Goal: Task Accomplishment & Management: Manage account settings

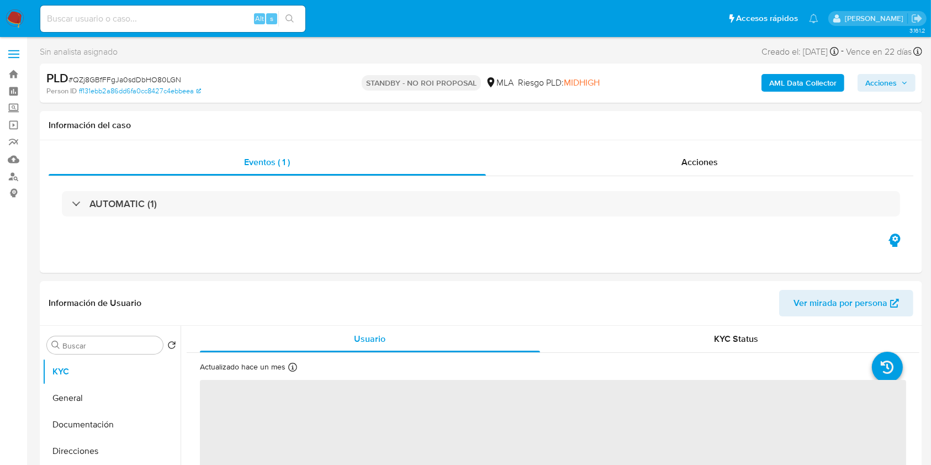
select select "10"
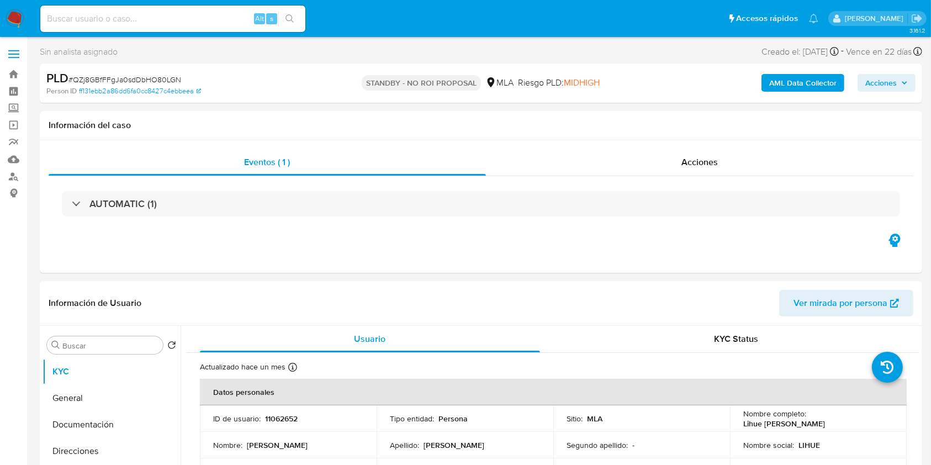
click at [222, 22] on input at bounding box center [172, 19] width 265 height 14
paste input "vw8RKJ895ZLJmjv864x7S4xj"
type input "vw8RKJ895ZLJmjv864x7S4xj"
click at [296, 18] on button "search-icon" at bounding box center [289, 18] width 23 height 15
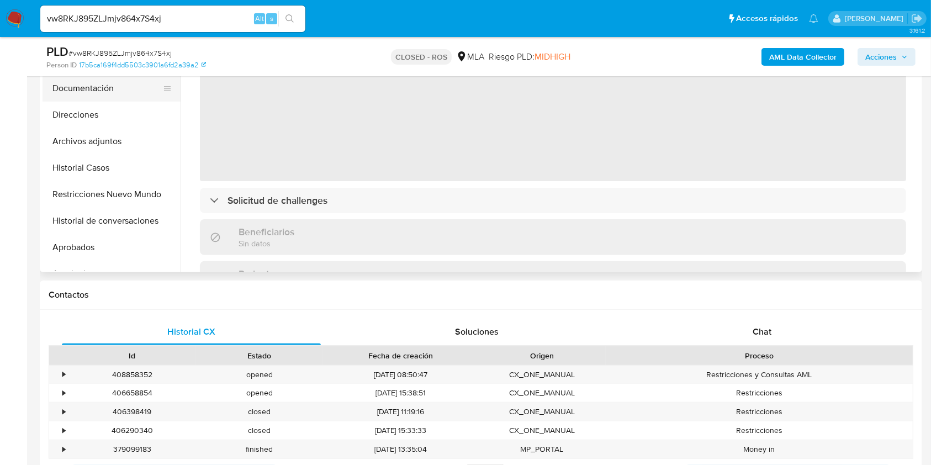
select select "10"
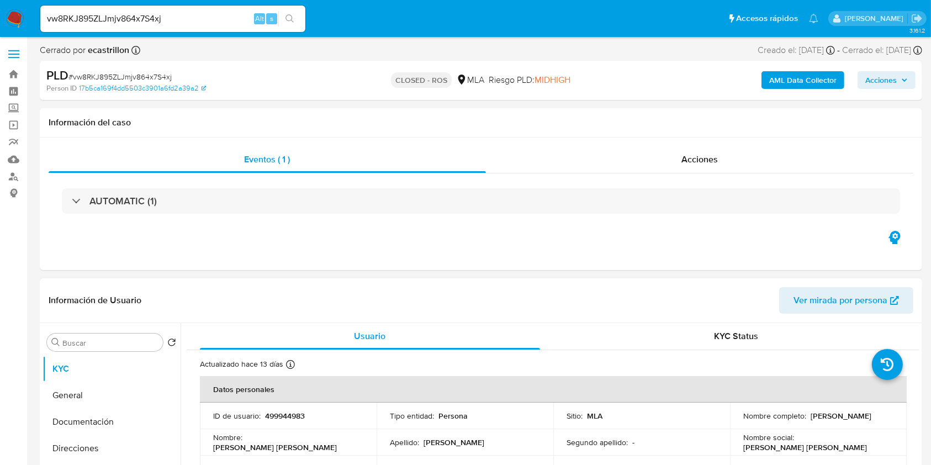
scroll to position [73, 0]
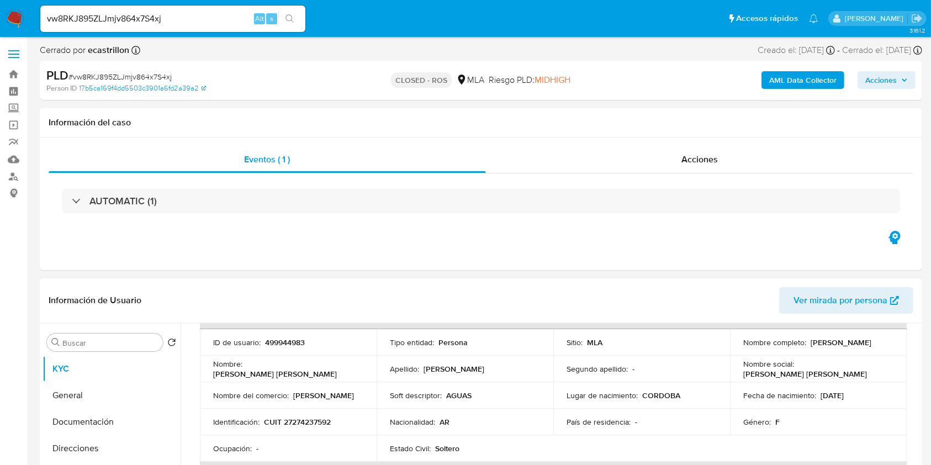
click at [305, 420] on p "CUIT 27274237592" at bounding box center [297, 422] width 67 height 10
copy p "27274237592"
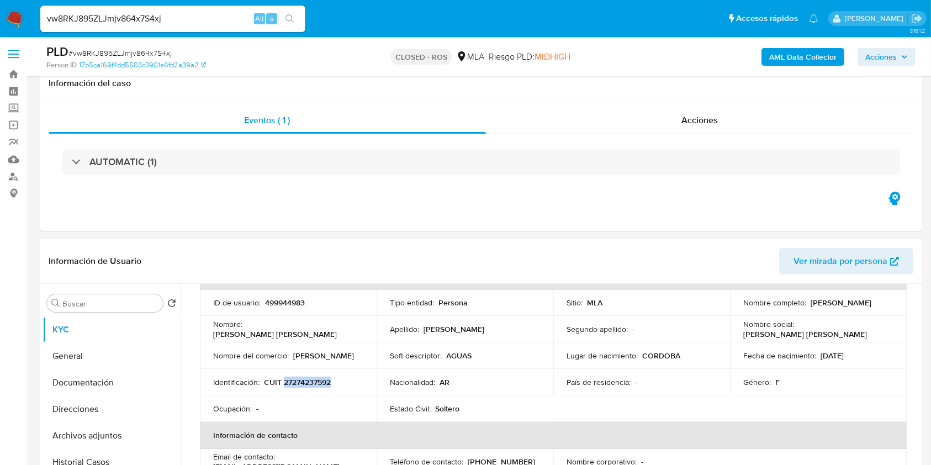
scroll to position [221, 0]
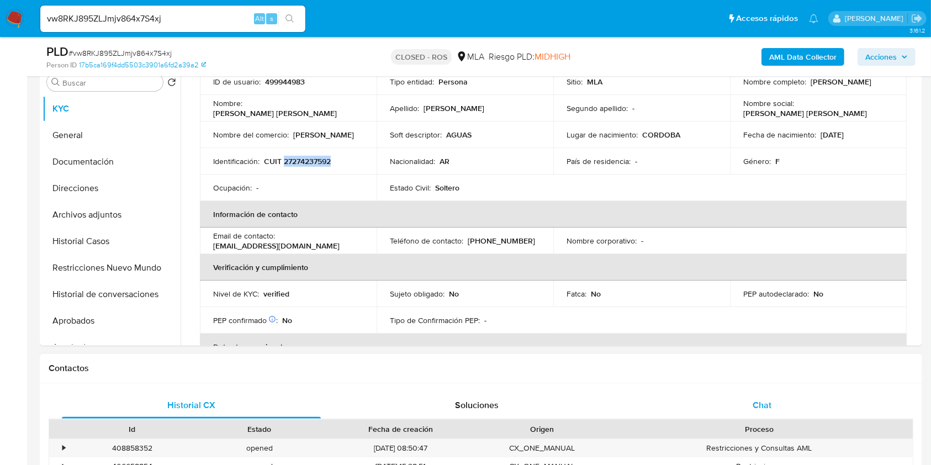
click at [783, 397] on div "Chat" at bounding box center [762, 405] width 259 height 26
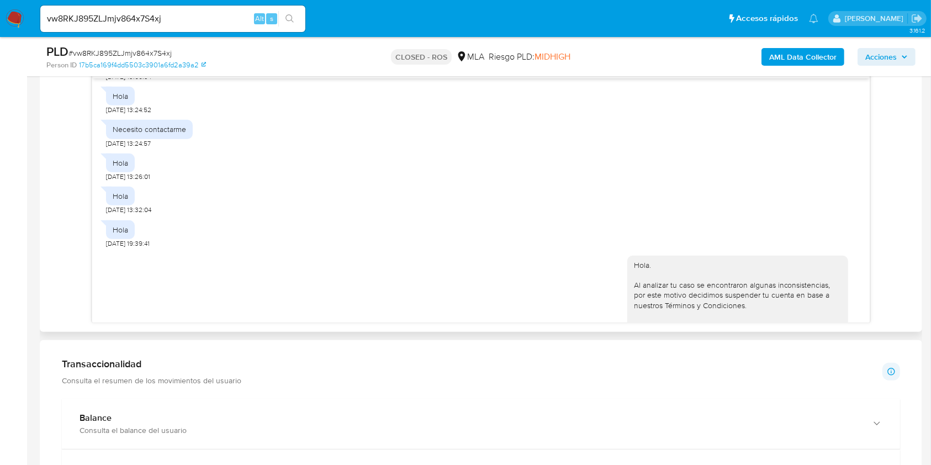
scroll to position [2415, 0]
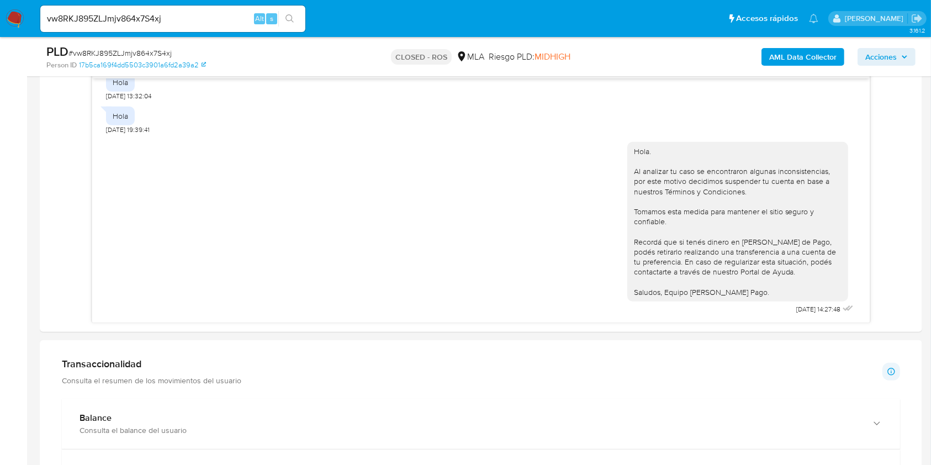
click at [220, 19] on input "vw8RKJ895ZLJmjv864x7S4xj" at bounding box center [172, 19] width 265 height 14
paste input "ExZY47psVThMX1TlXLC08ClS"
type input "ExZY47psVThMX1TlXLC08ClS"
click at [297, 22] on button "search-icon" at bounding box center [289, 18] width 23 height 15
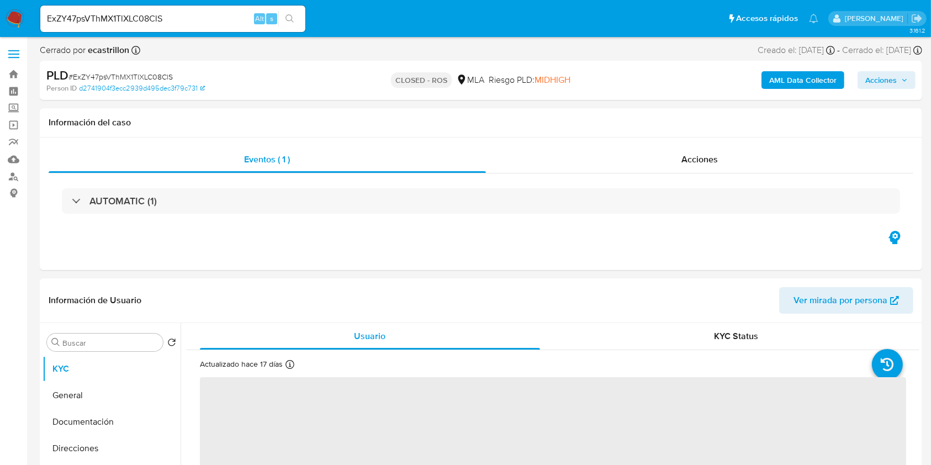
select select "10"
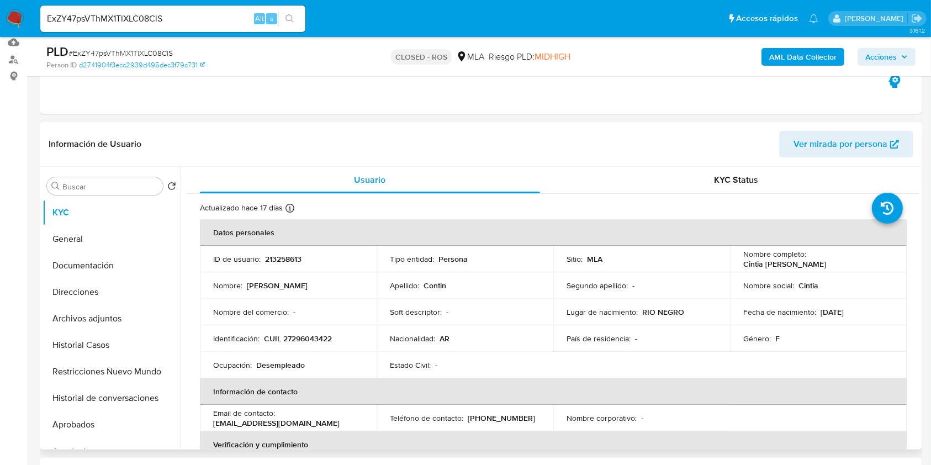
scroll to position [294, 0]
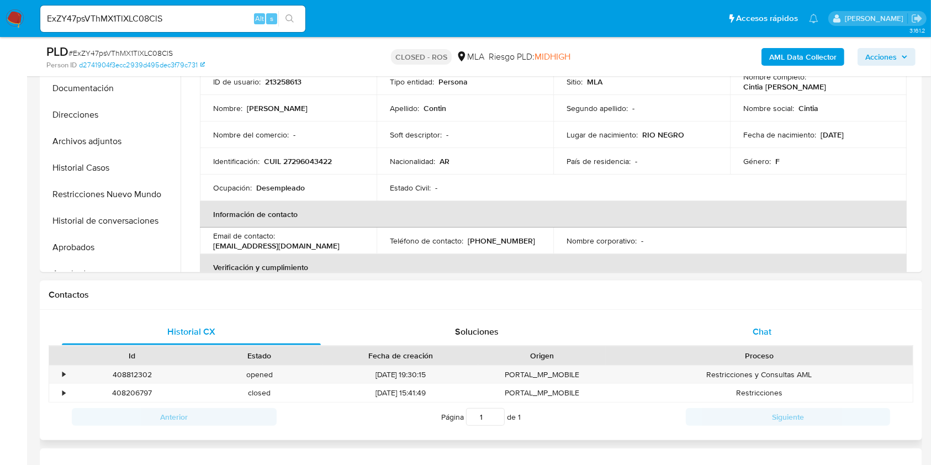
click at [753, 327] on span "Chat" at bounding box center [761, 331] width 19 height 13
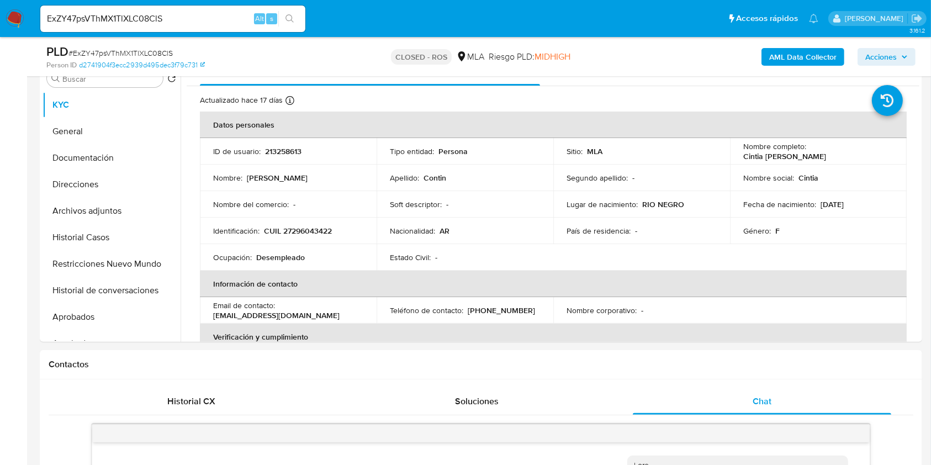
scroll to position [147, 0]
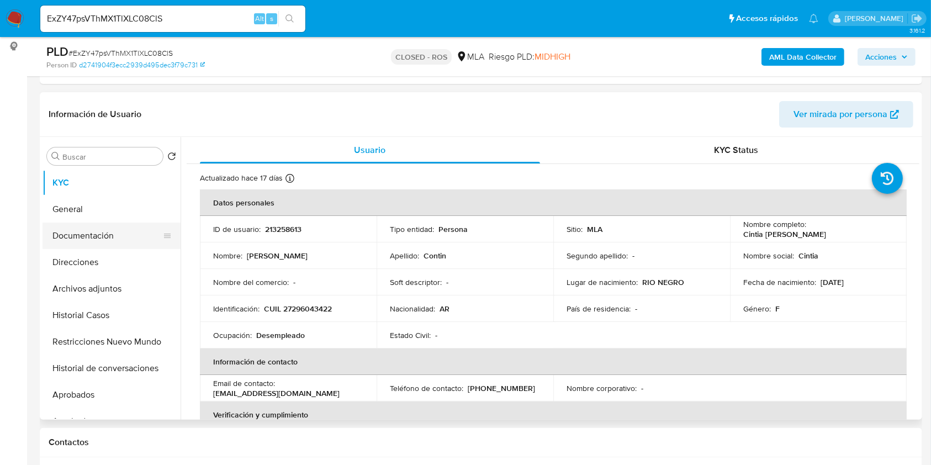
click at [121, 232] on button "Documentación" at bounding box center [106, 235] width 129 height 26
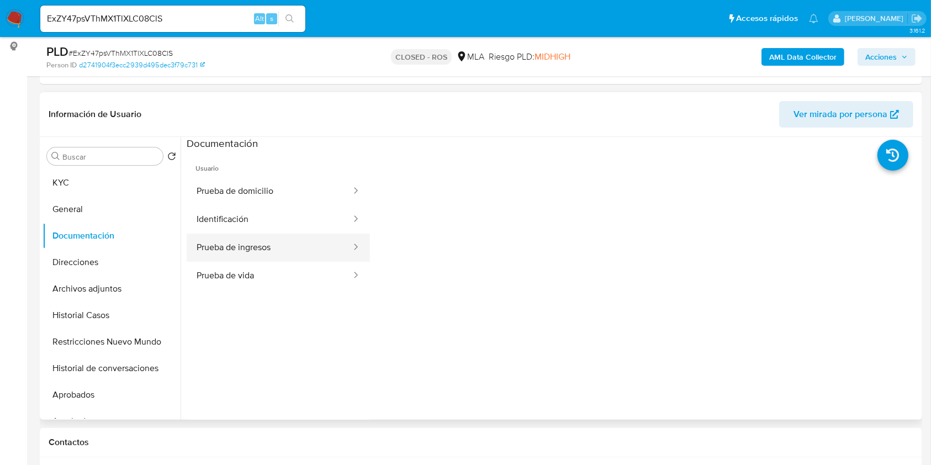
click at [286, 249] on button "Prueba de ingresos" at bounding box center [270, 247] width 166 height 28
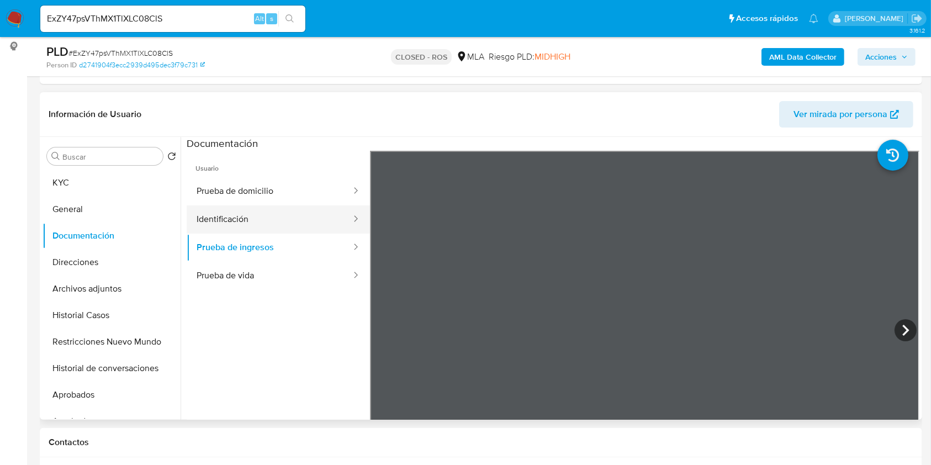
scroll to position [73, 0]
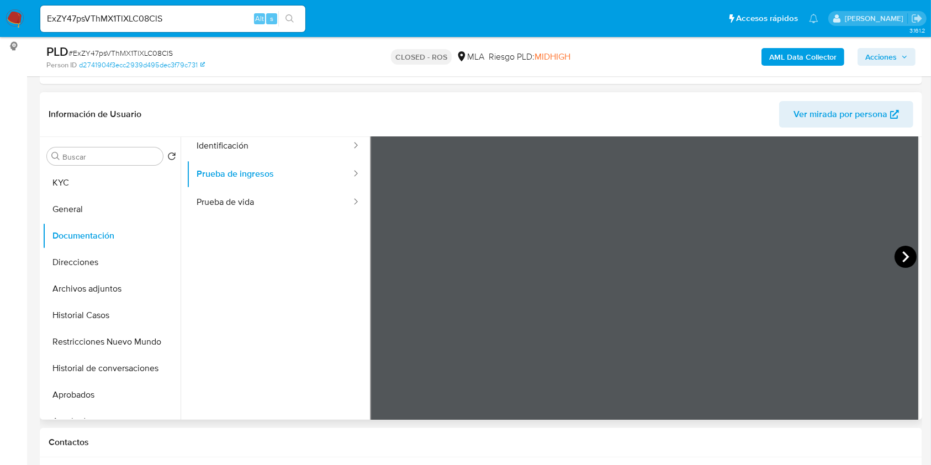
click at [896, 255] on icon at bounding box center [905, 257] width 22 height 22
click at [913, 301] on div at bounding box center [644, 258] width 549 height 362
click at [320, 210] on button "Prueba de vida" at bounding box center [270, 202] width 166 height 28
click at [95, 174] on button "KYC" at bounding box center [106, 182] width 129 height 26
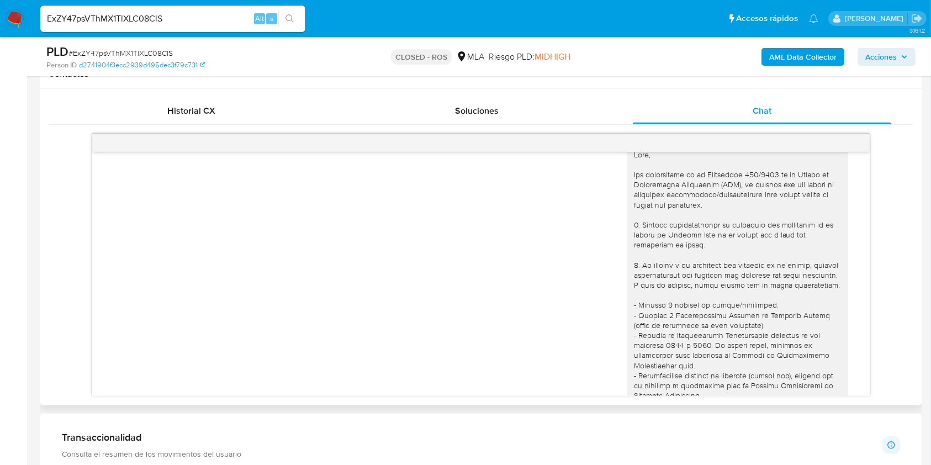
scroll to position [0, 0]
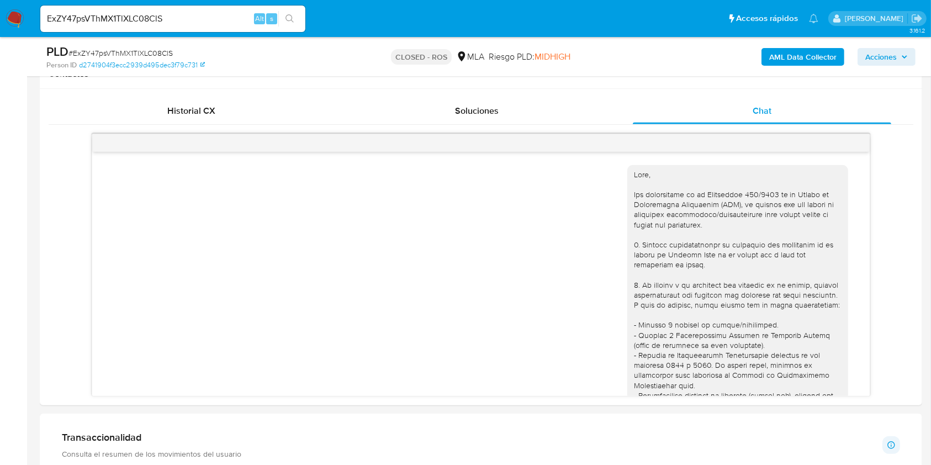
click at [163, 20] on input "ExZY47psVThMX1TlXLC08ClS" at bounding box center [172, 19] width 265 height 14
paste input "WYPamzg3GtkWKkbgzrnlVgev"
type input "WYPamzg3GtkWKkbgzrnlVgev"
click at [311, 19] on ul "WYPamzg3GtkWKkbgzrnlVgev Alt s Accesos rápidos Presiona las siguientes teclas p…" at bounding box center [429, 18] width 789 height 28
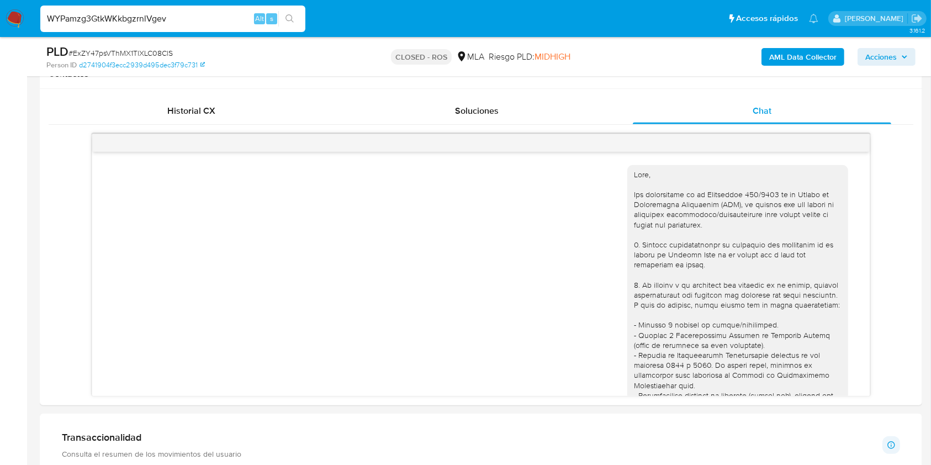
click at [300, 22] on div "WYPamzg3GtkWKkbgzrnlVgev Alt s" at bounding box center [172, 18] width 265 height 31
click at [300, 23] on button "search-icon" at bounding box center [289, 18] width 23 height 15
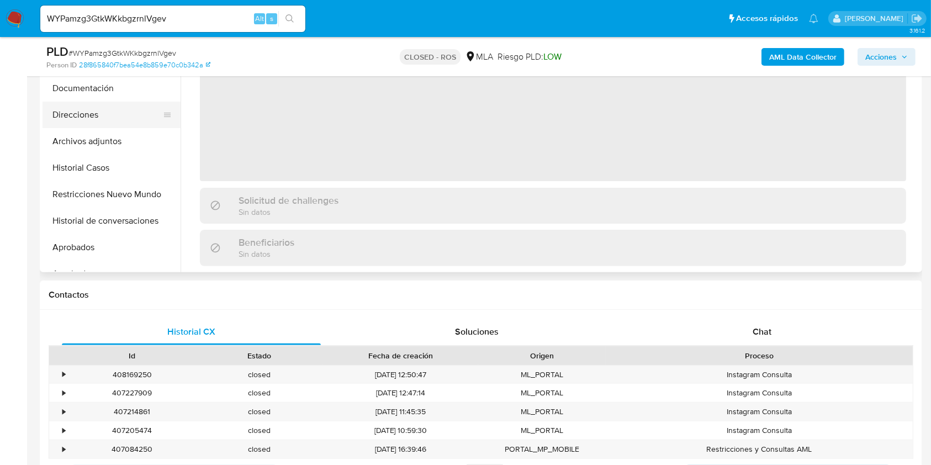
select select "10"
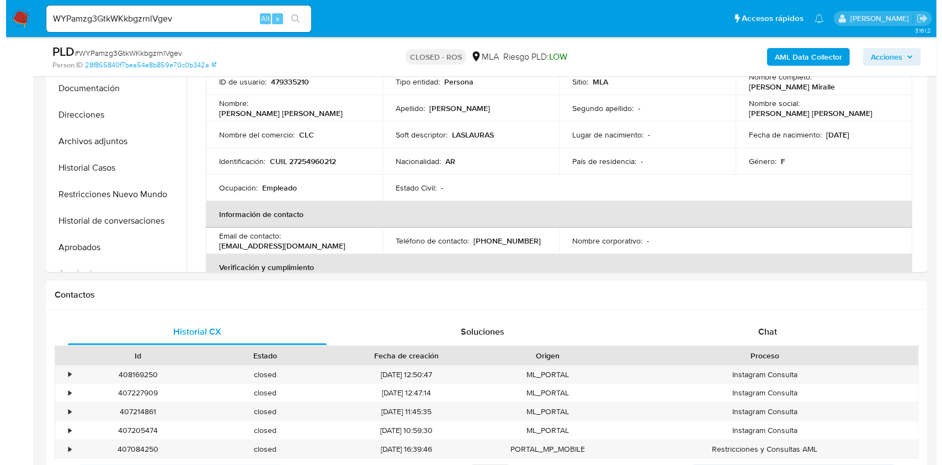
scroll to position [147, 0]
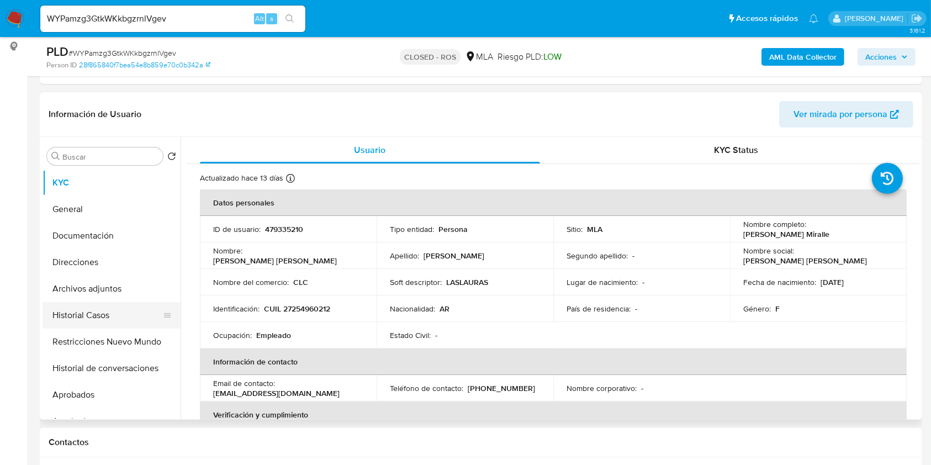
click at [110, 306] on button "Historial Casos" at bounding box center [106, 315] width 129 height 26
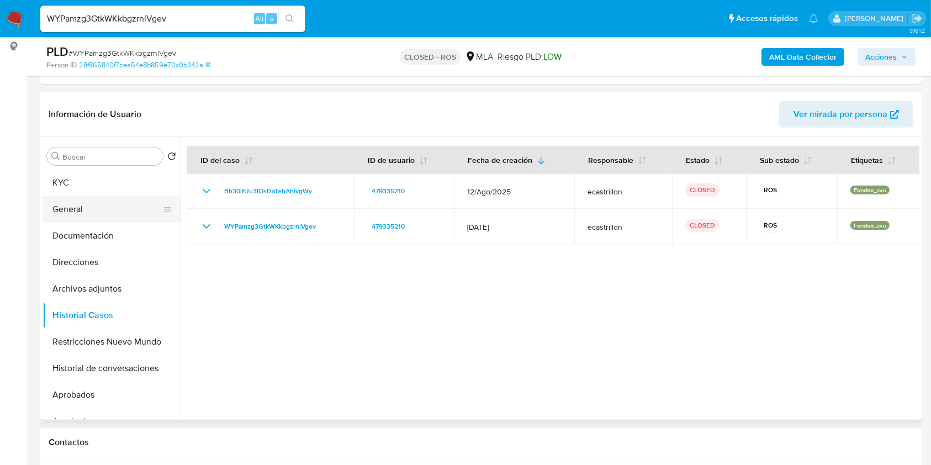
click at [101, 216] on button "General" at bounding box center [106, 209] width 129 height 26
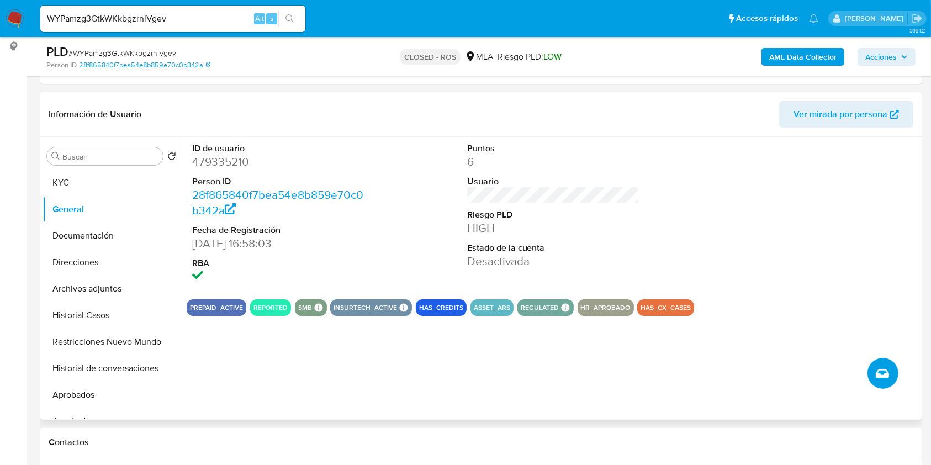
click at [884, 374] on icon "Crear caso manual" at bounding box center [881, 373] width 13 height 9
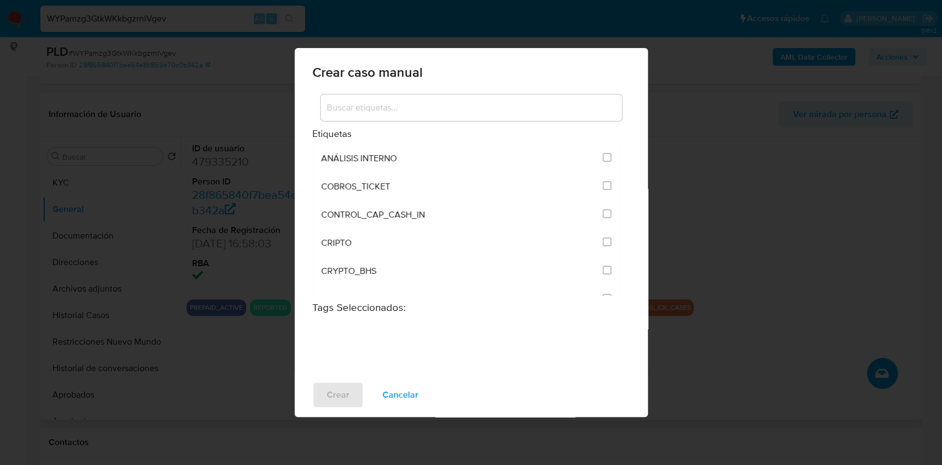
click at [451, 111] on input at bounding box center [471, 107] width 301 height 14
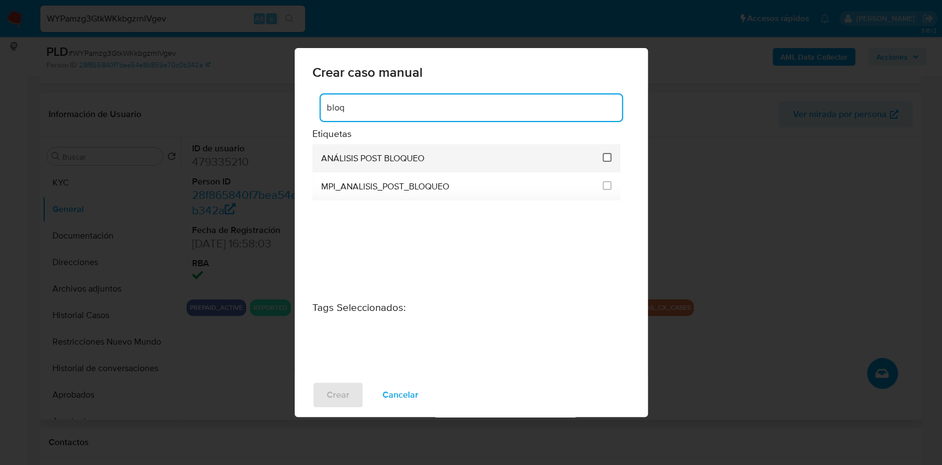
type input "bloq"
click at [609, 160] on input "3249" at bounding box center [607, 157] width 9 height 9
checkbox input "true"
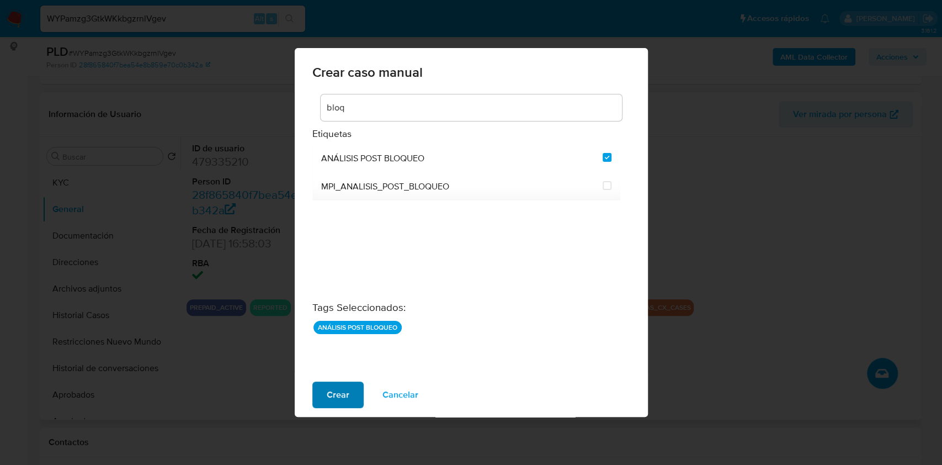
click at [335, 400] on span "Crear" at bounding box center [338, 394] width 23 height 24
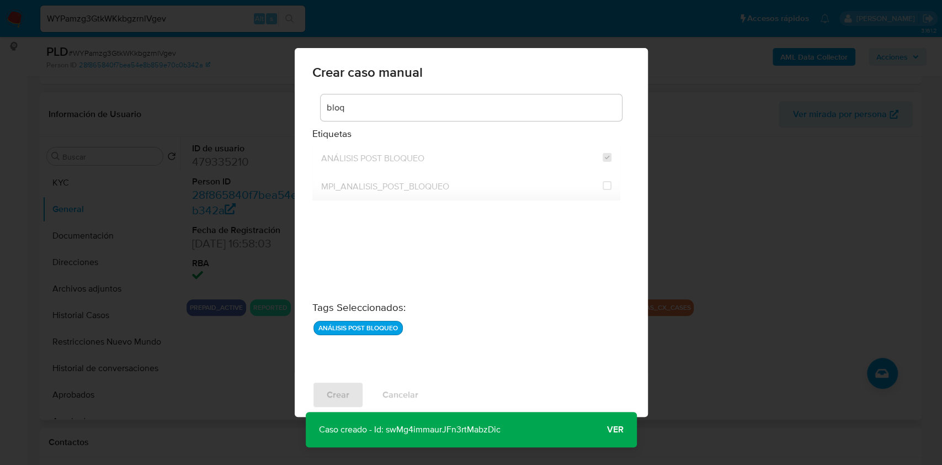
click at [614, 429] on span "Ver" at bounding box center [615, 429] width 17 height 0
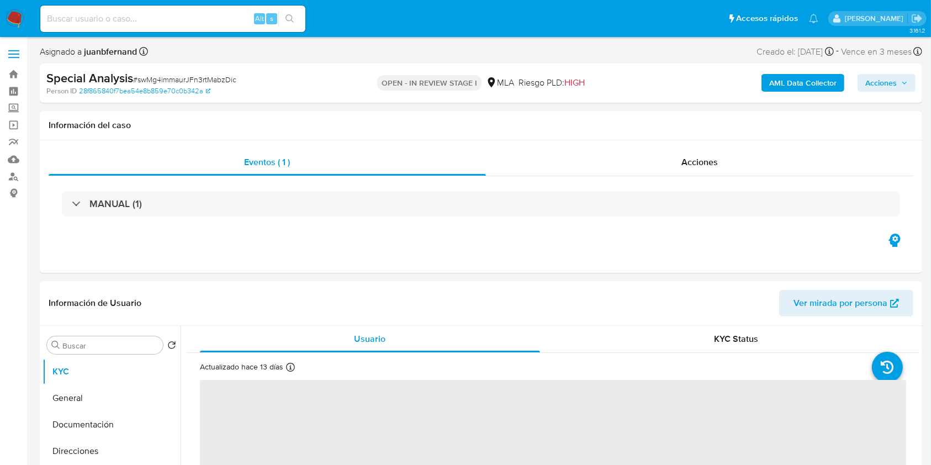
select select "10"
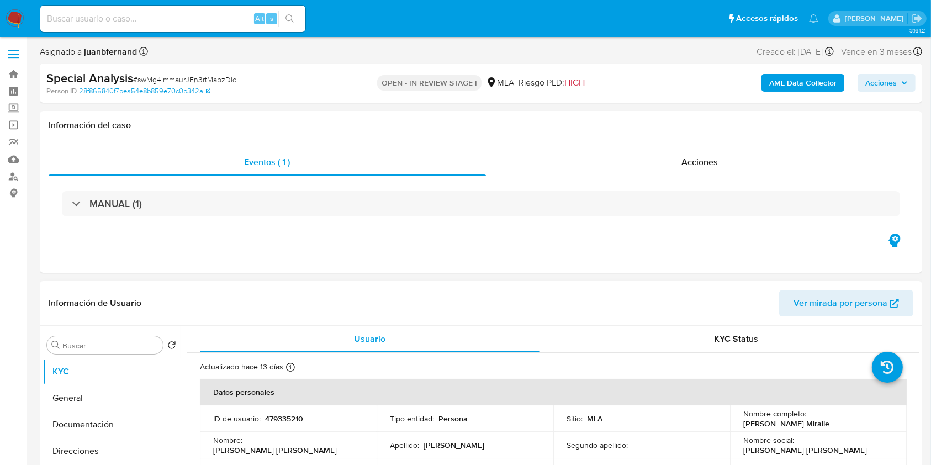
click at [282, 416] on p "479335210" at bounding box center [284, 418] width 38 height 10
copy p "479335210"
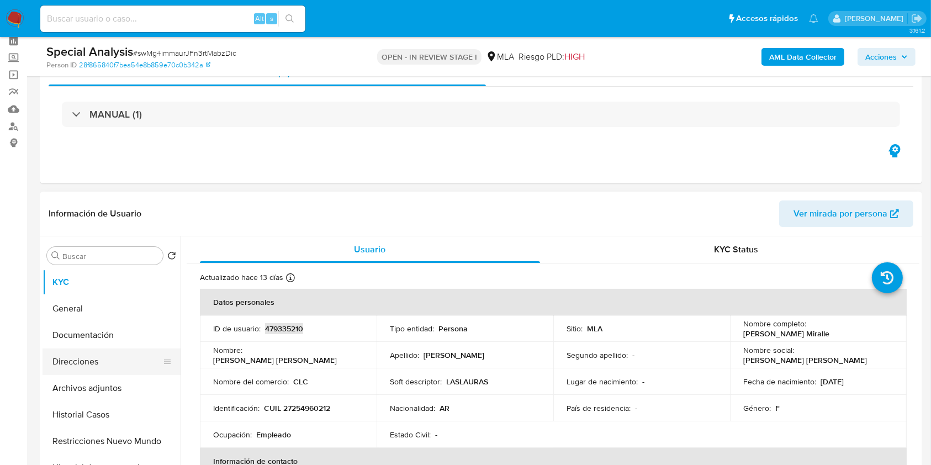
scroll to position [73, 0]
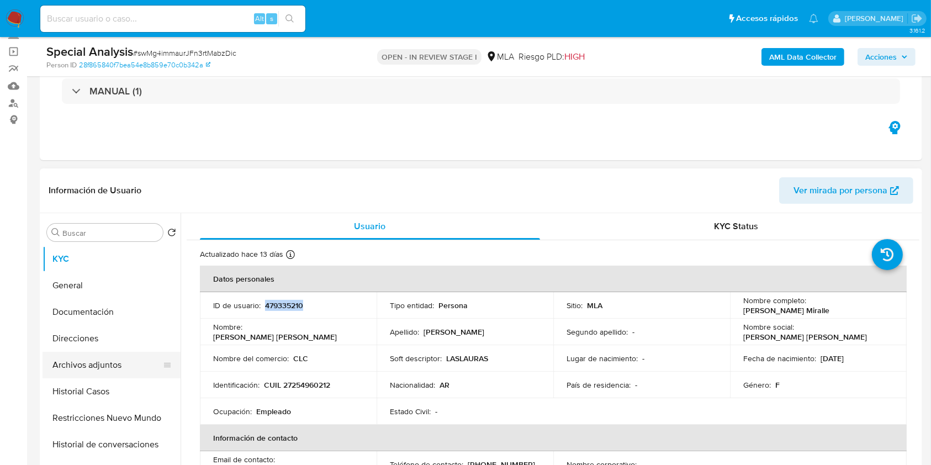
click at [119, 365] on button "Archivos adjuntos" at bounding box center [106, 365] width 129 height 26
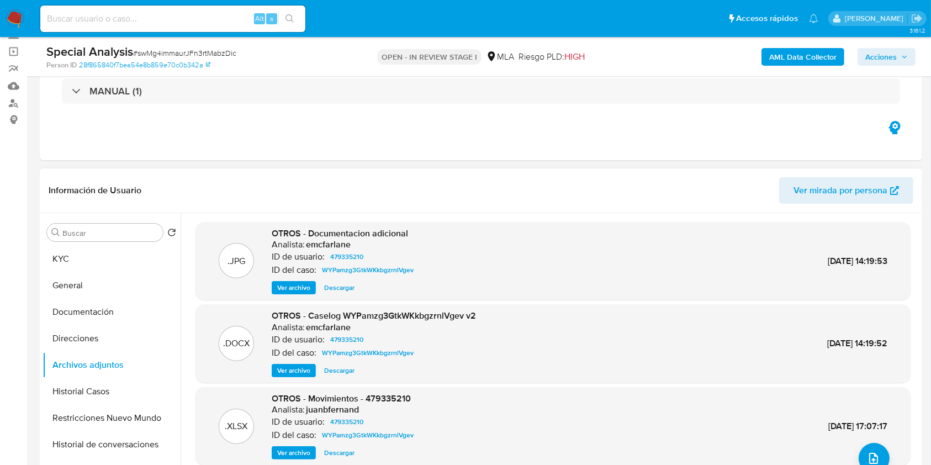
click at [301, 287] on span "Ver archivo" at bounding box center [293, 287] width 33 height 11
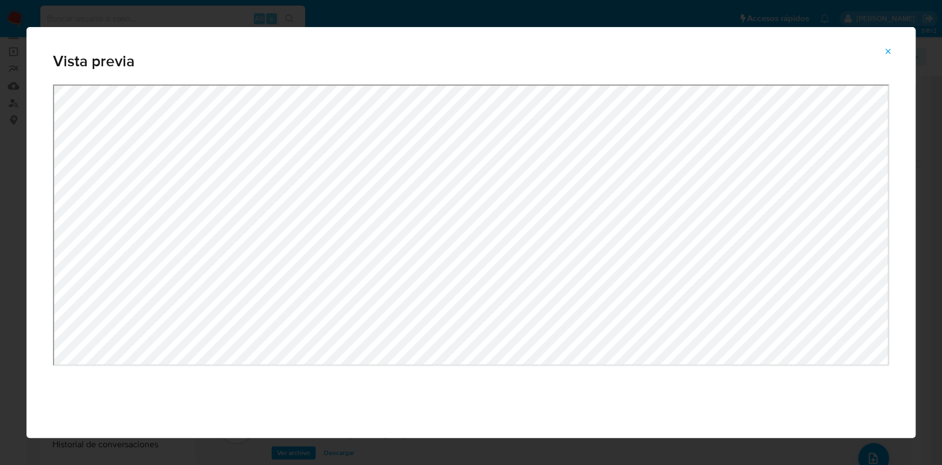
click at [888, 49] on icon "Attachment preview" at bounding box center [888, 51] width 9 height 9
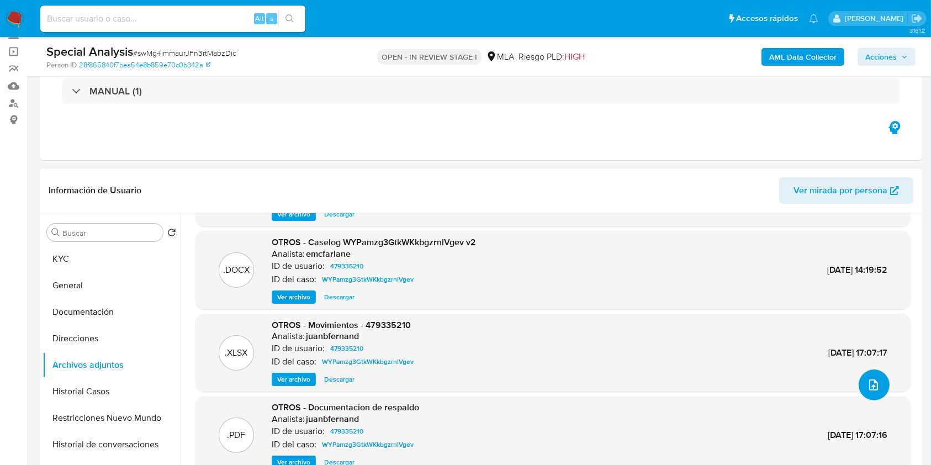
click at [870, 381] on icon "upload-file" at bounding box center [873, 384] width 13 height 13
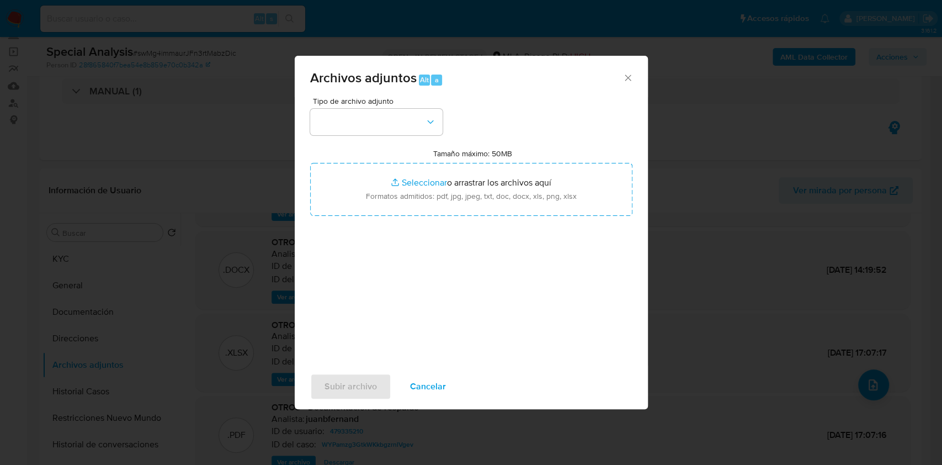
click at [427, 137] on div "Tipo de archivo adjunto Tamaño máximo: 50MB Seleccionar archivos Seleccionar o …" at bounding box center [471, 227] width 322 height 261
click at [425, 130] on button "button" at bounding box center [376, 122] width 132 height 26
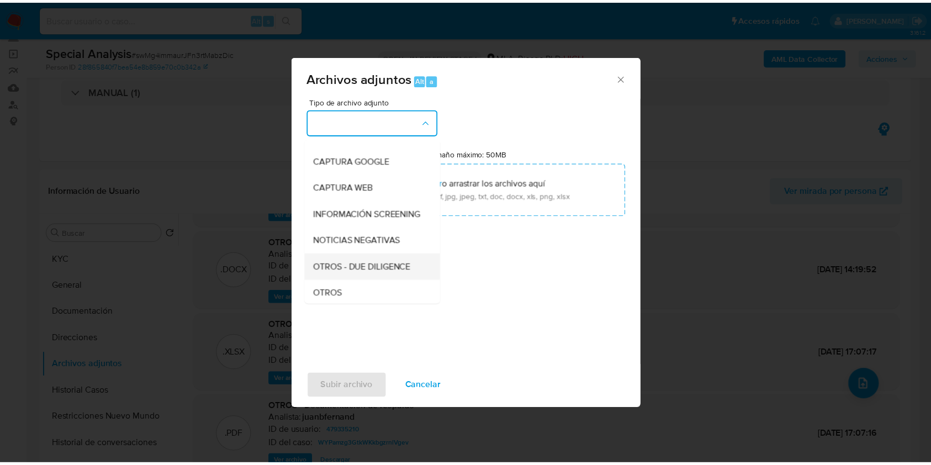
scroll to position [147, 0]
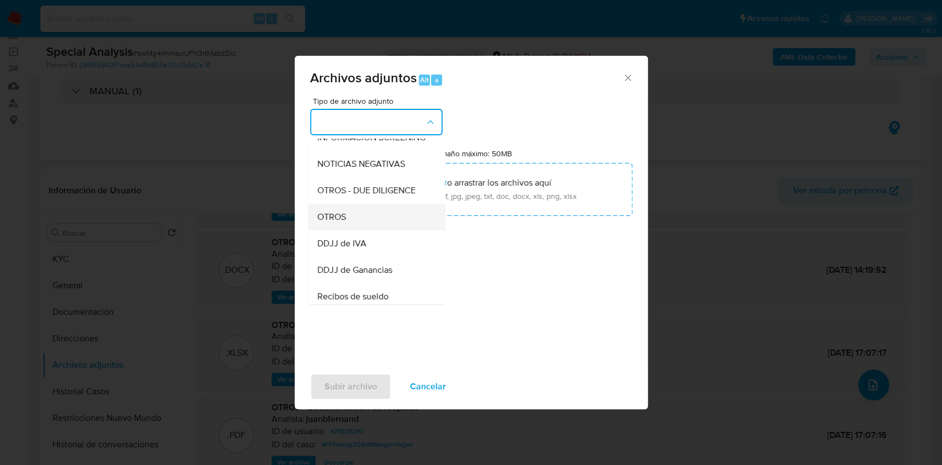
click at [354, 223] on div "OTROS" at bounding box center [373, 217] width 113 height 26
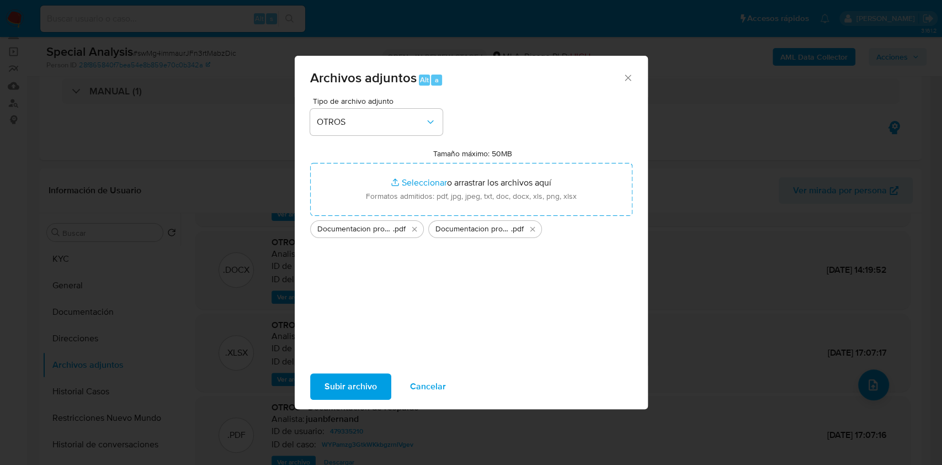
click at [349, 397] on span "Subir archivo" at bounding box center [351, 386] width 52 height 24
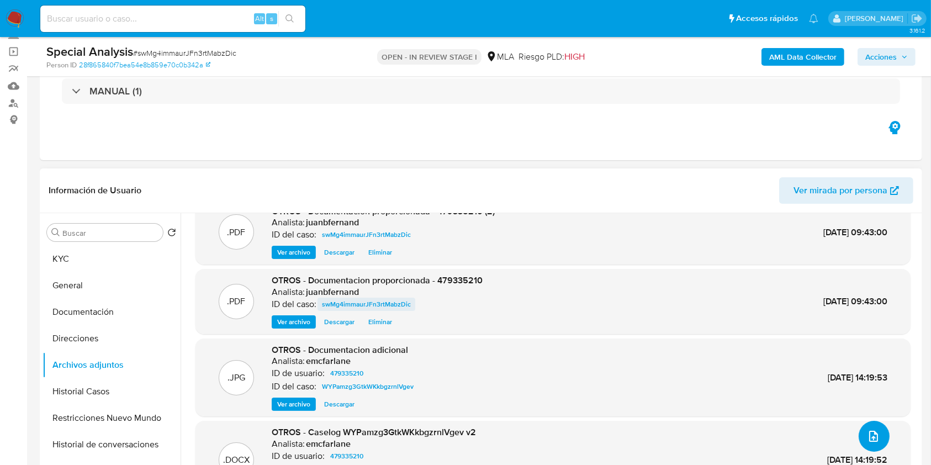
scroll to position [0, 0]
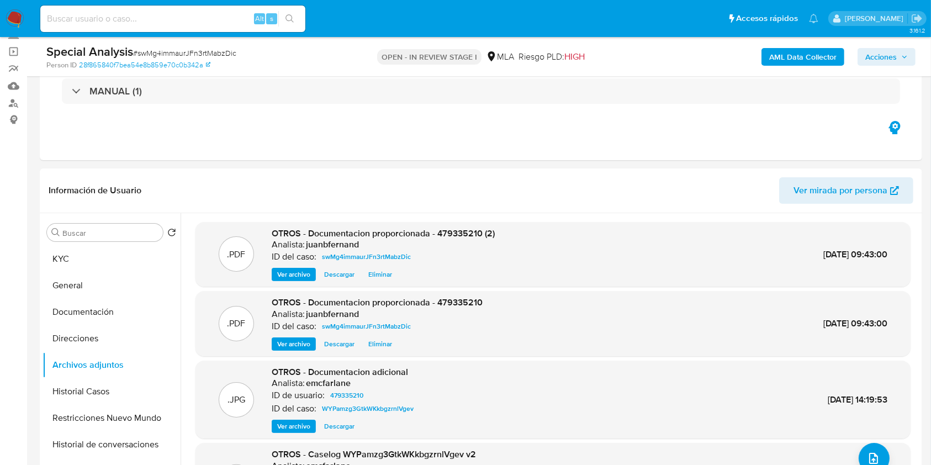
click at [891, 53] on span "Acciones" at bounding box center [880, 57] width 31 height 18
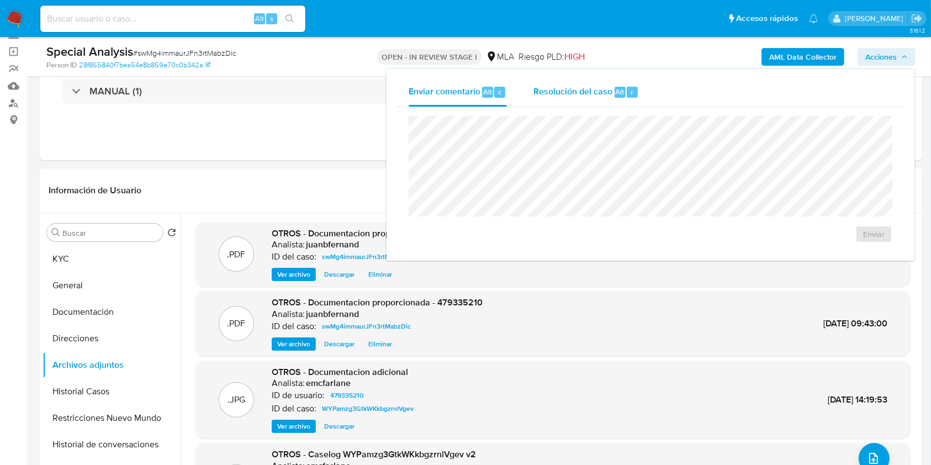
click at [575, 99] on div "Resolución del caso Alt r" at bounding box center [585, 92] width 105 height 29
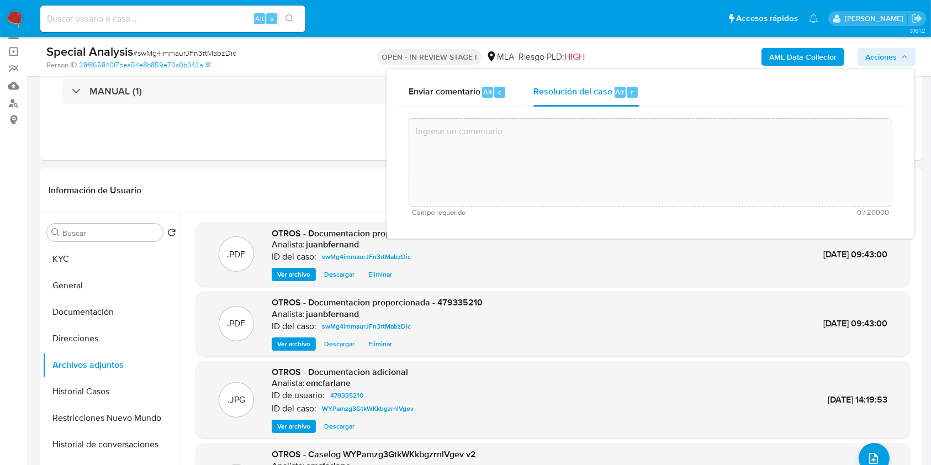
click at [576, 160] on textarea at bounding box center [650, 162] width 482 height 88
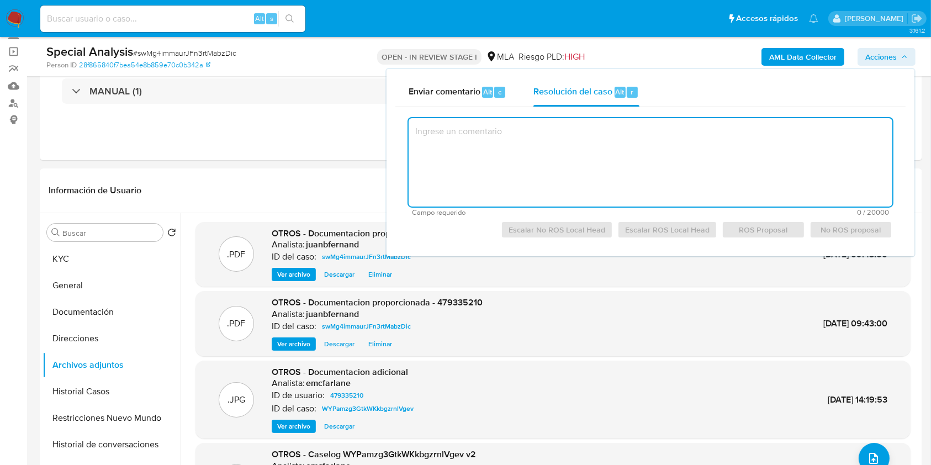
click at [506, 127] on textarea at bounding box center [649, 162] width 483 height 88
click at [490, 141] on textarea at bounding box center [649, 162] width 483 height 88
paste textarea "Con fecha 26/09/2025, el cliente adjunta un resumen de operaciones correspondie…"
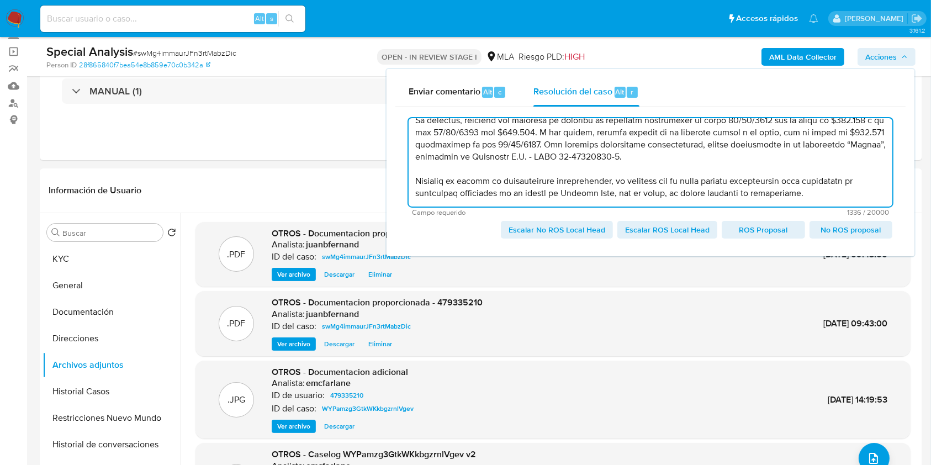
scroll to position [145, 0]
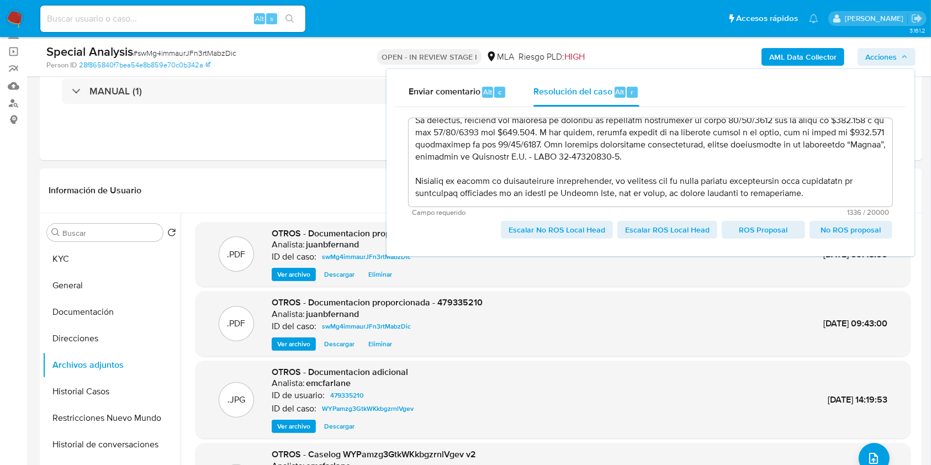
click at [569, 227] on span "Escalar No ROS Local Head" at bounding box center [556, 229] width 97 height 15
type textarea "Con fecha 26/09/2025, el cliente adjunta un resumen de operaciones correspondie…"
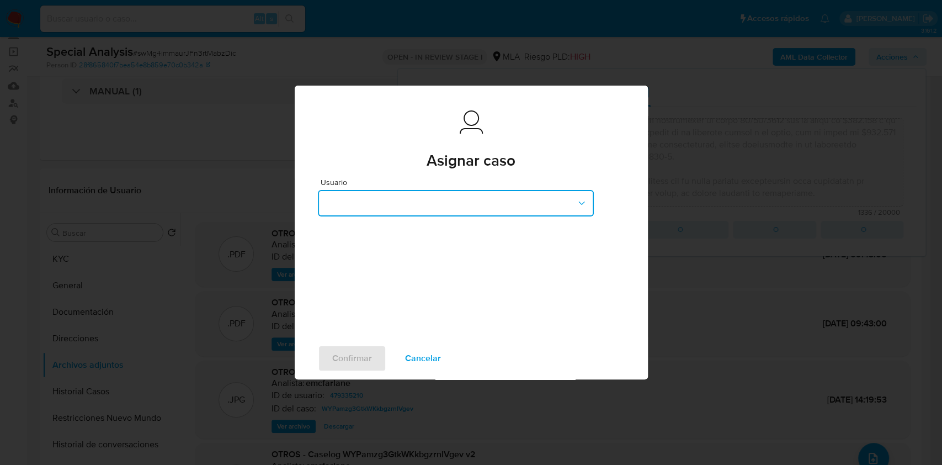
click at [483, 204] on button "button" at bounding box center [456, 203] width 276 height 26
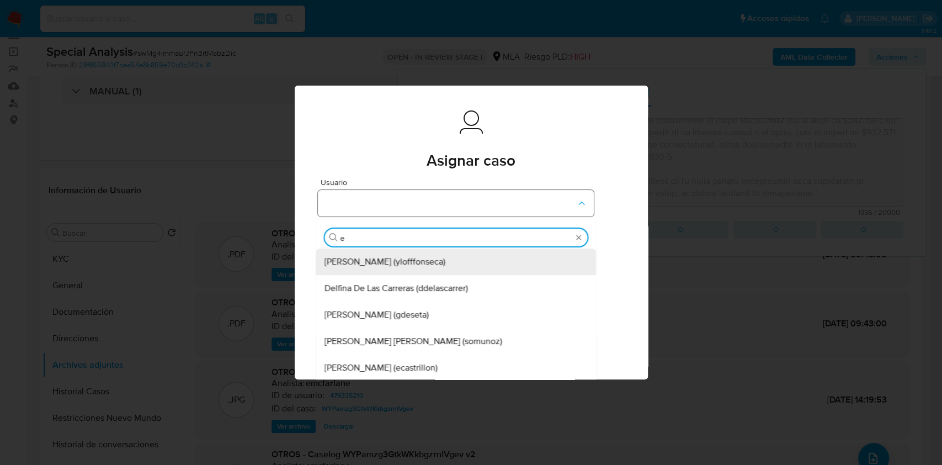
type input "ez"
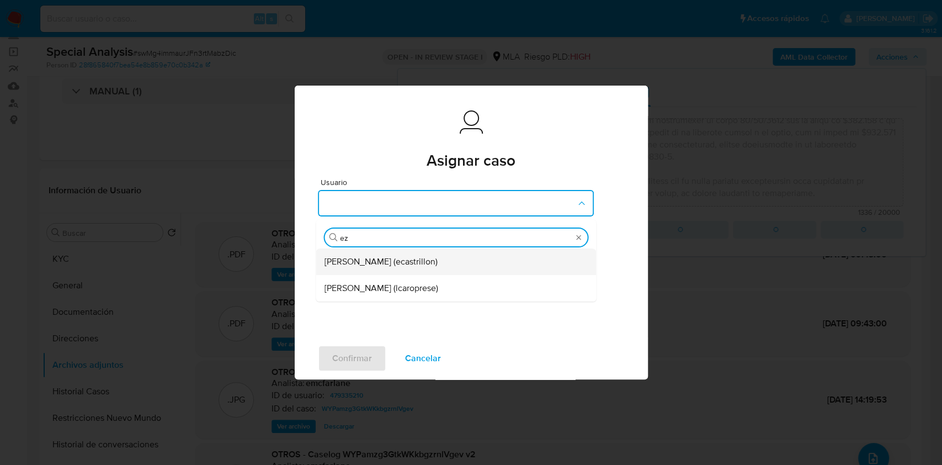
click at [424, 262] on span "Ezequiel Gonzalo Castrillon (ecastrillon)" at bounding box center [381, 261] width 113 height 11
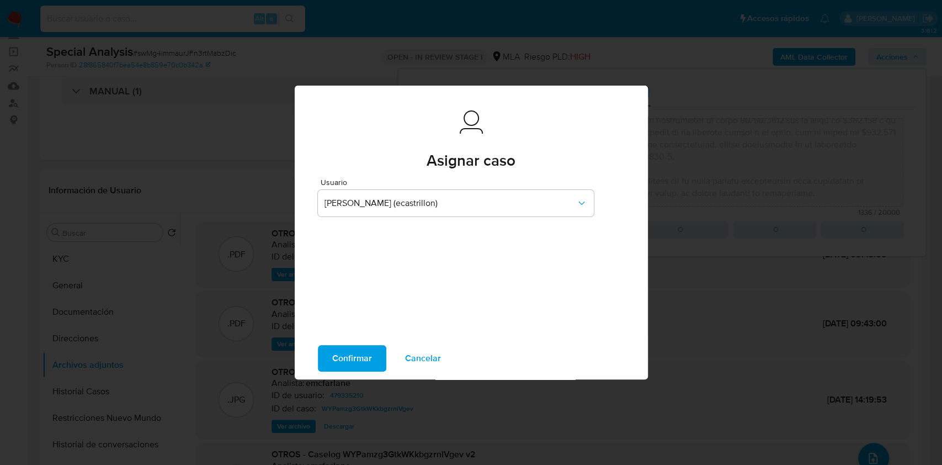
click at [360, 347] on span "Confirmar" at bounding box center [352, 358] width 40 height 24
type textarea "Con fecha 26/09/2025, el cliente adjunta un resumen de operaciones correspondie…"
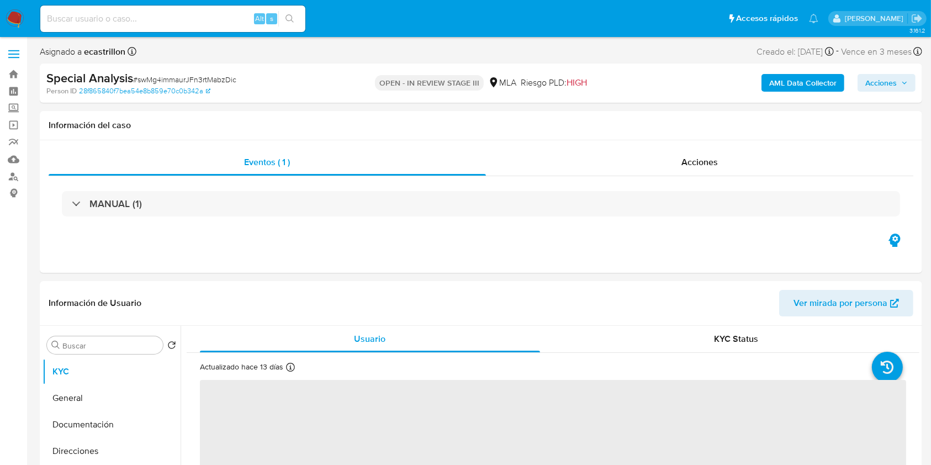
select select "10"
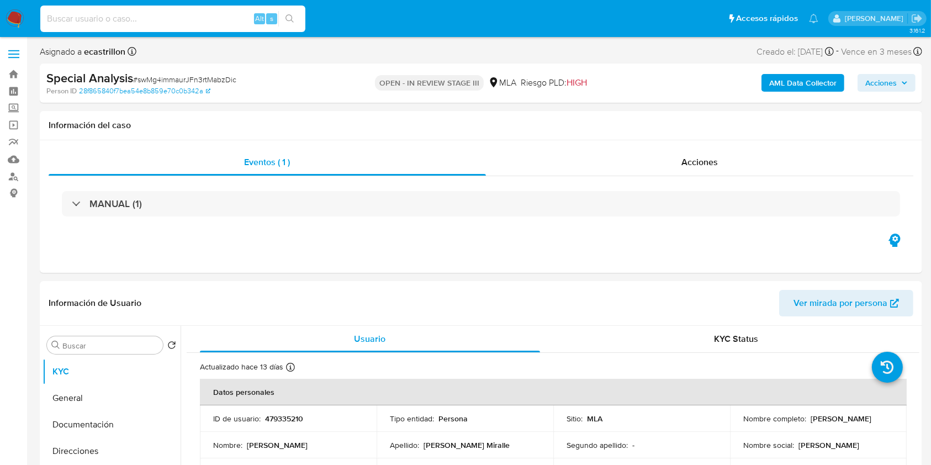
click at [168, 15] on input at bounding box center [172, 19] width 265 height 14
paste input "6ef498nIsvj2yZu2N9118FjH"
type input "6ef498nIsvj2yZu2N9118FjH"
click at [299, 23] on button "search-icon" at bounding box center [289, 18] width 23 height 15
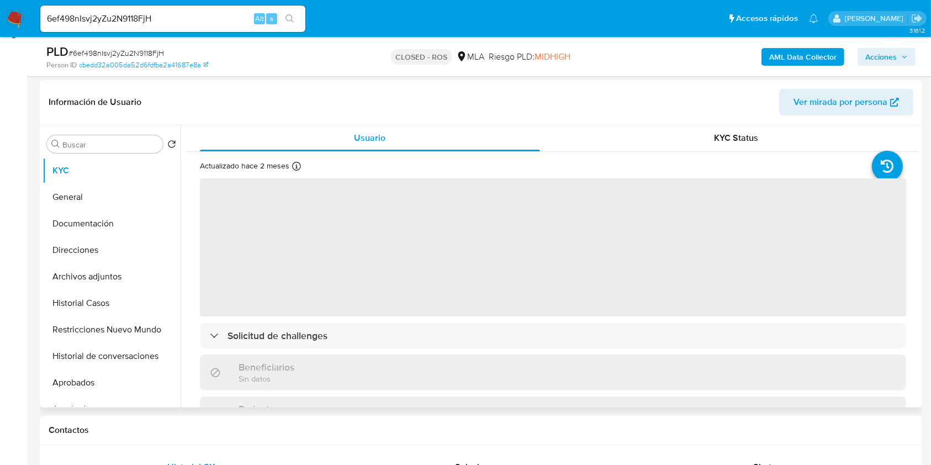
scroll to position [294, 0]
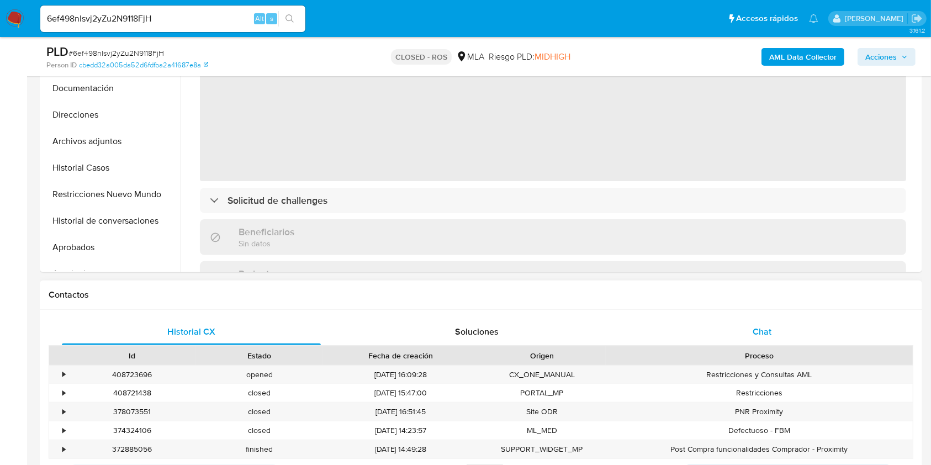
select select "10"
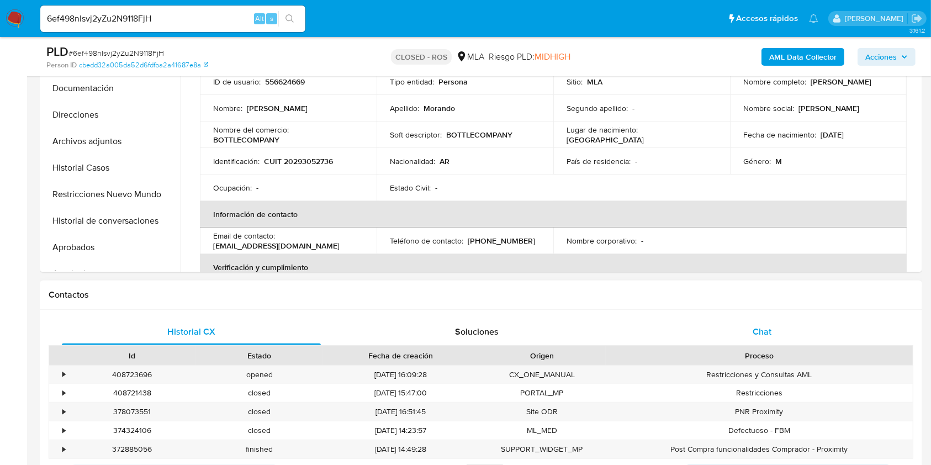
click at [782, 322] on div "Chat" at bounding box center [762, 331] width 259 height 26
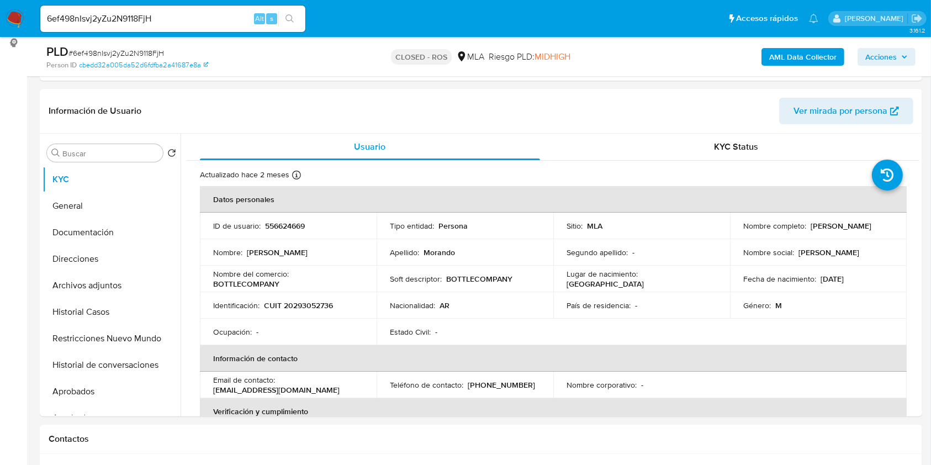
scroll to position [147, 0]
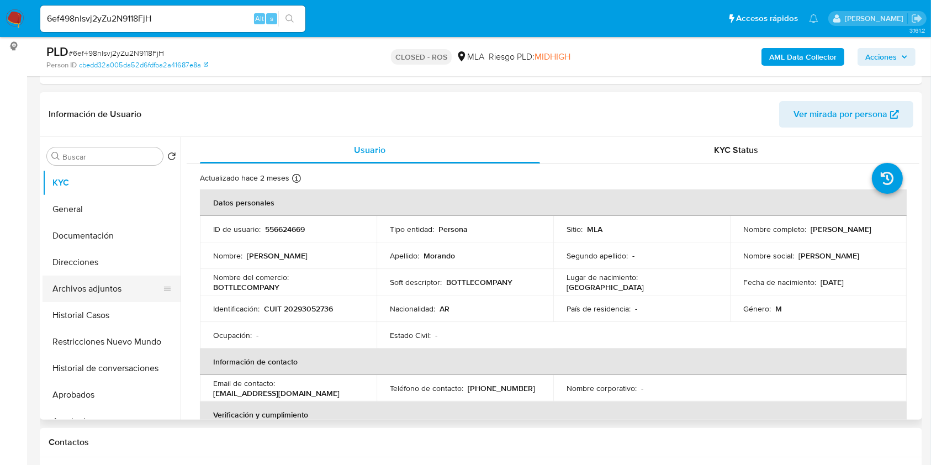
click at [116, 290] on button "Archivos adjuntos" at bounding box center [106, 288] width 129 height 26
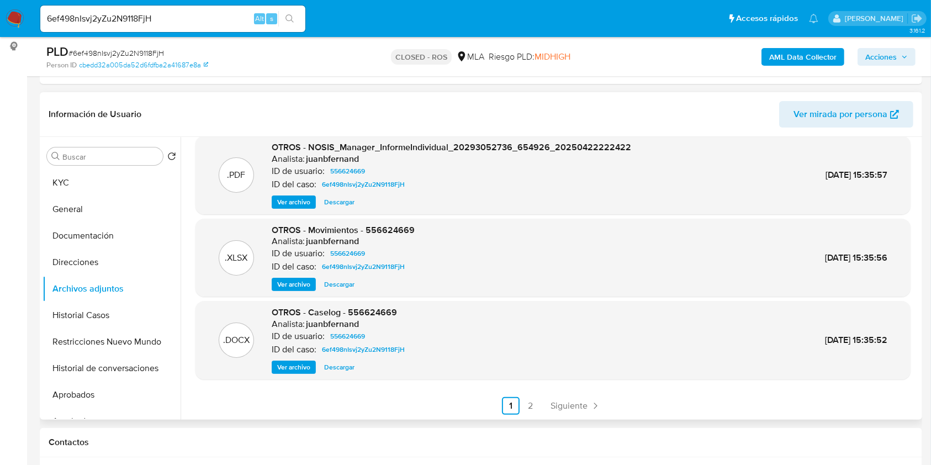
scroll to position [93, 0]
click at [557, 406] on span "Siguiente" at bounding box center [568, 405] width 37 height 9
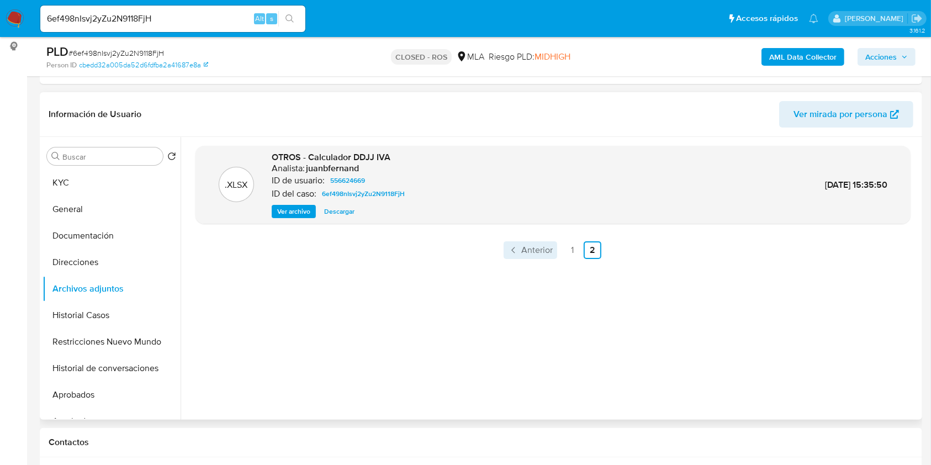
click at [534, 249] on span "Anterior" at bounding box center [536, 250] width 31 height 9
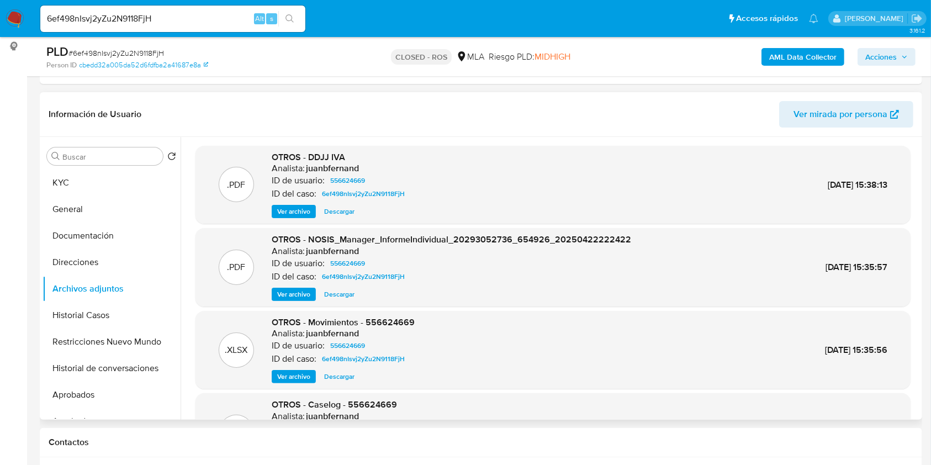
click at [224, 19] on input "6ef498nIsvj2yZu2N9118FjH" at bounding box center [172, 19] width 265 height 14
paste input "soNcc2EV0bV2UiZxQvGmKGMb"
type input "soNcc2EV0bV2UiZxQvGmKGMb"
click at [296, 20] on button "search-icon" at bounding box center [289, 18] width 23 height 15
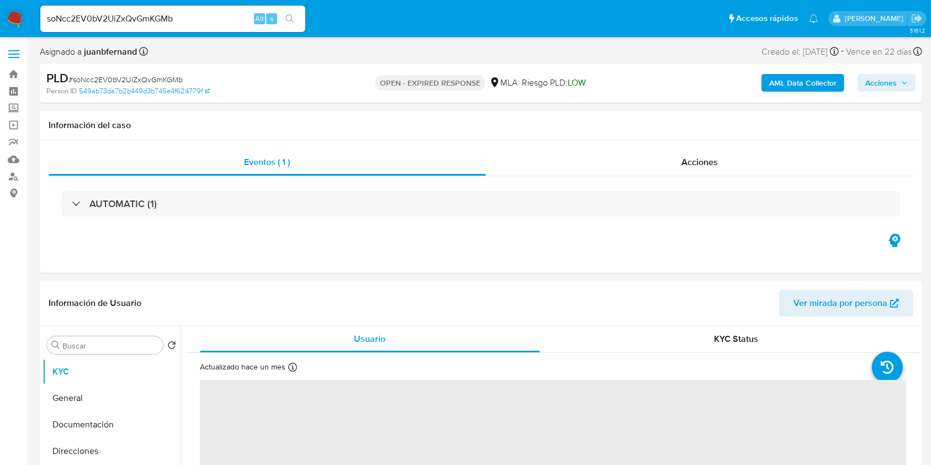
select select "10"
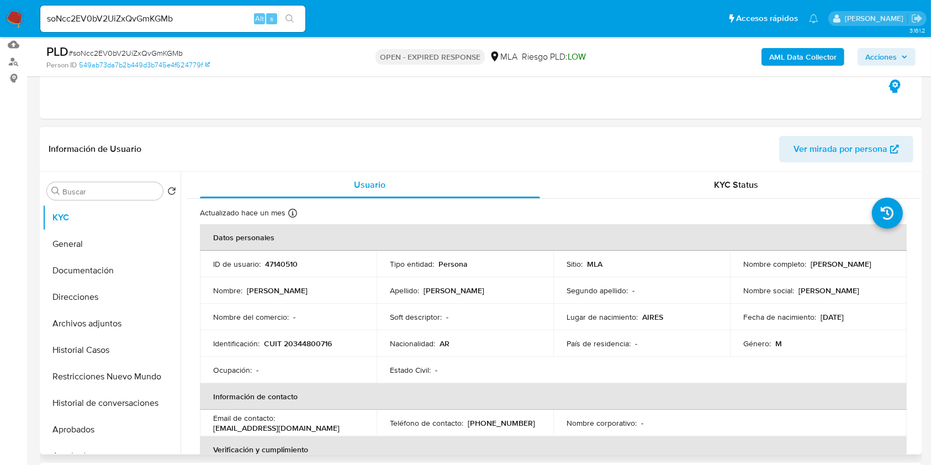
scroll to position [294, 0]
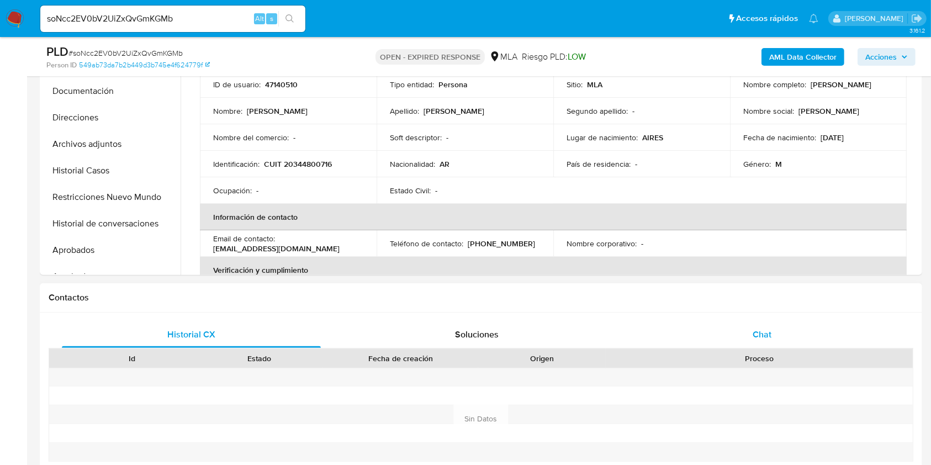
click at [768, 337] on span "Chat" at bounding box center [761, 334] width 19 height 13
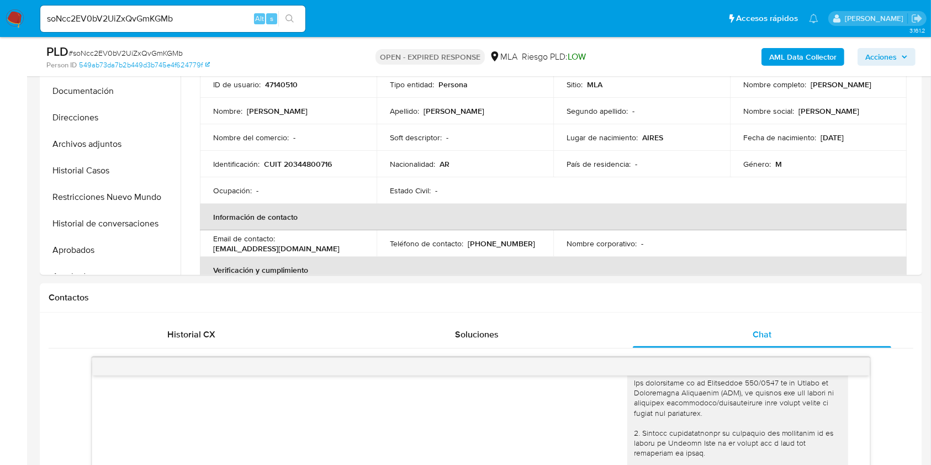
click at [784, 63] on b "AML Data Collector" at bounding box center [802, 57] width 67 height 18
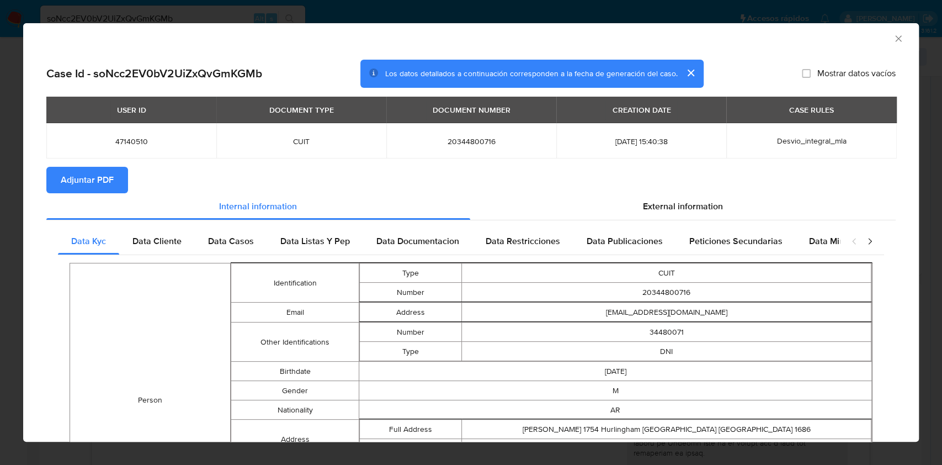
click at [893, 40] on icon "Cerrar ventana" at bounding box center [898, 38] width 11 height 11
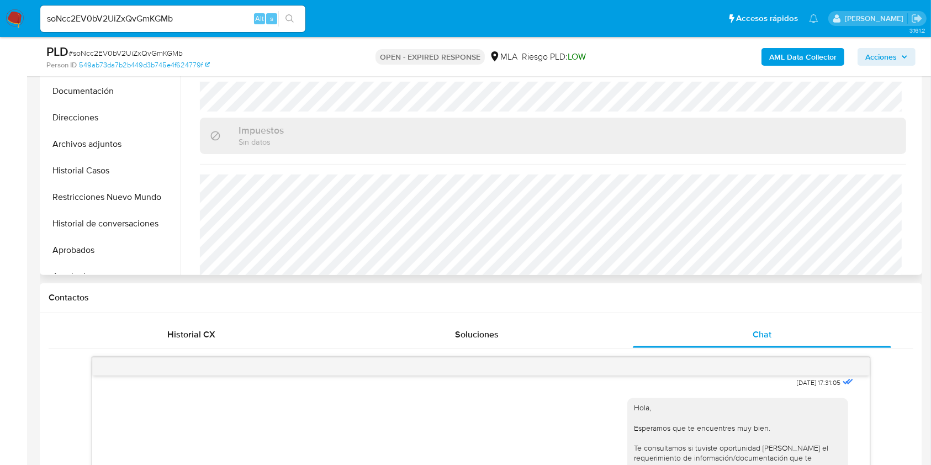
scroll to position [588, 0]
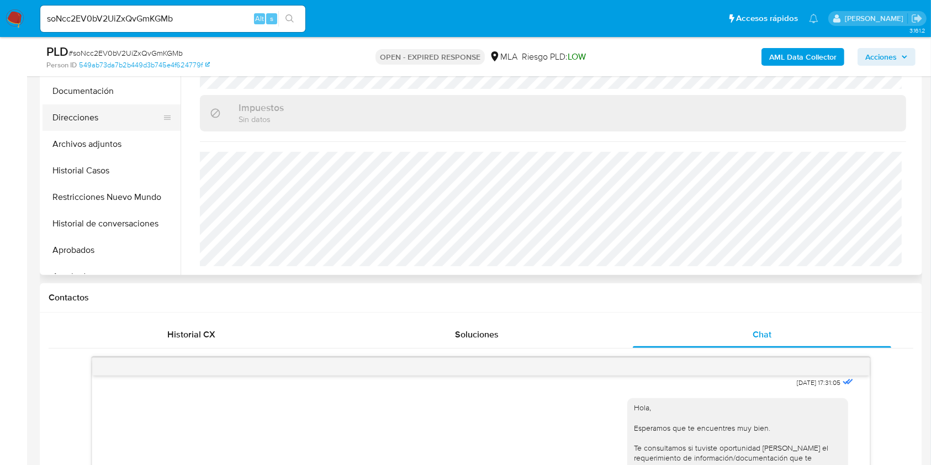
click at [86, 113] on button "Direcciones" at bounding box center [106, 117] width 129 height 26
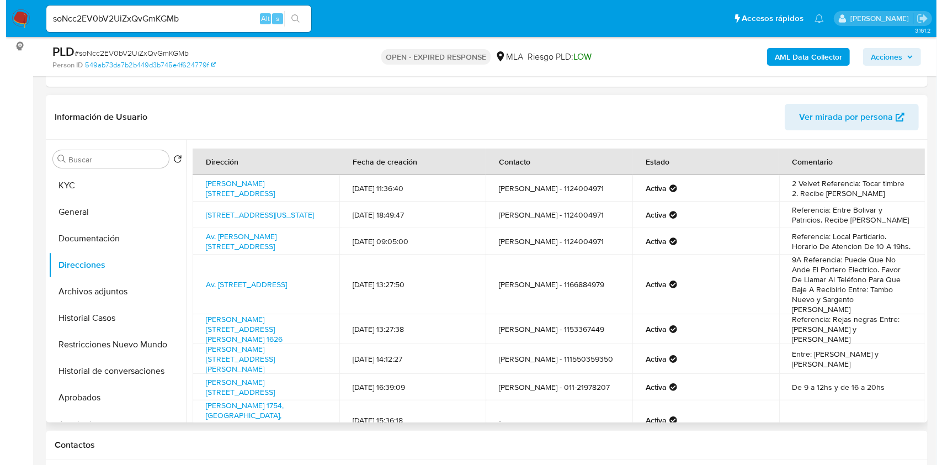
scroll to position [77, 0]
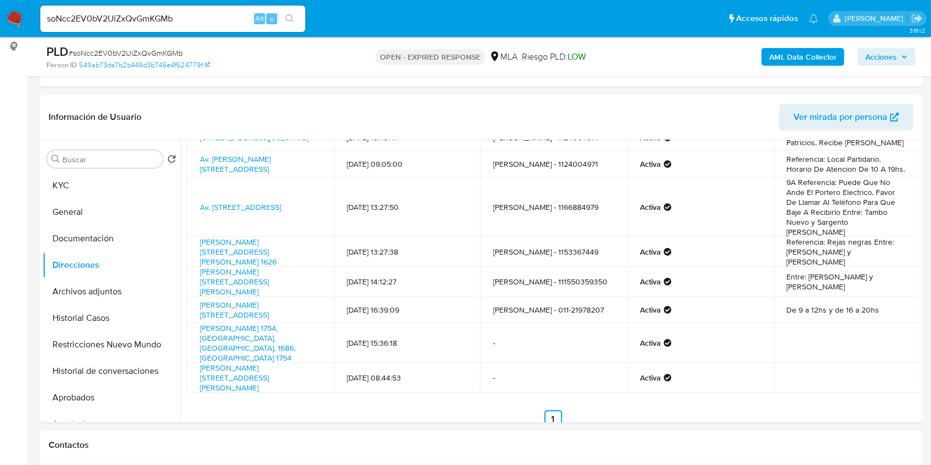
click at [800, 64] on b "AML Data Collector" at bounding box center [802, 57] width 67 height 18
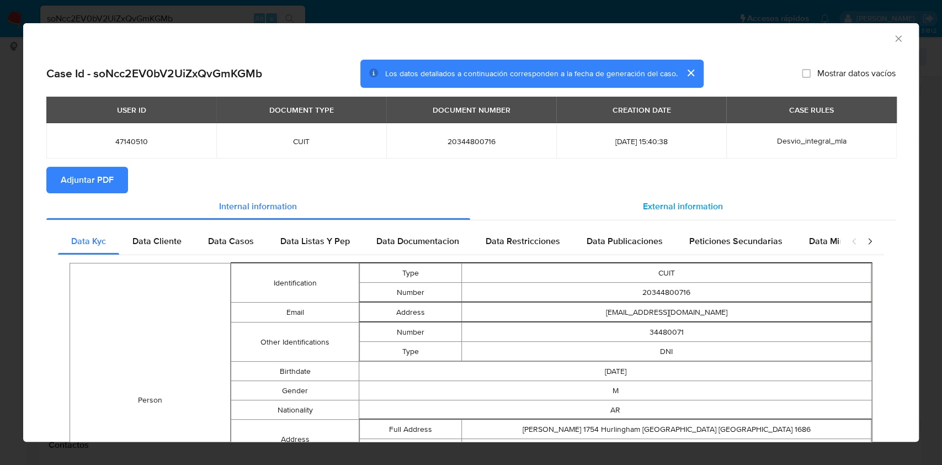
click at [684, 207] on span "External information" at bounding box center [683, 206] width 80 height 13
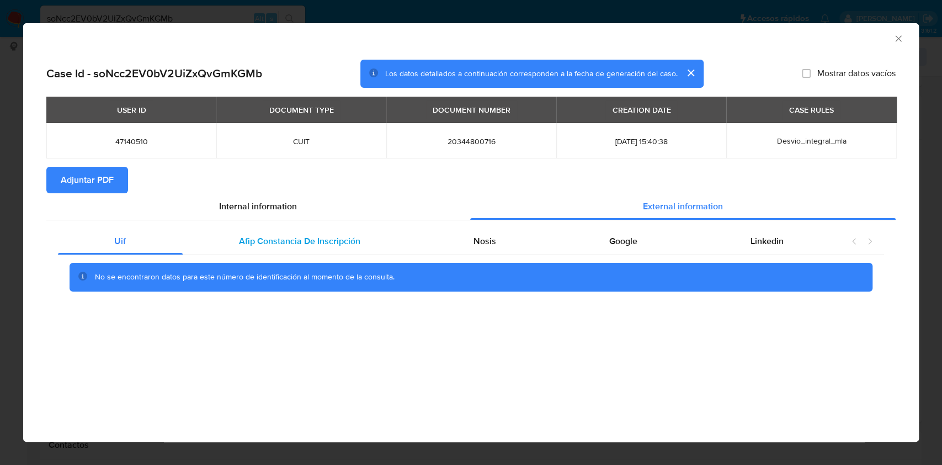
drag, startPoint x: 299, startPoint y: 232, endPoint x: 309, endPoint y: 236, distance: 10.9
click at [300, 232] on div "Afip Constancia De Inscripción" at bounding box center [300, 241] width 235 height 26
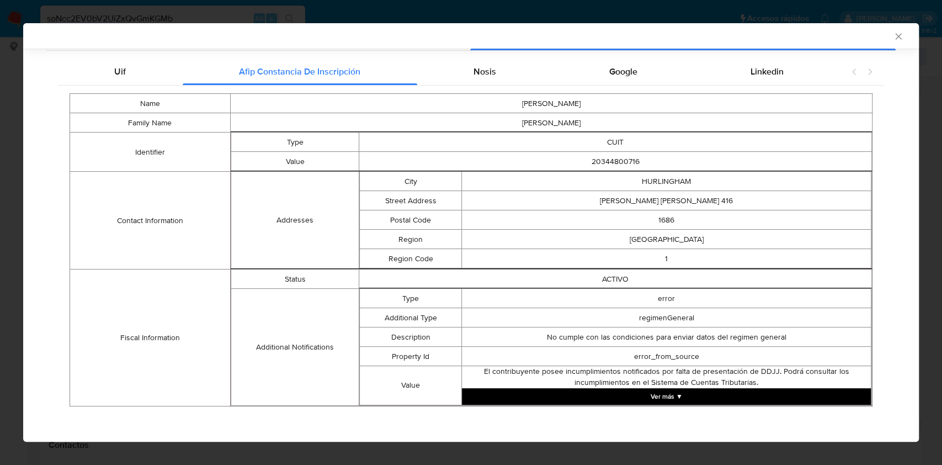
scroll to position [169, 0]
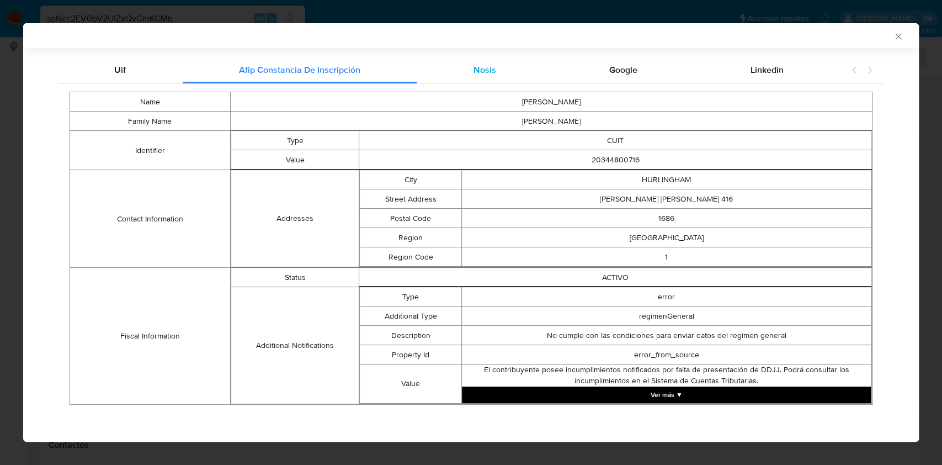
click at [492, 68] on div "Nosis" at bounding box center [485, 70] width 136 height 26
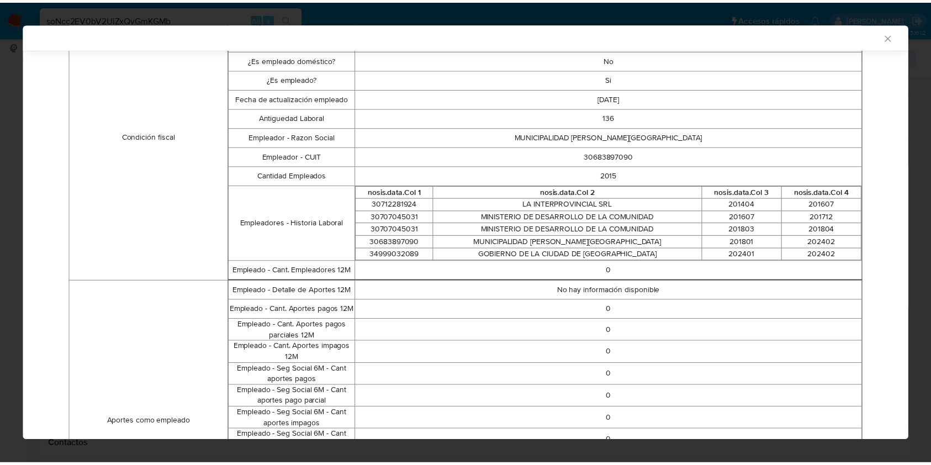
scroll to position [390, 0]
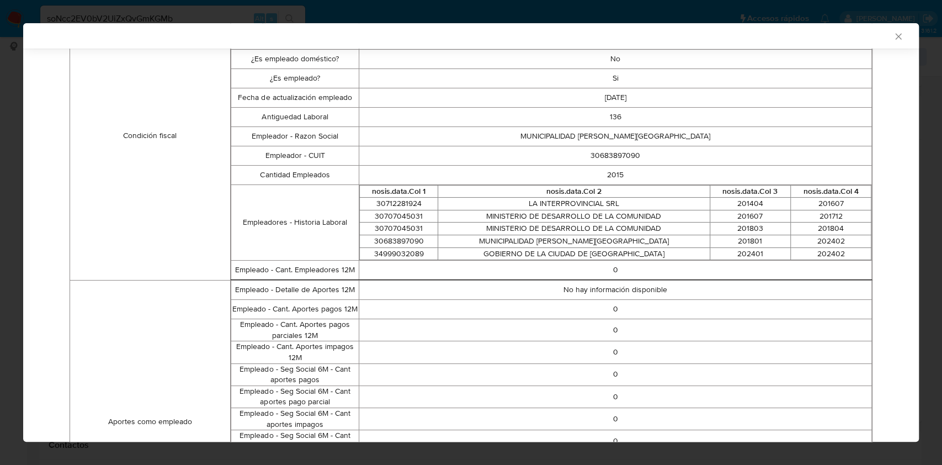
click at [893, 34] on icon "Cerrar ventana" at bounding box center [898, 36] width 11 height 11
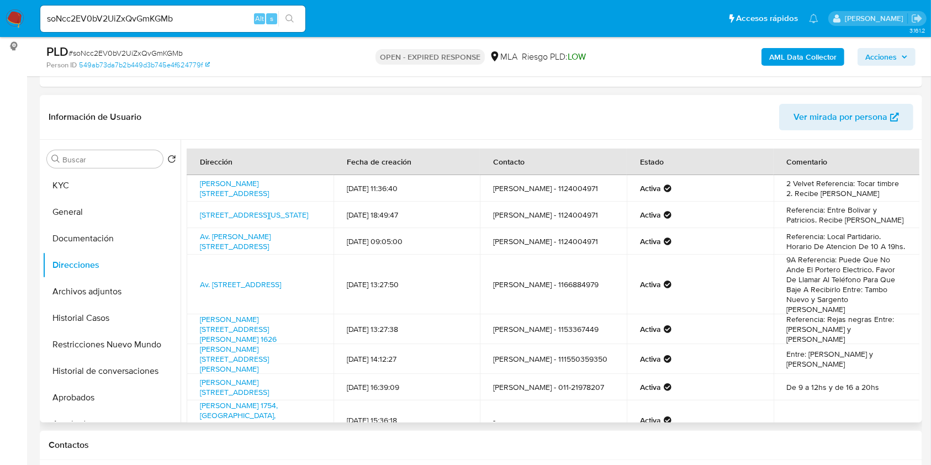
scroll to position [77, 0]
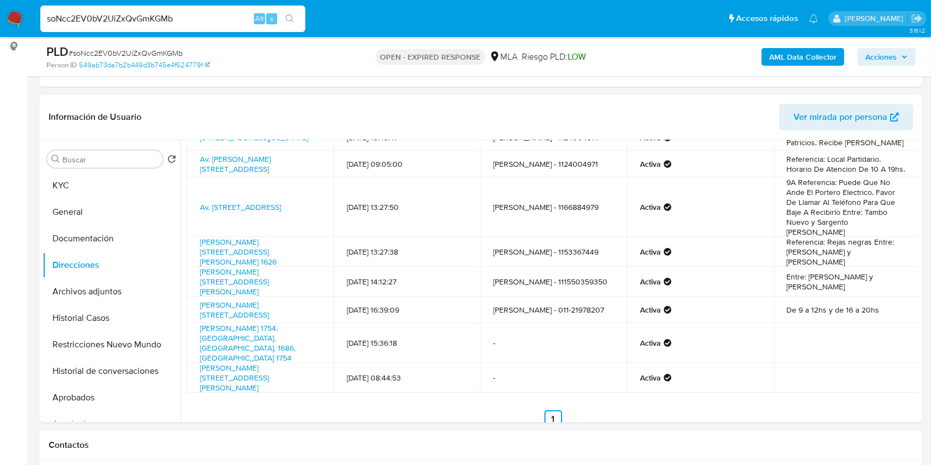
click at [227, 20] on input "soNcc2EV0bV2UiZxQvGmKGMb" at bounding box center [172, 19] width 265 height 14
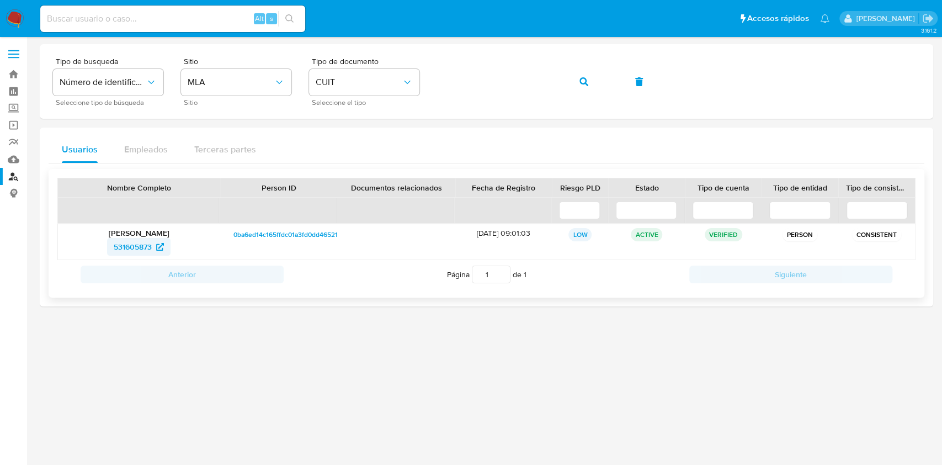
click at [137, 247] on span "531605873" at bounding box center [133, 247] width 38 height 18
click at [565, 84] on button "button" at bounding box center [584, 81] width 38 height 26
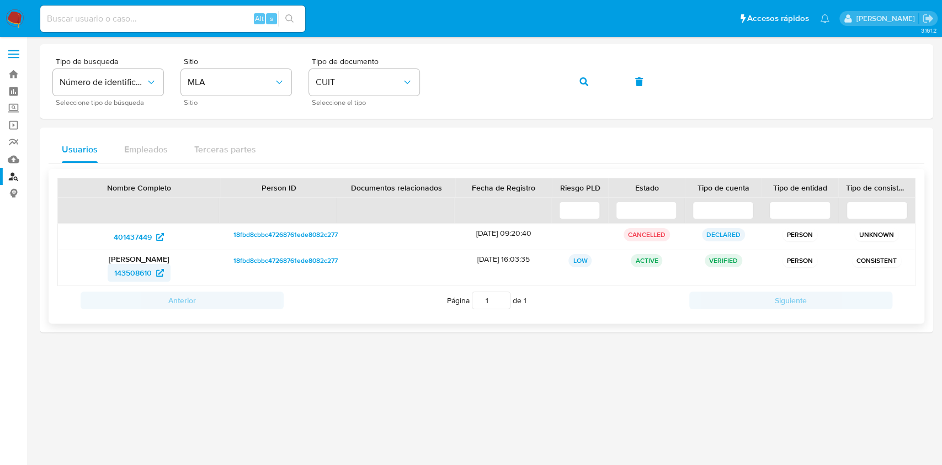
click at [141, 272] on span "143508610" at bounding box center [133, 273] width 38 height 18
click at [570, 78] on button "button" at bounding box center [584, 81] width 38 height 26
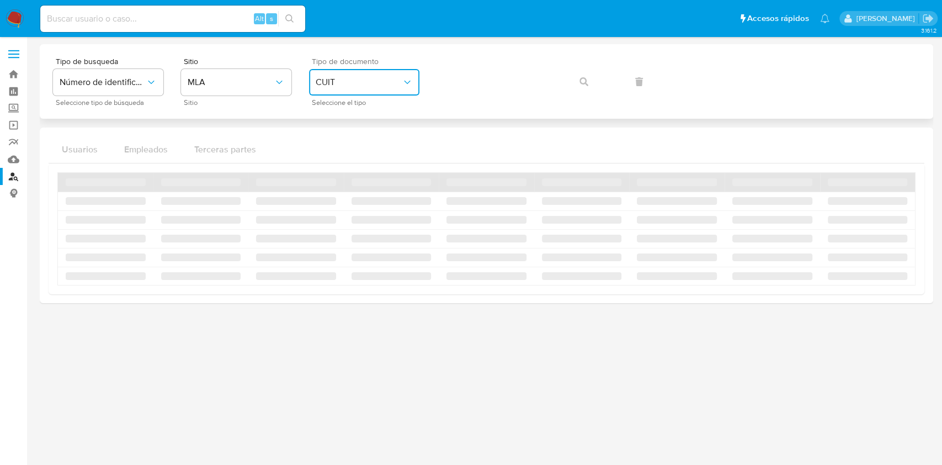
drag, startPoint x: 413, startPoint y: 79, endPoint x: 437, endPoint y: 79, distance: 23.2
click at [417, 79] on button "CUIT" at bounding box center [364, 82] width 110 height 26
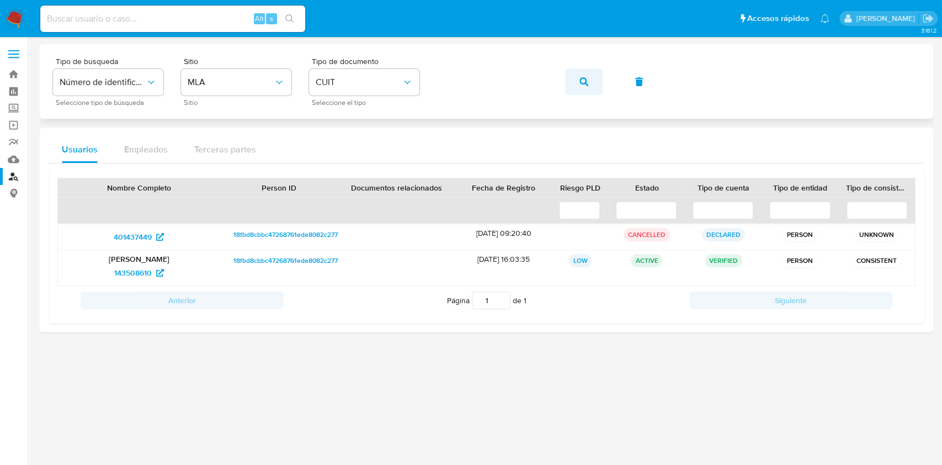
click at [576, 82] on button "button" at bounding box center [584, 81] width 38 height 26
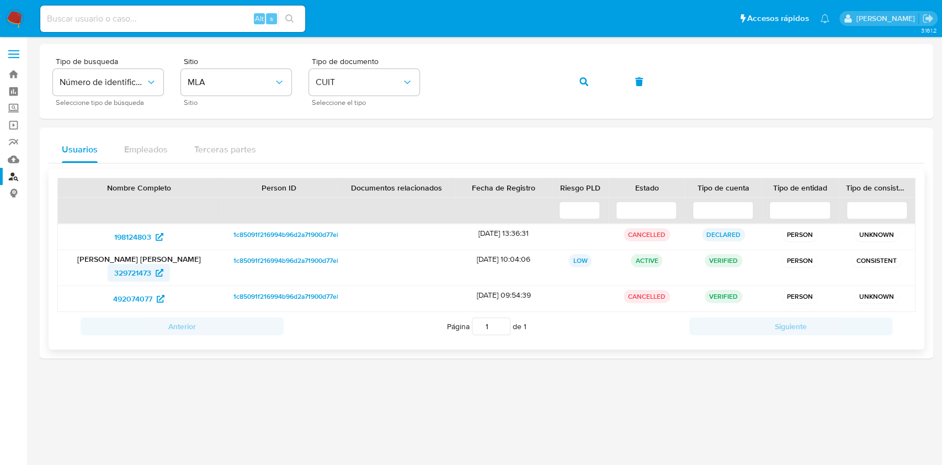
click at [148, 272] on span "329721473" at bounding box center [132, 273] width 37 height 18
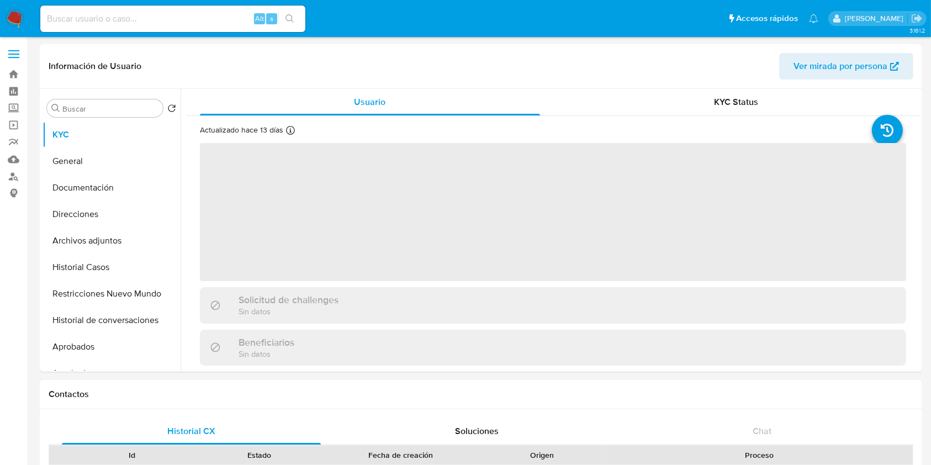
select select "10"
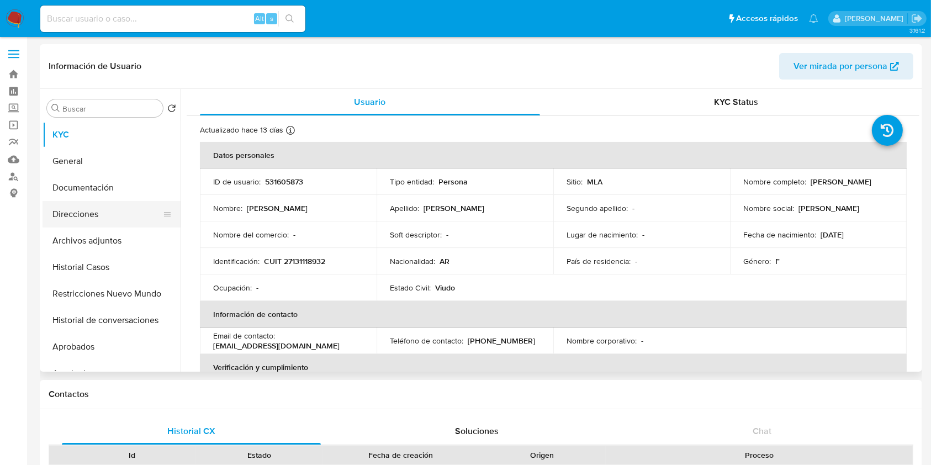
click at [96, 204] on button "Direcciones" at bounding box center [106, 214] width 129 height 26
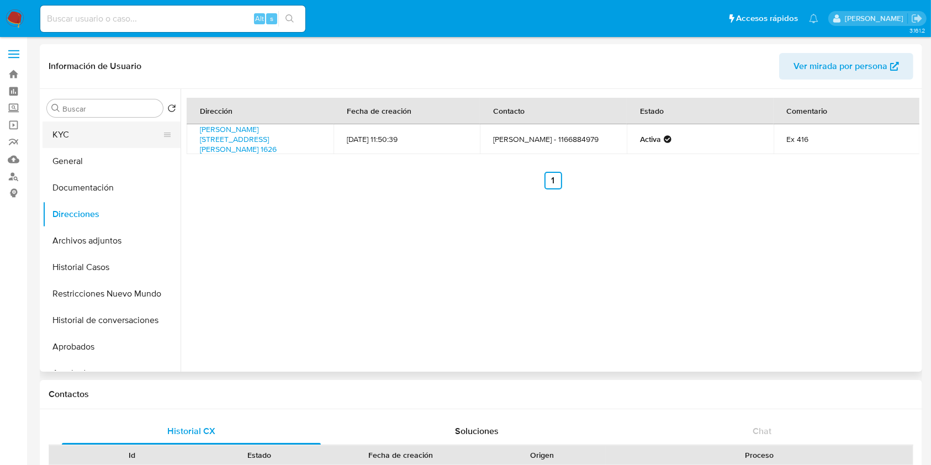
click at [85, 140] on button "KYC" at bounding box center [106, 134] width 129 height 26
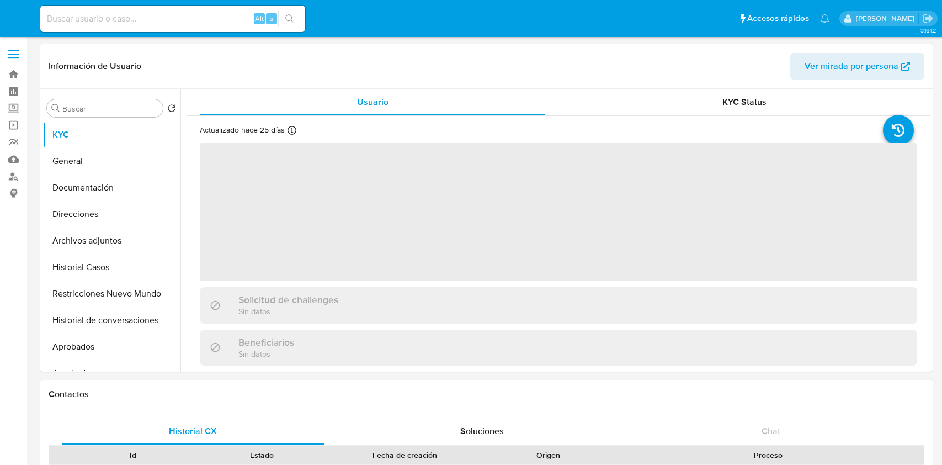
select select "10"
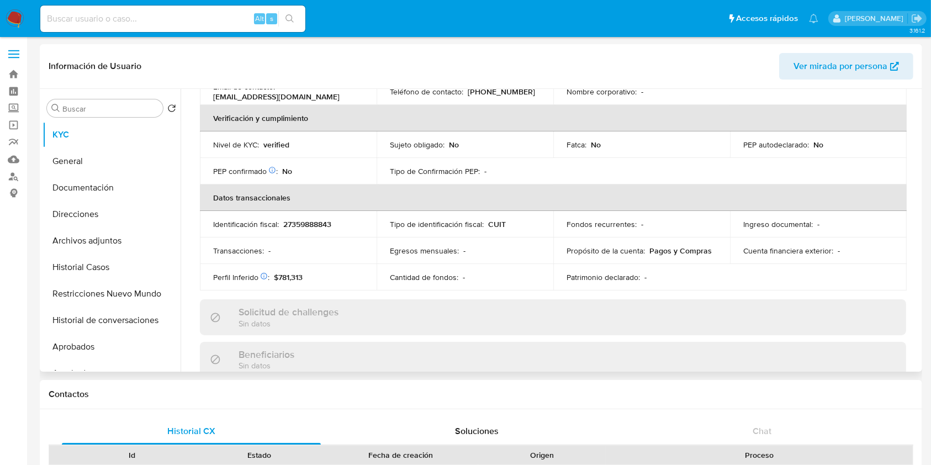
scroll to position [588, 0]
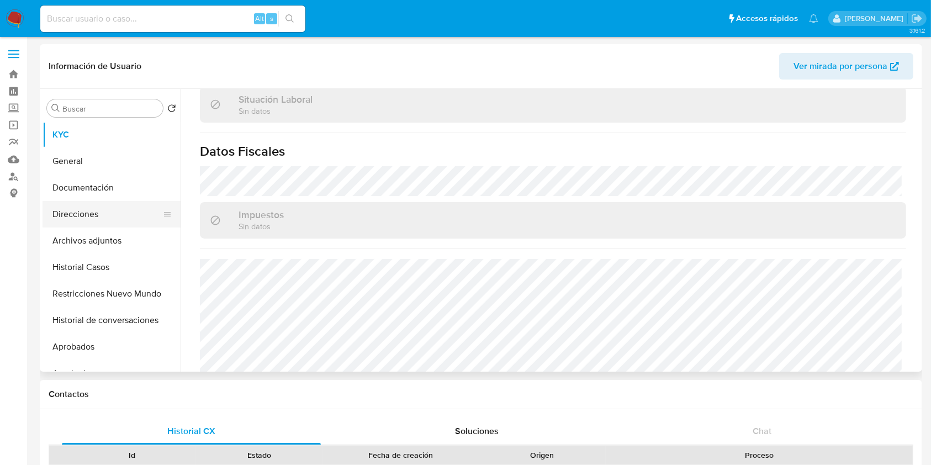
click at [108, 212] on button "Direcciones" at bounding box center [106, 214] width 129 height 26
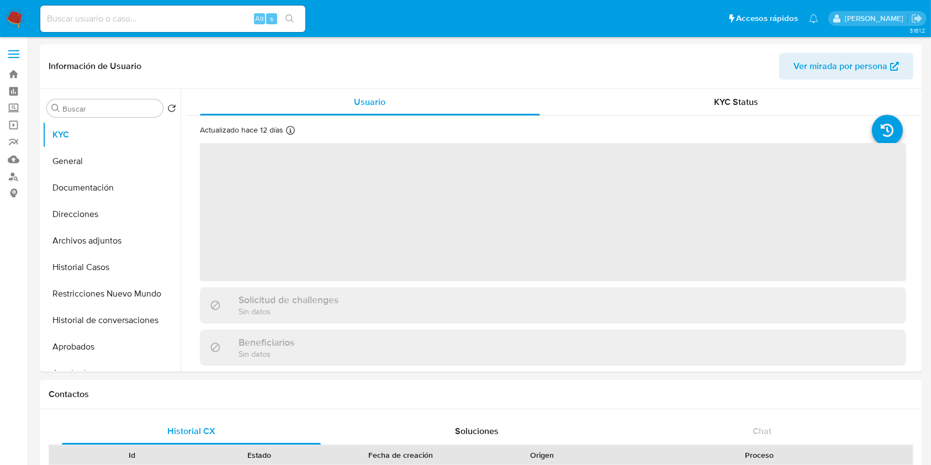
select select "10"
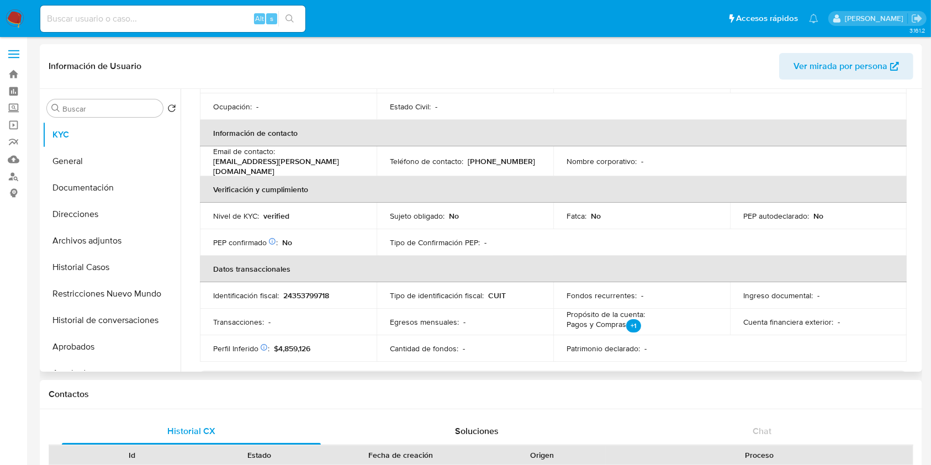
scroll to position [581, 0]
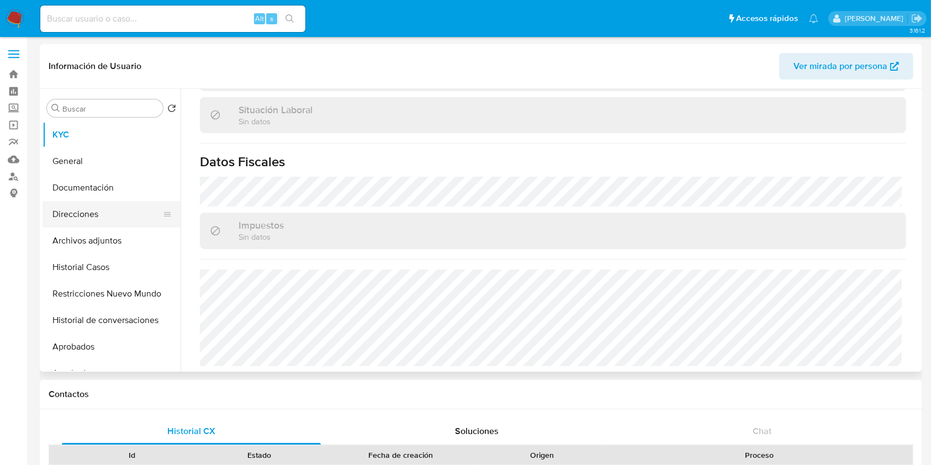
click at [98, 214] on button "Direcciones" at bounding box center [106, 214] width 129 height 26
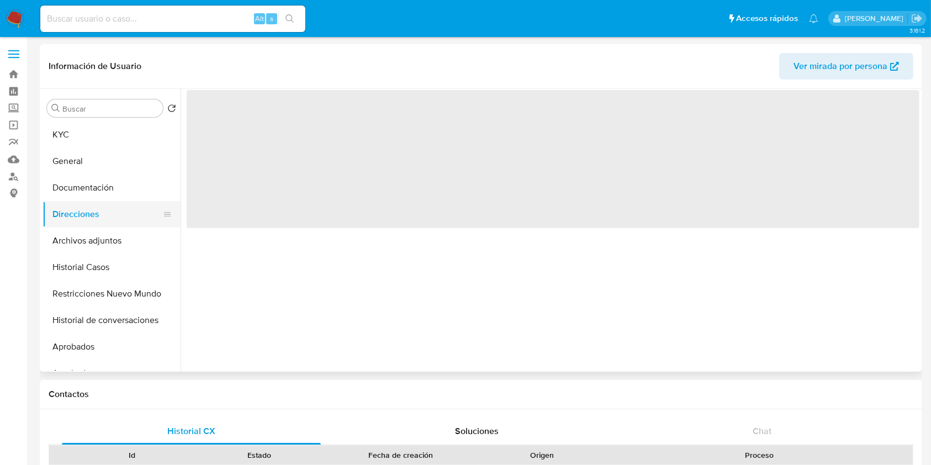
scroll to position [0, 0]
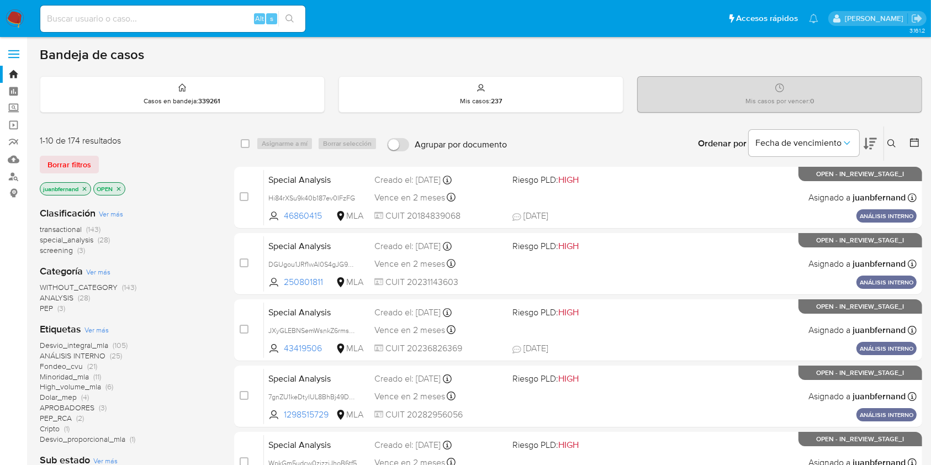
click at [896, 142] on icon at bounding box center [891, 143] width 9 height 9
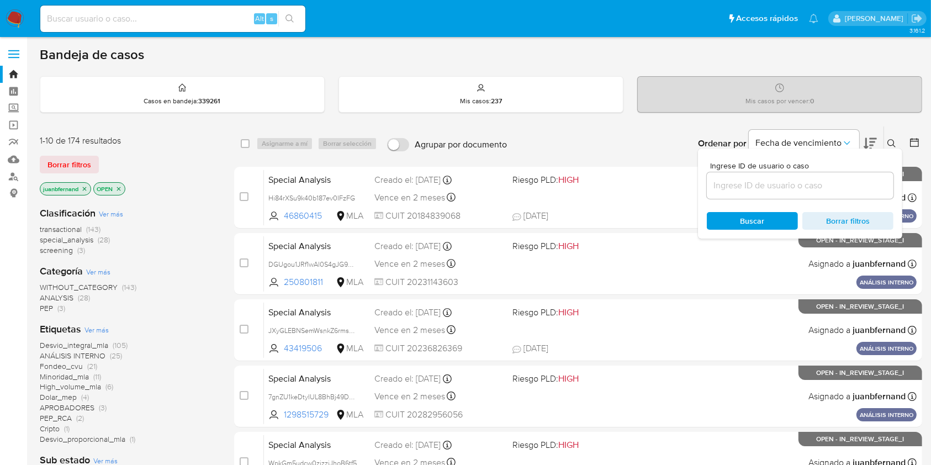
click at [793, 187] on input at bounding box center [799, 185] width 187 height 14
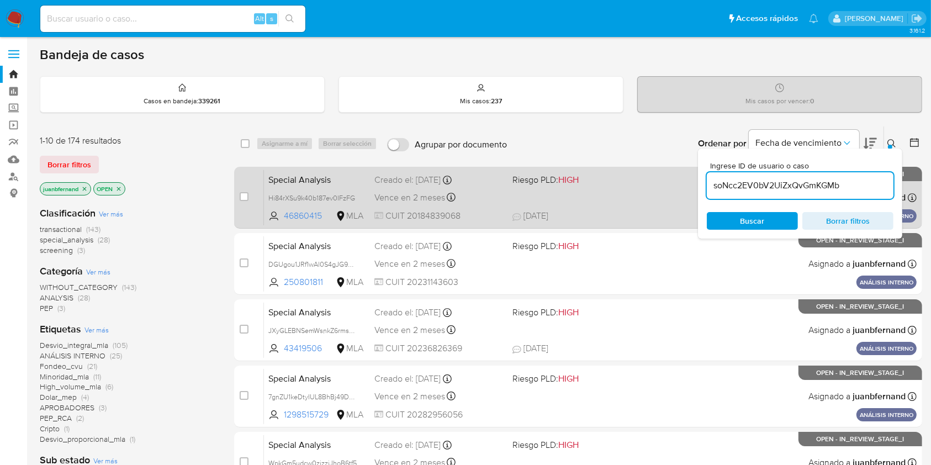
type input "soNcc2EV0bV2UiZxQvGmKGMb"
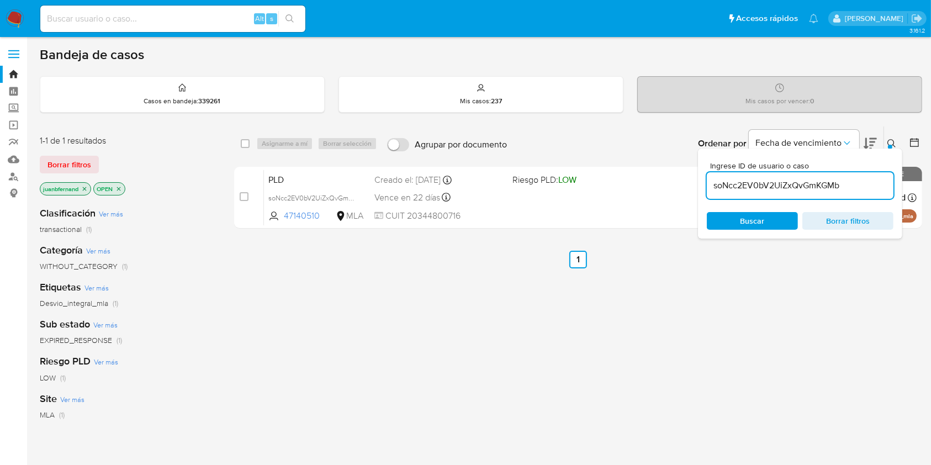
drag, startPoint x: 233, startPoint y: 142, endPoint x: 261, endPoint y: 144, distance: 27.6
click at [237, 142] on div "1-1 de 1 resultados Borrar filtros juanbfernand OPEN Clasificación Ver más tran…" at bounding box center [481, 376] width 882 height 500
click at [261, 144] on div "Asignarme a mí Borrar selección" at bounding box center [318, 143] width 125 height 13
click at [234, 144] on div "select-all-cases-checkbox Asignarme a mí Borrar selección Agrupar por documento…" at bounding box center [578, 143] width 688 height 34
click at [247, 144] on input "checkbox" at bounding box center [245, 143] width 9 height 9
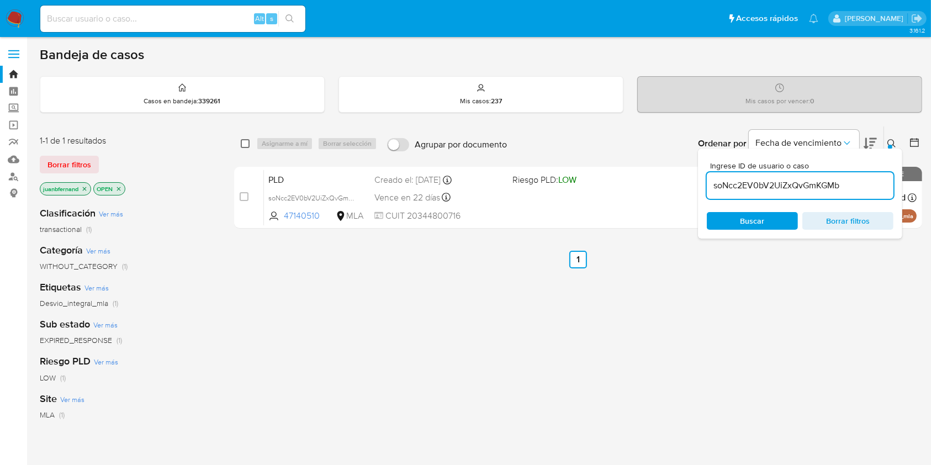
checkbox input "true"
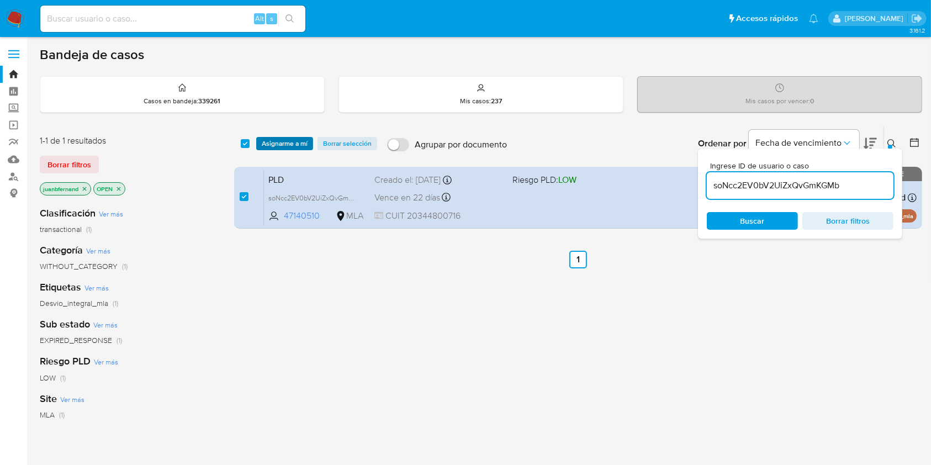
click at [281, 147] on span "Asignarme a mí" at bounding box center [285, 143] width 46 height 11
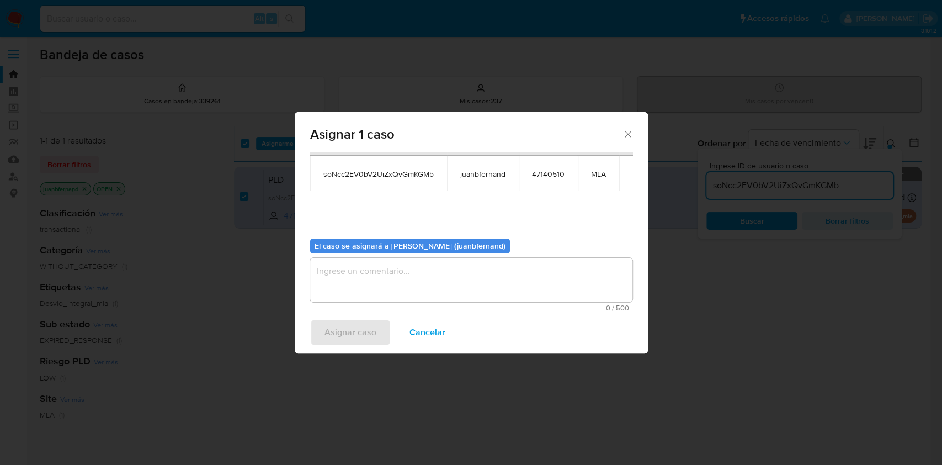
scroll to position [56, 0]
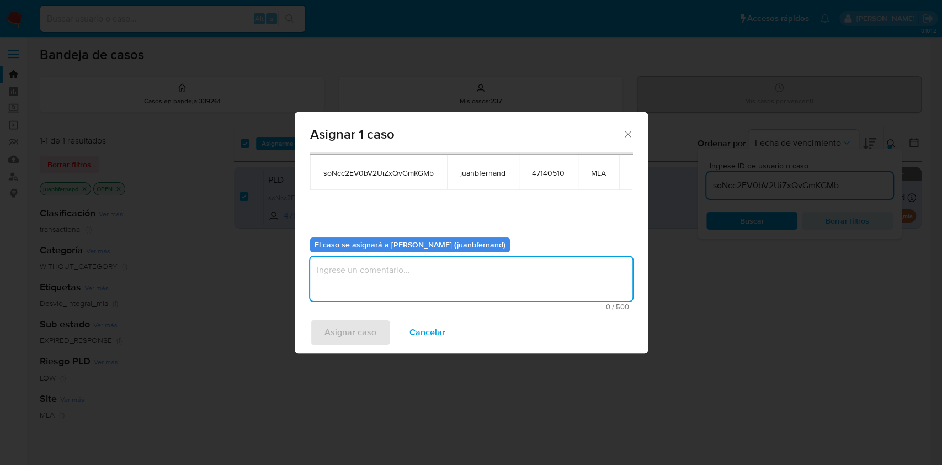
click at [434, 292] on textarea "assign-modal" at bounding box center [471, 279] width 322 height 44
click at [354, 327] on span "Asignar caso" at bounding box center [351, 332] width 52 height 24
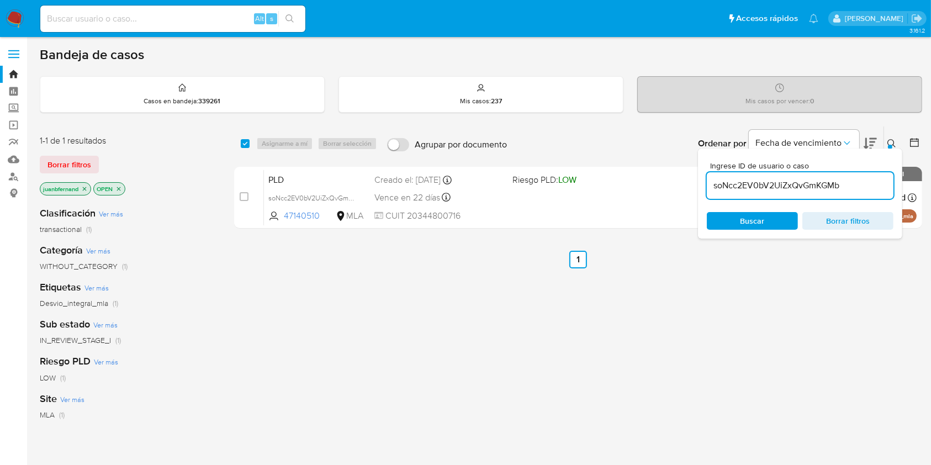
click at [782, 181] on input "soNcc2EV0bV2UiZxQvGmKGMb" at bounding box center [799, 185] width 187 height 14
paste input "g9svPTKIH4UawTlNJUmXdY2"
type input "sg9svPTKIH4UawTlNJUmXdY2"
click at [245, 145] on input "checkbox" at bounding box center [245, 143] width 9 height 9
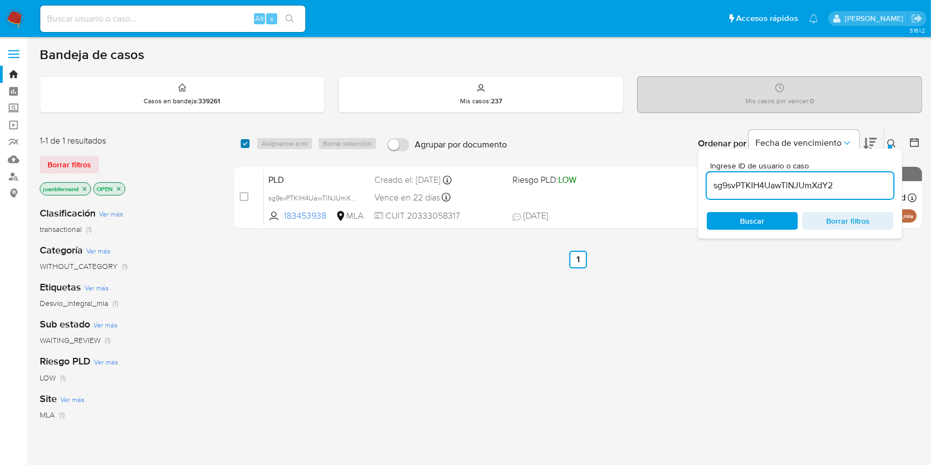
checkbox input "true"
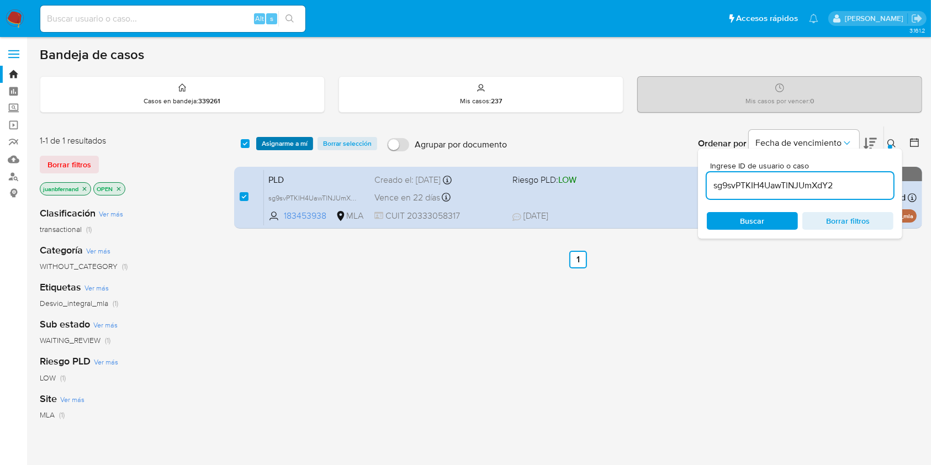
click at [278, 140] on span "Asignarme a mí" at bounding box center [285, 143] width 46 height 11
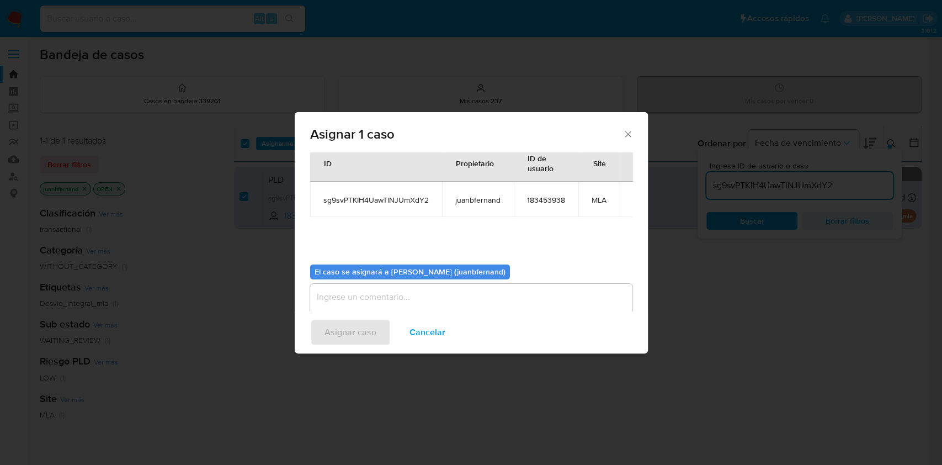
scroll to position [56, 0]
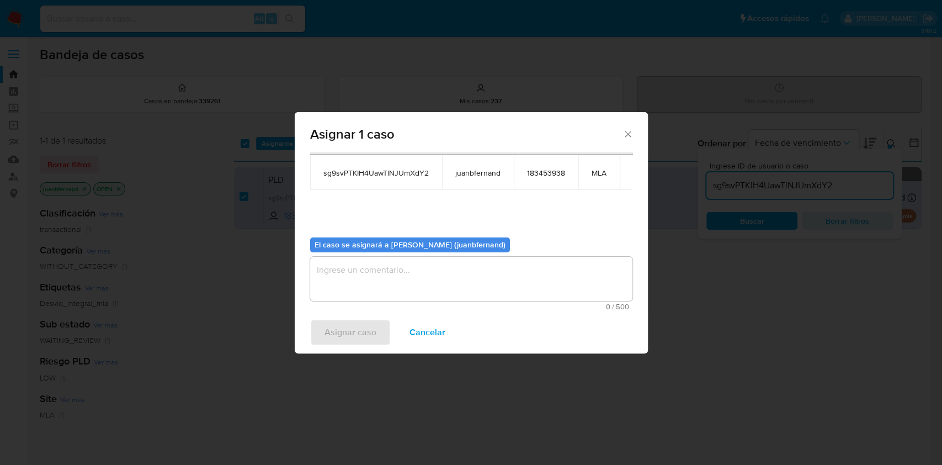
drag, startPoint x: 381, startPoint y: 256, endPoint x: 385, endPoint y: 262, distance: 6.9
click at [385, 262] on textarea "assign-modal" at bounding box center [471, 279] width 322 height 44
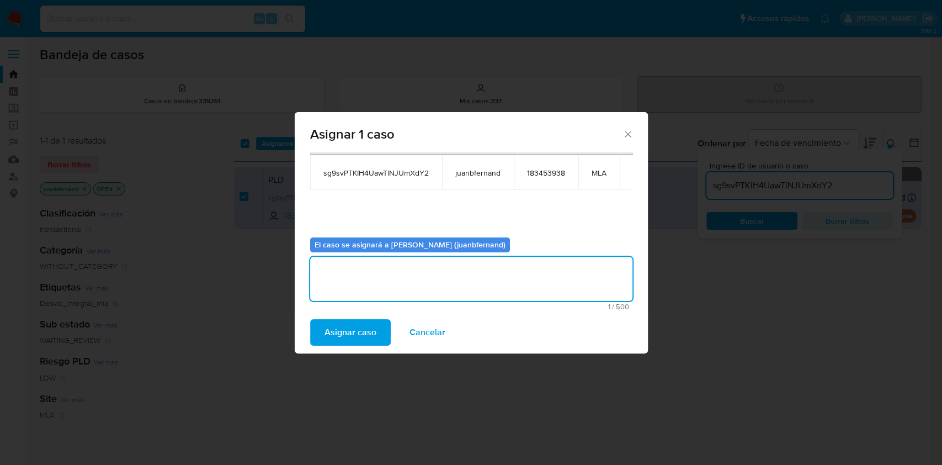
click at [360, 330] on span "Asignar caso" at bounding box center [351, 332] width 52 height 24
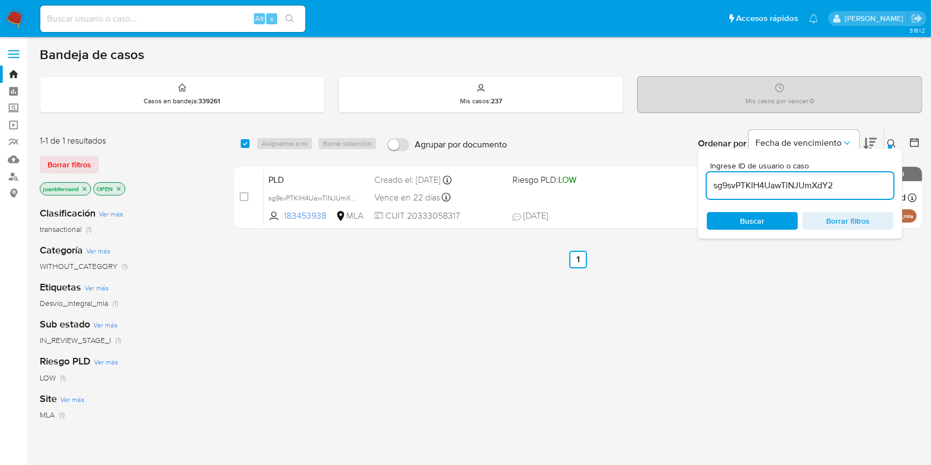
click at [838, 182] on input "sg9svPTKIH4UawTlNJUmXdY2" at bounding box center [799, 185] width 187 height 14
paste input "O0dJOSU2508XTz7ZIVSXf9Ps"
type input "O0dJOSU2508XTz7ZIVSXf9Ps"
click at [245, 142] on input "checkbox" at bounding box center [245, 143] width 9 height 9
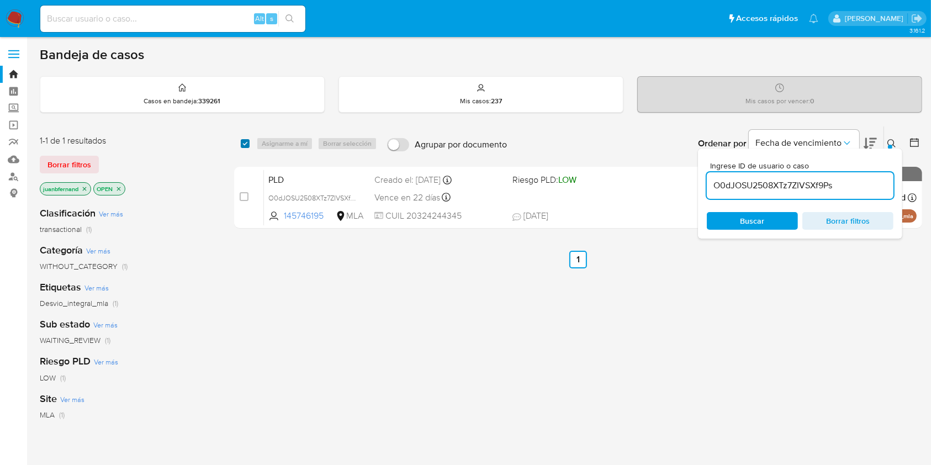
checkbox input "true"
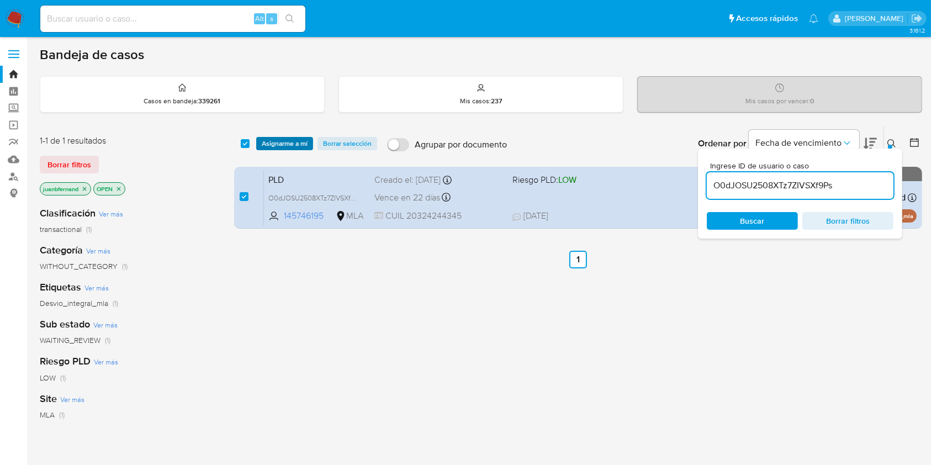
click at [273, 142] on span "Asignarme a mí" at bounding box center [285, 143] width 46 height 11
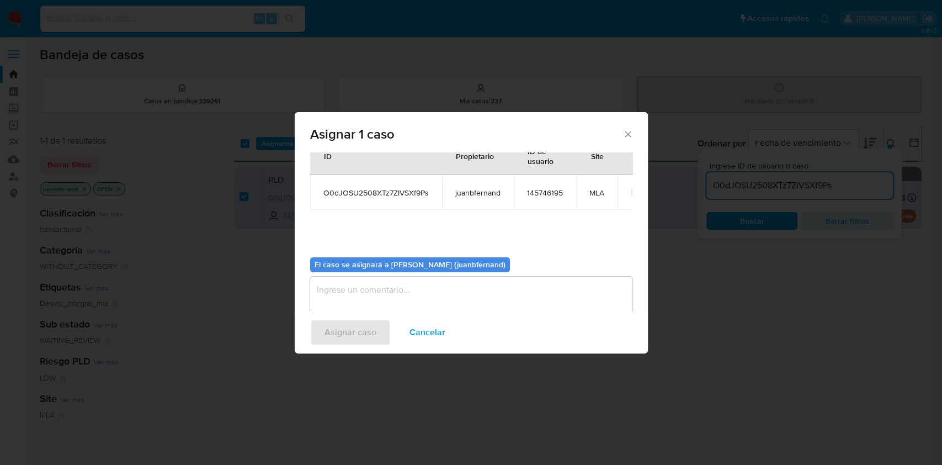
scroll to position [56, 0]
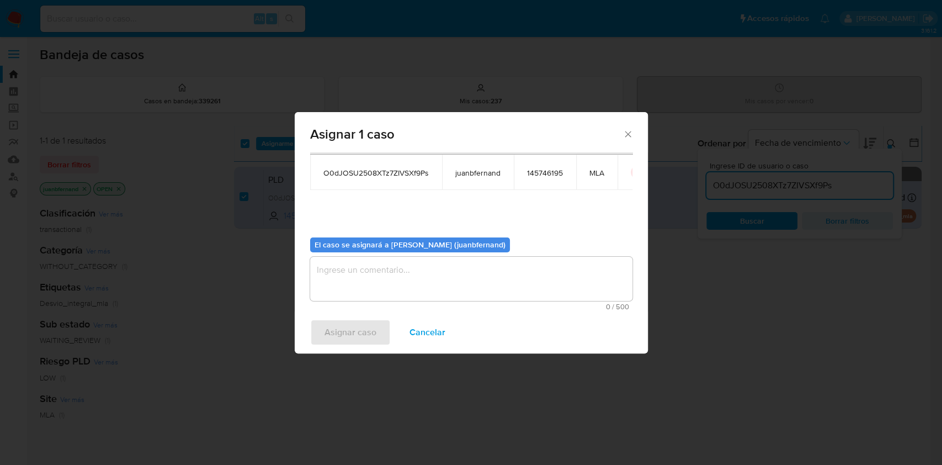
click at [428, 288] on textarea "assign-modal" at bounding box center [471, 279] width 322 height 44
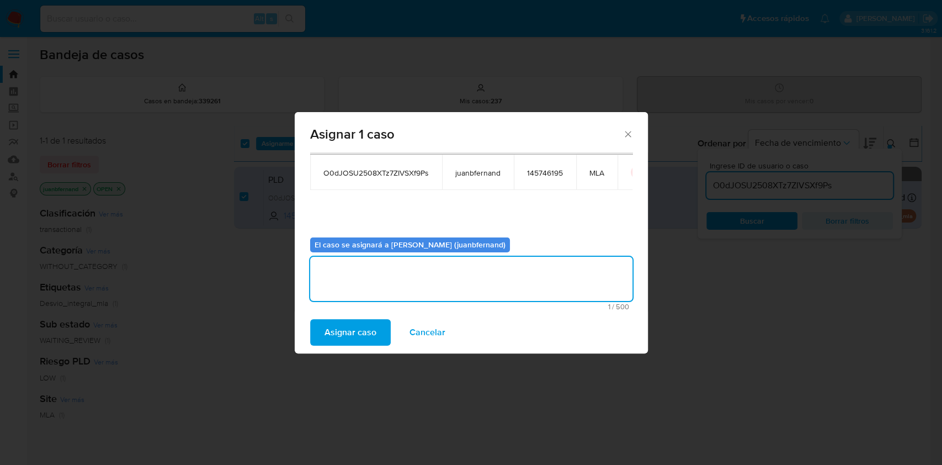
click at [340, 333] on span "Asignar caso" at bounding box center [351, 332] width 52 height 24
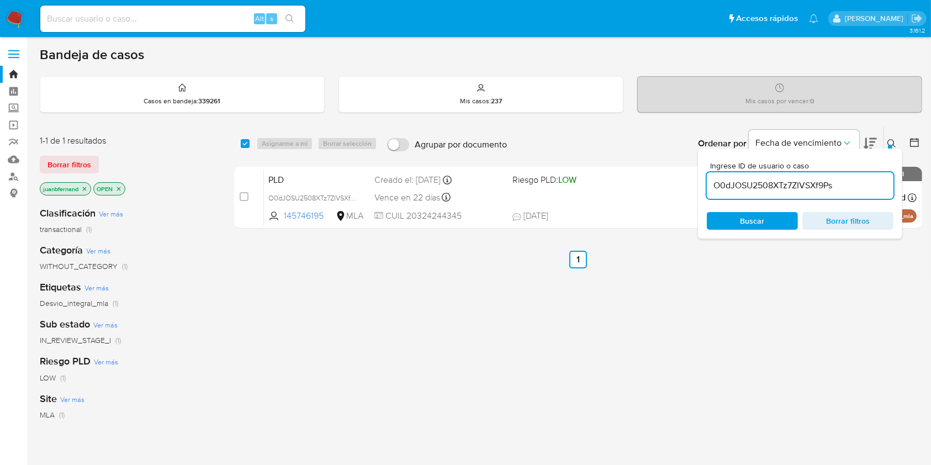
click at [868, 191] on input "O0dJOSU2508XTz7ZIVSXf9Ps" at bounding box center [799, 185] width 187 height 14
paste input "JzbIZyLrSkDv06ZSesdp7lDl"
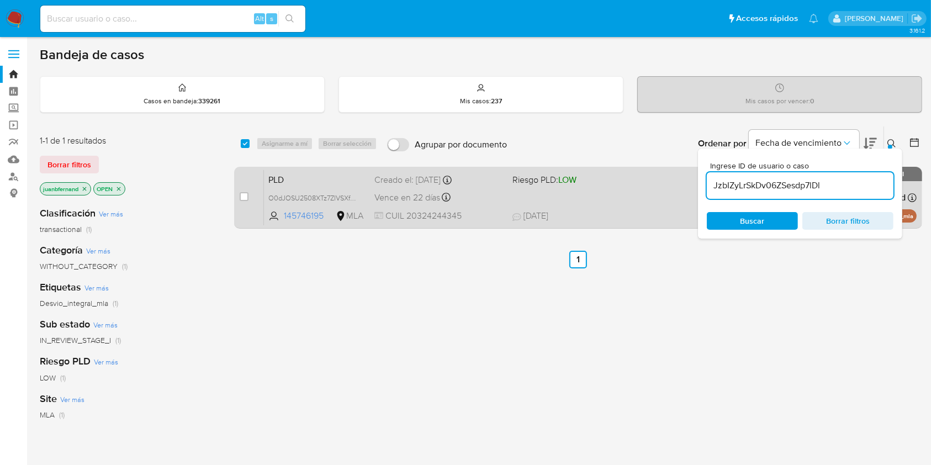
type input "JzbIZyLrSkDv06ZSesdp7lDl"
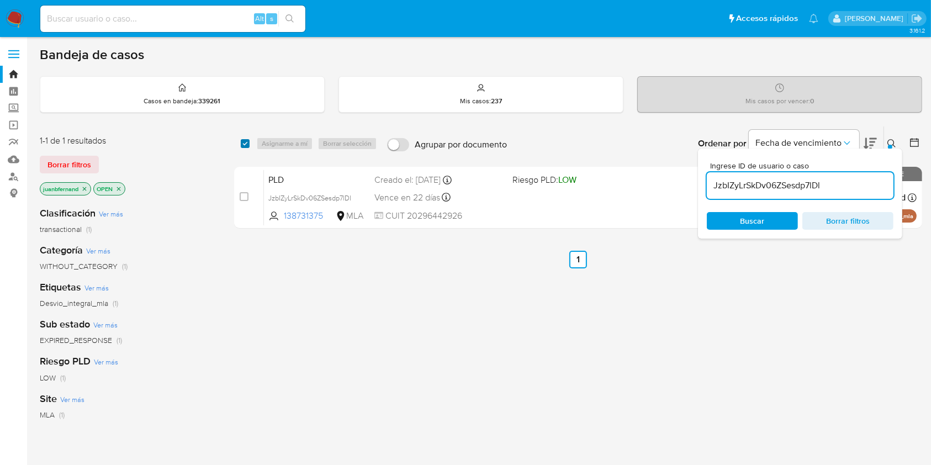
click at [249, 140] on input "checkbox" at bounding box center [245, 143] width 9 height 9
checkbox input "true"
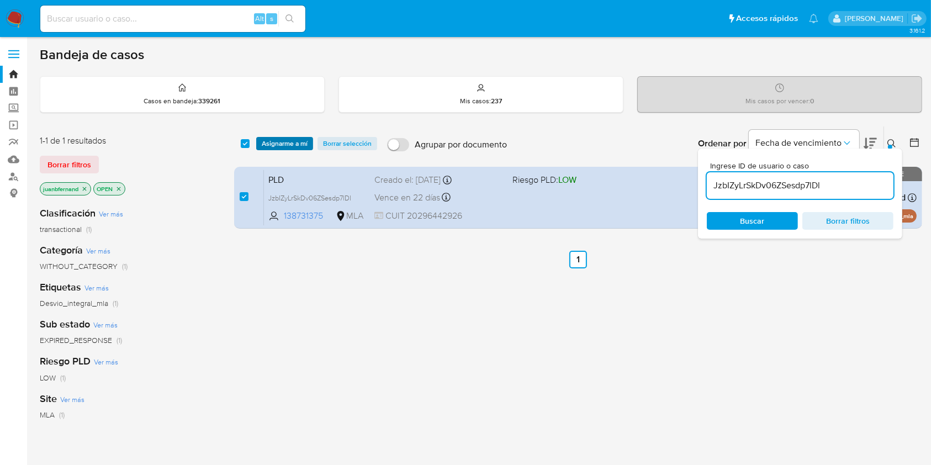
click at [274, 142] on span "Asignarme a mí" at bounding box center [285, 143] width 46 height 11
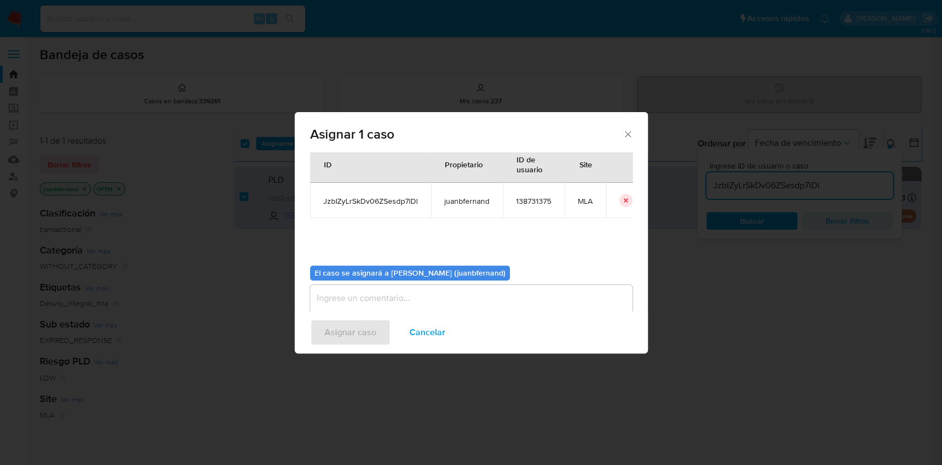
scroll to position [56, 0]
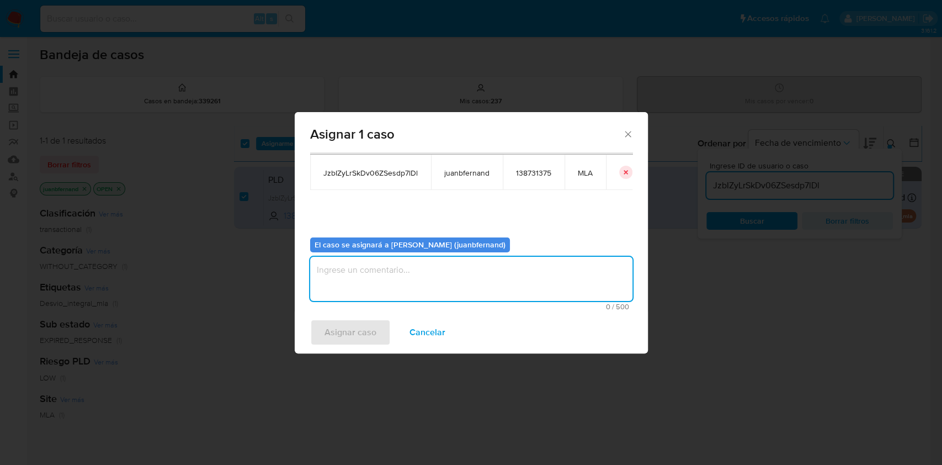
click at [410, 284] on textarea "assign-modal" at bounding box center [471, 279] width 322 height 44
click at [377, 333] on button "Asignar caso" at bounding box center [350, 332] width 81 height 26
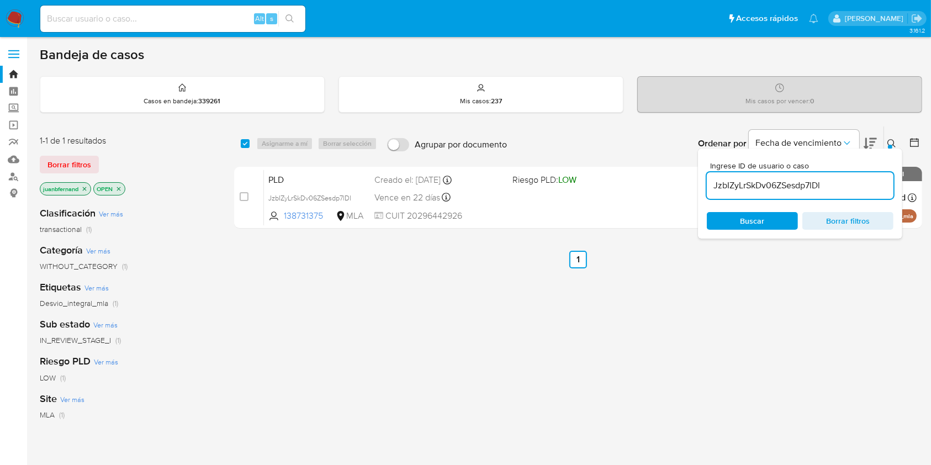
click at [834, 183] on input "JzbIZyLrSkDv06ZSesdp7lDl" at bounding box center [799, 185] width 187 height 14
click at [835, 183] on input "JzbIZyLrSkDv06ZSesdp7lDl" at bounding box center [799, 185] width 187 height 14
paste input "qTeJaQIBiK9ko8X8WmaRj1IA"
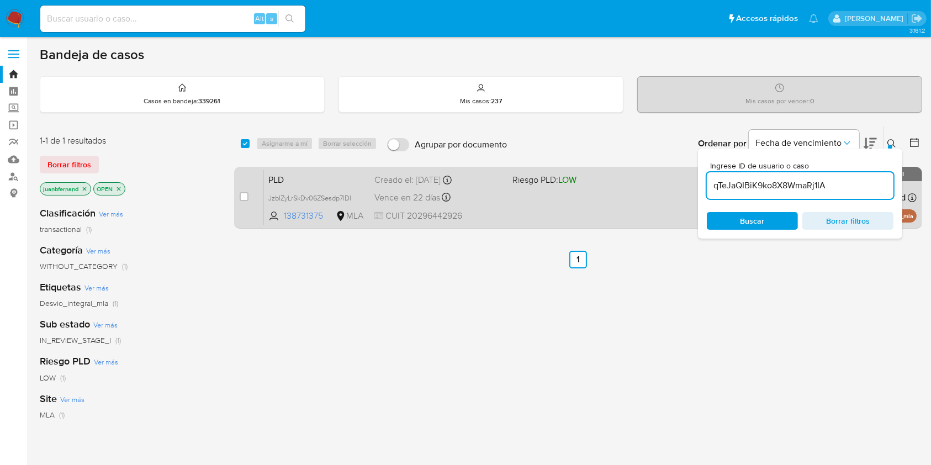
type input "qTeJaQIBiK9ko8X8WmaRj1IA"
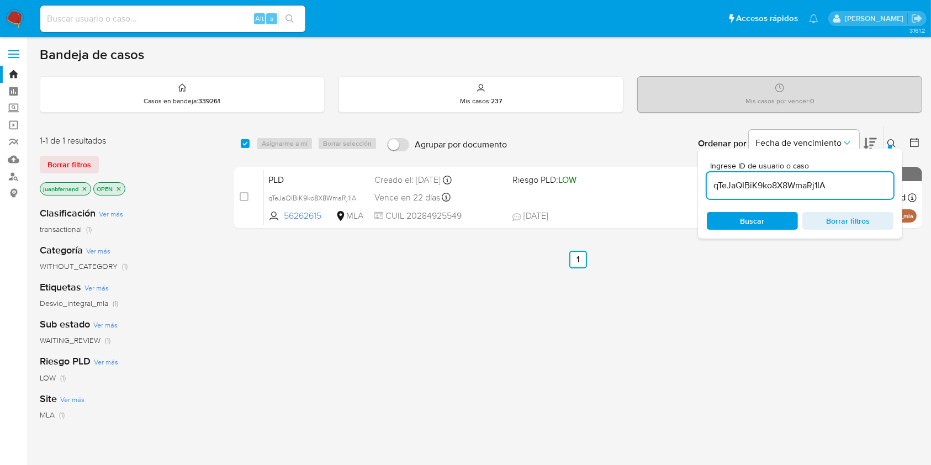
click at [239, 139] on div "select-all-cases-checkbox Asignarme a mí Borrar selección Agrupar por documento…" at bounding box center [578, 143] width 688 height 34
click at [243, 145] on input "checkbox" at bounding box center [245, 143] width 9 height 9
checkbox input "true"
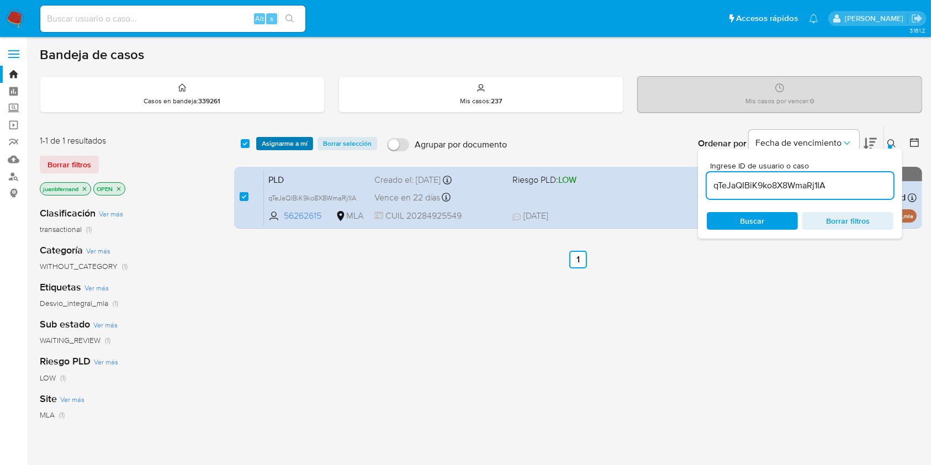
click at [280, 141] on span "Asignarme a mí" at bounding box center [285, 143] width 46 height 11
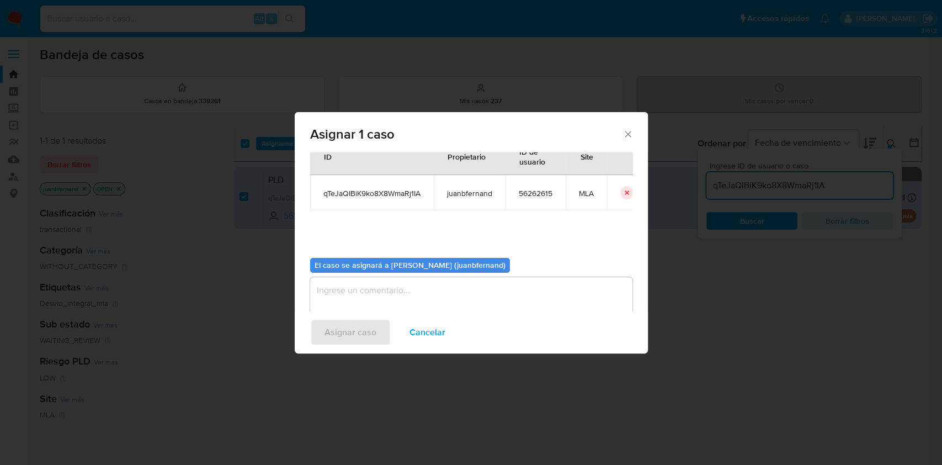
scroll to position [56, 0]
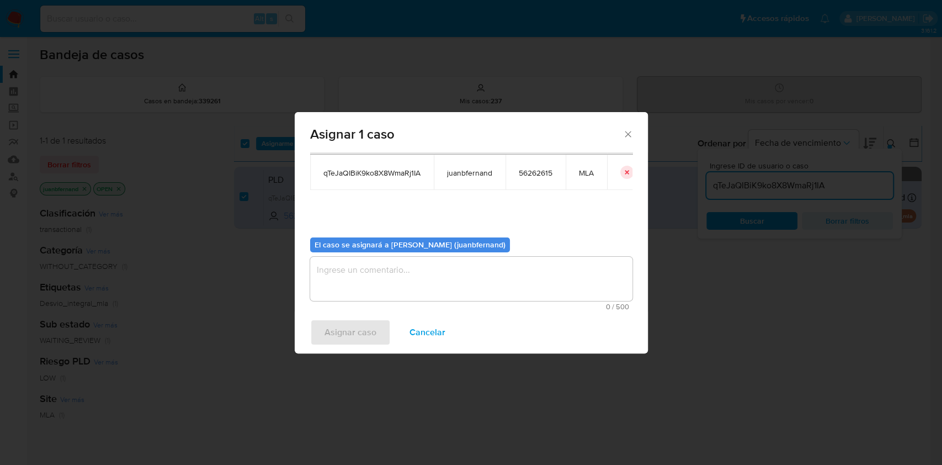
click at [443, 285] on textarea "assign-modal" at bounding box center [471, 279] width 322 height 44
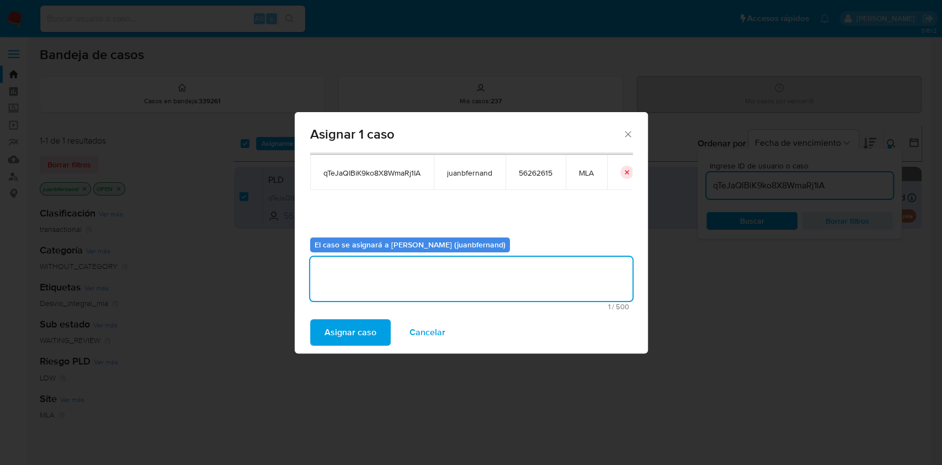
click at [363, 325] on span "Asignar caso" at bounding box center [351, 332] width 52 height 24
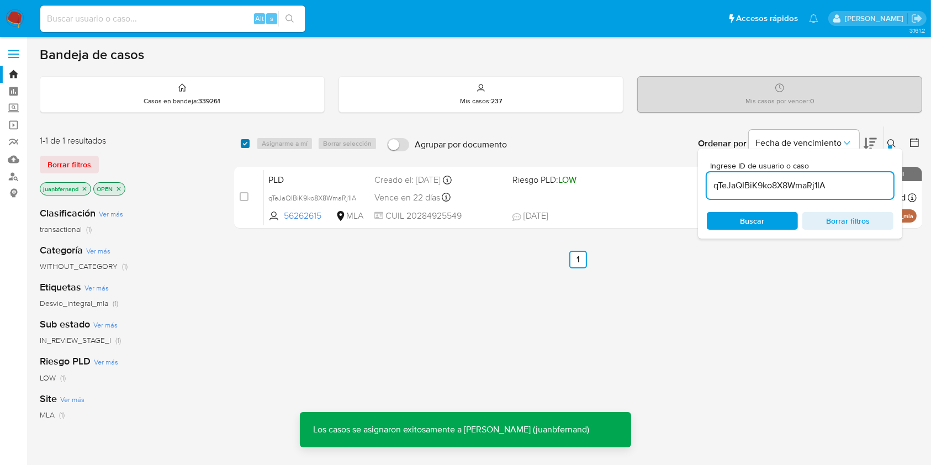
click at [247, 145] on input "checkbox" at bounding box center [245, 143] width 9 height 9
checkbox input "true"
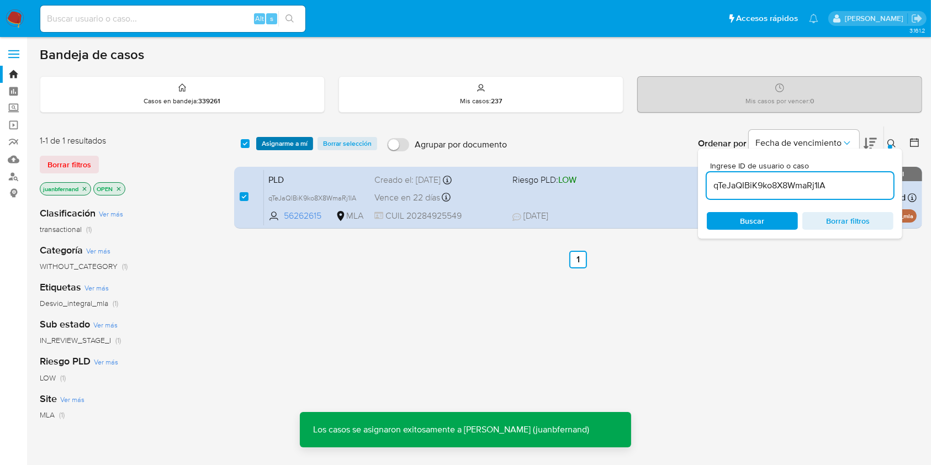
click at [274, 146] on span "Asignarme a mí" at bounding box center [285, 143] width 46 height 11
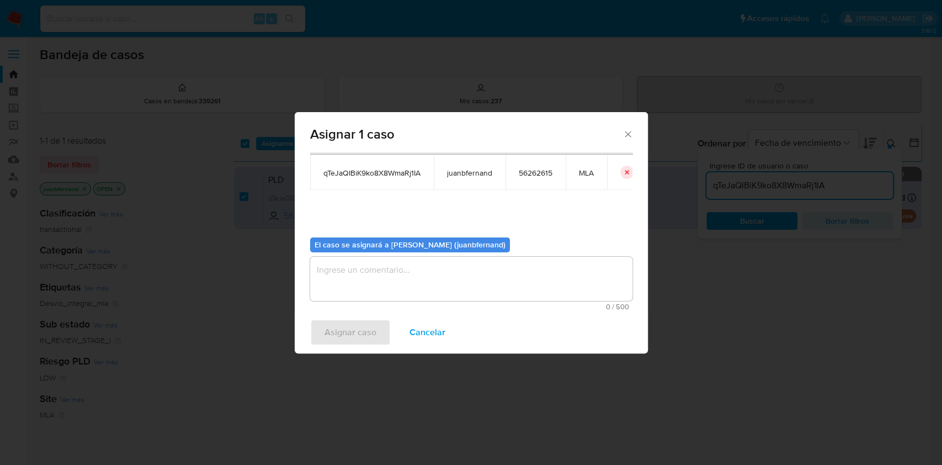
click at [401, 283] on textarea "assign-modal" at bounding box center [471, 279] width 322 height 44
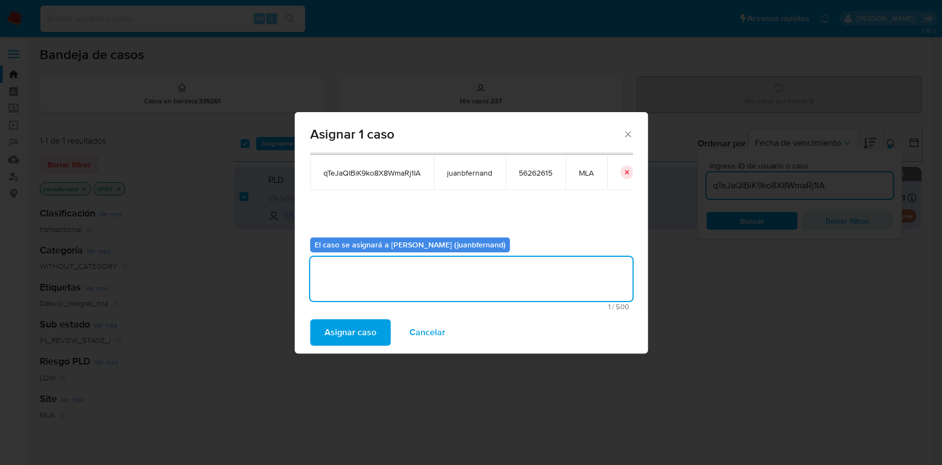
click at [370, 320] on span "Asignar caso" at bounding box center [351, 332] width 52 height 24
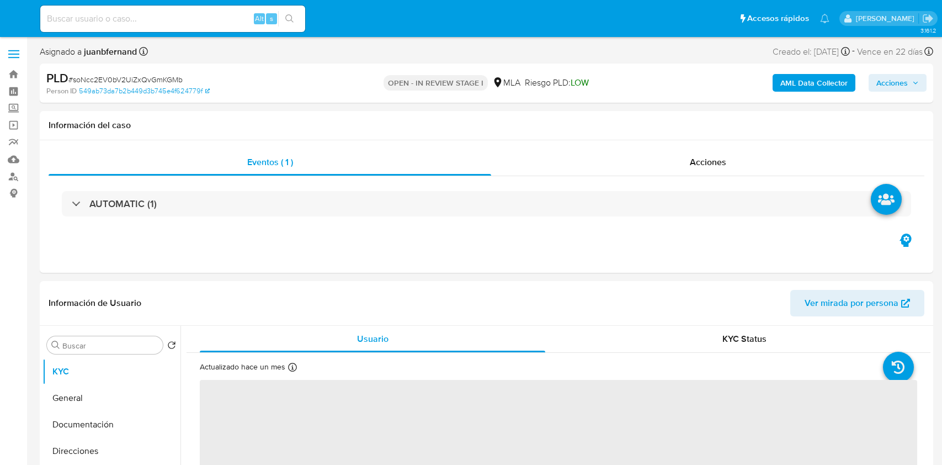
select select "10"
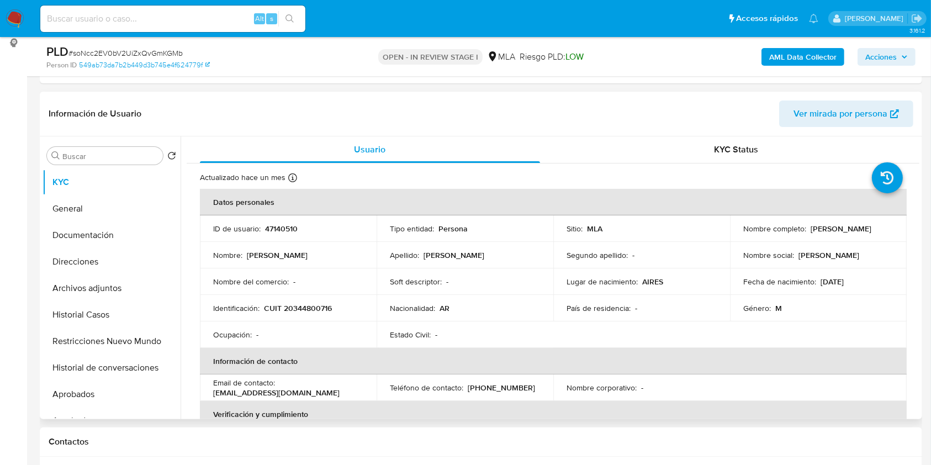
scroll to position [368, 0]
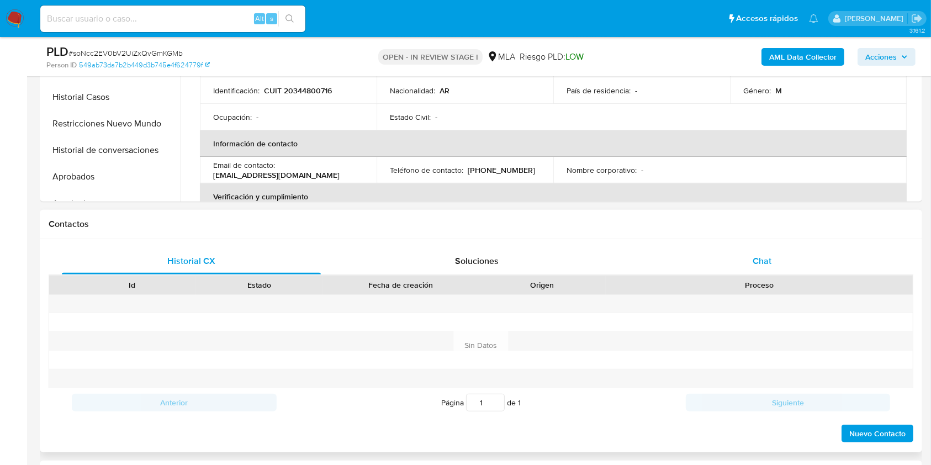
click at [778, 256] on div "Chat" at bounding box center [762, 261] width 259 height 26
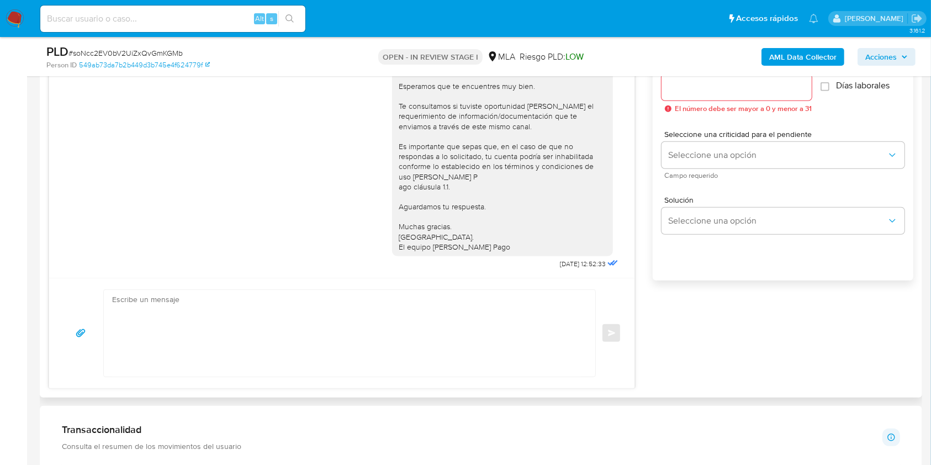
scroll to position [662, 0]
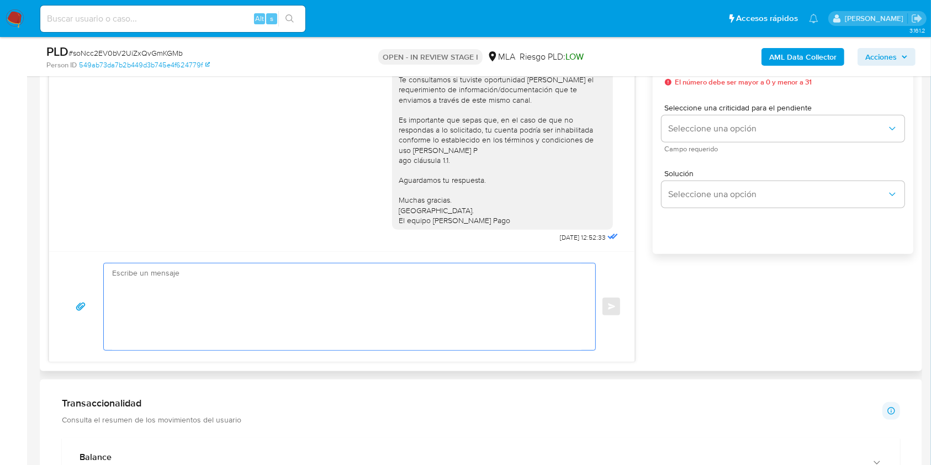
click at [156, 330] on textarea at bounding box center [346, 306] width 469 height 87
paste textarea "Lore. Ipsumdolo sit am consectetu adi elit. Se doeiusmodte in utlabor etdolorem…"
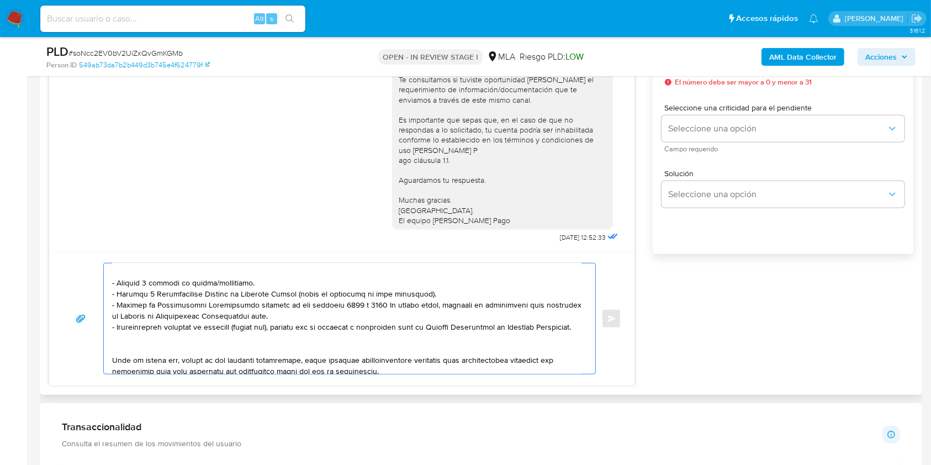
scroll to position [221, 0]
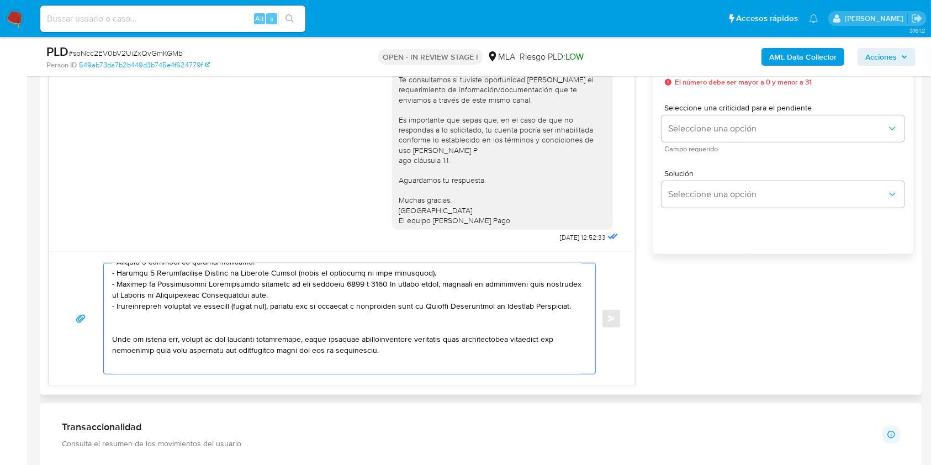
drag, startPoint x: 284, startPoint y: 300, endPoint x: 100, endPoint y: 281, distance: 184.2
click at [100, 281] on div "Enviar" at bounding box center [341, 318] width 559 height 111
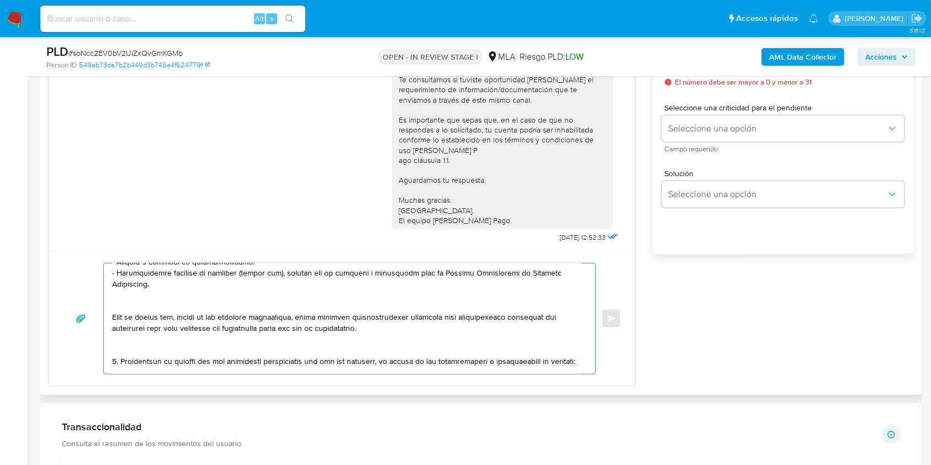
scroll to position [209, 0]
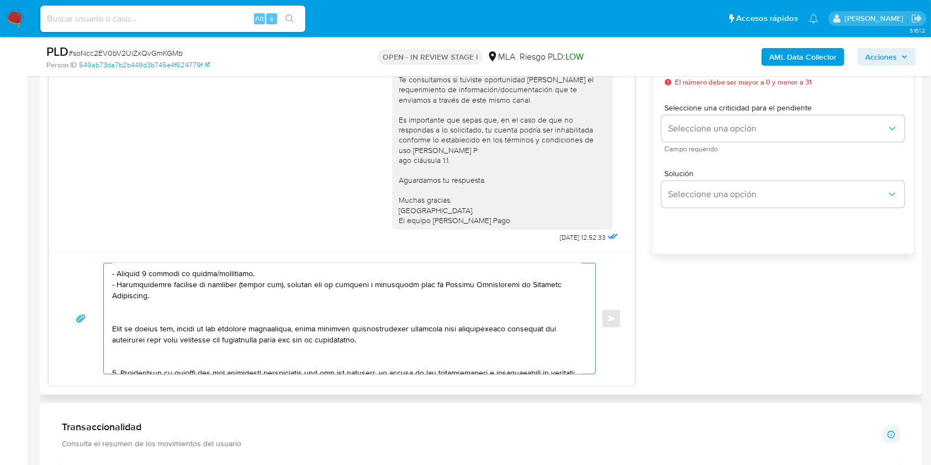
click at [225, 277] on textarea at bounding box center [346, 318] width 469 height 110
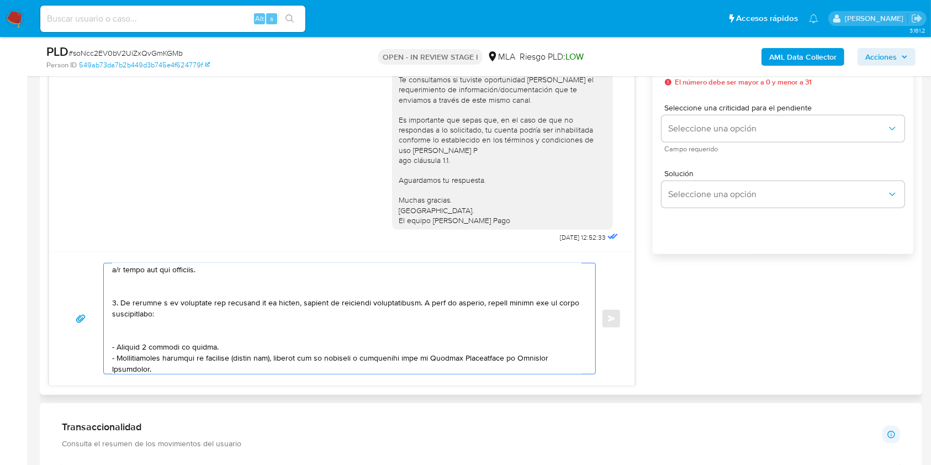
click at [125, 330] on textarea at bounding box center [346, 318] width 469 height 110
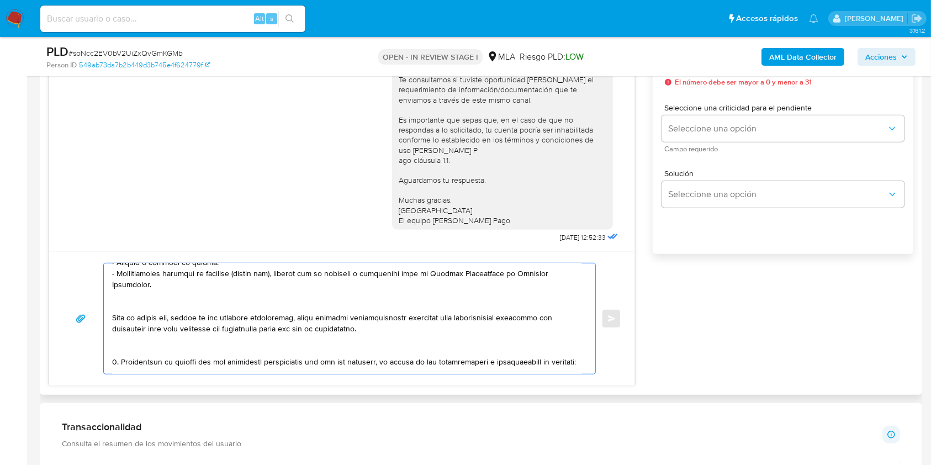
click at [144, 304] on textarea at bounding box center [346, 318] width 469 height 110
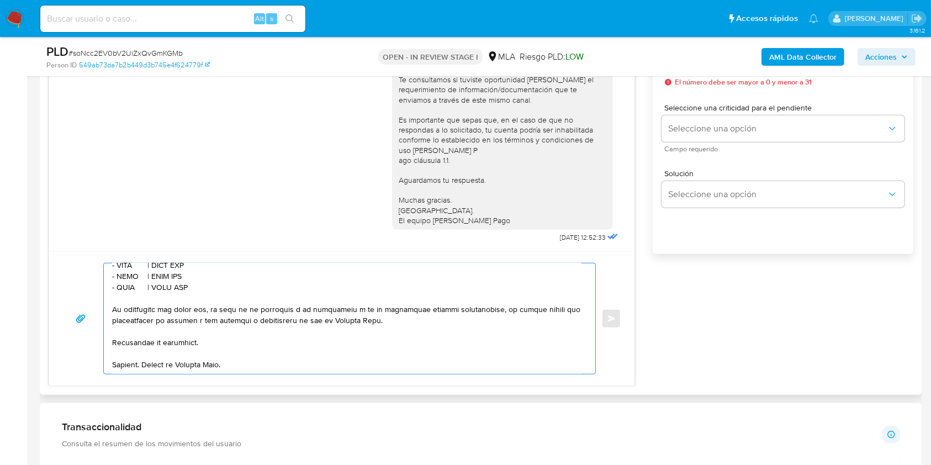
scroll to position [283, 0]
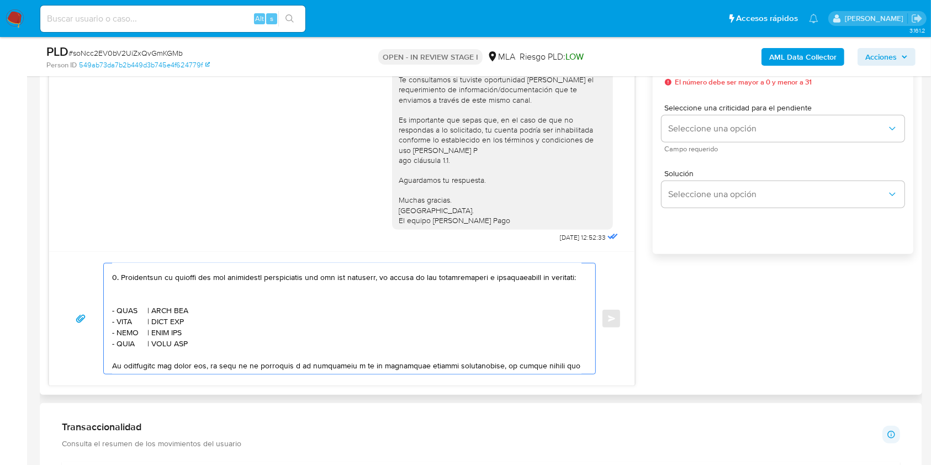
click at [150, 316] on textarea at bounding box center [346, 318] width 469 height 110
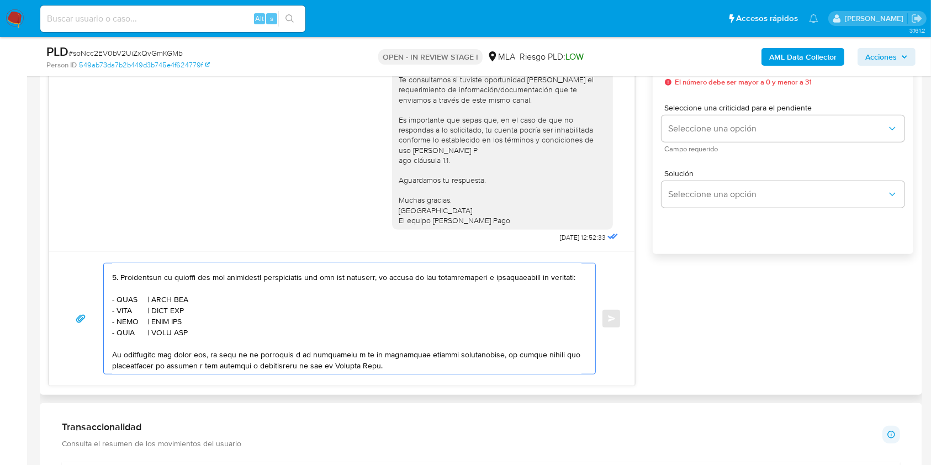
click at [126, 317] on textarea at bounding box center [346, 318] width 469 height 110
paste textarea "RQB ARGENTINA SA"
click at [221, 315] on textarea at bounding box center [346, 318] width 469 height 110
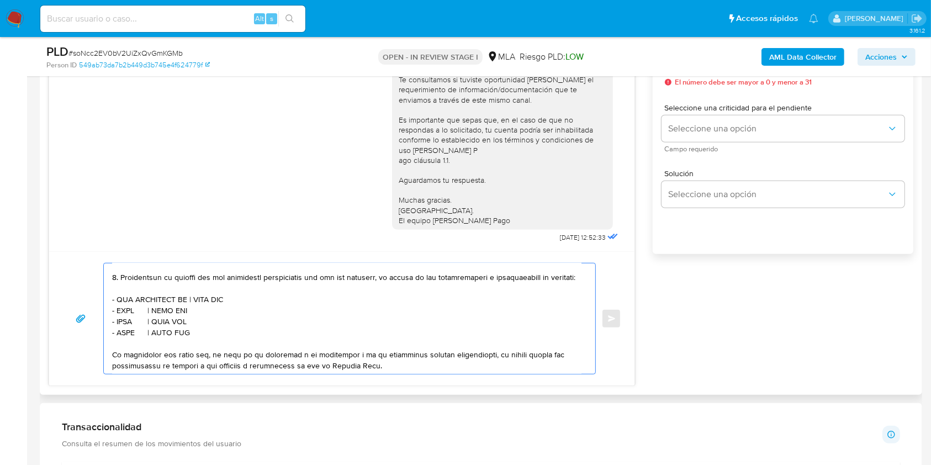
paste textarea "30714448249"
click at [128, 325] on textarea at bounding box center [346, 318] width 469 height 110
paste textarea "Leticia Isabel Cella"
click at [210, 329] on textarea at bounding box center [346, 318] width 469 height 110
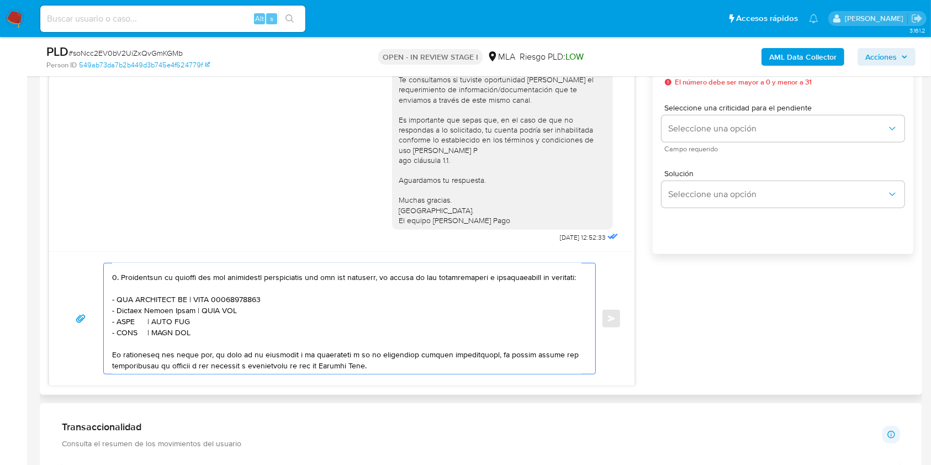
click at [210, 329] on textarea at bounding box center [346, 318] width 469 height 110
paste textarea "27131118932"
click at [120, 335] on textarea at bounding box center [346, 318] width 469 height 110
paste textarea "Ivanna Lucila Andreoli"
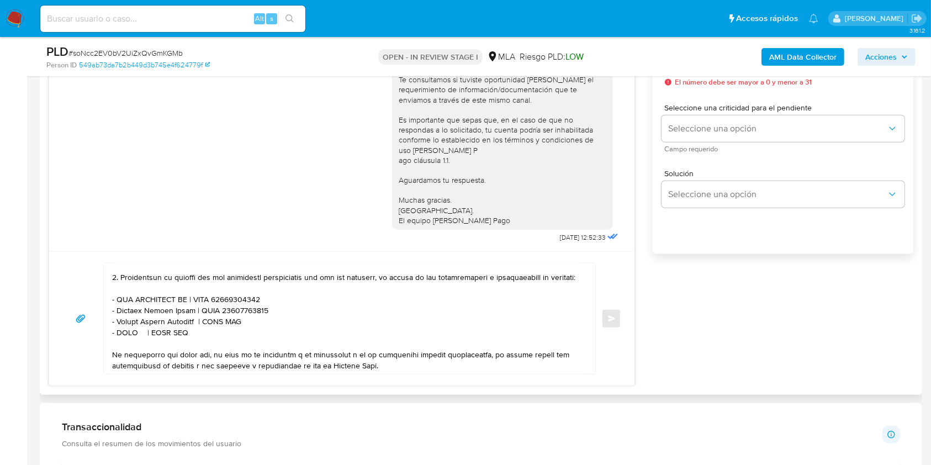
click at [228, 336] on textarea at bounding box center [346, 318] width 469 height 110
paste textarea "24353799718"
click at [125, 353] on textarea at bounding box center [346, 318] width 469 height 110
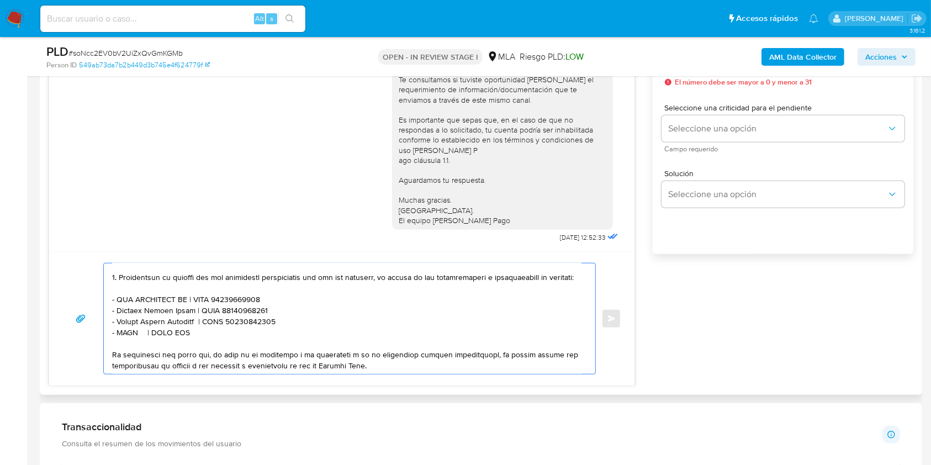
paste textarea "Novo Auto Sa"
click at [198, 351] on textarea at bounding box center [346, 318] width 469 height 110
paste textarea "30686222086"
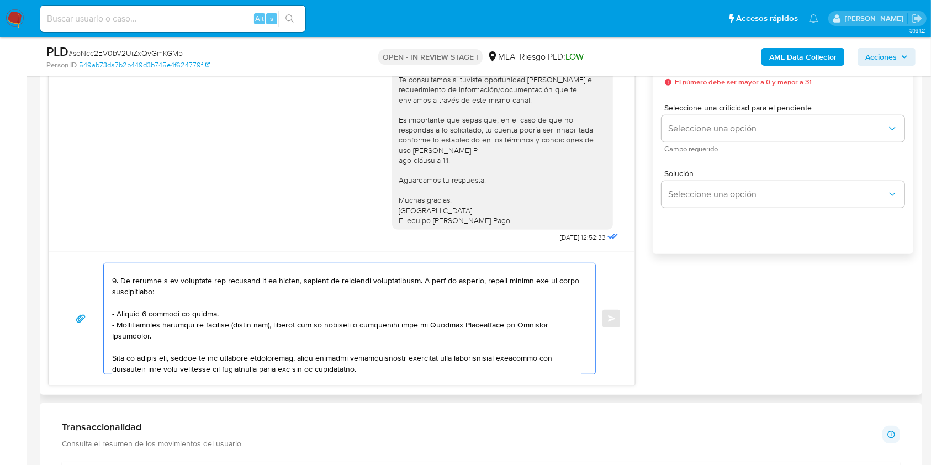
scroll to position [136, 0]
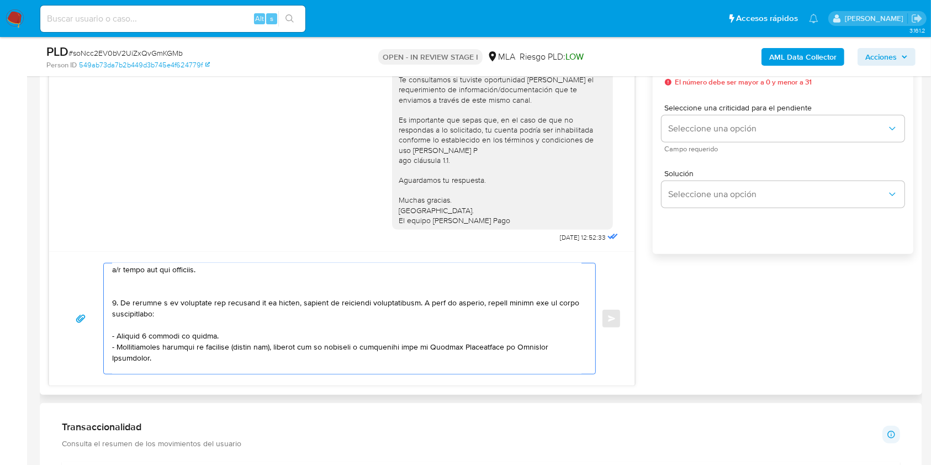
drag, startPoint x: 126, startPoint y: 307, endPoint x: 368, endPoint y: 308, distance: 242.3
click at [368, 308] on textarea at bounding box center [346, 318] width 469 height 110
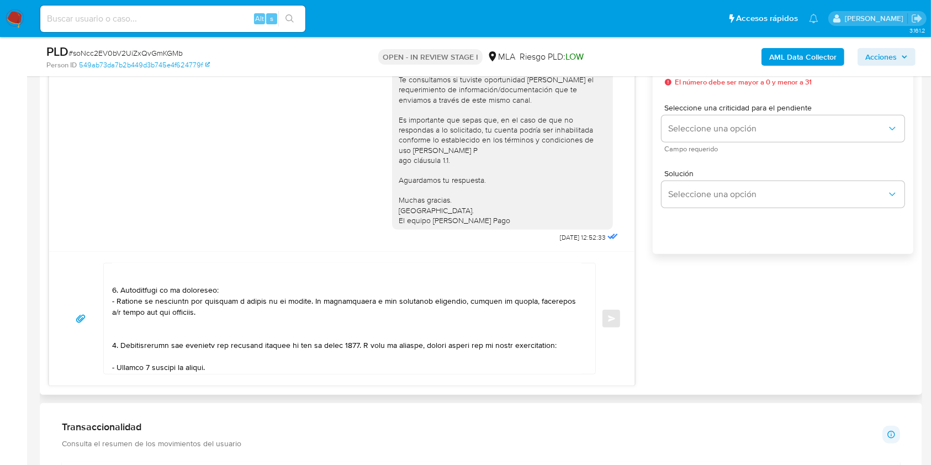
scroll to position [62, 0]
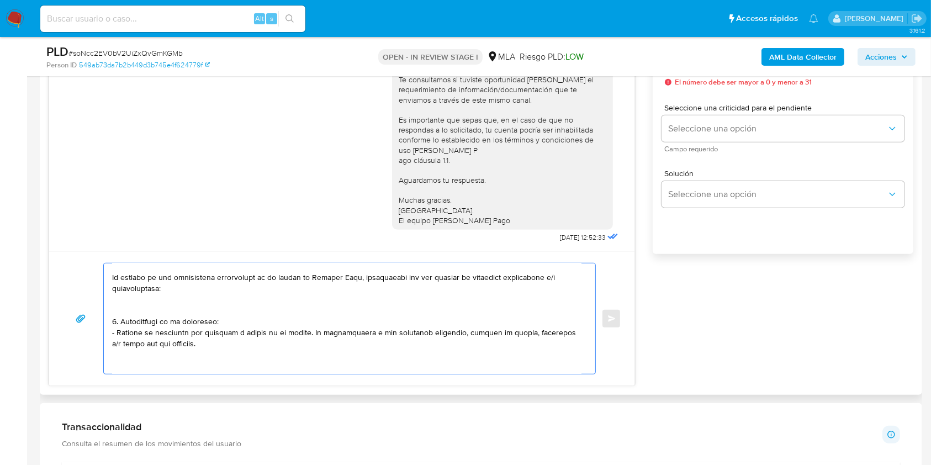
drag, startPoint x: 190, startPoint y: 342, endPoint x: 300, endPoint y: 333, distance: 110.7
click at [300, 333] on textarea at bounding box center [346, 318] width 469 height 110
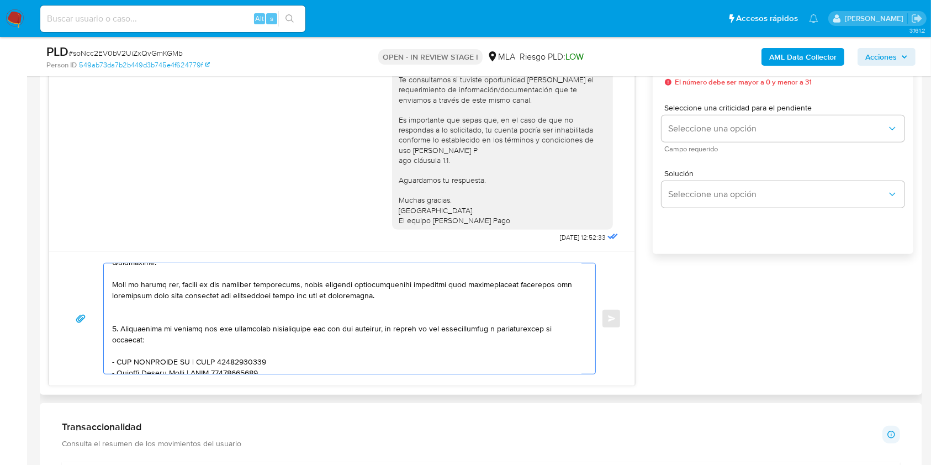
scroll to position [349, 0]
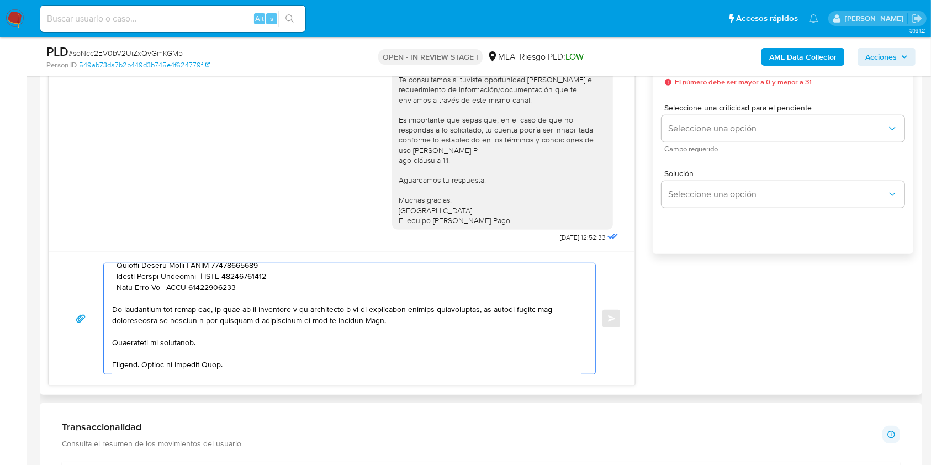
click at [330, 329] on textarea at bounding box center [346, 318] width 469 height 110
type textarea "Hola. Esperamos que te encuentres muy bien. Te consultamos si tuviste oportunid…"
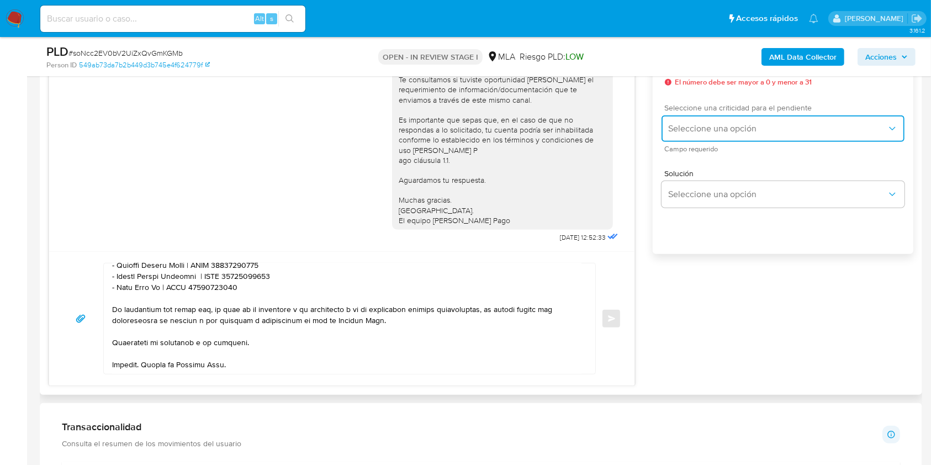
click at [795, 139] on button "Seleccione una opción" at bounding box center [782, 128] width 243 height 26
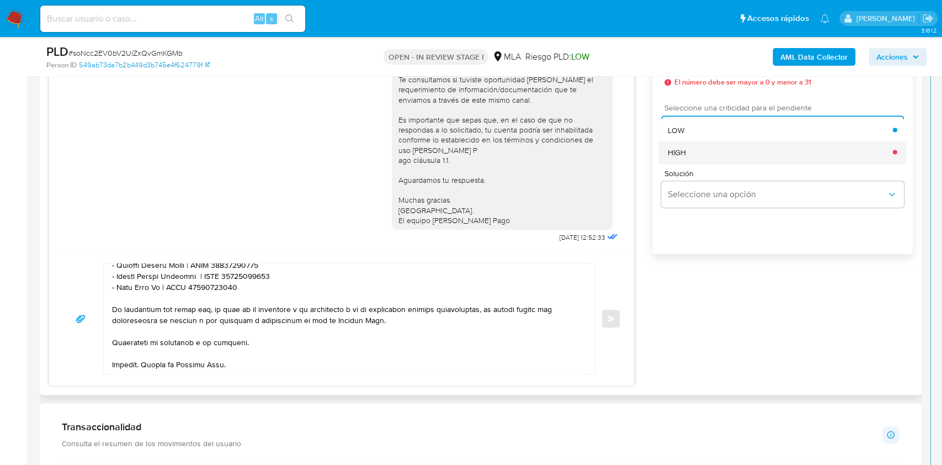
click at [759, 158] on div "HIGH" at bounding box center [780, 152] width 225 height 22
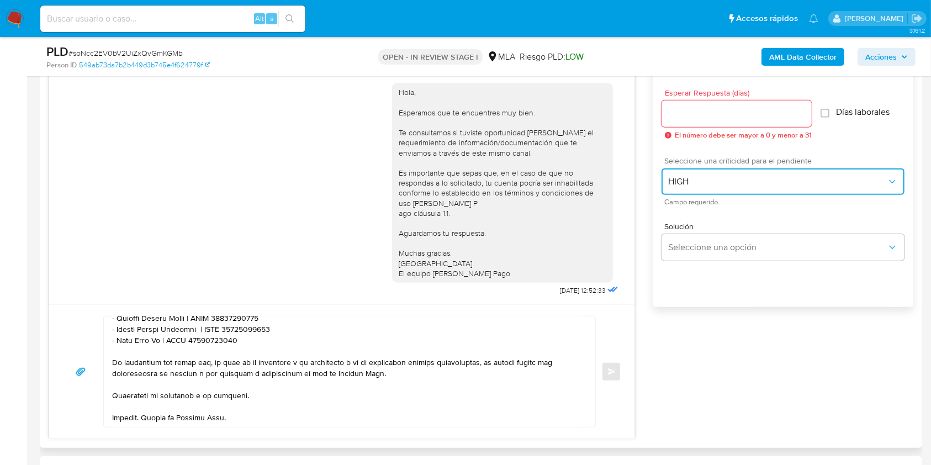
scroll to position [588, 0]
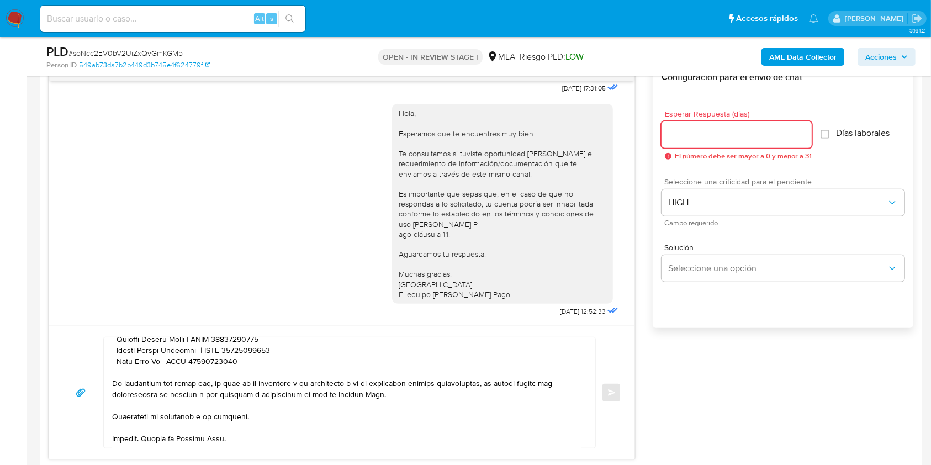
click at [733, 136] on input "Esperar Respuesta (días)" at bounding box center [736, 134] width 150 height 14
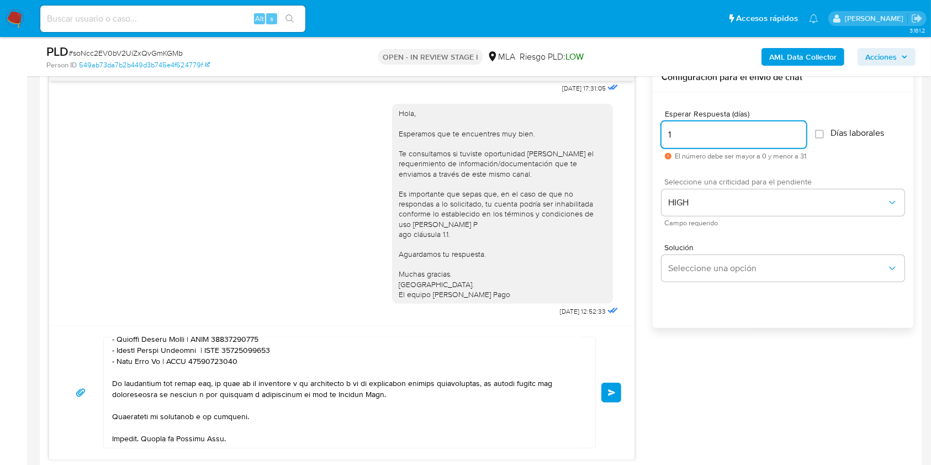
type input "1"
drag, startPoint x: 752, startPoint y: 330, endPoint x: 752, endPoint y: 336, distance: 6.1
click at [752, 334] on div "Esperar Respuesta (días) 1 El número debe ser mayor a 0 y menor a 31 Días labor…" at bounding box center [782, 224] width 261 height 265
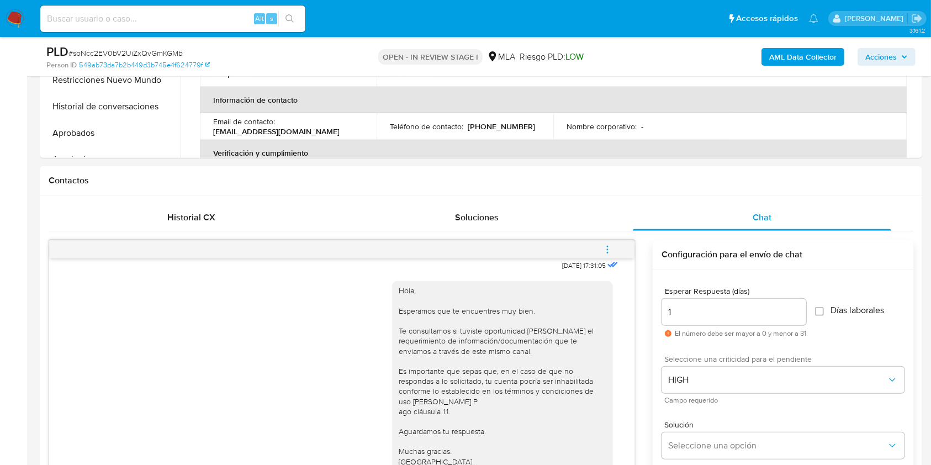
scroll to position [662, 0]
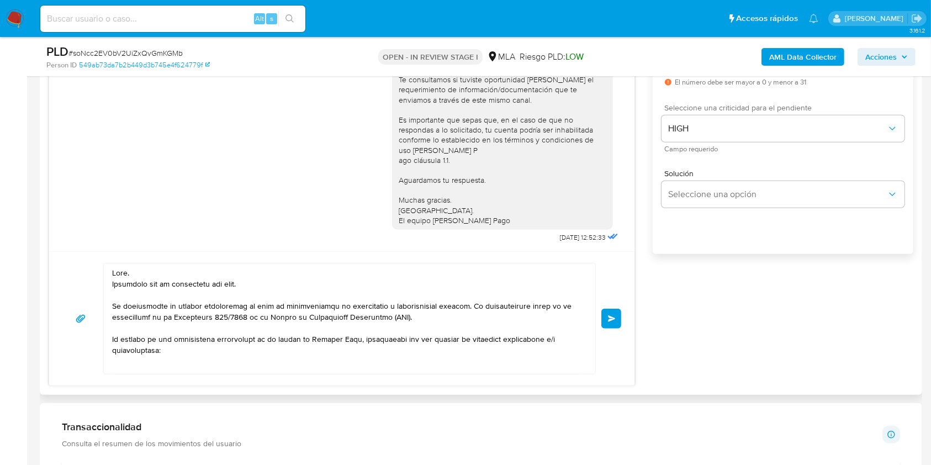
click at [612, 323] on button "Enviar" at bounding box center [611, 319] width 20 height 20
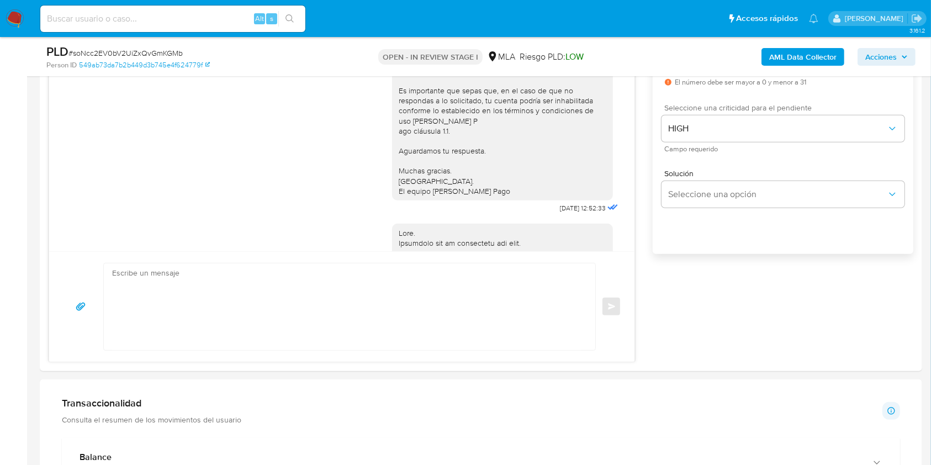
scroll to position [1148, 0]
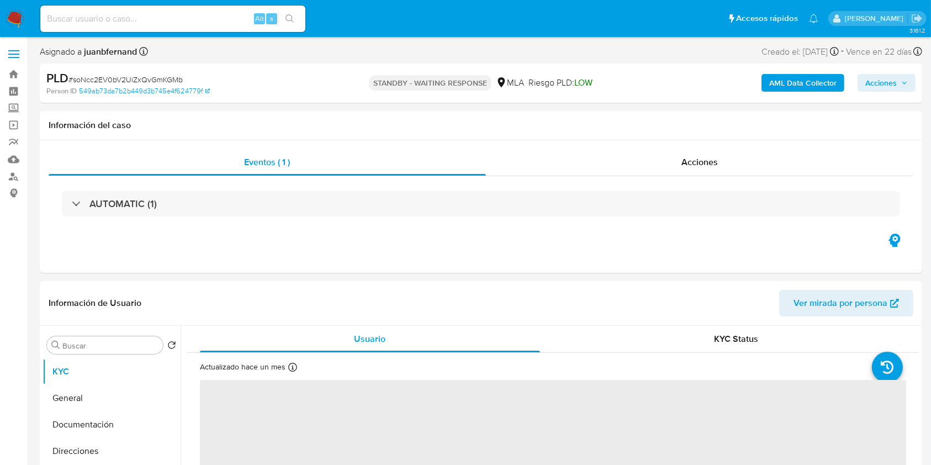
select select "10"
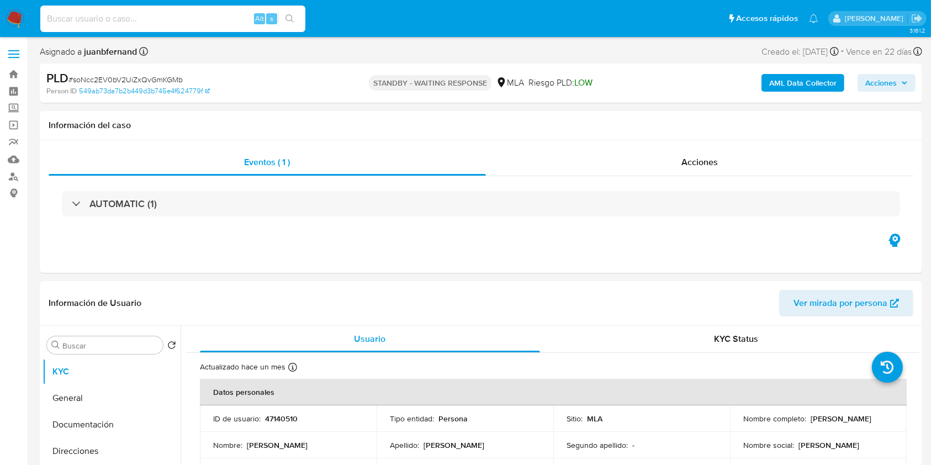
click at [220, 19] on input at bounding box center [172, 19] width 265 height 14
paste input "sg9svPTKIH4UawTlNJUmXdY2"
click at [278, 23] on input "sg9svPTKIH4UawTlNJUmXdY2" at bounding box center [172, 19] width 265 height 14
type input "sg9svPTKIH4UawTlNJUmXdY2"
click at [291, 26] on button "search-icon" at bounding box center [289, 18] width 23 height 15
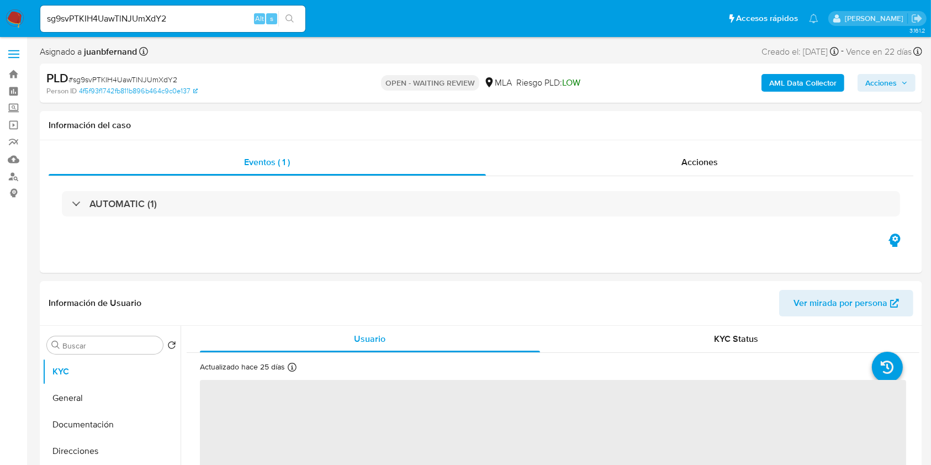
select select "10"
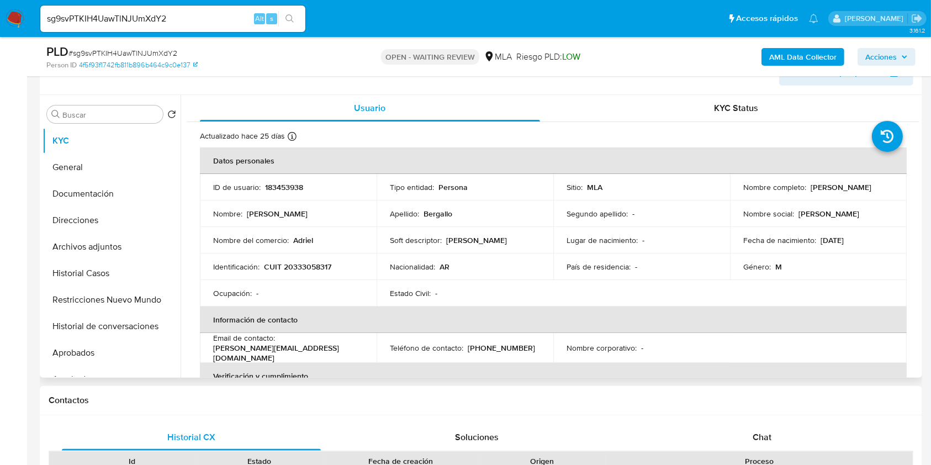
scroll to position [368, 0]
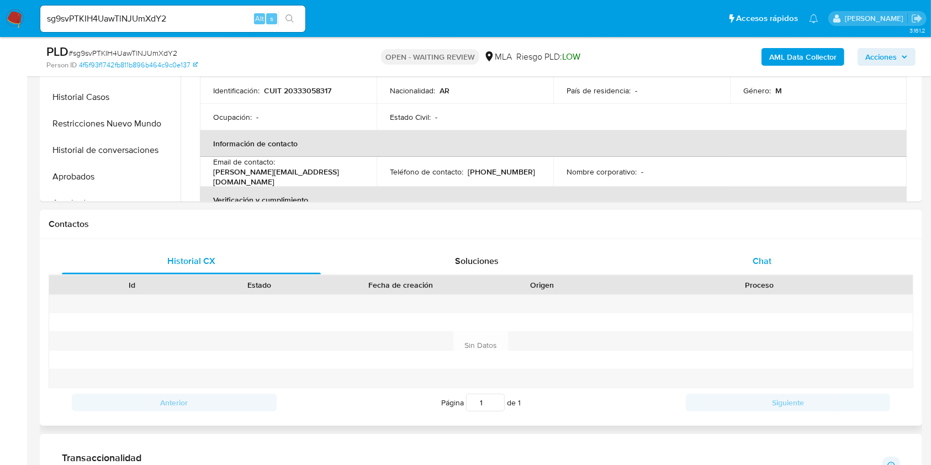
click at [773, 256] on div "Chat" at bounding box center [762, 261] width 259 height 26
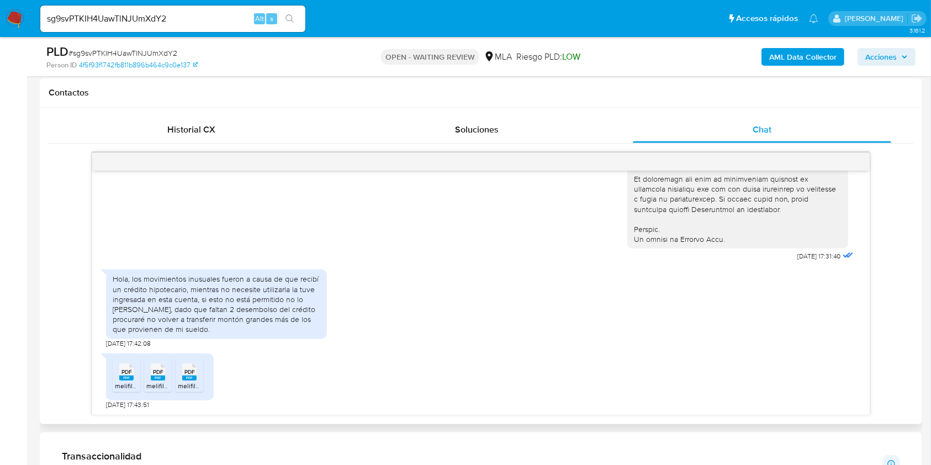
scroll to position [588, 0]
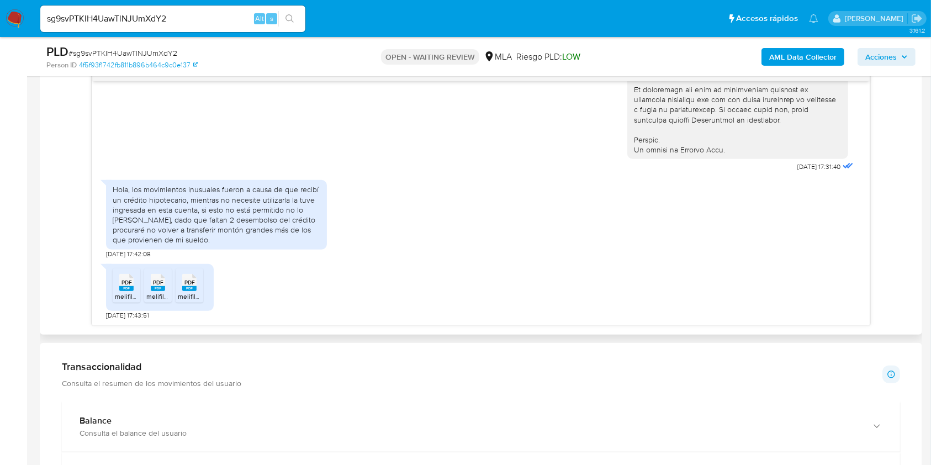
click at [124, 282] on span "PDF" at bounding box center [126, 282] width 10 height 7
click at [150, 285] on div "PDF PDF" at bounding box center [157, 281] width 23 height 22
click at [184, 291] on span "melifile6772260533683767530.pdf" at bounding box center [230, 295] width 104 height 9
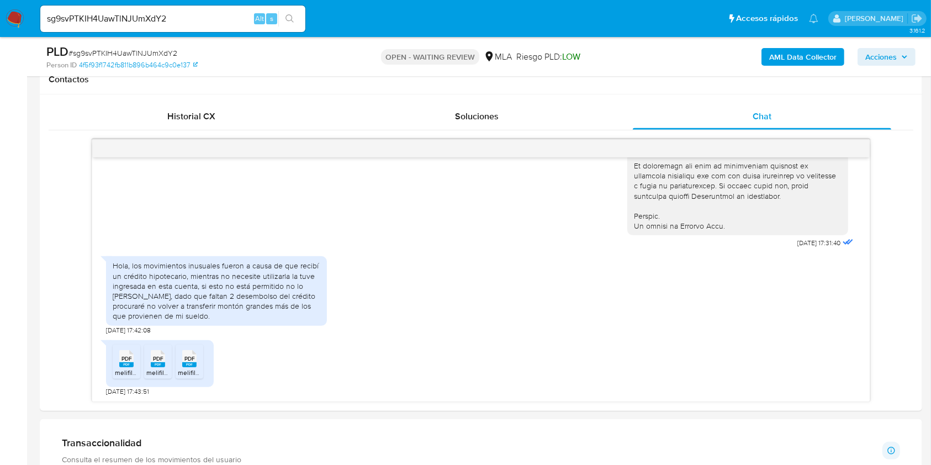
scroll to position [515, 0]
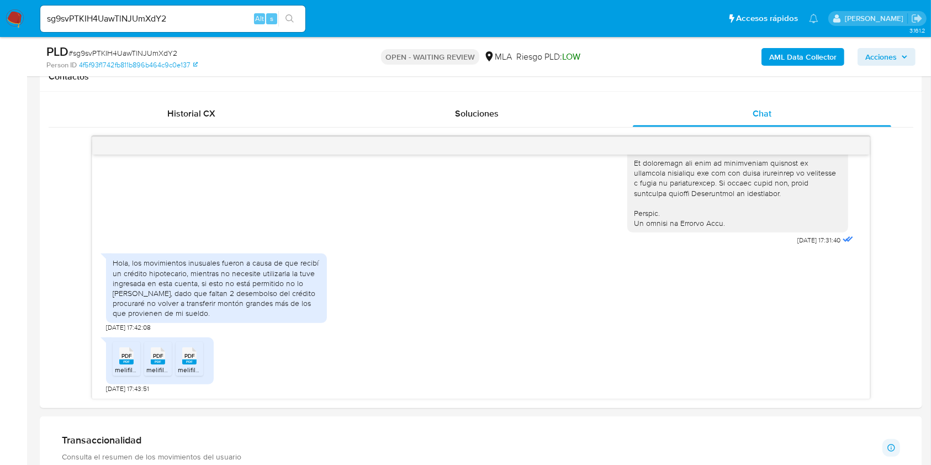
click at [225, 21] on input "sg9svPTKIH4UawTlNJUmXdY2" at bounding box center [172, 19] width 265 height 14
click at [182, 22] on input "sg9svPTKIH4UawTlNJUmXdY2" at bounding box center [172, 19] width 265 height 14
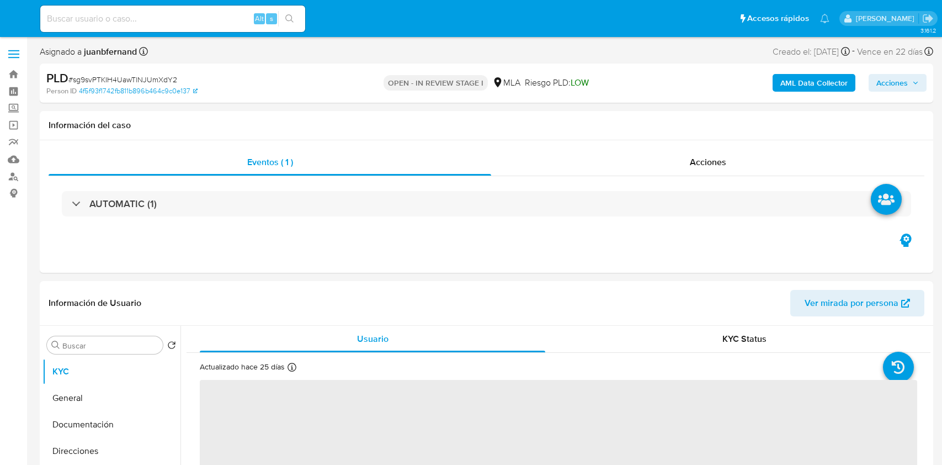
select select "10"
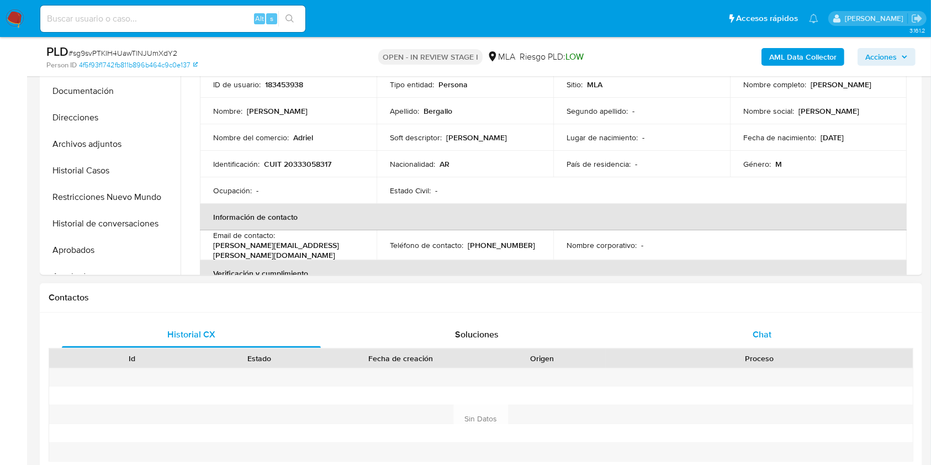
click at [735, 342] on div "Chat" at bounding box center [762, 334] width 259 height 26
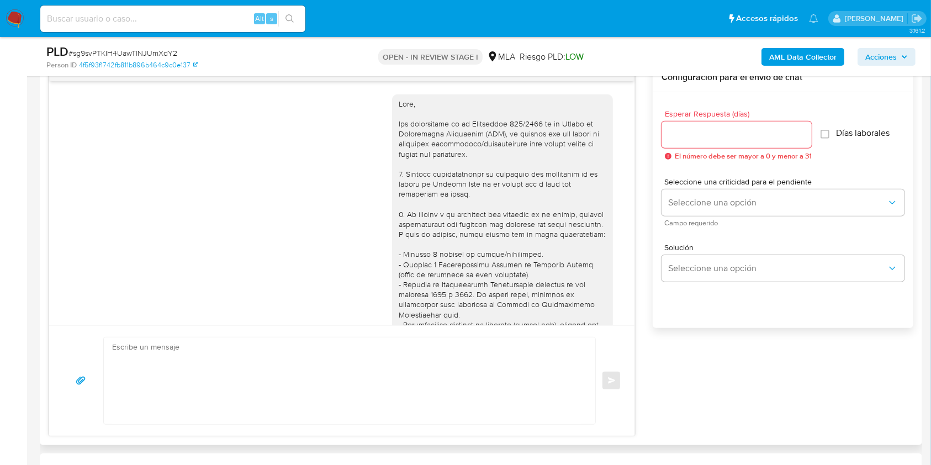
scroll to position [536, 0]
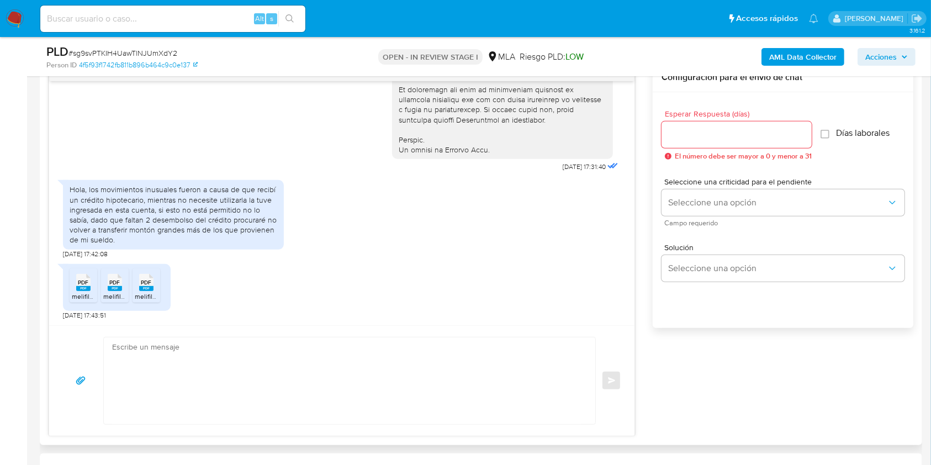
click at [214, 369] on textarea at bounding box center [346, 380] width 469 height 87
paste textarea "Hola, esperamos que te encuentres muy bien. Muchas gracias por tu respuesta. Co…"
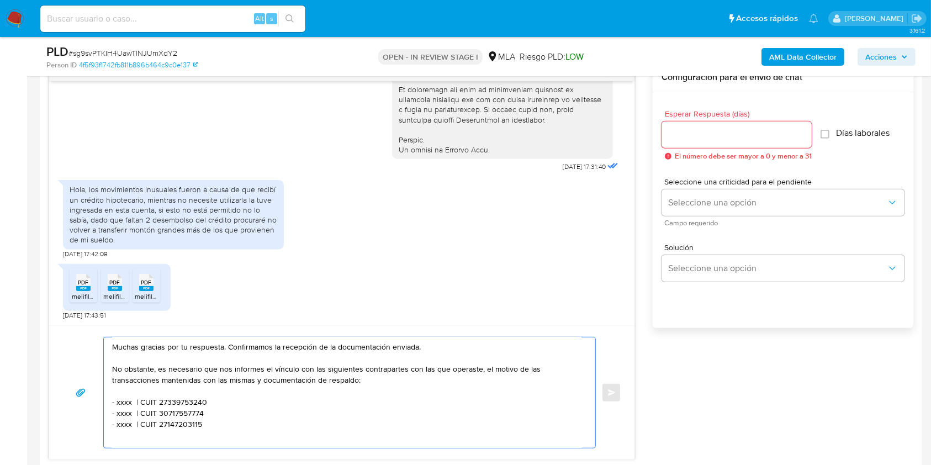
scroll to position [0, 0]
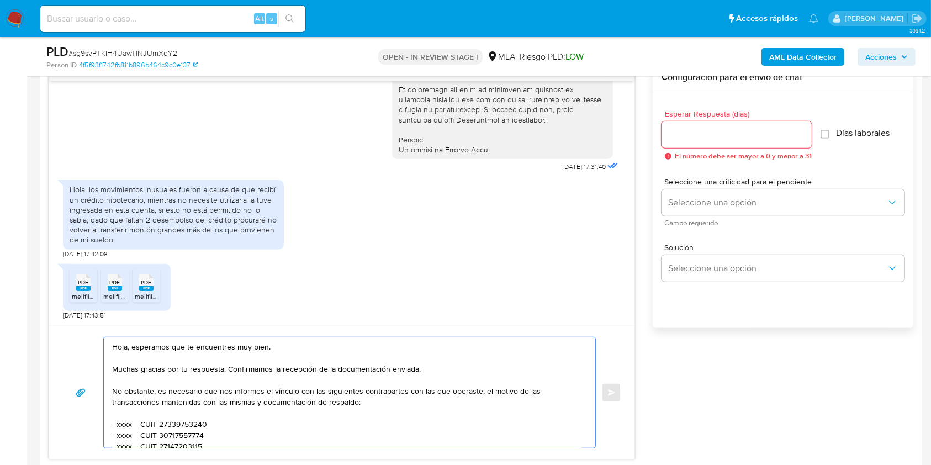
click at [217, 392] on textarea "Hola, esperamos que te encuentres muy bien. Muchas gracias por tu respuesta. Co…" at bounding box center [346, 392] width 469 height 110
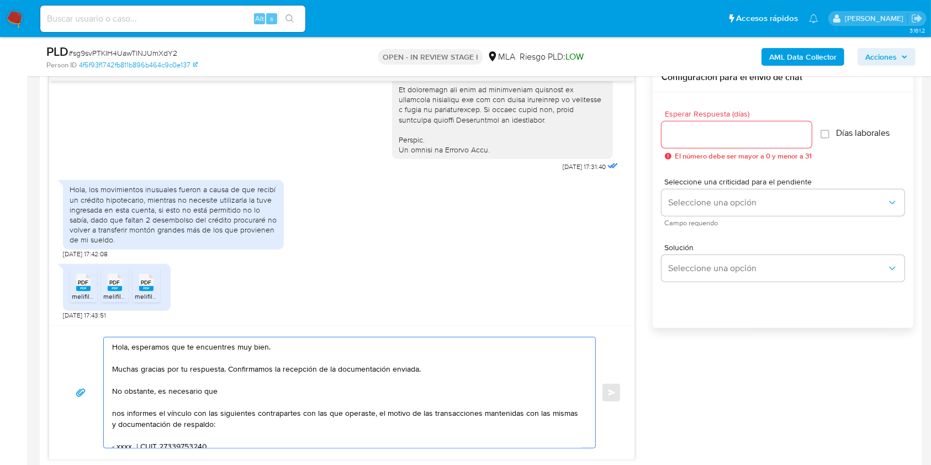
click at [242, 391] on textarea "Hola, esperamos que te encuentres muy bien. Muchas gracias por tu respuesta. Co…" at bounding box center [346, 392] width 469 height 110
paste textarea "A modo de ejemplo, puedes enviar uno de estos comprobantes"
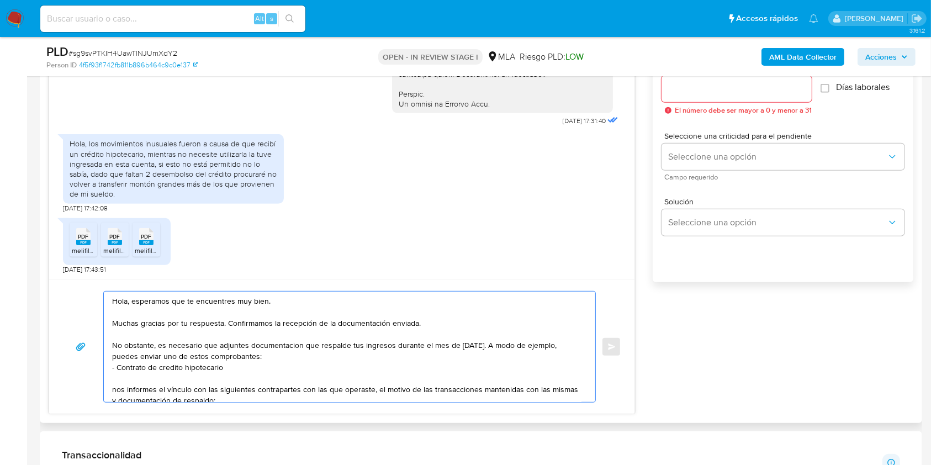
scroll to position [736, 0]
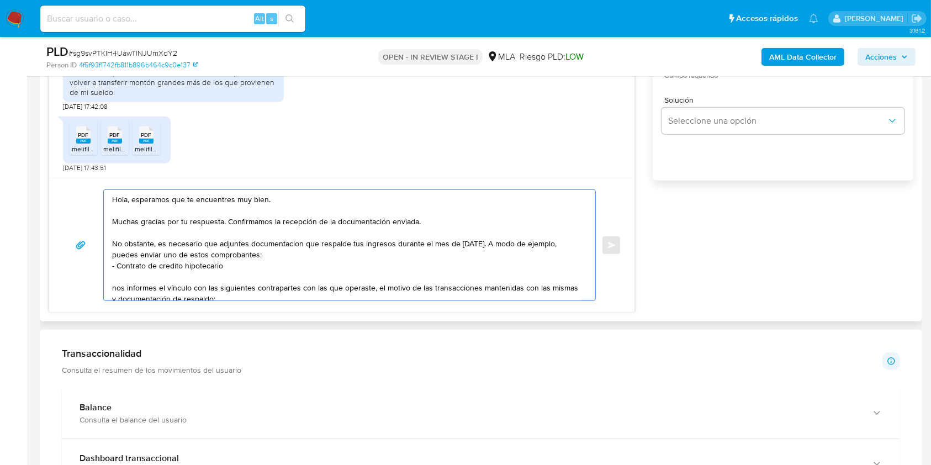
click at [172, 268] on textarea "Hola, esperamos que te encuentres muy bien. Muchas gracias por tu respuesta. Co…" at bounding box center [346, 245] width 469 height 110
click at [0, 0] on lt-span "crédito" at bounding box center [0, 0] width 0 height 0
click at [274, 255] on textarea "Hola, esperamos que te encuentres muy bien. Muchas gracias por tu respuesta. Co…" at bounding box center [346, 245] width 469 height 110
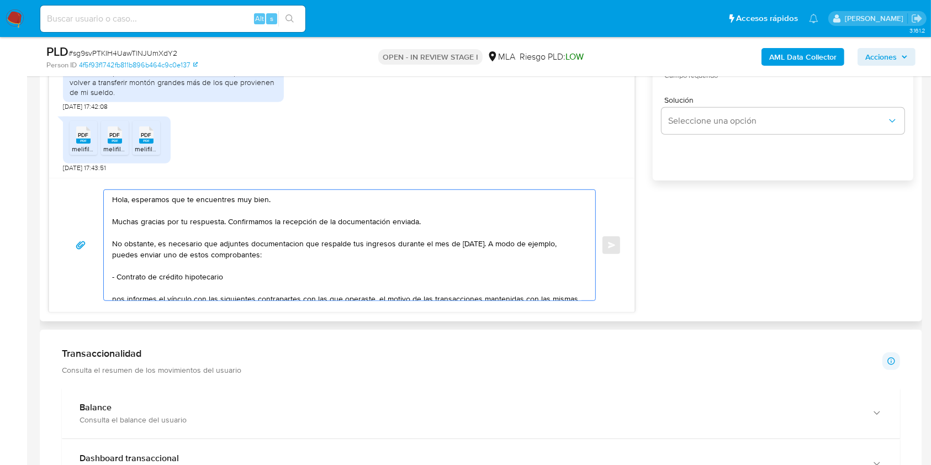
click at [280, 245] on textarea "Hola, esperamos que te encuentres muy bien. Muchas gracias por tu respuesta. Co…" at bounding box center [346, 245] width 469 height 110
click at [290, 246] on textarea "Hola, esperamos que te encuentres muy bien. Muchas gracias por tu respuesta. Co…" at bounding box center [346, 245] width 469 height 110
click at [0, 0] on lt-span "documentaci ó n" at bounding box center [0, 0] width 0 height 0
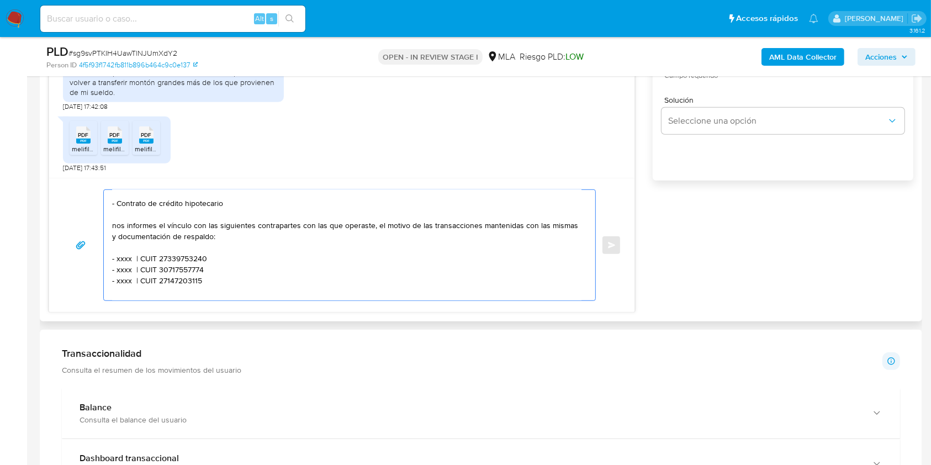
click at [112, 227] on textarea "Hola, esperamos que te encuentres muy bien. Muchas gracias por tu respuesta. Co…" at bounding box center [346, 245] width 469 height 110
click at [187, 227] on textarea "Hola, esperamos que te encuentres muy bien. Muchas gracias por tu respuesta. Co…" at bounding box center [346, 245] width 469 height 110
click at [0, 0] on lt-span "proporci ó nanos" at bounding box center [0, 0] width 0 height 0
click at [352, 237] on textarea "Hola, esperamos que te encuentres muy bien. Muchas gracias por tu respuesta. Co…" at bounding box center [346, 245] width 469 height 110
click at [121, 263] on textarea "Hola, esperamos que te encuentres muy bien. Muchas gracias por tu respuesta. Co…" at bounding box center [346, 245] width 469 height 110
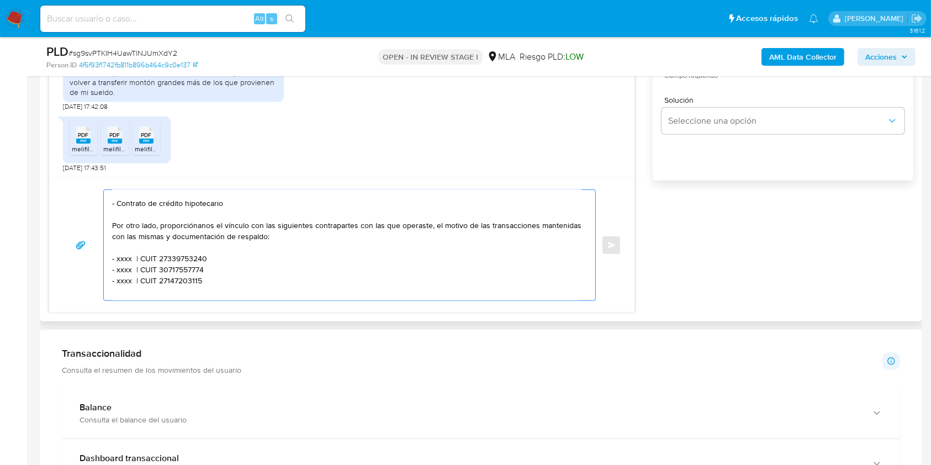
click at [121, 263] on textarea "Hola, esperamos que te encuentres muy bien. Muchas gracias por tu respuesta. Co…" at bounding box center [346, 245] width 469 height 110
paste textarea "Maria Soledad Rios"
click at [237, 257] on textarea "Hola, esperamos que te encuentres muy bien. Muchas gracias por tu respuesta. Co…" at bounding box center [346, 245] width 469 height 110
click at [236, 257] on textarea "Hola, esperamos que te encuentres muy bien. Muchas gracias por tu respuesta. Co…" at bounding box center [346, 245] width 469 height 110
click at [236, 258] on textarea "Hola, esperamos que te encuentres muy bien. Muchas gracias por tu respuesta. Co…" at bounding box center [346, 245] width 469 height 110
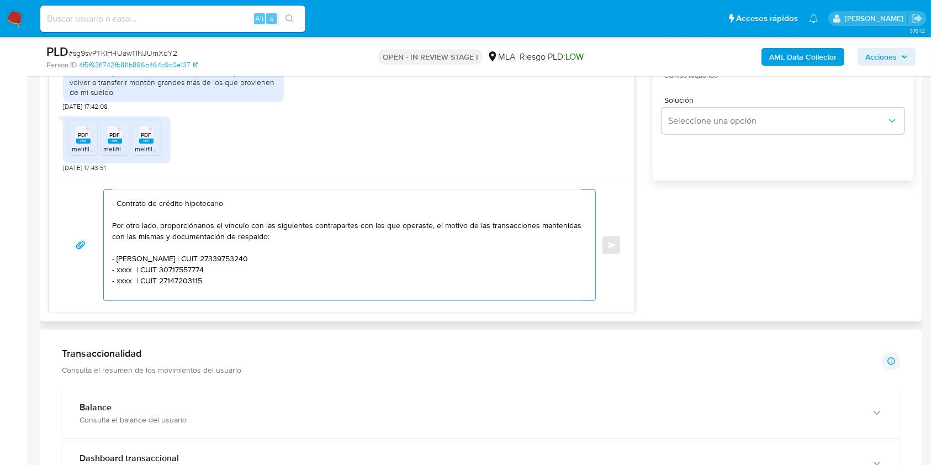
click at [236, 258] on textarea "Hola, esperamos que te encuentres muy bien. Muchas gracias por tu respuesta. Co…" at bounding box center [346, 245] width 469 height 110
paste textarea "5551422"
click at [118, 275] on textarea "Hola, esperamos que te encuentres muy bien. Muchas gracias por tu respuesta. Co…" at bounding box center [346, 245] width 469 height 110
paste textarea "Patricia Tepedino"
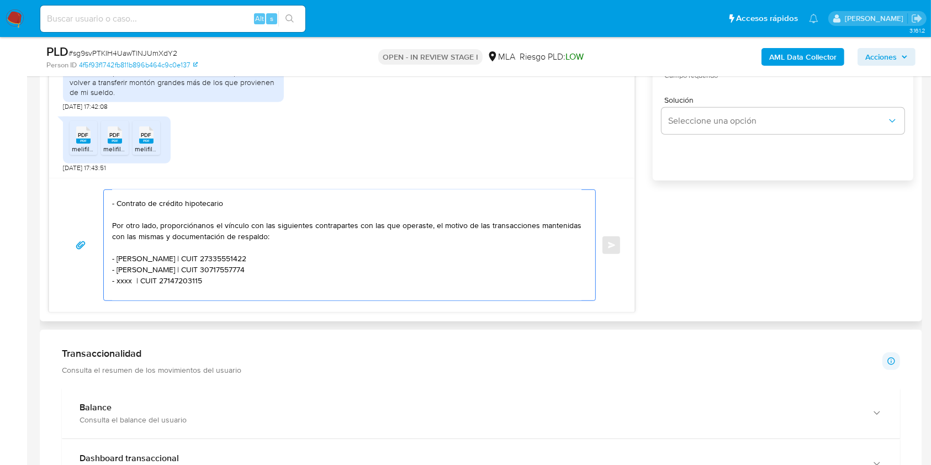
click at [235, 267] on textarea "Hola, esperamos que te encuentres muy bien. Muchas gracias por tu respuesta. Co…" at bounding box center [346, 245] width 469 height 110
paste textarea "27120457948"
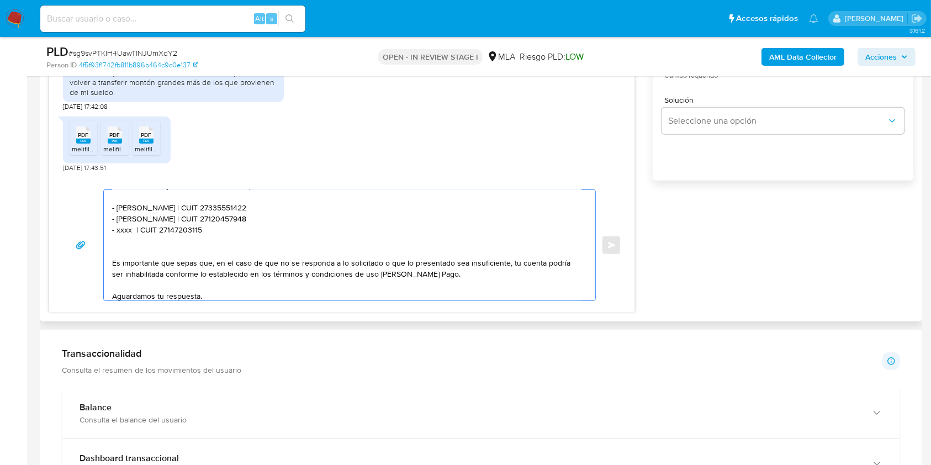
scroll to position [147, 0]
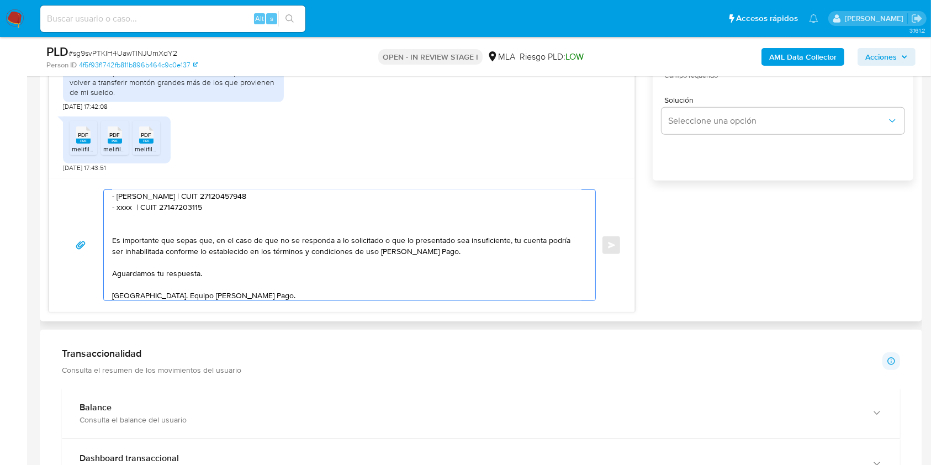
drag, startPoint x: 208, startPoint y: 210, endPoint x: 79, endPoint y: 211, distance: 128.6
click at [79, 211] on div "Hola, esperamos que te encuentres muy bien. Muchas gracias por tu respuesta. Co…" at bounding box center [341, 244] width 559 height 111
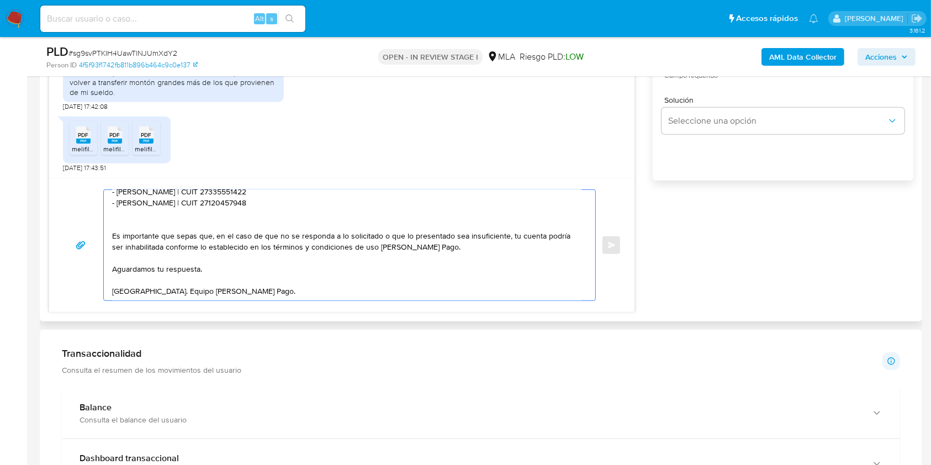
click at [206, 267] on textarea "Hola, esperamos que te encuentres muy bien. Muchas gracias por tu respuesta. Co…" at bounding box center [346, 245] width 469 height 110
type textarea "Hola, esperamos que te encuentres muy bien. Muchas gracias por tu respuesta. Co…"
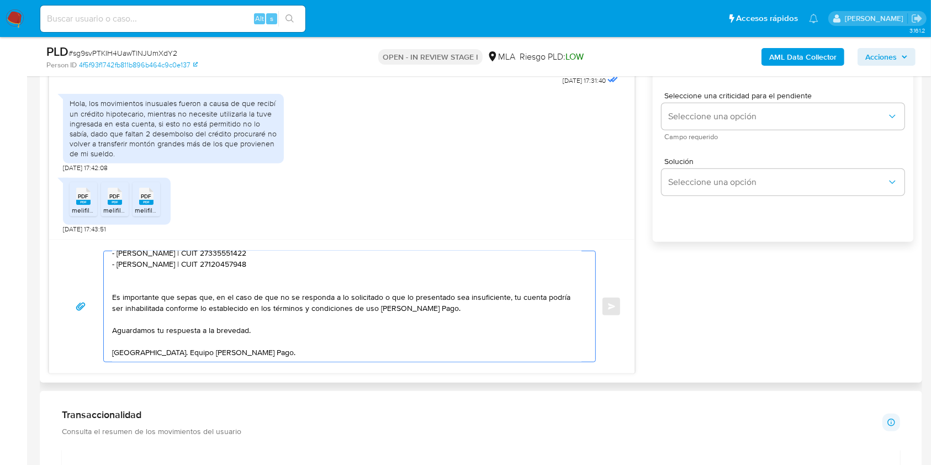
scroll to position [588, 0]
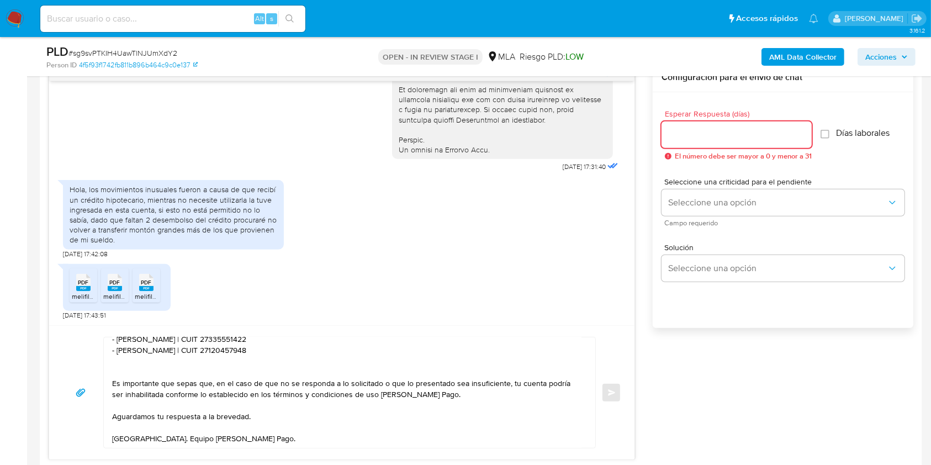
click at [693, 139] on input "Esperar Respuesta (días)" at bounding box center [736, 134] width 150 height 14
type input "1"
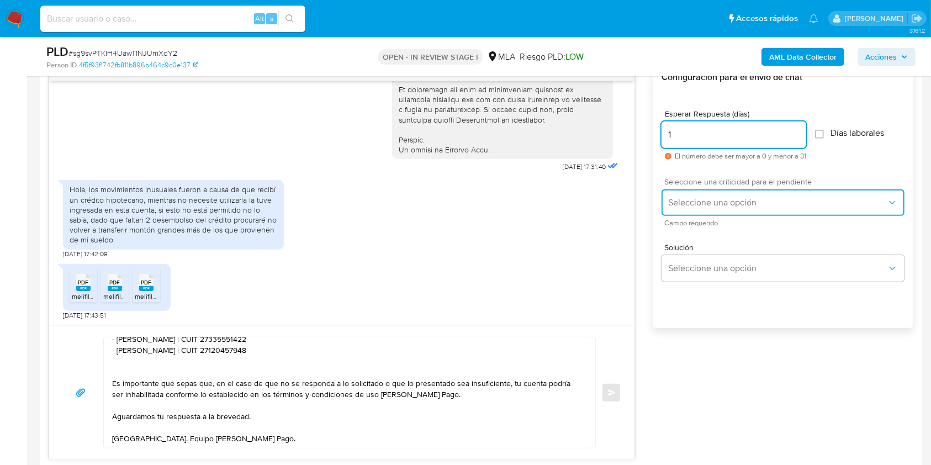
click at [686, 205] on span "Seleccione una opción" at bounding box center [777, 202] width 219 height 11
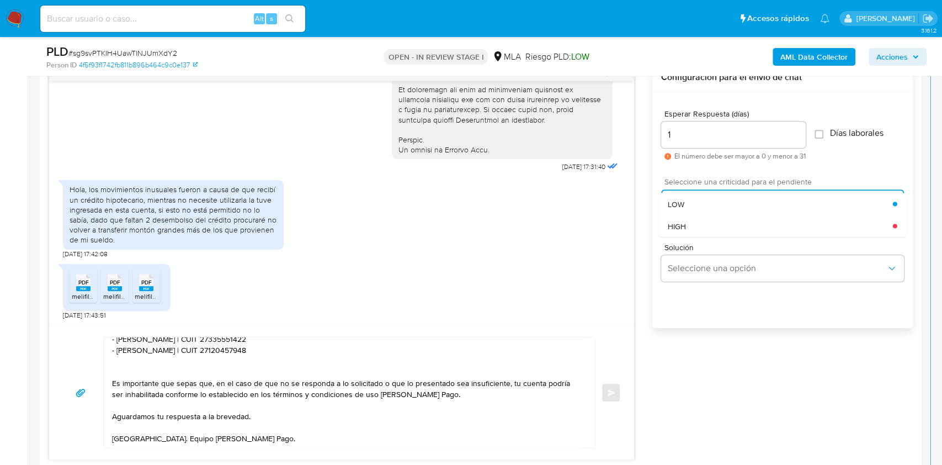
click at [685, 217] on div "HIGH" at bounding box center [780, 226] width 225 height 22
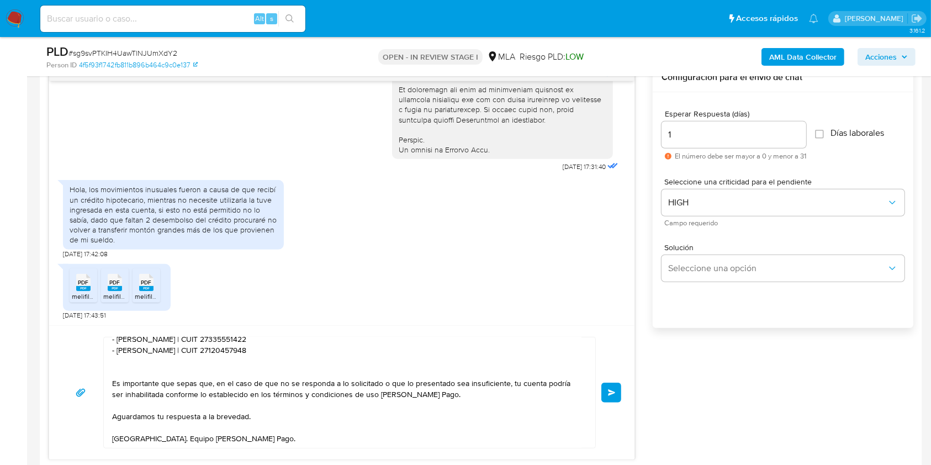
click at [604, 392] on button "Enviar" at bounding box center [611, 392] width 20 height 20
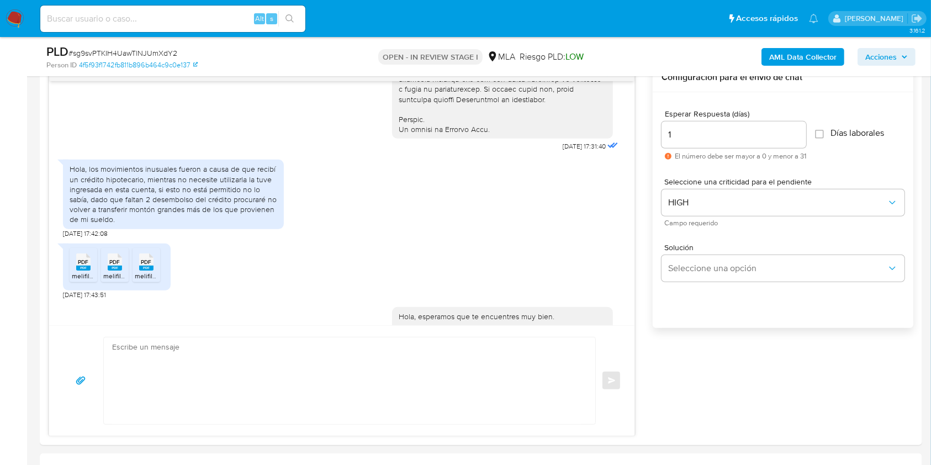
scroll to position [849, 0]
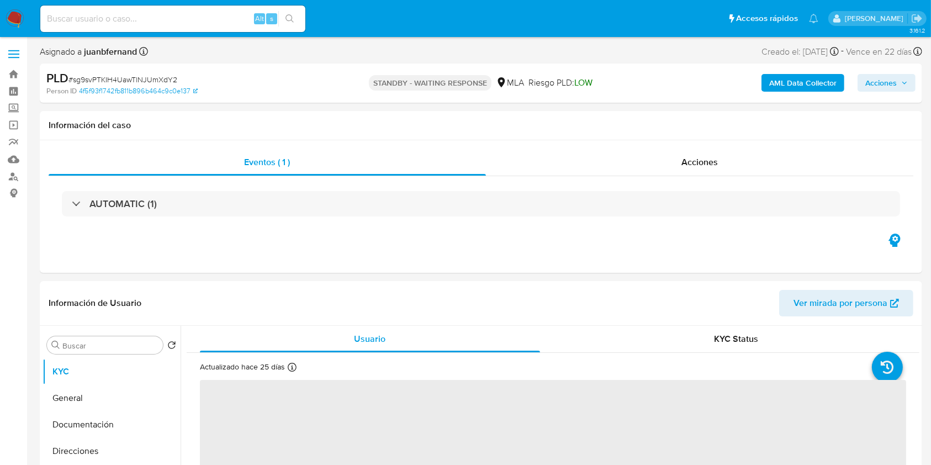
select select "10"
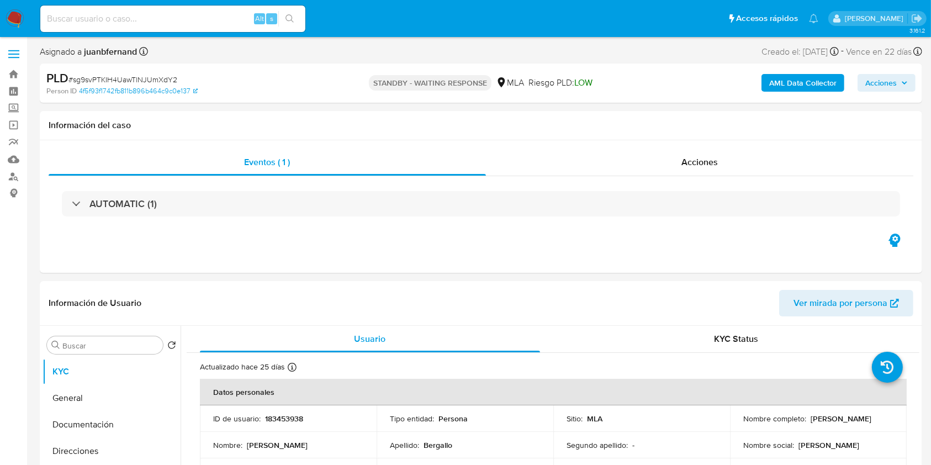
drag, startPoint x: 208, startPoint y: 18, endPoint x: 258, endPoint y: 23, distance: 50.5
click at [208, 17] on input at bounding box center [172, 19] width 265 height 14
paste input "O0dJOSU2508XTz7ZIVSXf9Ps"
type input "O0dJOSU2508XTz7ZIVSXf9Ps"
click at [281, 14] on button "search-icon" at bounding box center [289, 18] width 23 height 15
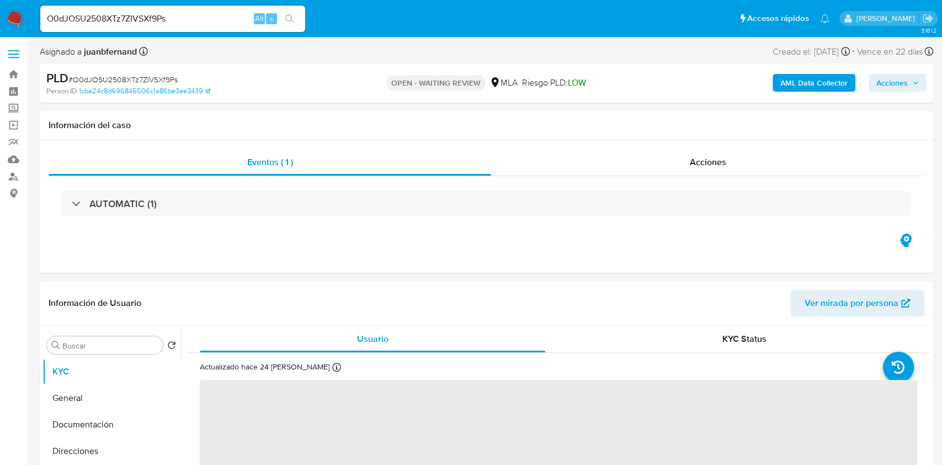
select select "10"
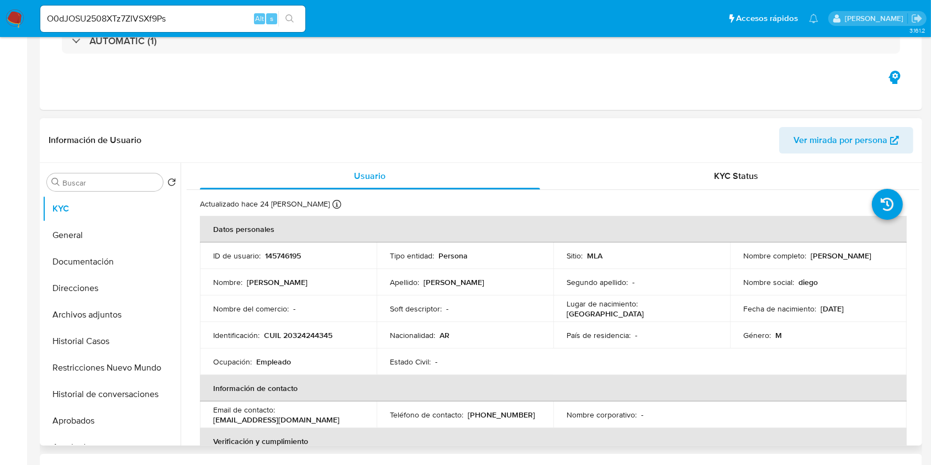
scroll to position [294, 0]
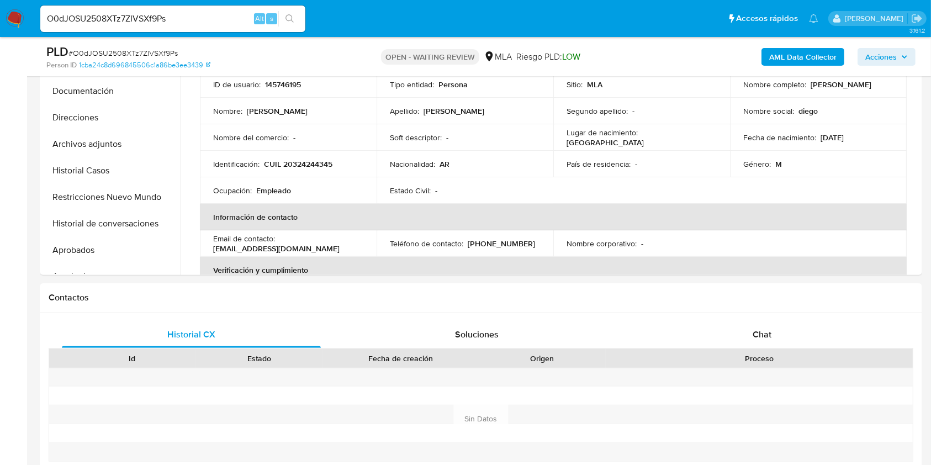
drag, startPoint x: 802, startPoint y: 334, endPoint x: 603, endPoint y: 7, distance: 383.2
click at [801, 333] on div "Chat" at bounding box center [762, 334] width 259 height 26
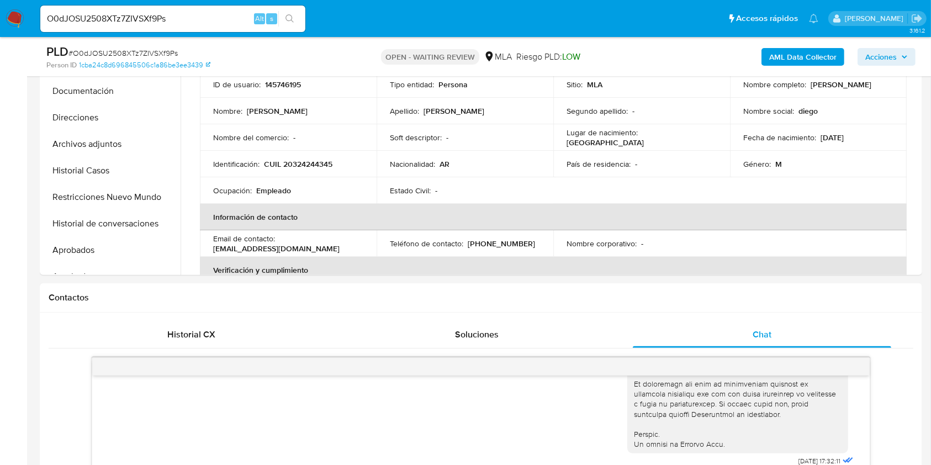
scroll to position [588, 0]
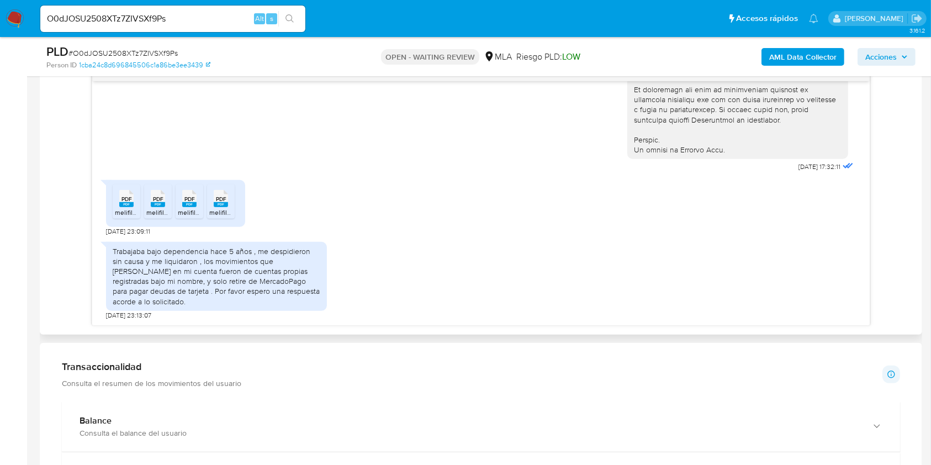
click at [115, 208] on div "PDF PDF" at bounding box center [126, 198] width 23 height 22
click at [155, 203] on span "PDF" at bounding box center [158, 198] width 10 height 7
click at [193, 207] on rect at bounding box center [189, 204] width 14 height 5
click at [215, 207] on rect at bounding box center [221, 204] width 14 height 5
click at [179, 12] on input "O0dJOSU2508XTz7ZIVSXf9Ps" at bounding box center [172, 19] width 265 height 14
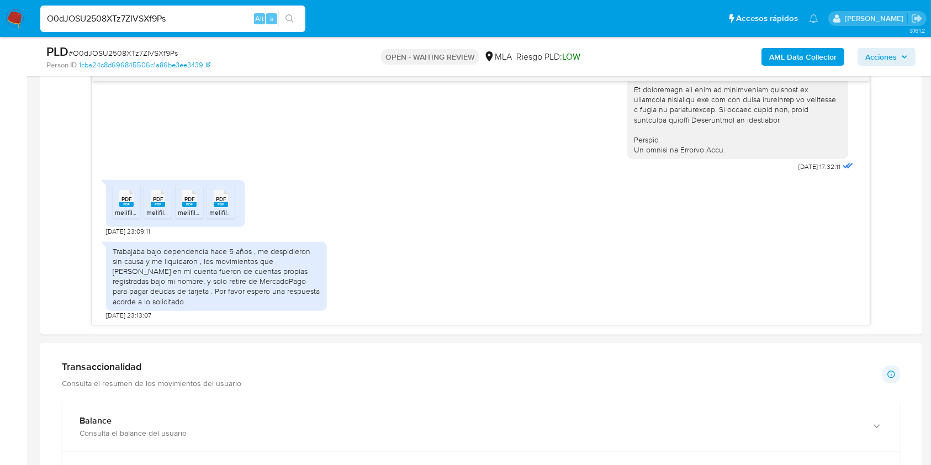
click at [179, 12] on input "O0dJOSU2508XTz7ZIVSXf9Ps" at bounding box center [172, 19] width 265 height 14
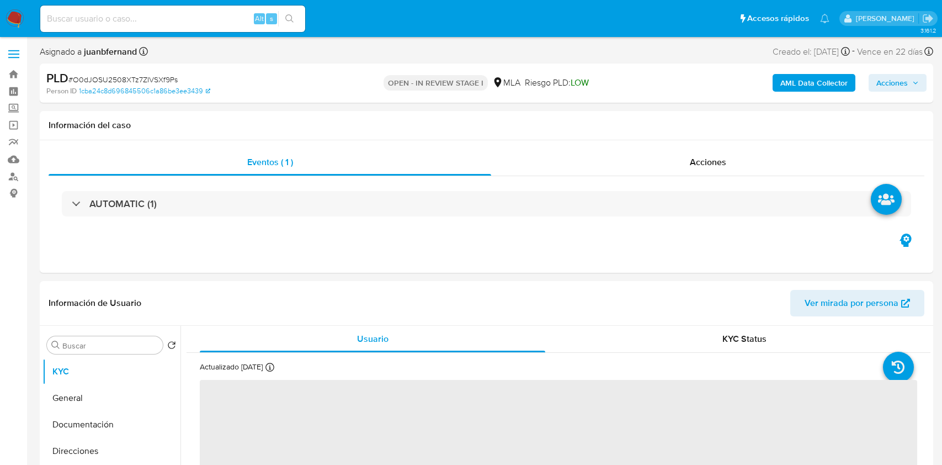
select select "10"
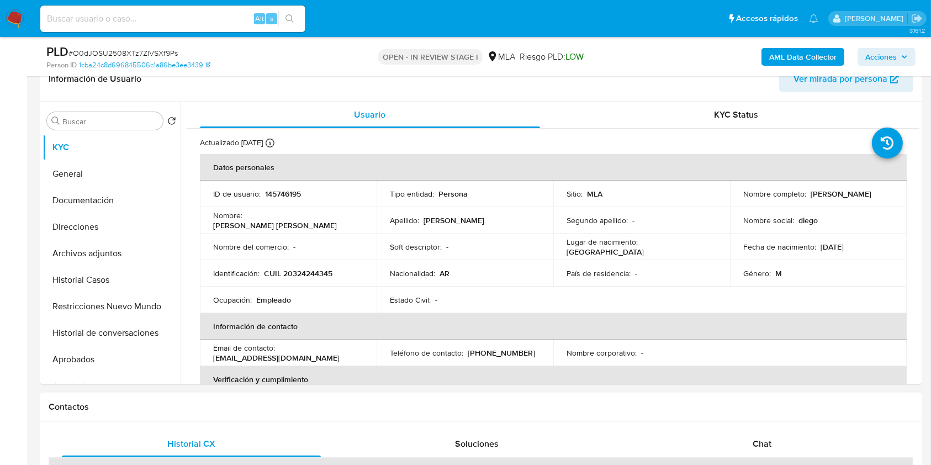
scroll to position [442, 0]
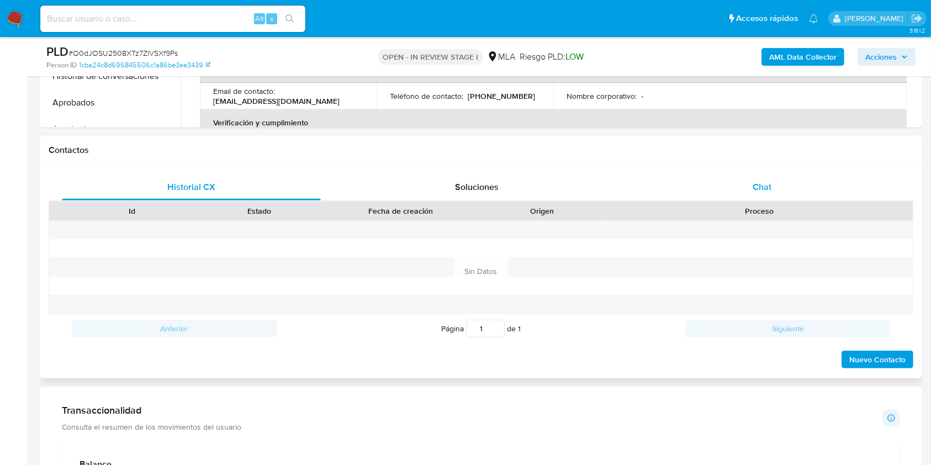
click at [778, 192] on div "Chat" at bounding box center [762, 187] width 259 height 26
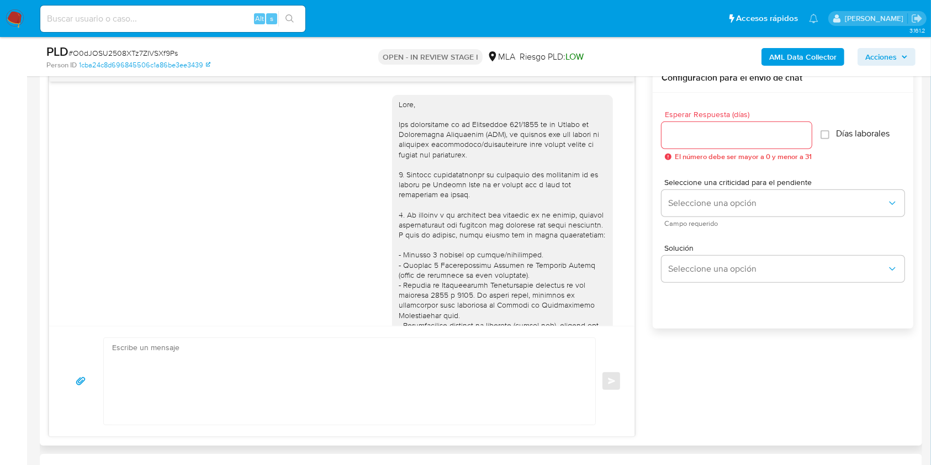
scroll to position [588, 0]
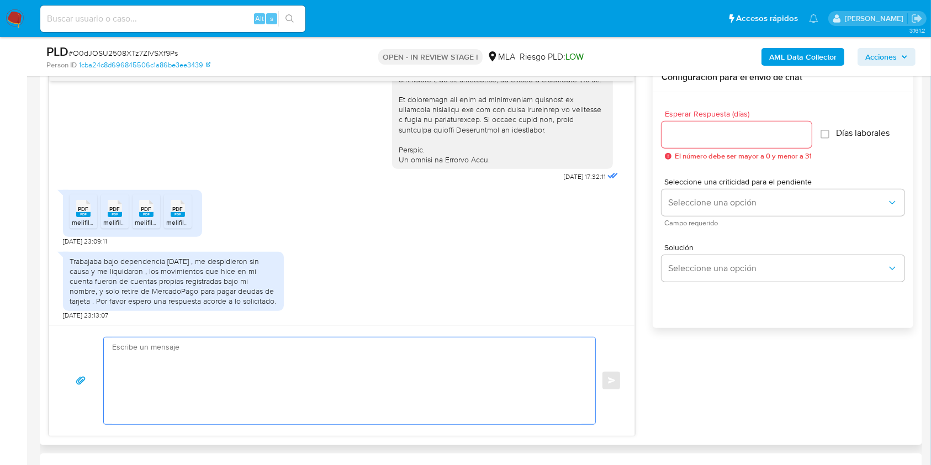
click at [181, 368] on textarea at bounding box center [346, 380] width 469 height 87
paste textarea "Hola, esperamos que te encuentres muy bien. Muchas gracias por tu respuesta. Co…"
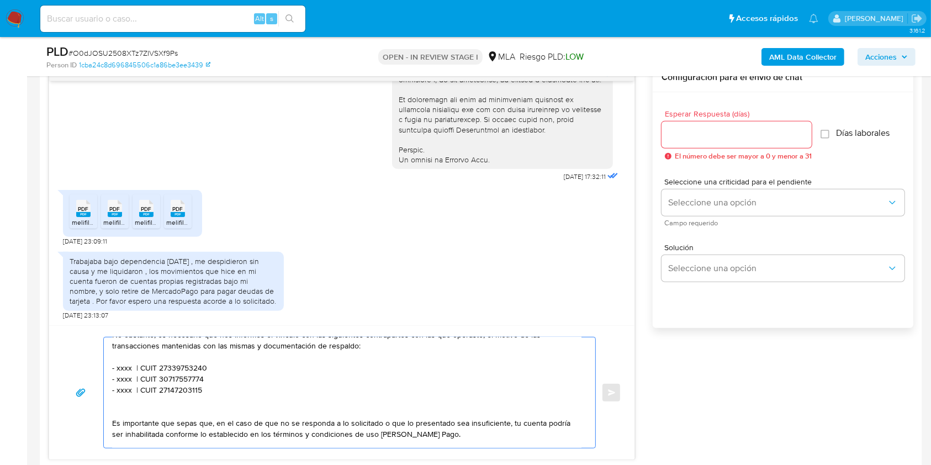
scroll to position [38, 0]
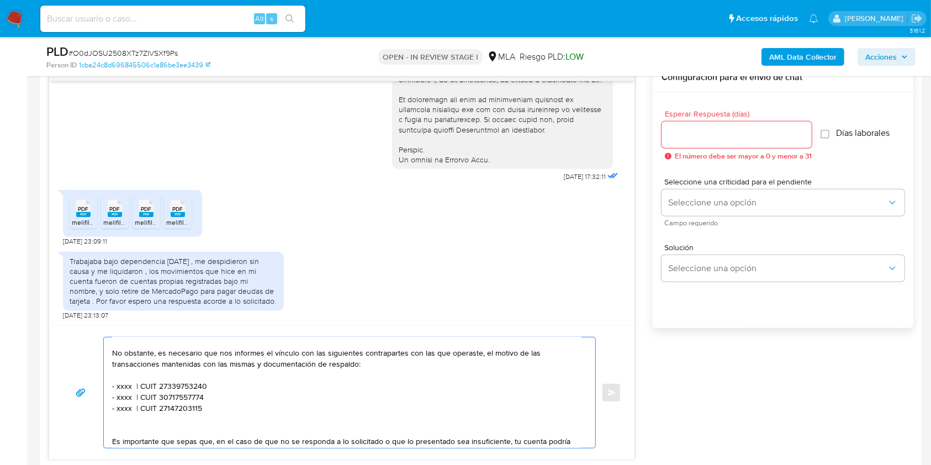
click at [125, 385] on textarea "Hola, esperamos que te encuentres muy bien. Muchas gracias por tu respuesta. Co…" at bounding box center [346, 392] width 469 height 110
paste textarea "[GEOGRAPHIC_DATA]"
click at [139, 373] on textarea "Hola, esperamos que te encuentres muy bien. Muchas gracias por tu respuesta. Co…" at bounding box center [346, 392] width 469 height 110
click at [248, 390] on textarea "Hola, esperamos que te encuentres muy bien. Muchas gracias por tu respuesta. Co…" at bounding box center [346, 392] width 469 height 110
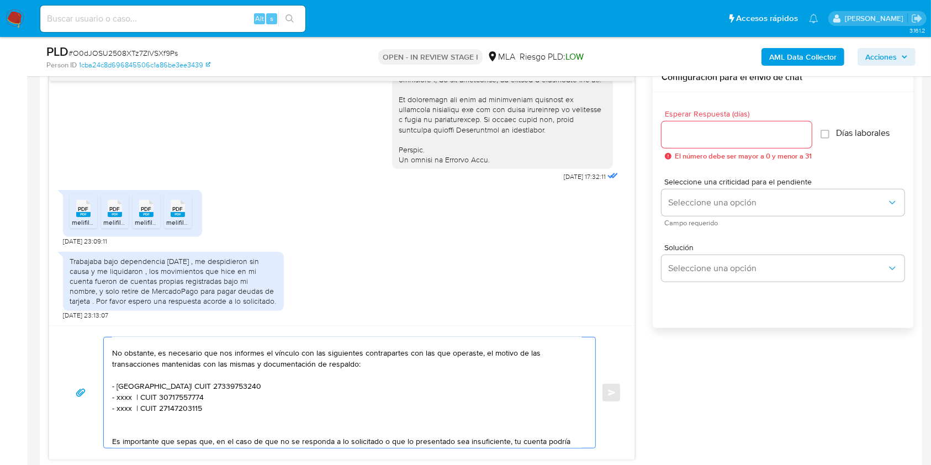
click at [248, 390] on textarea "Hola, esperamos que te encuentres muy bien. Muchas gracias por tu respuesta. Co…" at bounding box center [346, 392] width 469 height 110
paste textarea "30716524791"
click at [192, 397] on textarea "Hola, esperamos que te encuentres muy bien. Muchas gracias por tu respuesta. Co…" at bounding box center [346, 392] width 469 height 110
paste textarea "27364735478"
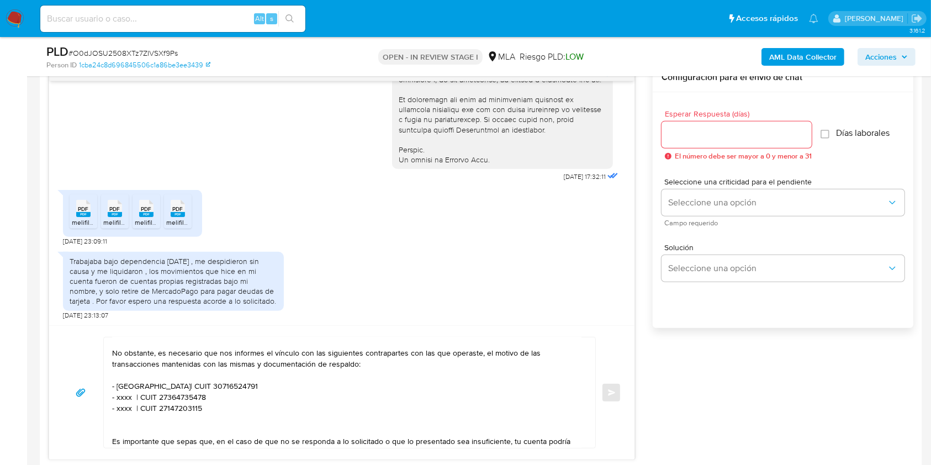
click at [126, 397] on textarea "Hola, esperamos que te encuentres muy bien. Muchas gracias por tu respuesta. Co…" at bounding box center [346, 392] width 469 height 110
click at [126, 396] on textarea "Hola, esperamos que te encuentres muy bien. Muchas gracias por tu respuesta. Co…" at bounding box center [346, 392] width 469 height 110
paste textarea "Rocio Celeste Lucas"
drag, startPoint x: 221, startPoint y: 406, endPoint x: 88, endPoint y: 407, distance: 133.0
click at [88, 407] on div "Hola, esperamos que te encuentres muy bien. Muchas gracias por tu respuesta. Co…" at bounding box center [341, 392] width 559 height 111
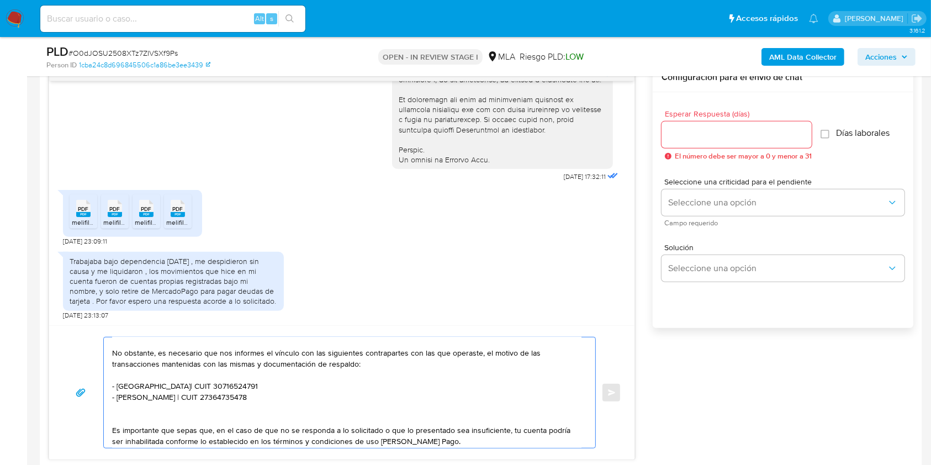
scroll to position [100, 0]
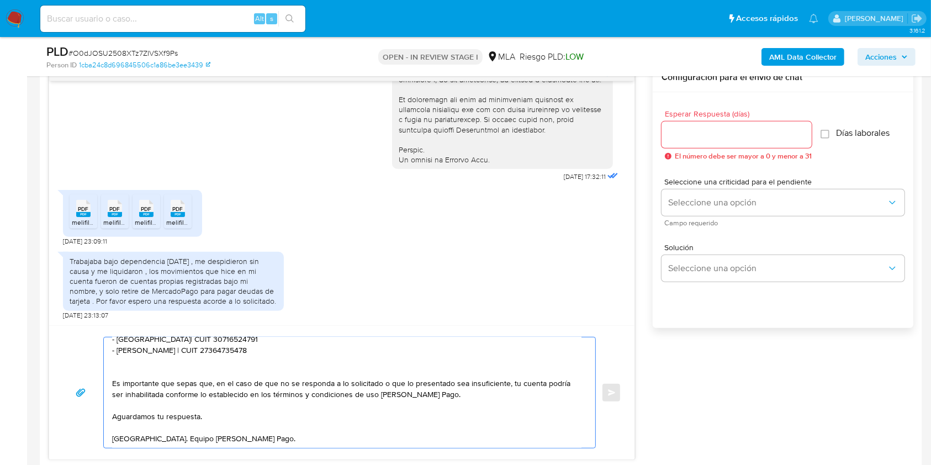
click at [224, 406] on textarea "Hola, esperamos que te encuentres muy bien. Muchas gracias por tu respuesta. Co…" at bounding box center [346, 392] width 469 height 110
click at [316, 426] on textarea "Hola, esperamos que te encuentres muy bien. Muchas gracias por tu respuesta. Co…" at bounding box center [346, 392] width 469 height 110
type textarea "Hola, esperamos que te encuentres muy bien. Muchas gracias por tu respuesta. Co…"
click at [706, 127] on input "Esperar Respuesta (días)" at bounding box center [736, 134] width 150 height 14
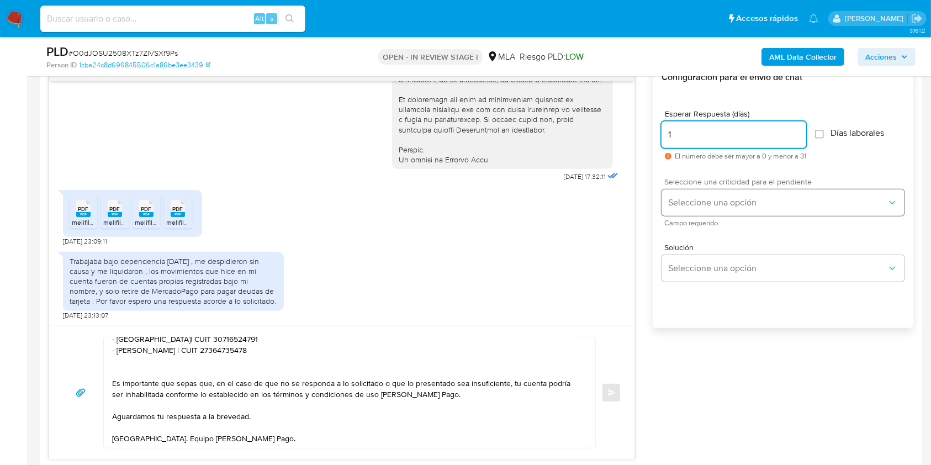
type input "1"
click at [718, 213] on button "Seleccione una opción" at bounding box center [782, 202] width 243 height 26
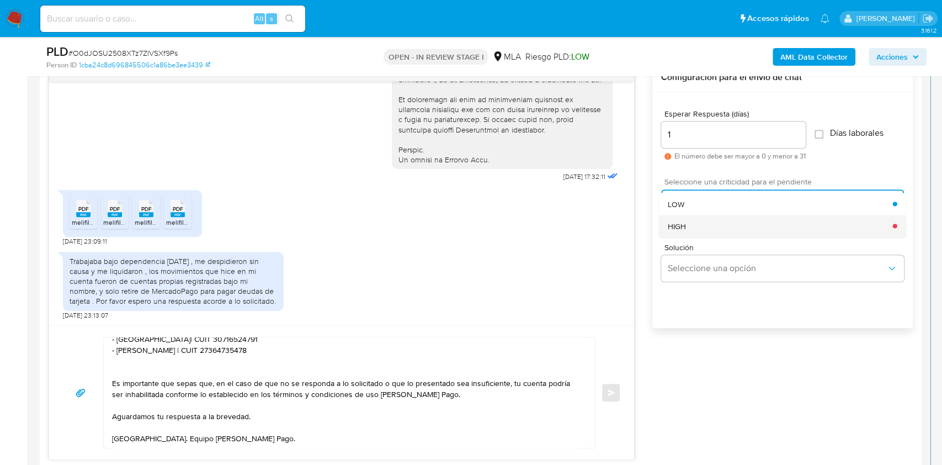
click at [715, 220] on div "HIGH" at bounding box center [780, 226] width 225 height 22
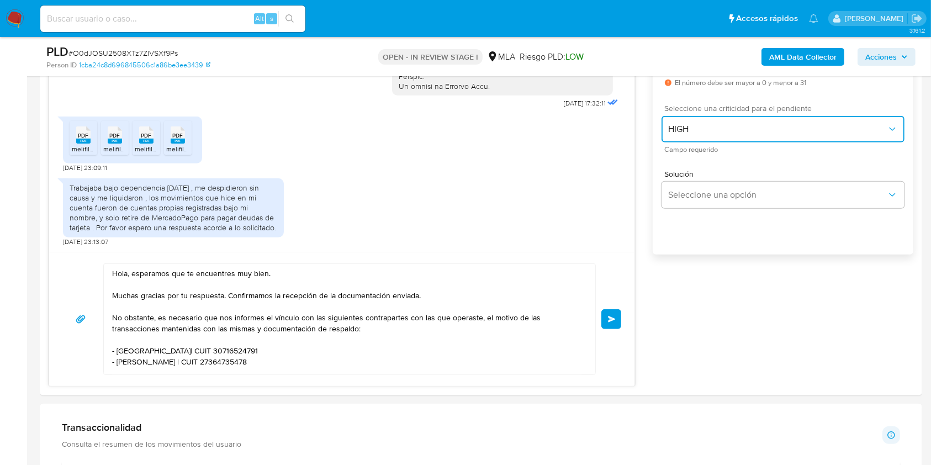
scroll to position [588, 0]
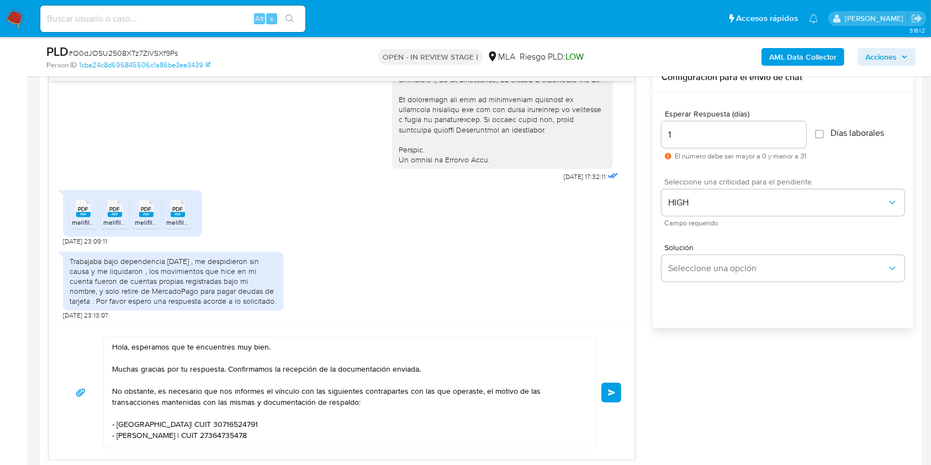
click at [604, 396] on button "Enviar" at bounding box center [611, 392] width 20 height 20
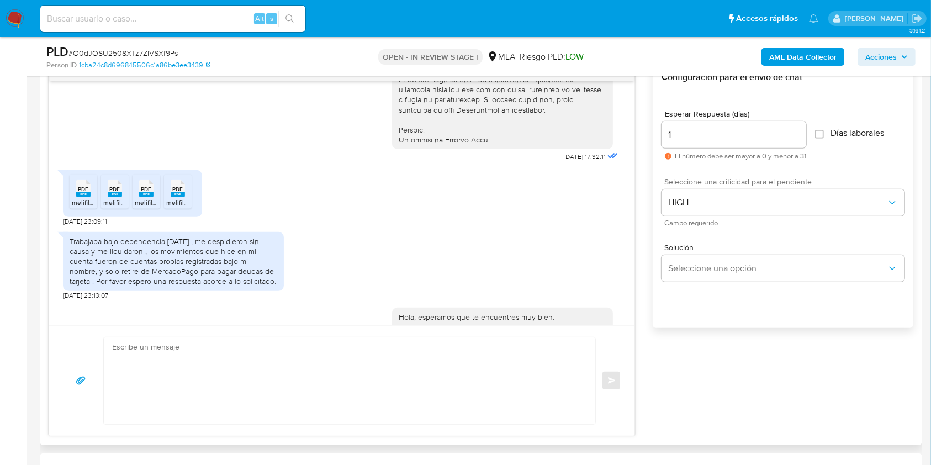
scroll to position [779, 0]
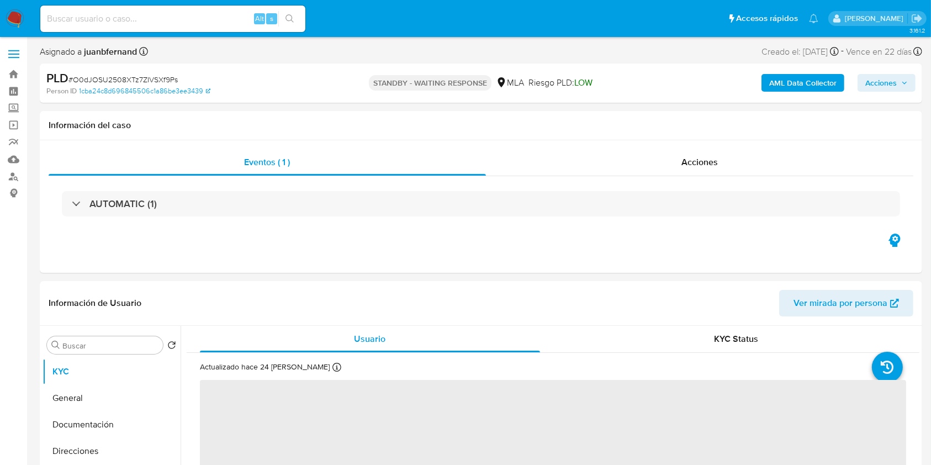
select select "10"
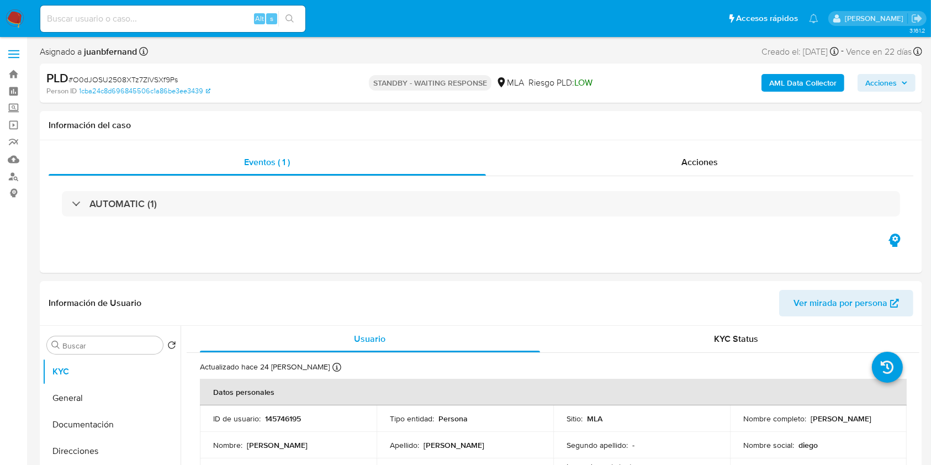
drag, startPoint x: 210, startPoint y: 19, endPoint x: 235, endPoint y: 21, distance: 24.9
click at [210, 19] on input at bounding box center [172, 19] width 265 height 14
paste input "JzbIZyLrSkDv06ZSesdp7lDl"
type input "JzbIZyLrSkDv06ZSesdp7lDl"
click at [280, 22] on button "search-icon" at bounding box center [289, 18] width 23 height 15
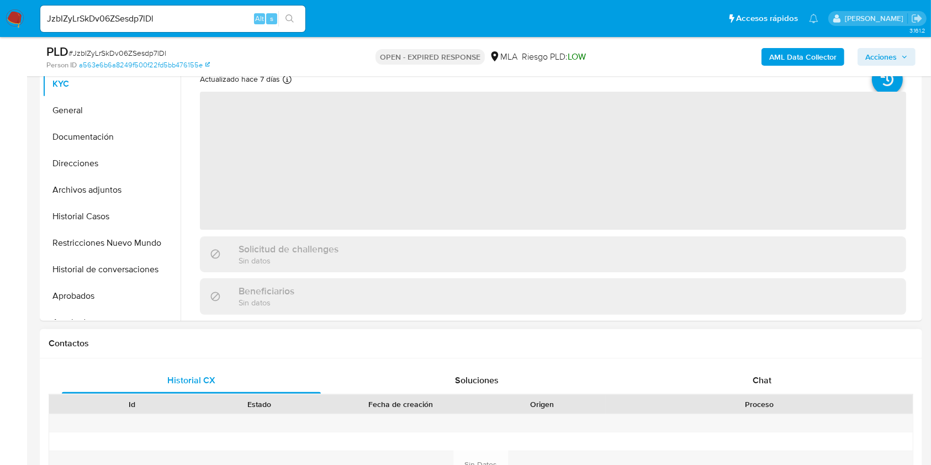
scroll to position [442, 0]
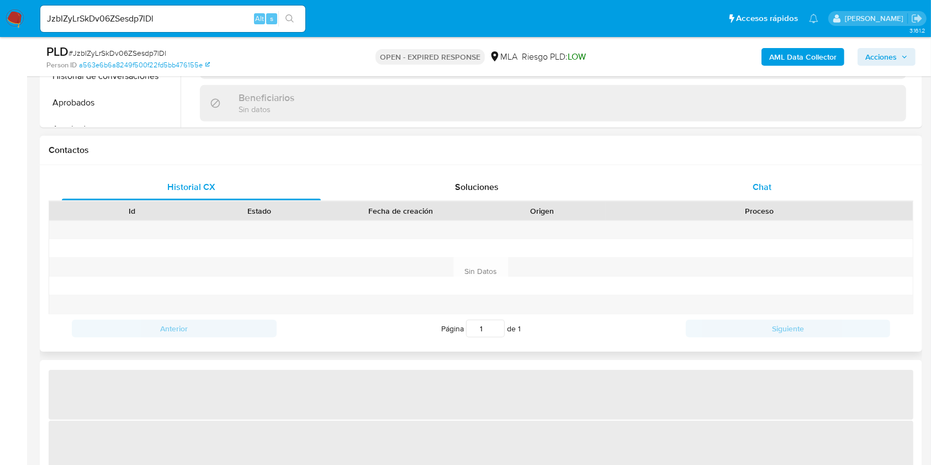
click at [782, 192] on div "Chat" at bounding box center [762, 187] width 259 height 26
select select "10"
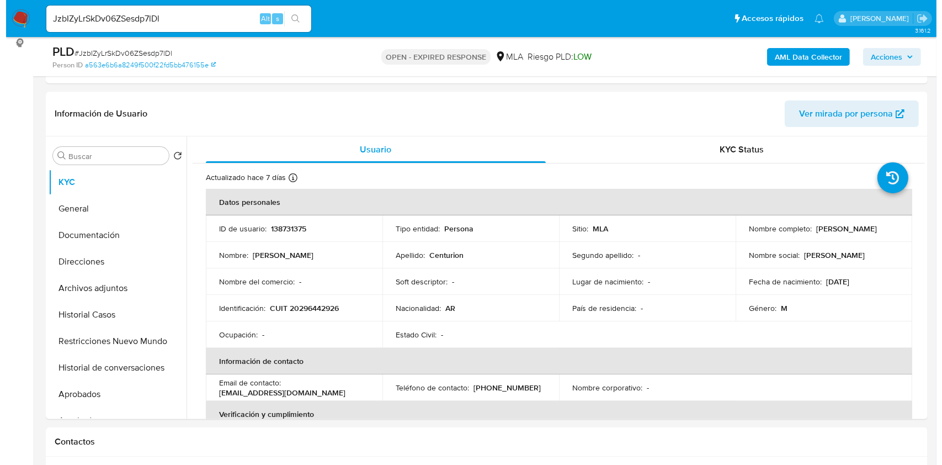
scroll to position [147, 0]
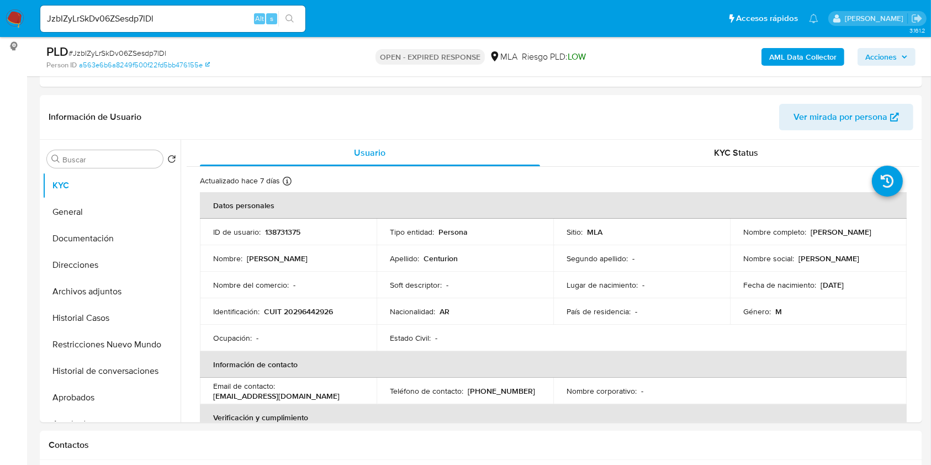
click at [797, 51] on b "AML Data Collector" at bounding box center [802, 57] width 67 height 18
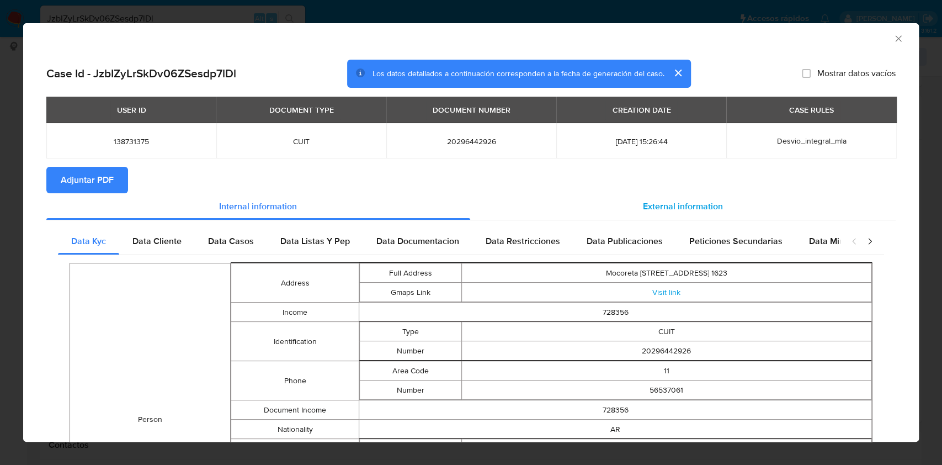
click at [699, 217] on div "External information" at bounding box center [683, 206] width 426 height 26
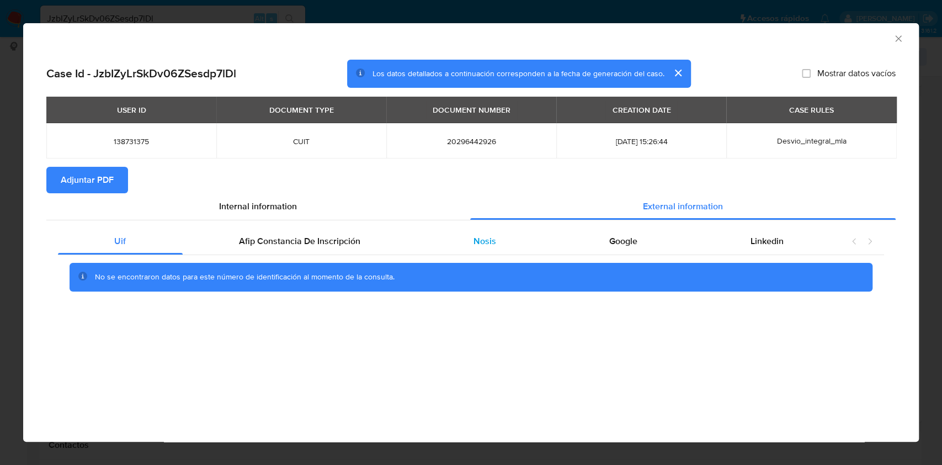
drag, startPoint x: 291, startPoint y: 241, endPoint x: 420, endPoint y: 246, distance: 128.7
click at [292, 242] on span "Afip Constancia De Inscripción" at bounding box center [299, 241] width 121 height 13
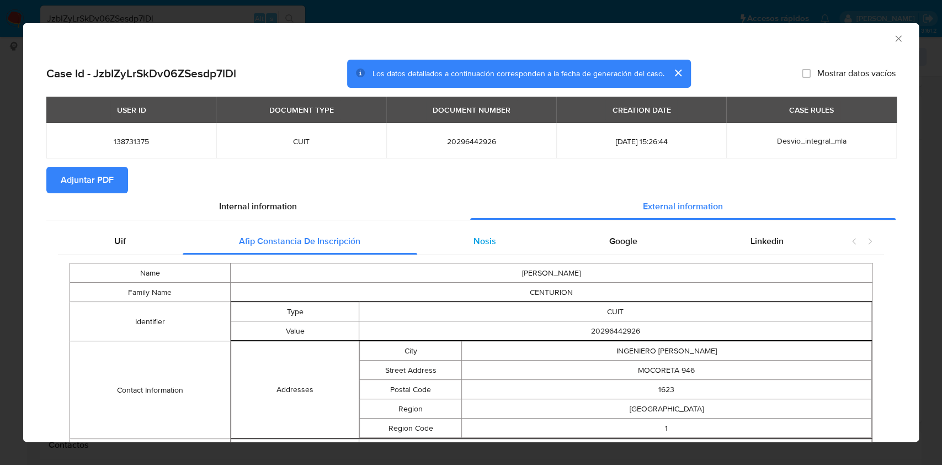
click at [446, 239] on div "Nosis" at bounding box center [485, 241] width 136 height 26
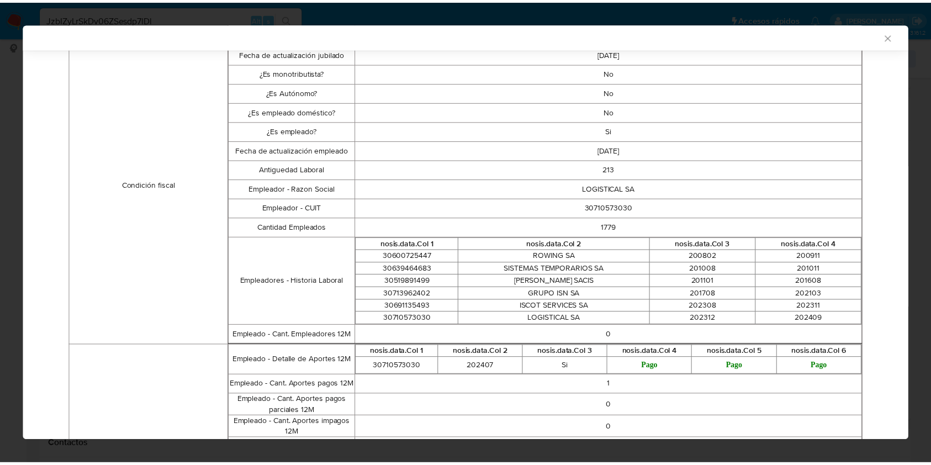
scroll to position [291, 0]
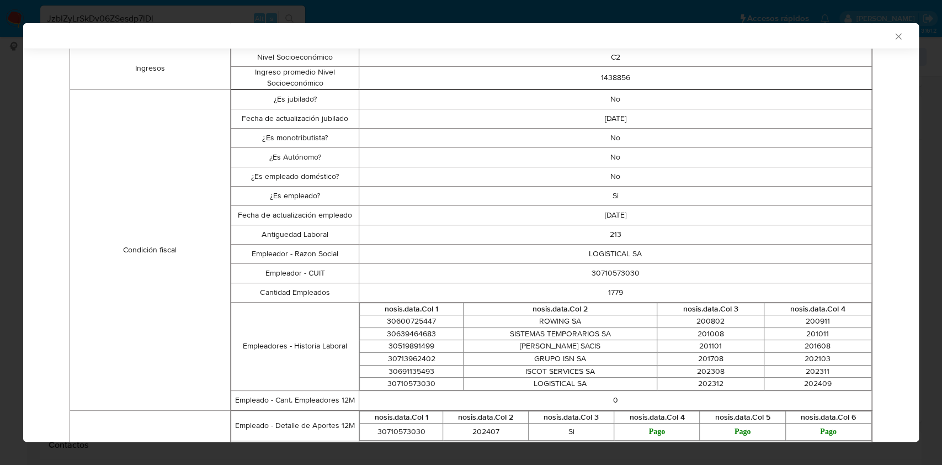
click at [895, 36] on icon "Cerrar ventana" at bounding box center [898, 36] width 6 height 6
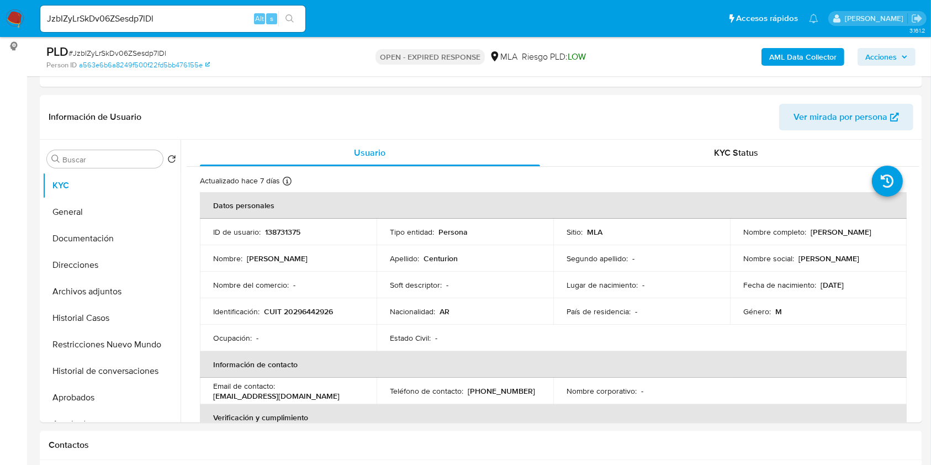
click at [222, 28] on div "JzbIZyLrSkDv06ZSesdp7lDl Alt s" at bounding box center [172, 19] width 265 height 26
click at [226, 22] on input "JzbIZyLrSkDv06ZSesdp7lDl" at bounding box center [172, 19] width 265 height 14
click at [225, 24] on input "JzbIZyLrSkDv06ZSesdp7lDl" at bounding box center [172, 19] width 265 height 14
click at [233, 20] on input "JzbIZyLrSkDv06ZSesdp7lDl" at bounding box center [172, 19] width 265 height 14
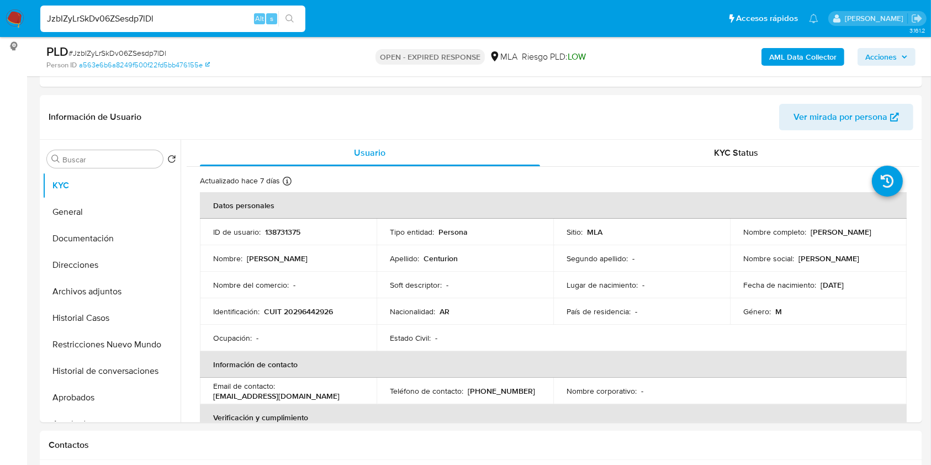
click at [233, 20] on input "JzbIZyLrSkDv06ZSesdp7lDl" at bounding box center [172, 19] width 265 height 14
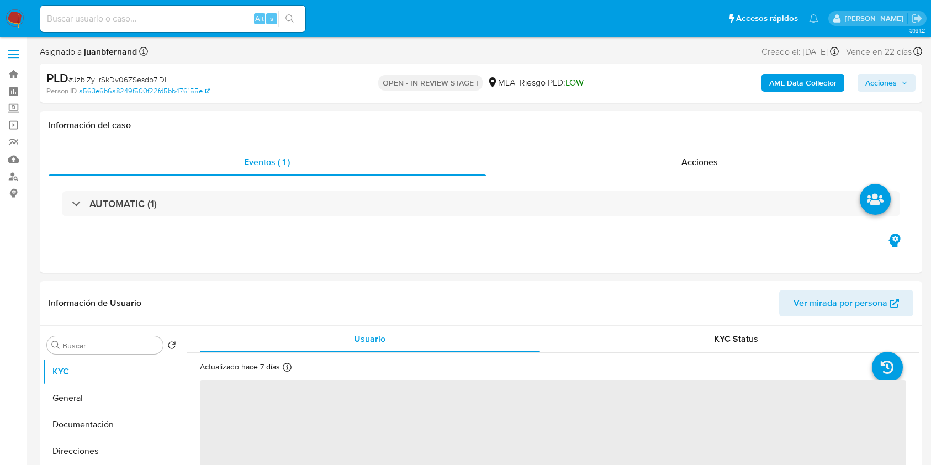
select select "10"
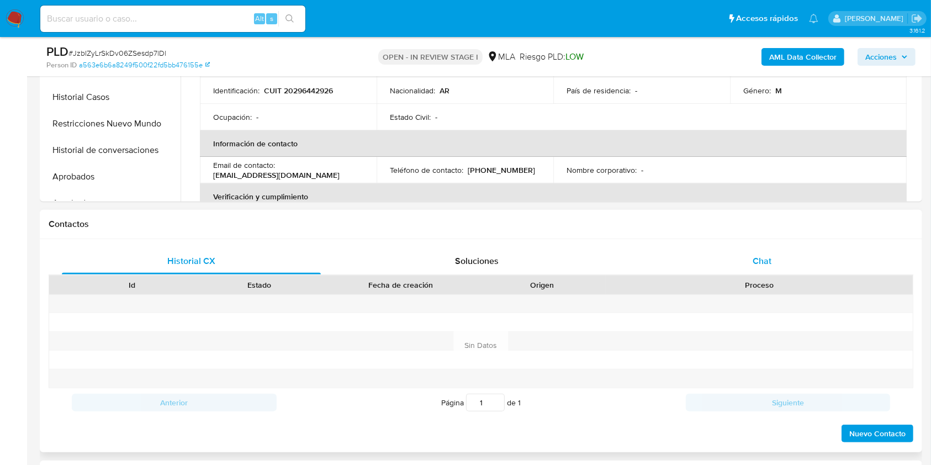
click at [732, 263] on div "Chat" at bounding box center [762, 261] width 259 height 26
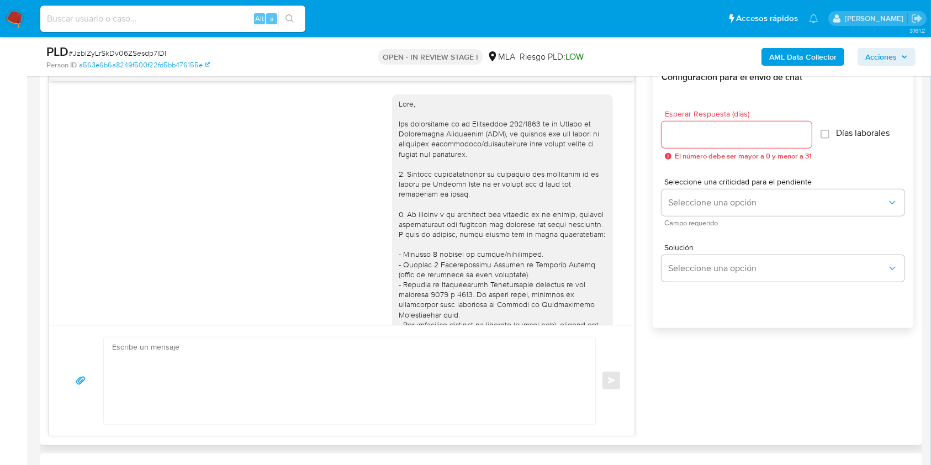
scroll to position [624, 0]
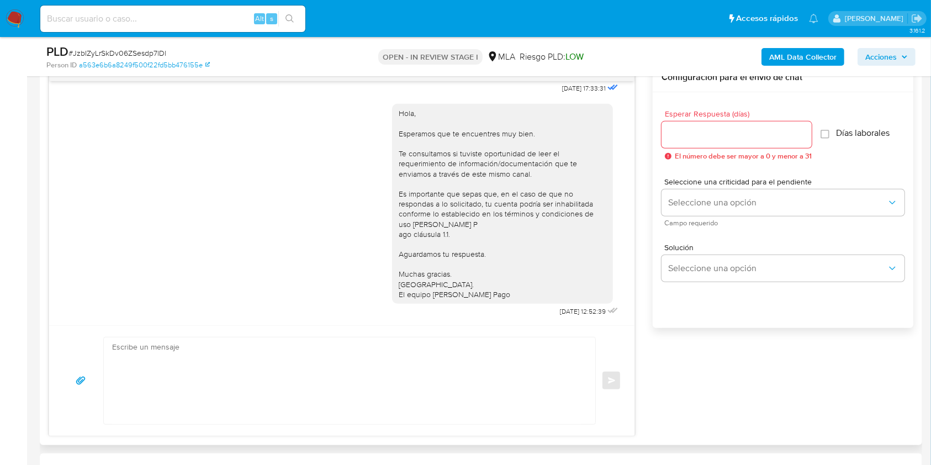
click at [237, 356] on textarea at bounding box center [346, 380] width 469 height 87
paste textarea "Lore. Ipsumdolo sit am consectetu adi elit. Se doeiusmodte in utlabor etdolorem…"
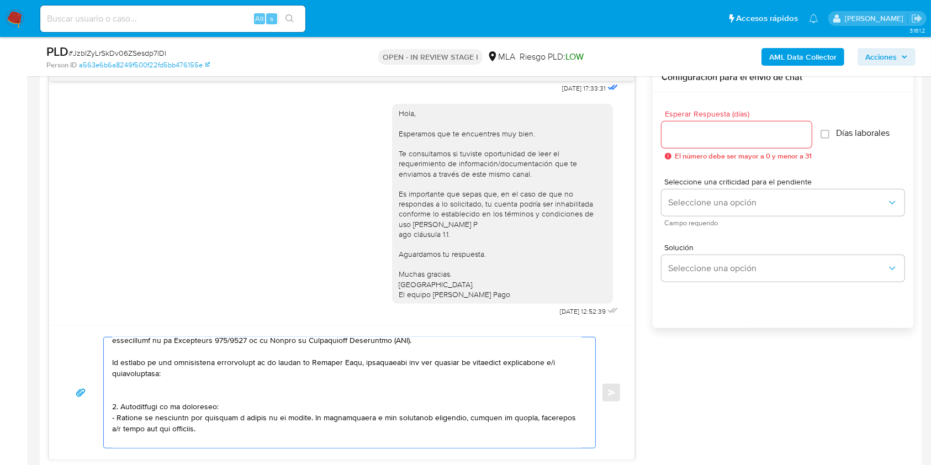
scroll to position [73, 0]
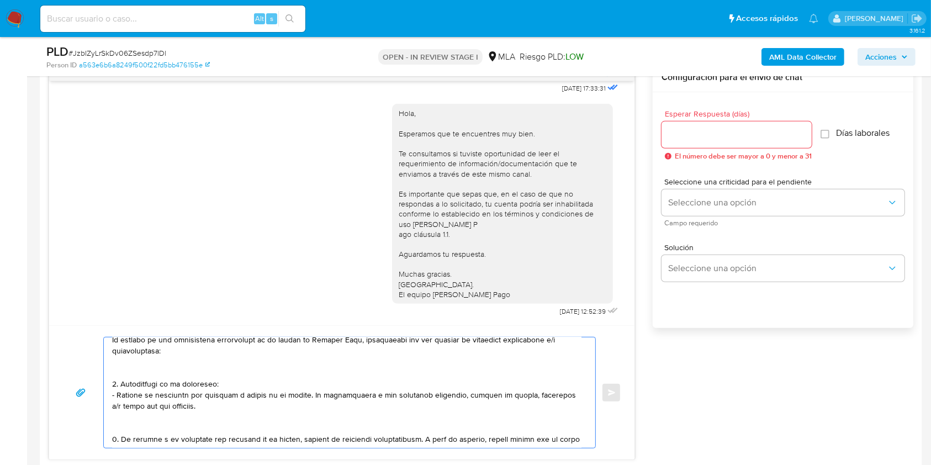
click at [180, 411] on textarea at bounding box center [346, 392] width 469 height 110
click at [182, 421] on textarea at bounding box center [346, 392] width 469 height 110
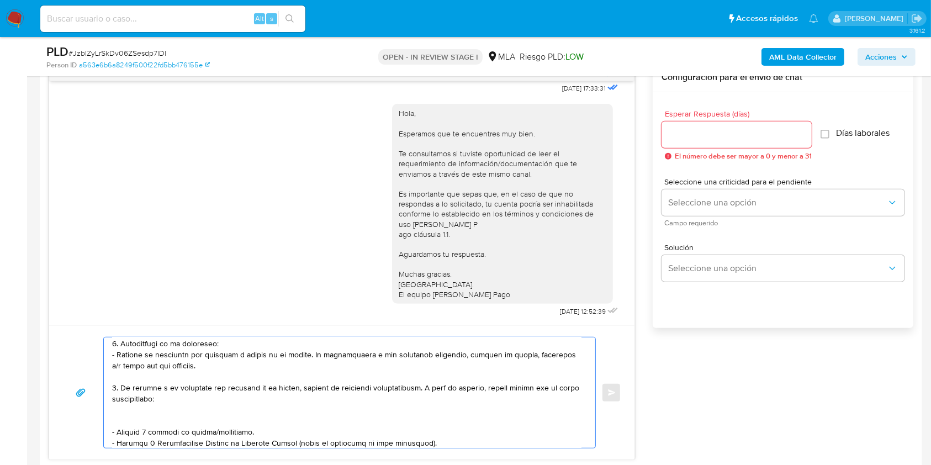
scroll to position [147, 0]
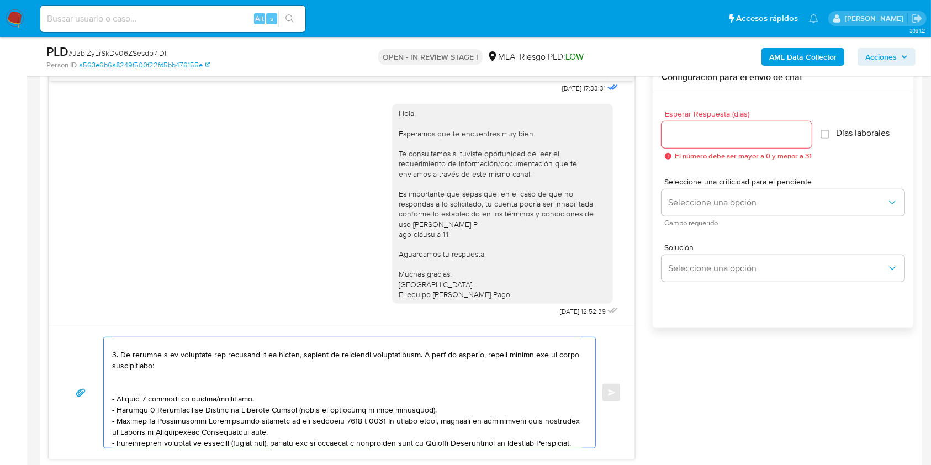
click at [178, 387] on textarea at bounding box center [346, 392] width 469 height 110
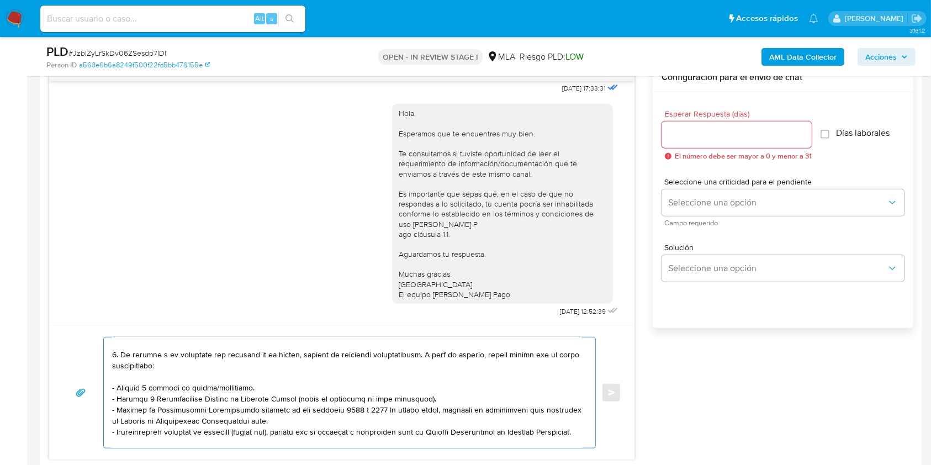
click at [223, 386] on textarea at bounding box center [346, 392] width 469 height 110
drag, startPoint x: 291, startPoint y: 423, endPoint x: 102, endPoint y: 404, distance: 190.2
click at [102, 404] on div "Enviar" at bounding box center [341, 392] width 559 height 111
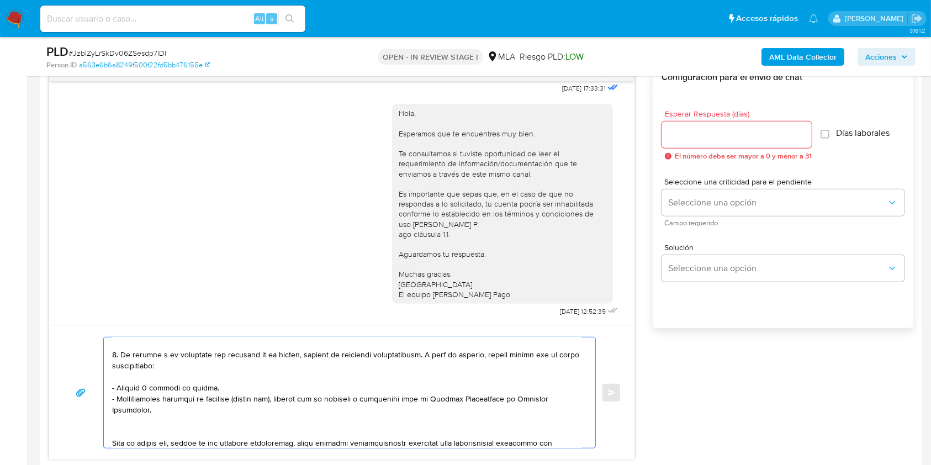
click at [166, 425] on textarea at bounding box center [346, 392] width 469 height 110
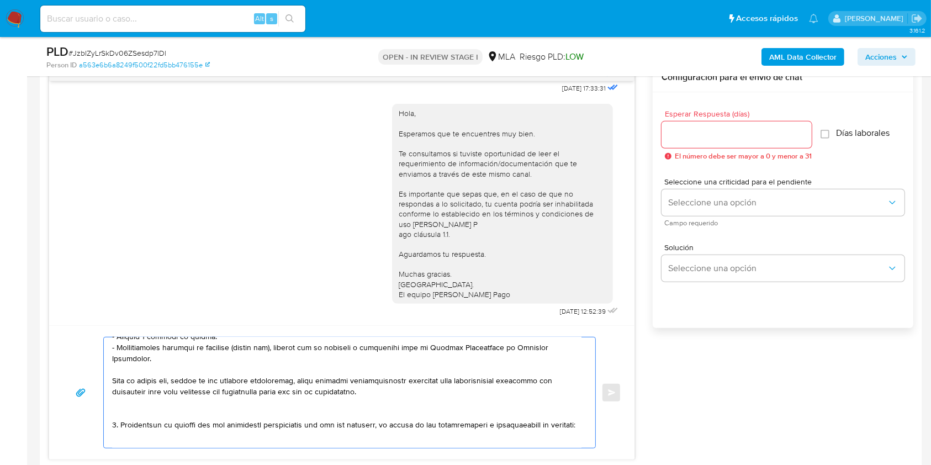
scroll to position [221, 0]
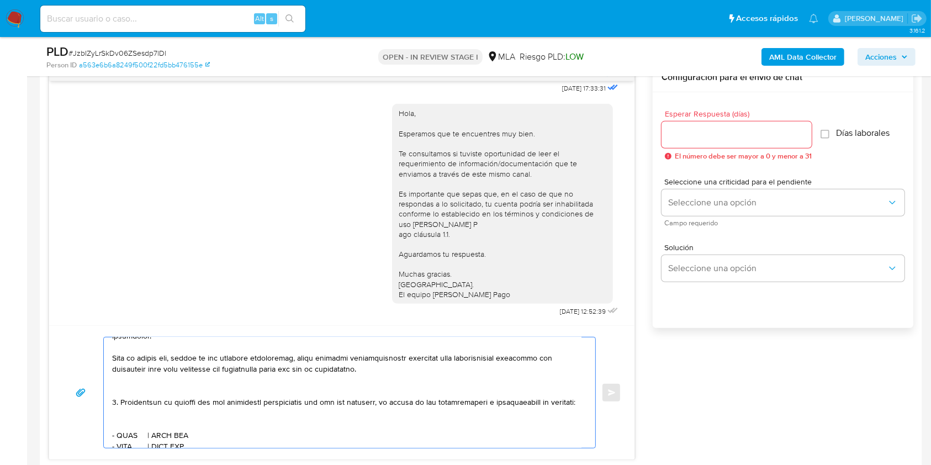
click at [148, 433] on textarea at bounding box center [346, 392] width 469 height 110
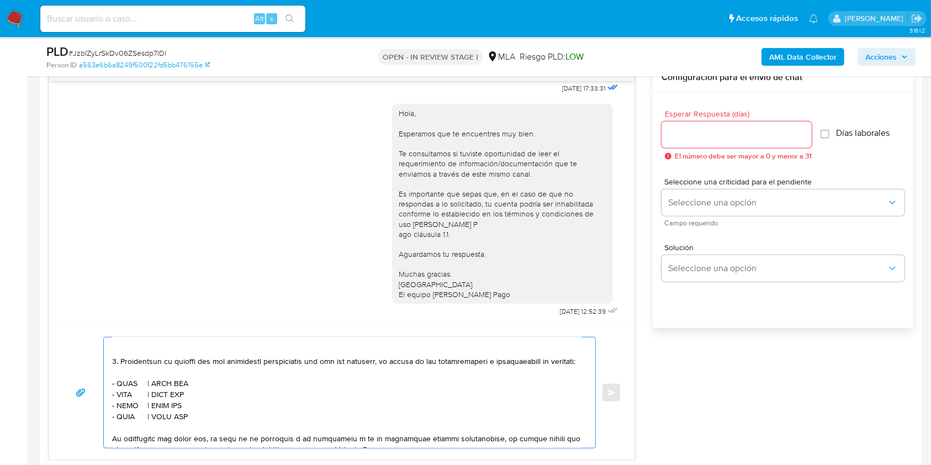
scroll to position [294, 0]
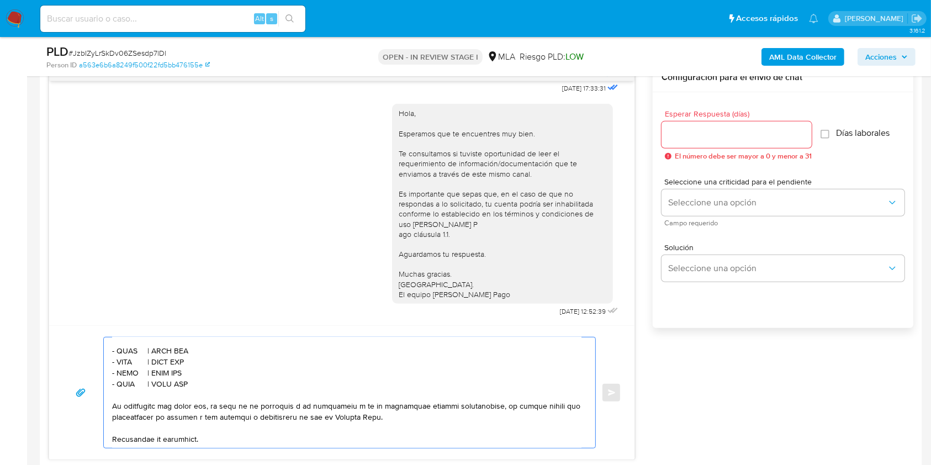
drag, startPoint x: 192, startPoint y: 402, endPoint x: 107, endPoint y: 386, distance: 87.0
click at [107, 386] on div at bounding box center [347, 392] width 486 height 110
click at [130, 363] on textarea at bounding box center [346, 392] width 469 height 110
paste textarea "[PERSON_NAME]"
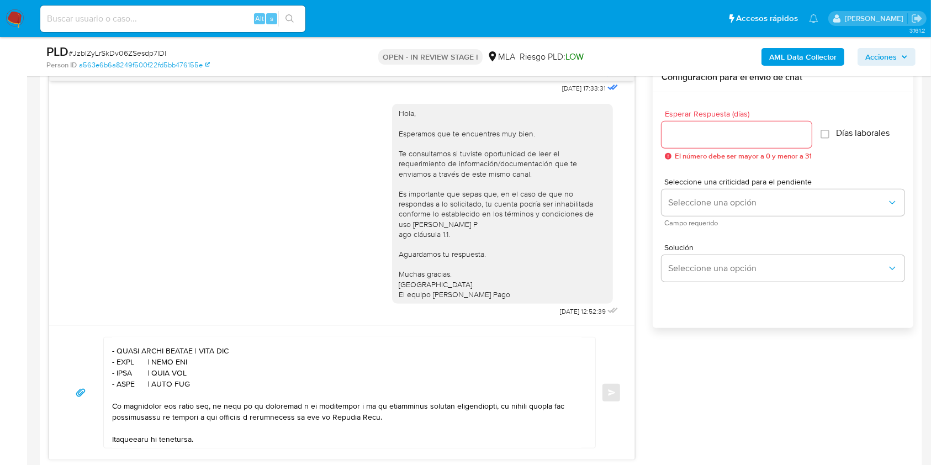
click at [225, 365] on textarea at bounding box center [346, 392] width 469 height 110
paste textarea "20307165563"
click at [128, 378] on textarea at bounding box center [346, 392] width 469 height 110
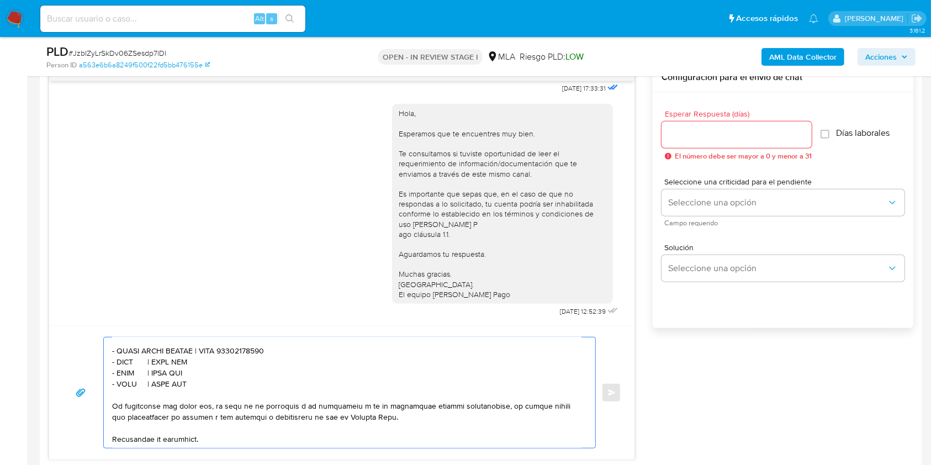
paste textarea "Carolina Cecilia Aquino"
click at [231, 381] on textarea at bounding box center [346, 392] width 469 height 110
paste textarea "27309385379"
drag, startPoint x: 198, startPoint y: 403, endPoint x: 100, endPoint y: 390, distance: 98.5
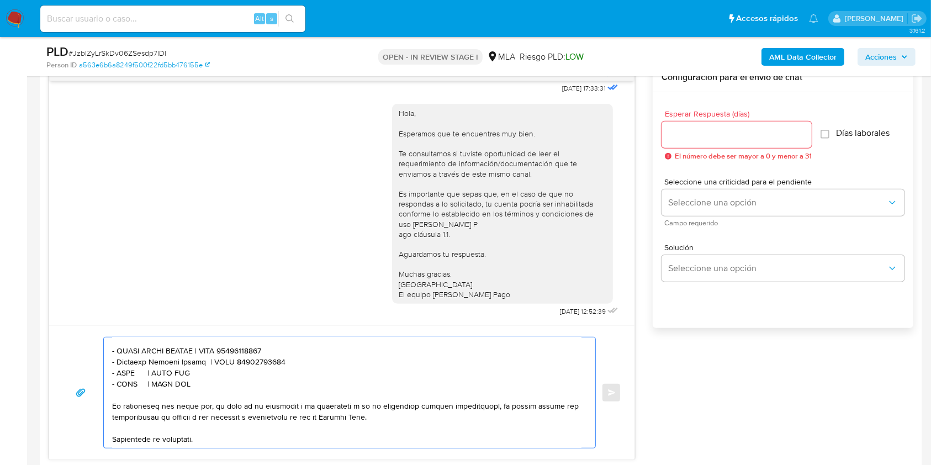
click at [100, 390] on div "Enviar" at bounding box center [341, 392] width 559 height 111
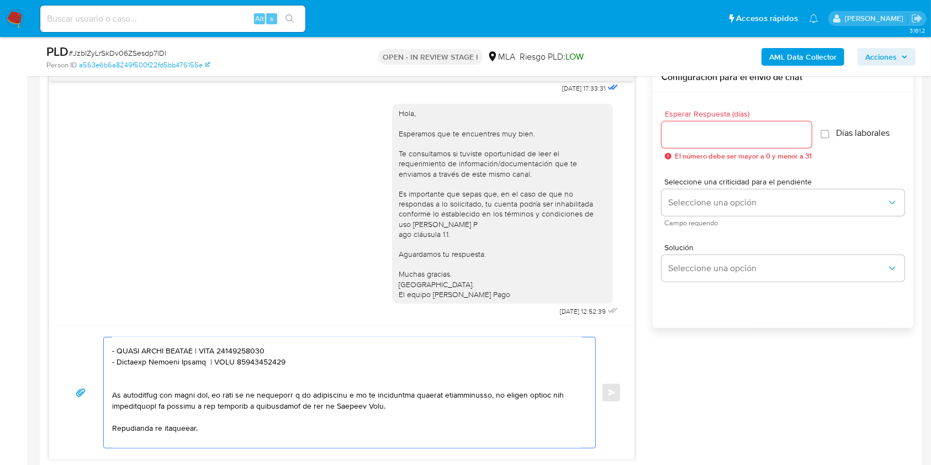
scroll to position [337, 0]
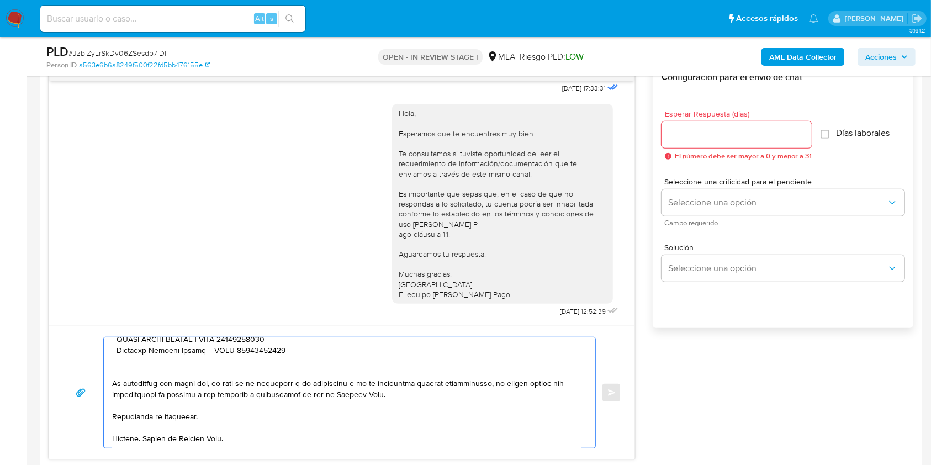
click at [224, 401] on textarea at bounding box center [346, 392] width 469 height 110
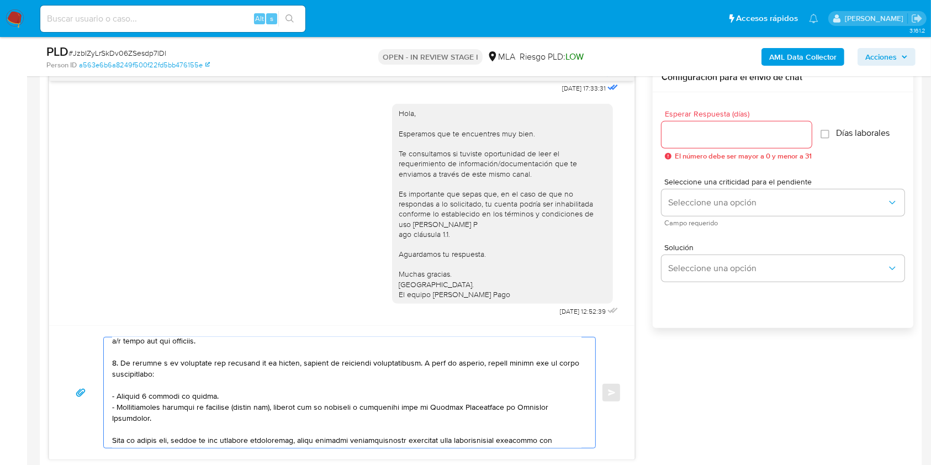
scroll to position [116, 0]
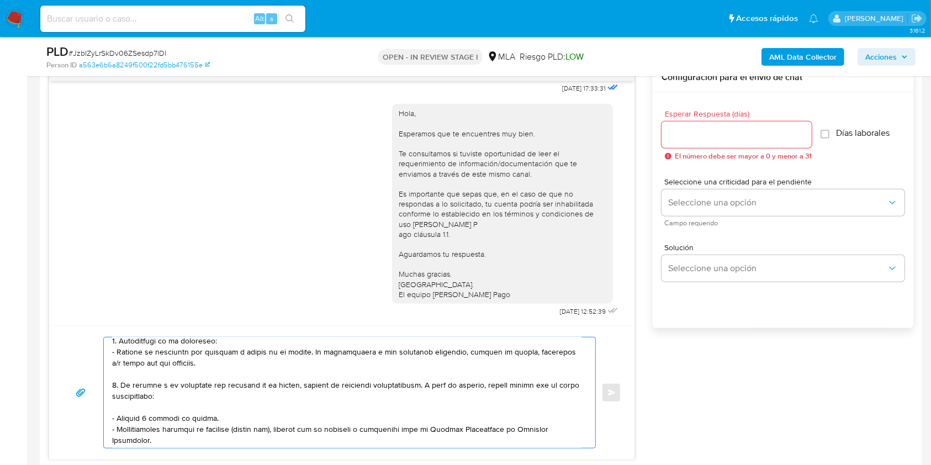
drag, startPoint x: 124, startPoint y: 387, endPoint x: 371, endPoint y: 389, distance: 247.3
click at [370, 387] on textarea at bounding box center [346, 392] width 469 height 110
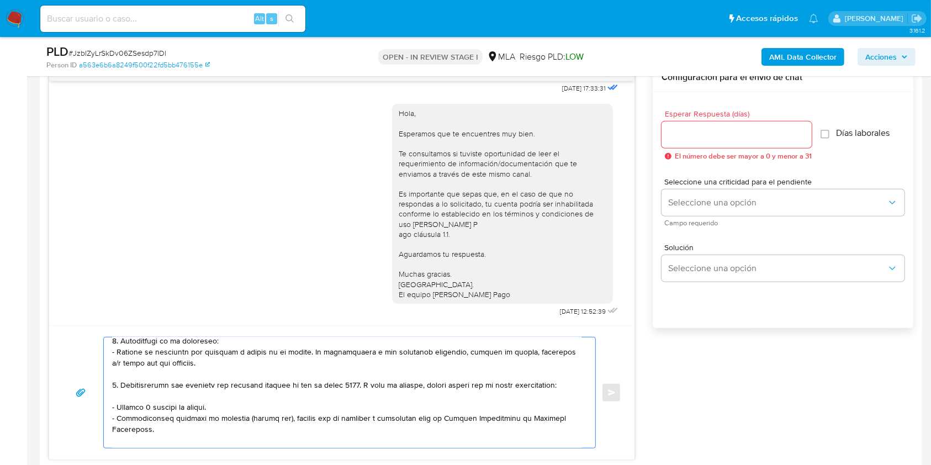
type textarea "Hola. Esperamos que te encuentres muy bien. Te consultamos si tuviste oportunid…"
click at [715, 139] on input "Esperar Respuesta (días)" at bounding box center [736, 134] width 150 height 14
type input "1"
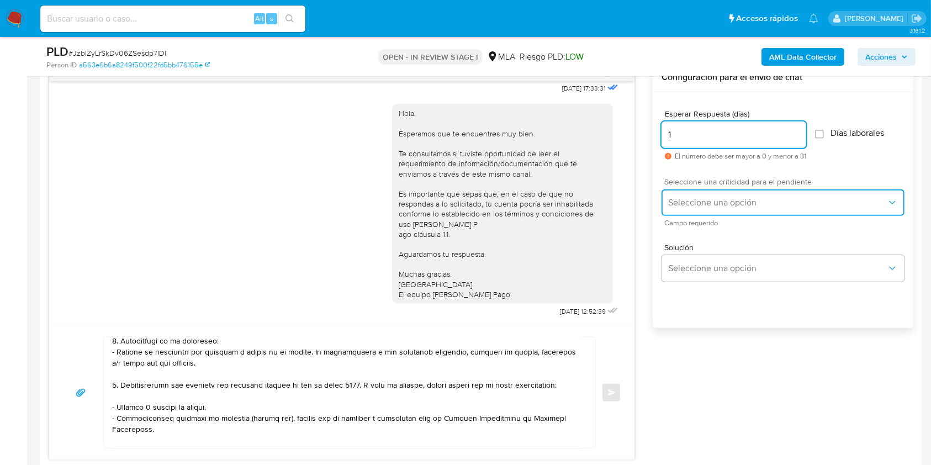
click at [698, 189] on button "Seleccione una opción" at bounding box center [782, 202] width 243 height 26
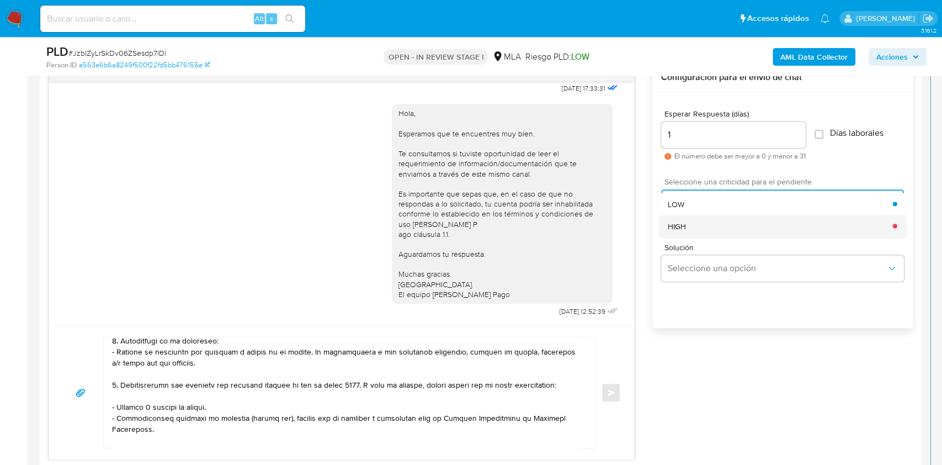
click at [681, 221] on span "HIGH" at bounding box center [677, 226] width 18 height 10
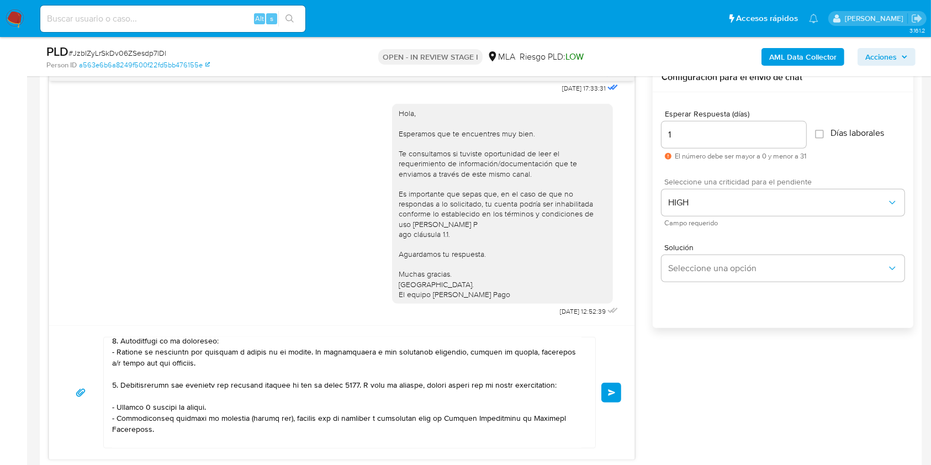
click at [614, 391] on span "Enviar" at bounding box center [612, 392] width 8 height 7
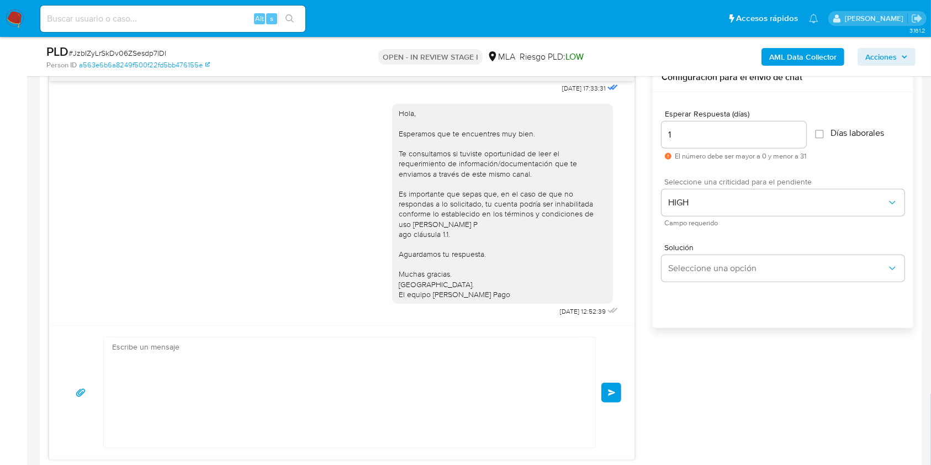
scroll to position [1148, 0]
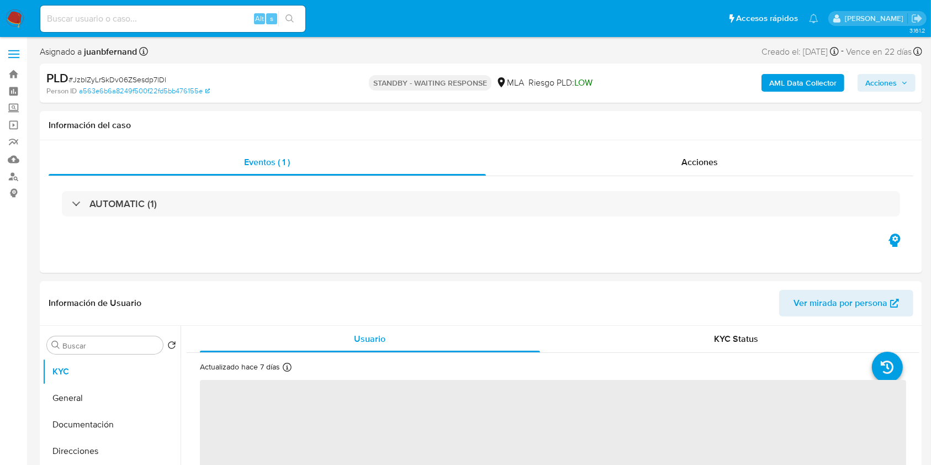
select select "10"
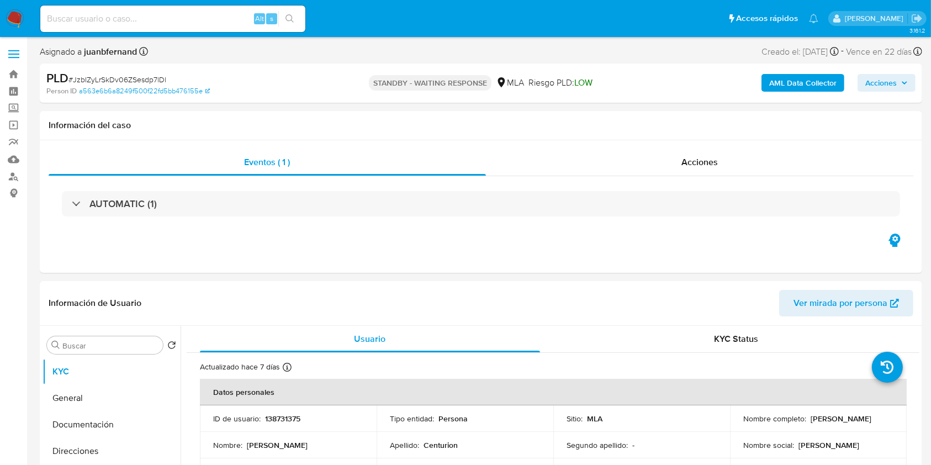
click at [240, 19] on input at bounding box center [172, 19] width 265 height 14
paste input "qTeJaQIBiK9ko8X8WmaRj1IA"
type input "qTeJaQIBiK9ko8X8WmaRj1IA"
click at [294, 20] on button "search-icon" at bounding box center [289, 18] width 23 height 15
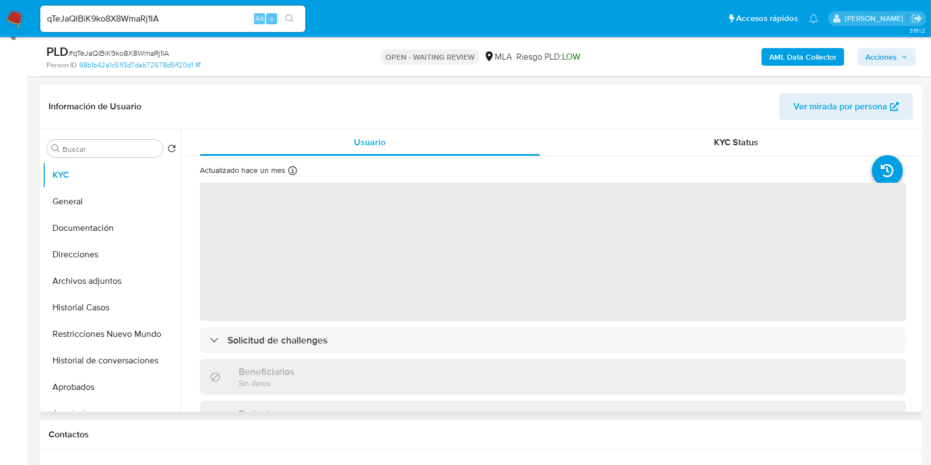
scroll to position [221, 0]
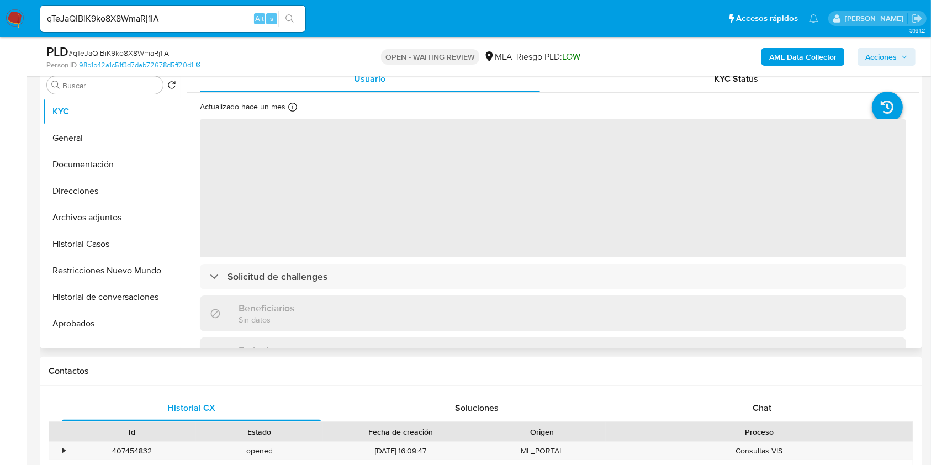
select select "10"
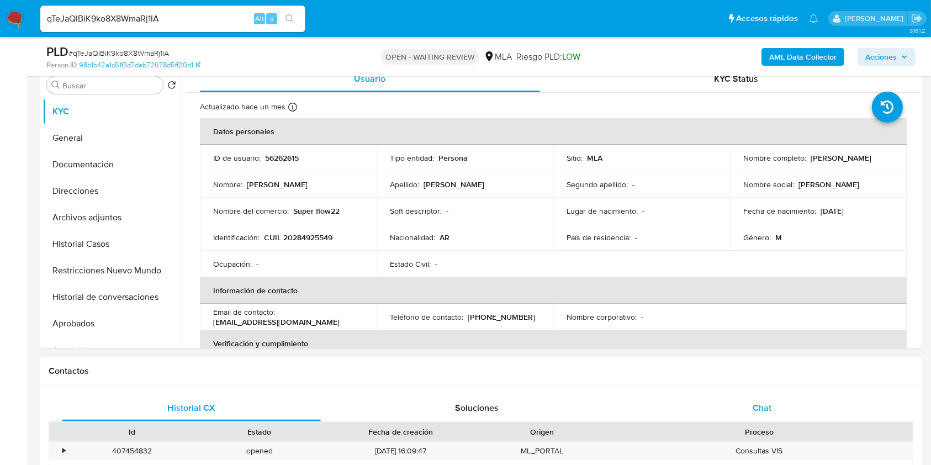
click at [748, 408] on div "Chat" at bounding box center [762, 408] width 259 height 26
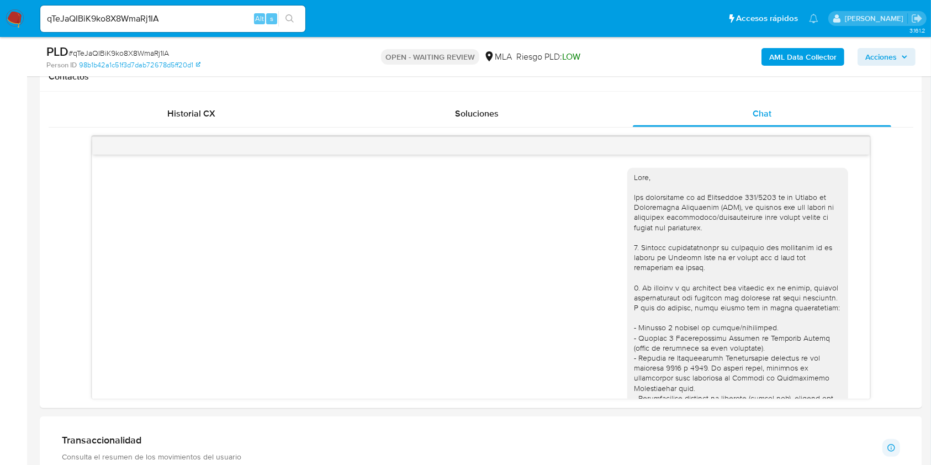
scroll to position [552, 0]
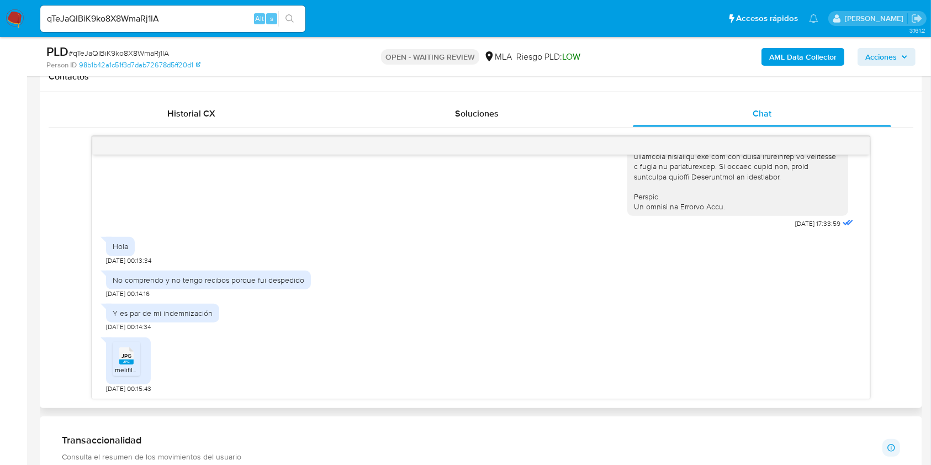
click at [128, 366] on span "melifile5398231410241700687.jpg" at bounding box center [164, 369] width 99 height 9
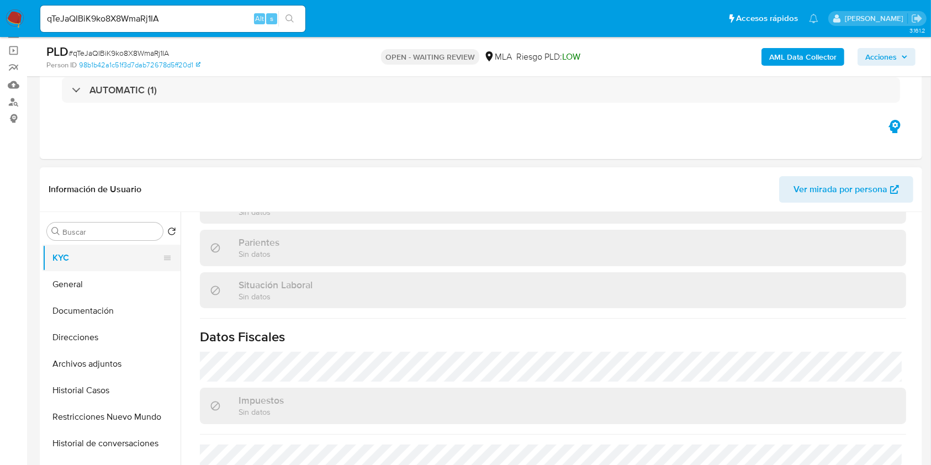
scroll to position [73, 0]
click at [72, 299] on button "Documentación" at bounding box center [106, 312] width 129 height 26
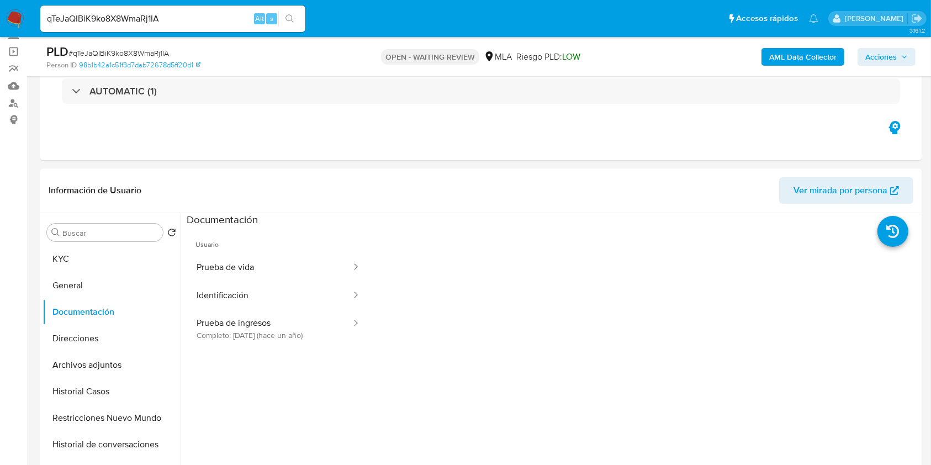
scroll to position [221, 0]
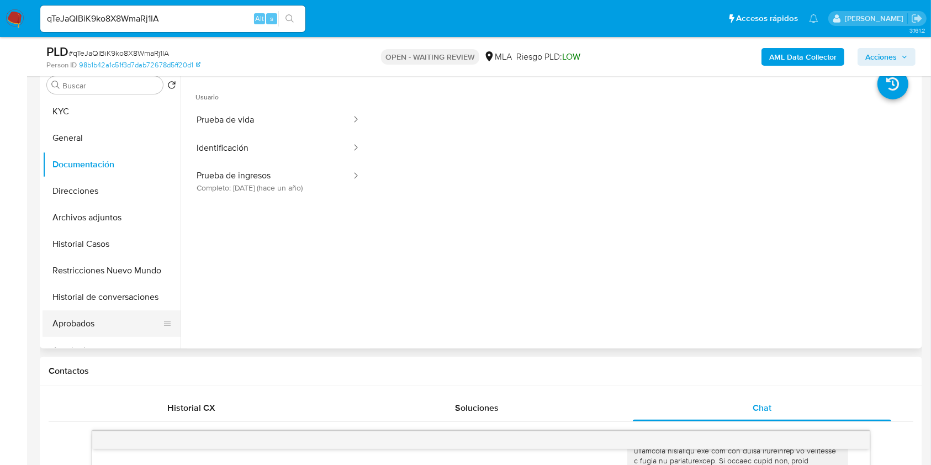
click at [120, 325] on button "Aprobados" at bounding box center [106, 323] width 129 height 26
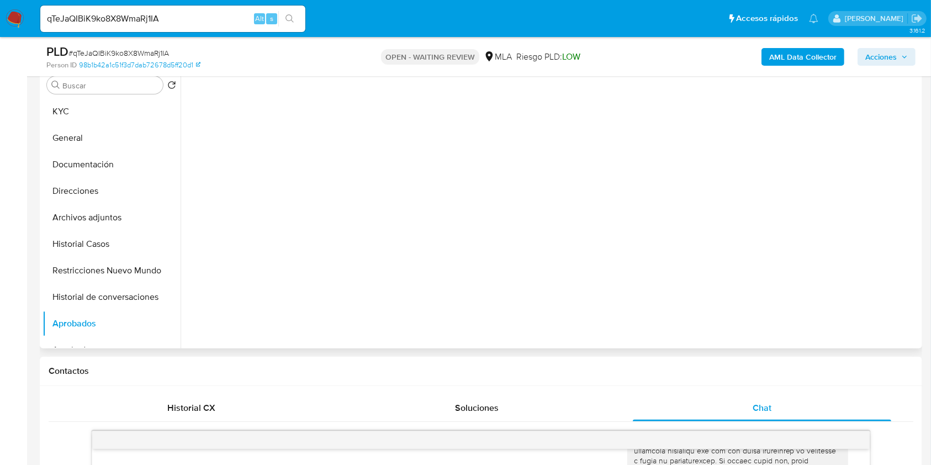
scroll to position [147, 0]
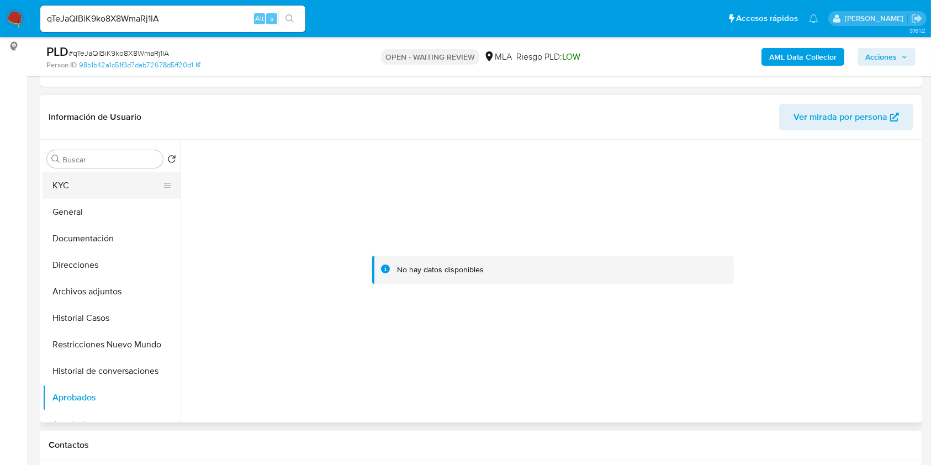
click at [99, 183] on button "KYC" at bounding box center [106, 185] width 129 height 26
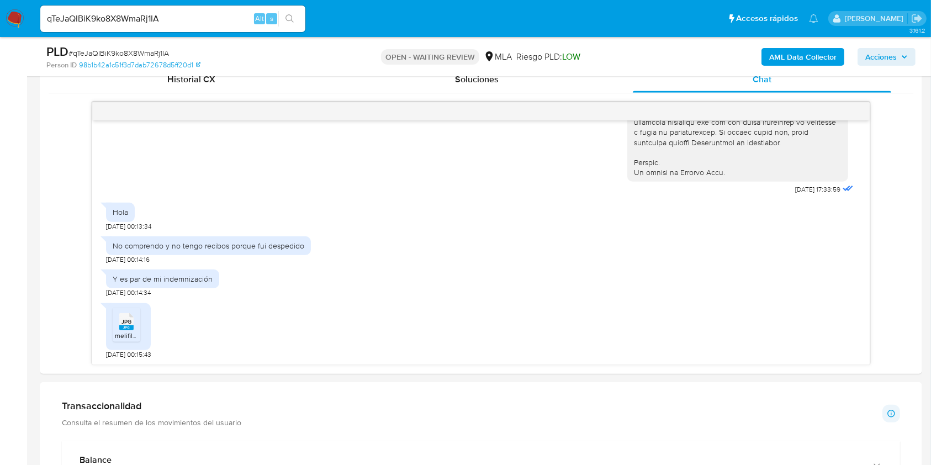
scroll to position [588, 0]
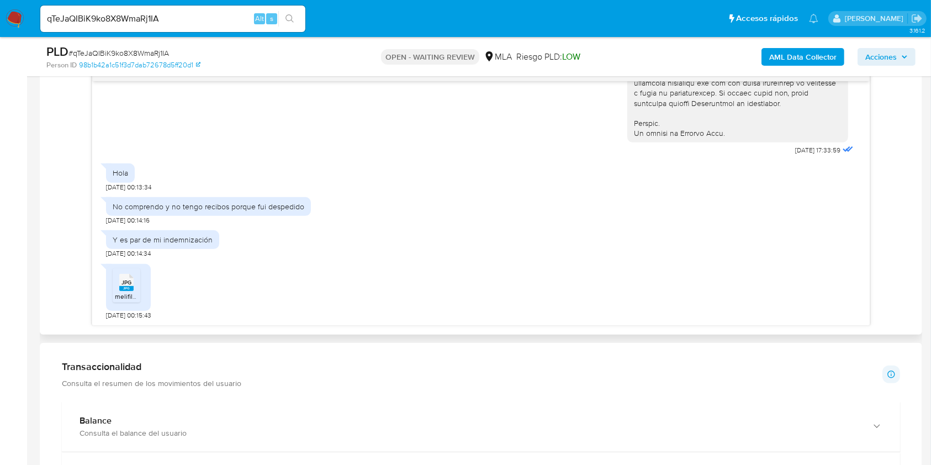
click at [107, 254] on span "21/08/2025 00:14:34" at bounding box center [128, 253] width 45 height 9
drag, startPoint x: 107, startPoint y: 254, endPoint x: 125, endPoint y: 254, distance: 18.2
click at [125, 254] on span "[DATE] 00:14:34" at bounding box center [128, 253] width 45 height 9
copy span "21/08/2025"
click at [174, 208] on div "No comprendo y no tengo recibos porque fui despedido" at bounding box center [209, 206] width 192 height 10
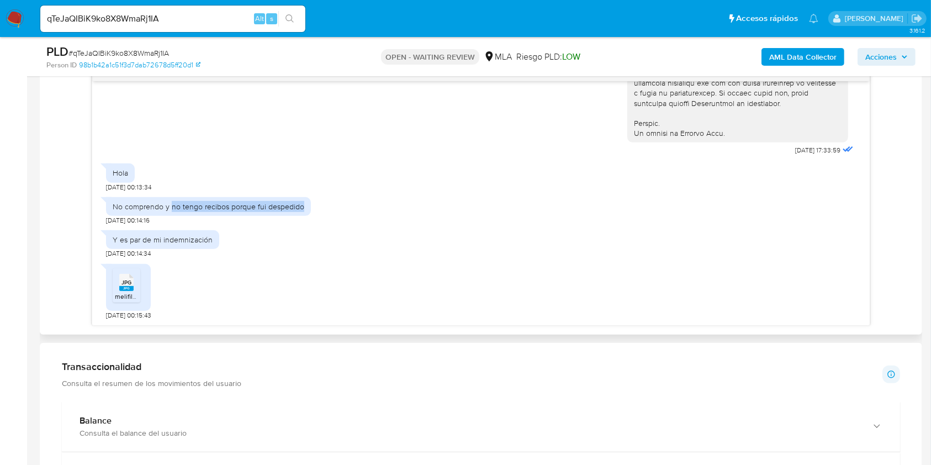
drag, startPoint x: 174, startPoint y: 208, endPoint x: 283, endPoint y: 203, distance: 108.3
click at [283, 203] on div "No comprendo y no tengo recibos porque fui despedido" at bounding box center [209, 206] width 192 height 10
copy div "no tengo recibos porque fui despedido"
click at [194, 232] on div "Y es par de mi indemnización" at bounding box center [162, 239] width 113 height 19
click at [194, 236] on div "Y es par de mi indemnización" at bounding box center [163, 240] width 100 height 10
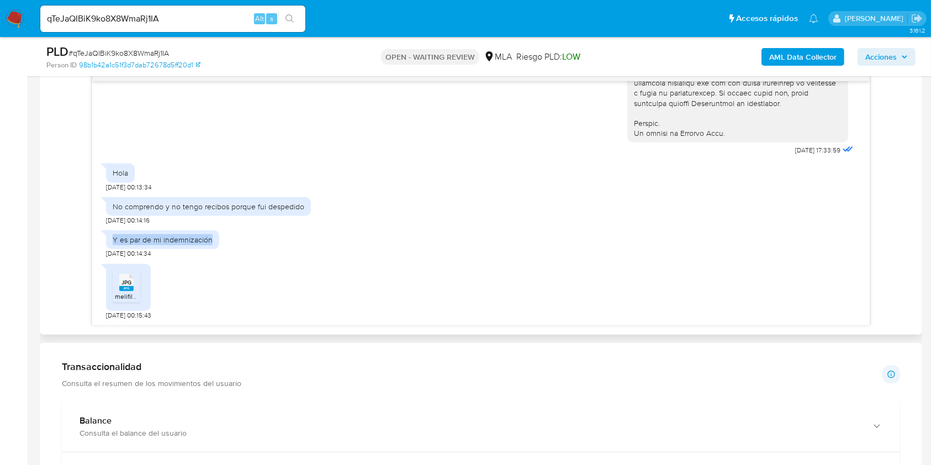
drag, startPoint x: 194, startPoint y: 236, endPoint x: 182, endPoint y: 211, distance: 27.6
click at [111, 239] on div "Y es par de mi indemnización" at bounding box center [162, 239] width 113 height 19
copy div "Y es par de mi indemnización"
click at [196, 24] on input "qTeJaQIBiK9ko8X8WmaRj1IA" at bounding box center [172, 19] width 265 height 14
click at [196, 23] on input "qTeJaQIBiK9ko8X8WmaRj1IA" at bounding box center [172, 19] width 265 height 14
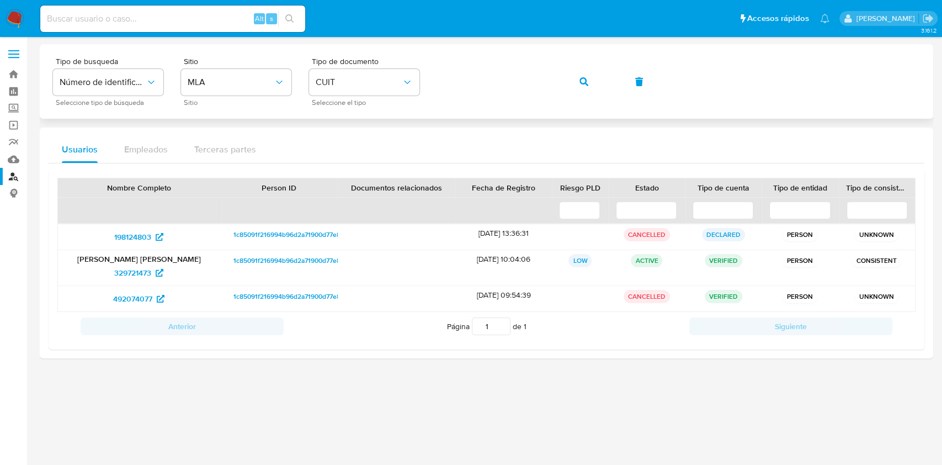
click at [608, 72] on div "Tipo de busqueda Número de identificación Seleccione tipo de búsqueda Sitio MLA…" at bounding box center [486, 81] width 867 height 48
click at [589, 80] on button "button" at bounding box center [584, 81] width 38 height 26
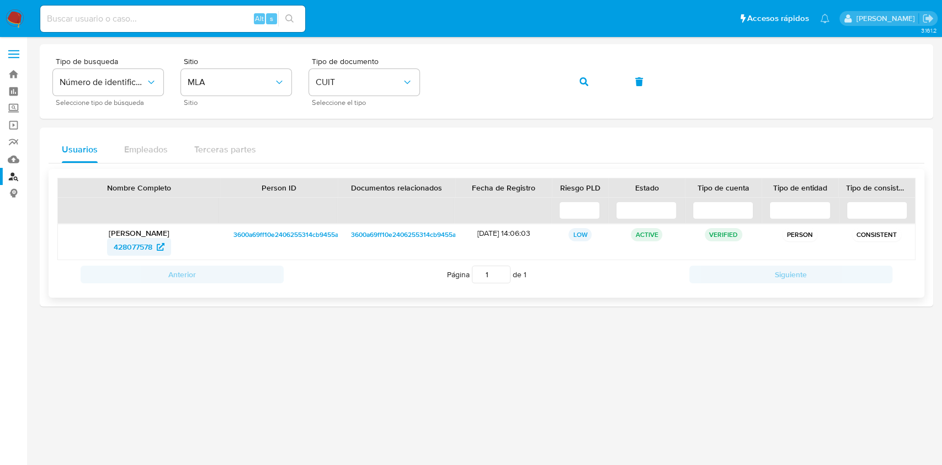
click at [129, 241] on span "428077578" at bounding box center [133, 247] width 39 height 18
click at [572, 85] on button "button" at bounding box center [584, 81] width 38 height 26
click at [150, 252] on span "1179950998" at bounding box center [133, 247] width 41 height 18
click at [585, 92] on span "button" at bounding box center [584, 82] width 9 height 24
click at [146, 245] on span "622860968" at bounding box center [133, 247] width 40 height 18
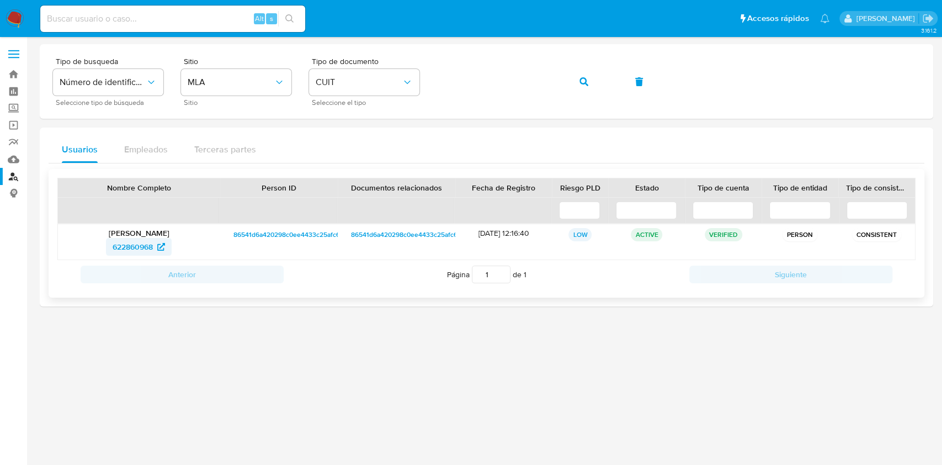
click at [150, 241] on span "622860968" at bounding box center [133, 247] width 40 height 18
click at [573, 86] on button "button" at bounding box center [584, 81] width 38 height 26
click at [167, 243] on link "428077578" at bounding box center [139, 247] width 64 height 18
click at [594, 87] on button "button" at bounding box center [584, 81] width 38 height 26
click at [126, 249] on span "1179950998" at bounding box center [133, 247] width 41 height 18
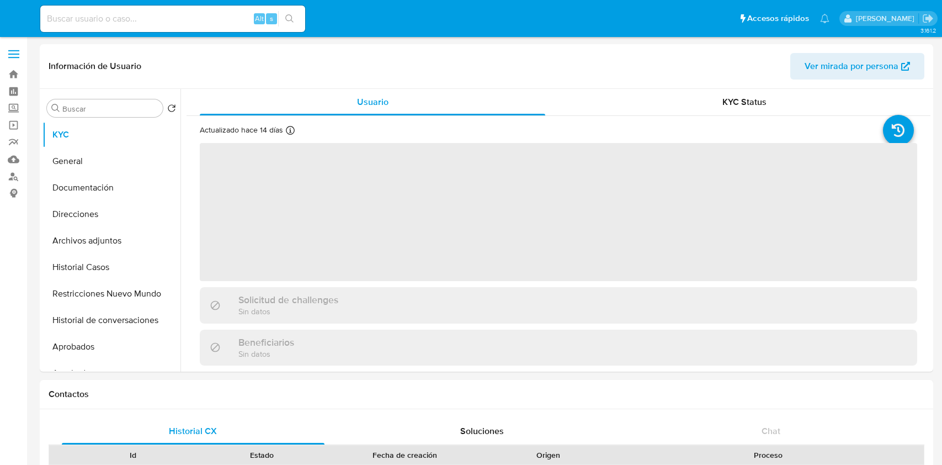
select select "10"
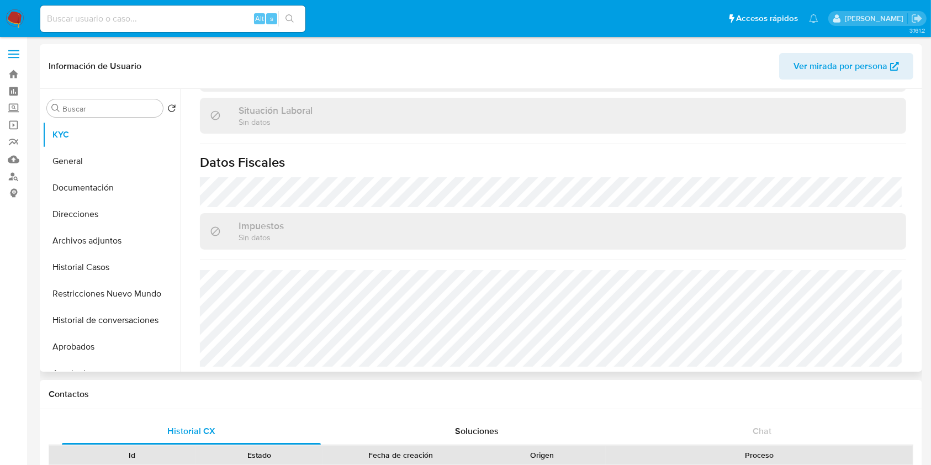
scroll to position [581, 0]
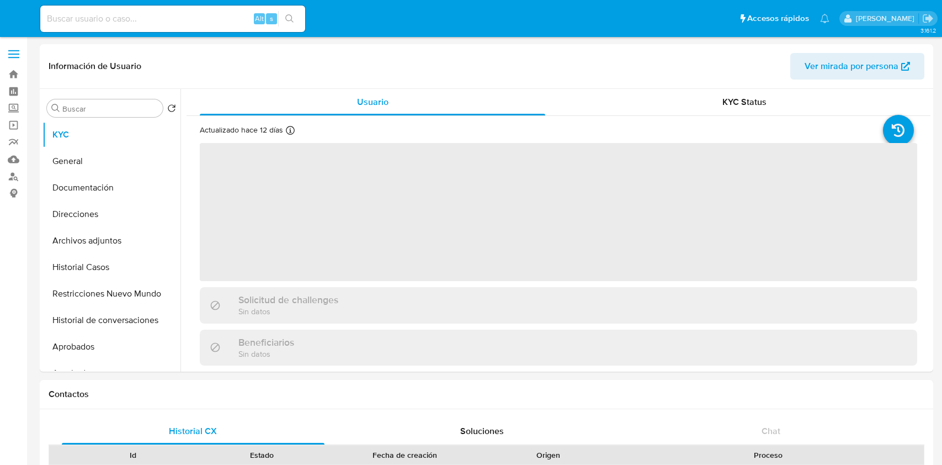
select select "10"
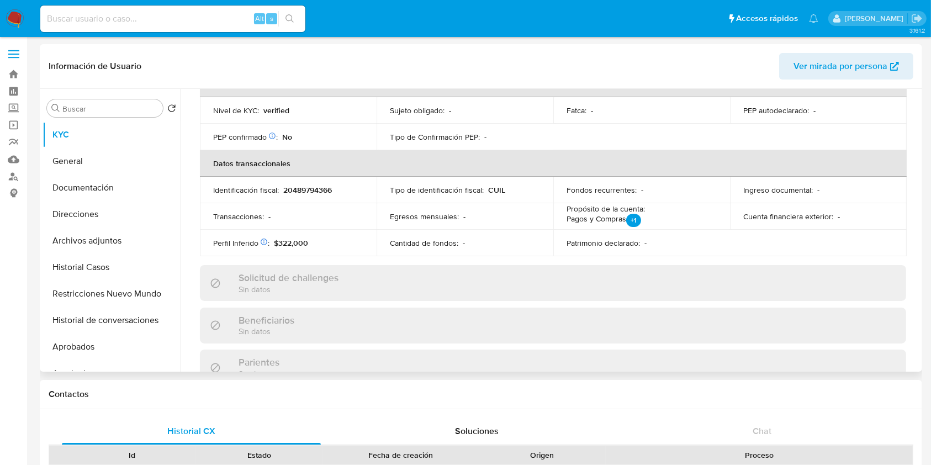
scroll to position [581, 0]
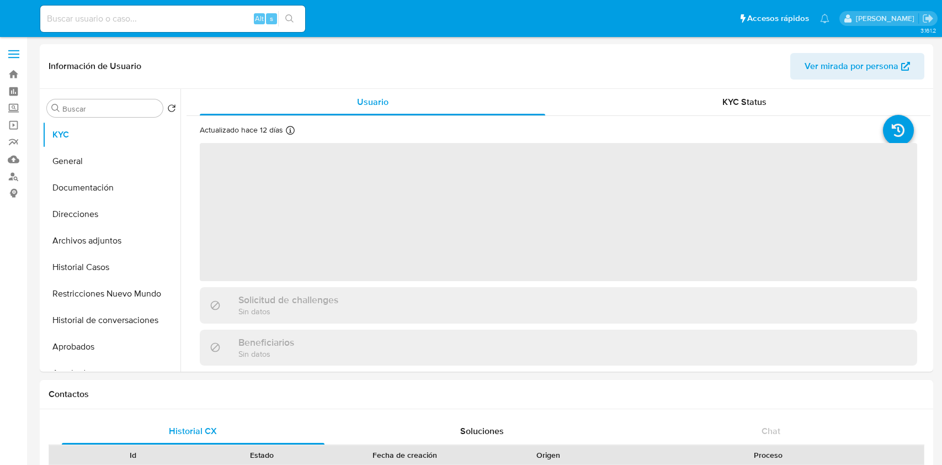
select select "10"
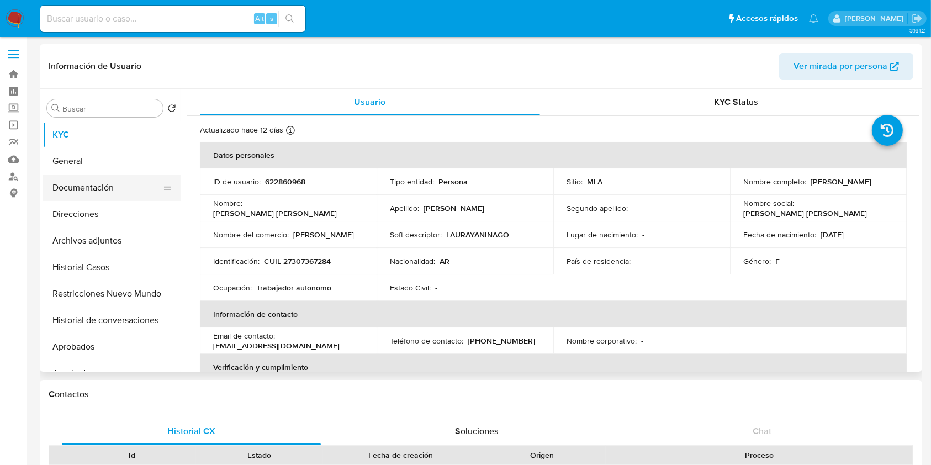
click at [97, 185] on button "Documentación" at bounding box center [106, 187] width 129 height 26
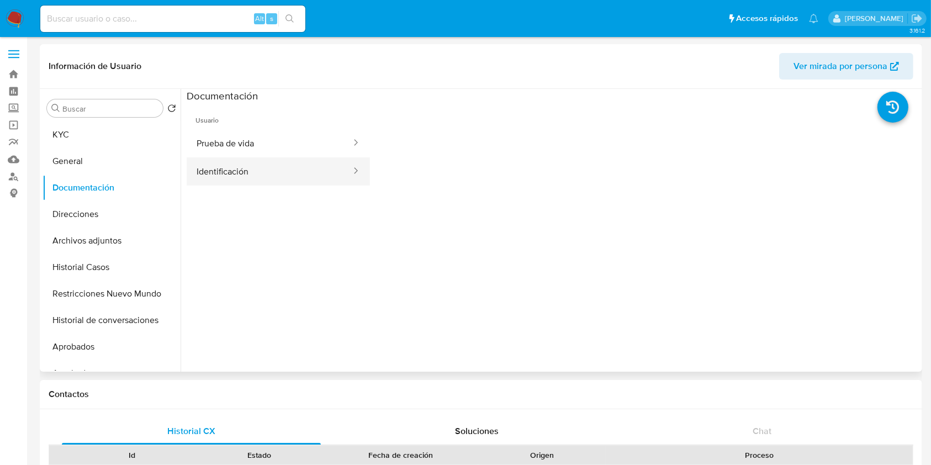
click at [296, 182] on button "Identificación" at bounding box center [270, 171] width 166 height 28
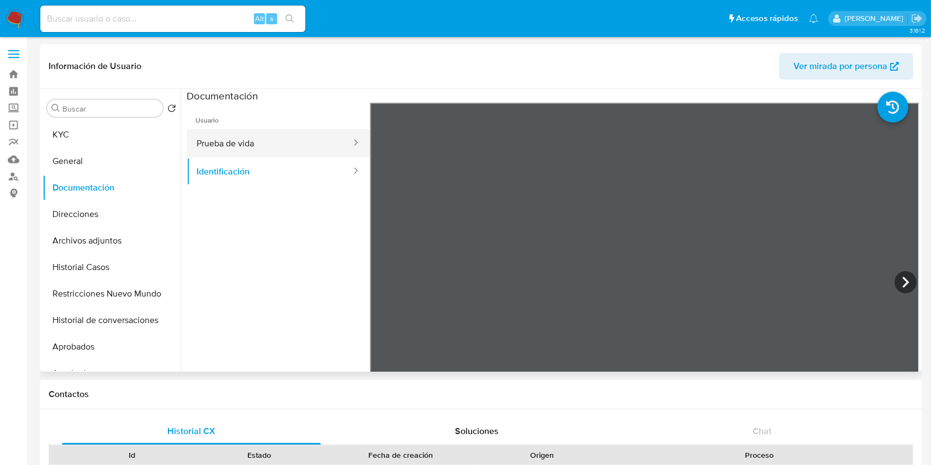
click at [323, 146] on button "Prueba de vida" at bounding box center [270, 143] width 166 height 28
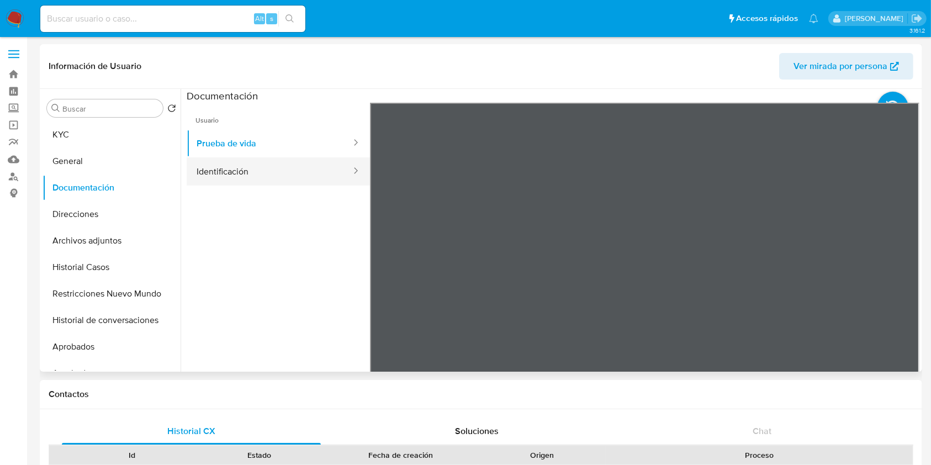
click at [238, 175] on button "Identificación" at bounding box center [270, 171] width 166 height 28
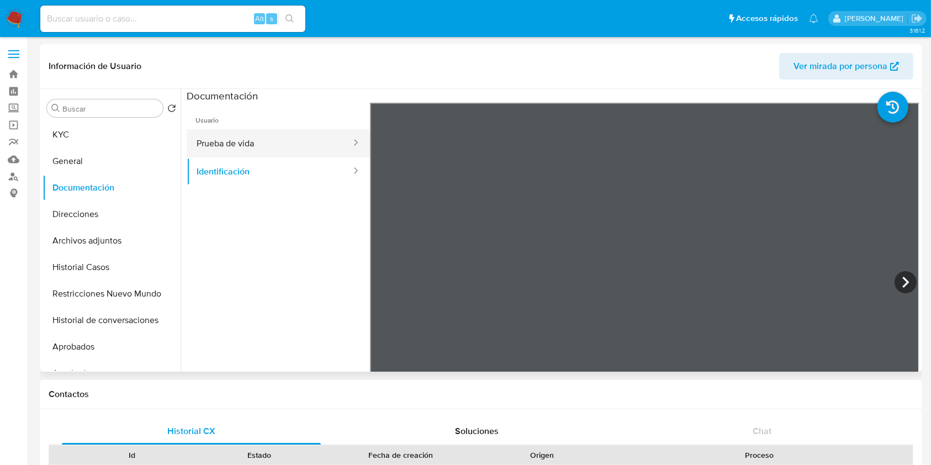
click at [228, 138] on button "Prueba de vida" at bounding box center [270, 143] width 166 height 28
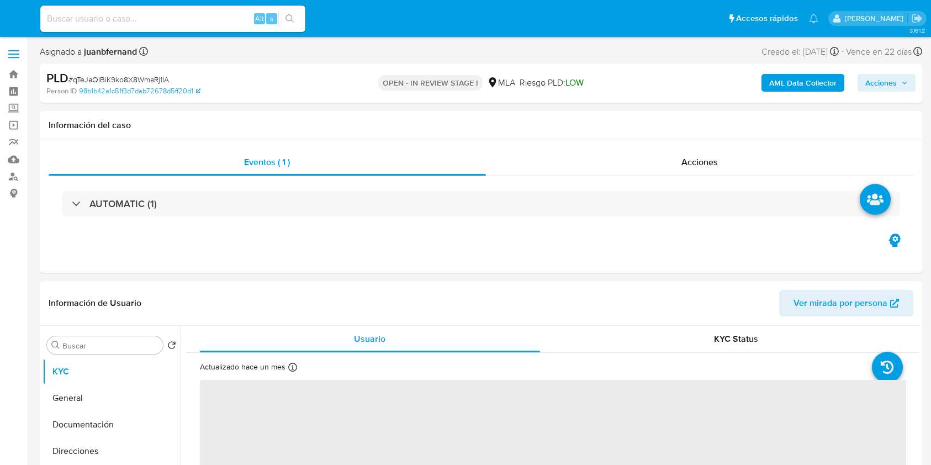
select select "10"
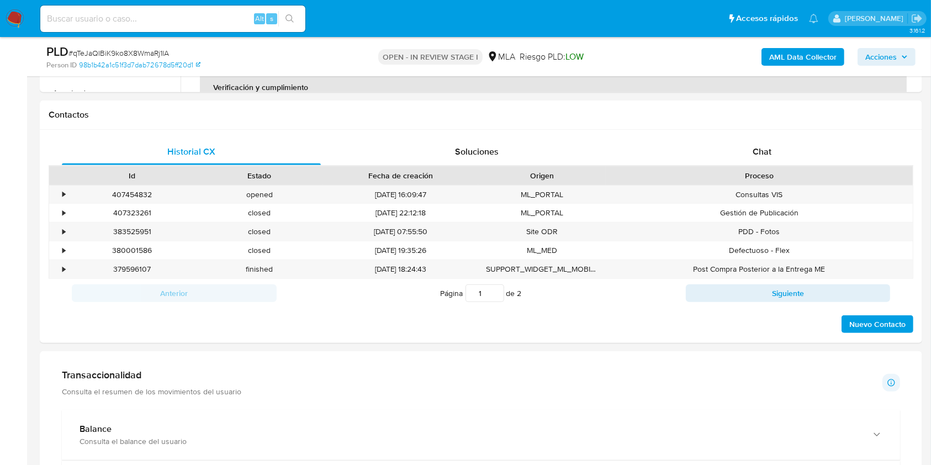
scroll to position [515, 0]
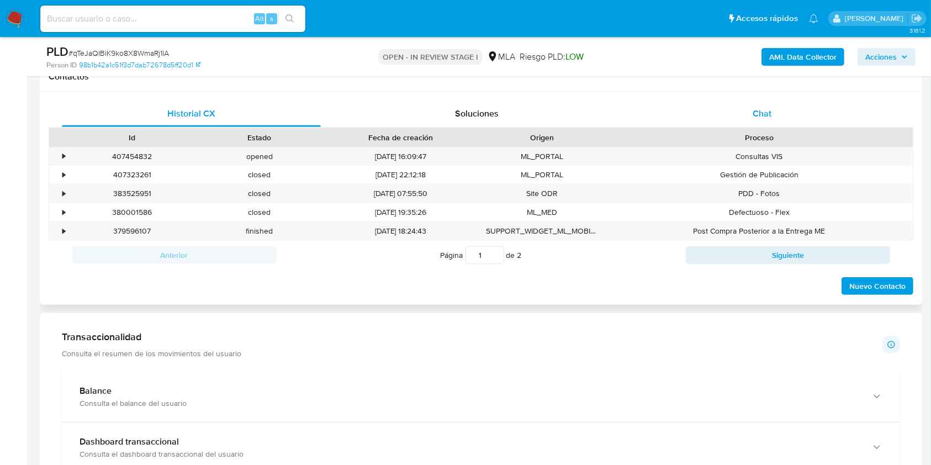
click at [781, 109] on div "Chat" at bounding box center [762, 113] width 259 height 26
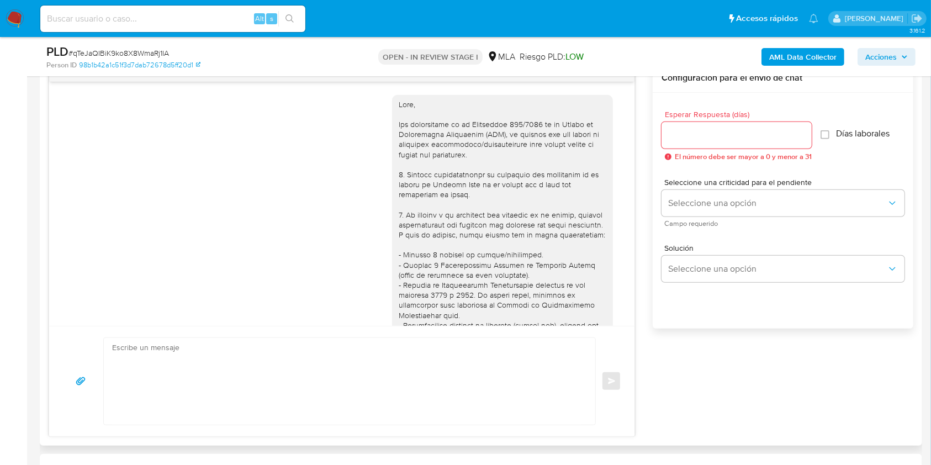
scroll to position [552, 0]
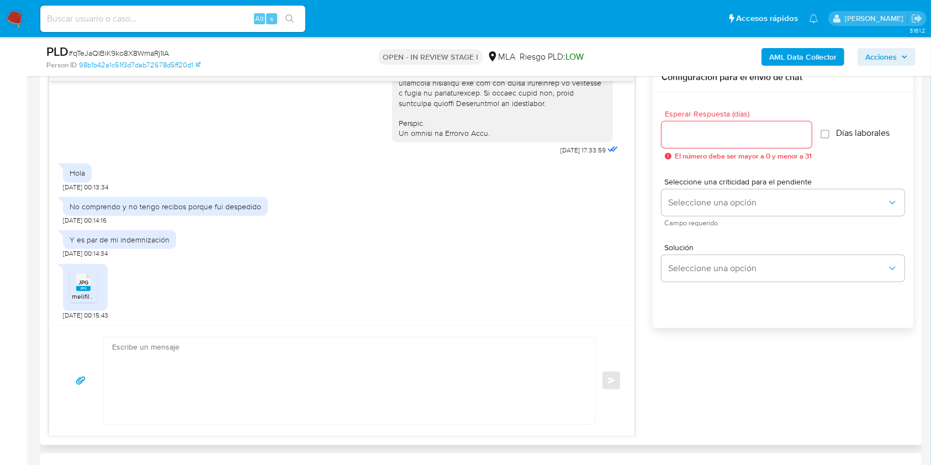
click at [217, 373] on textarea at bounding box center [346, 380] width 469 height 87
paste textarea "Hola. ¡Muchas gracias por tu respuesta! Confirmamos la recepción de la document…"
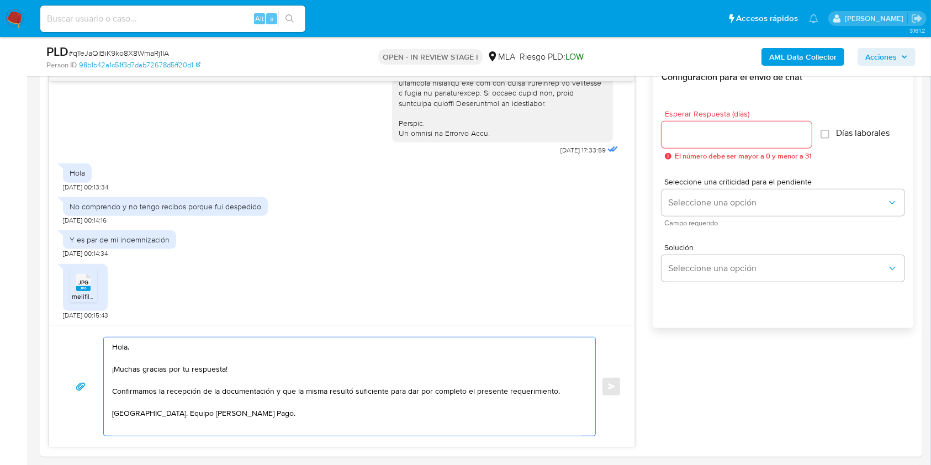
type textarea "Hola. ¡Muchas gracias por tu respuesta! Confirmamos la recepción de la document…"
drag, startPoint x: 251, startPoint y: 413, endPoint x: 91, endPoint y: 347, distance: 173.0
click at [91, 347] on div "Hola. ¡Muchas gracias por tu respuesta! Confirmamos la recepción de la document…" at bounding box center [341, 386] width 559 height 99
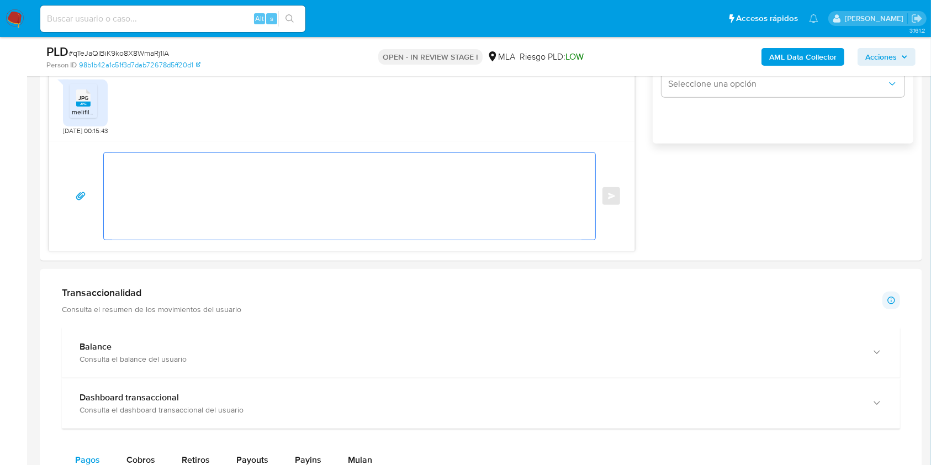
scroll to position [809, 0]
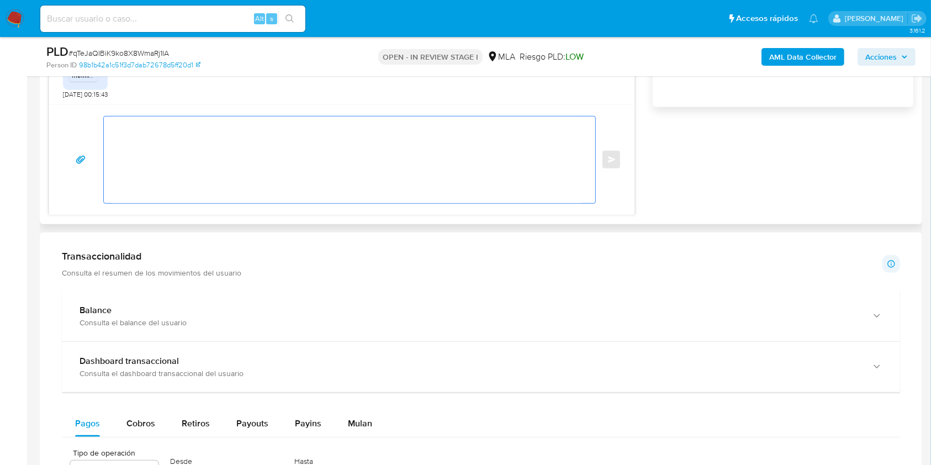
click at [194, 166] on textarea at bounding box center [346, 159] width 469 height 87
paste textarea "Hola, esperamos que te encuentres muy bien. Muchas gracias por tu respuesta. Co…"
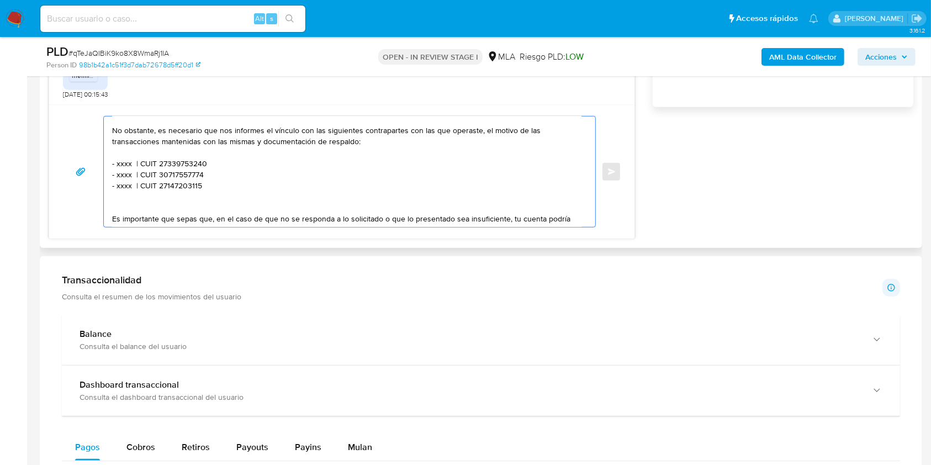
scroll to position [0, 0]
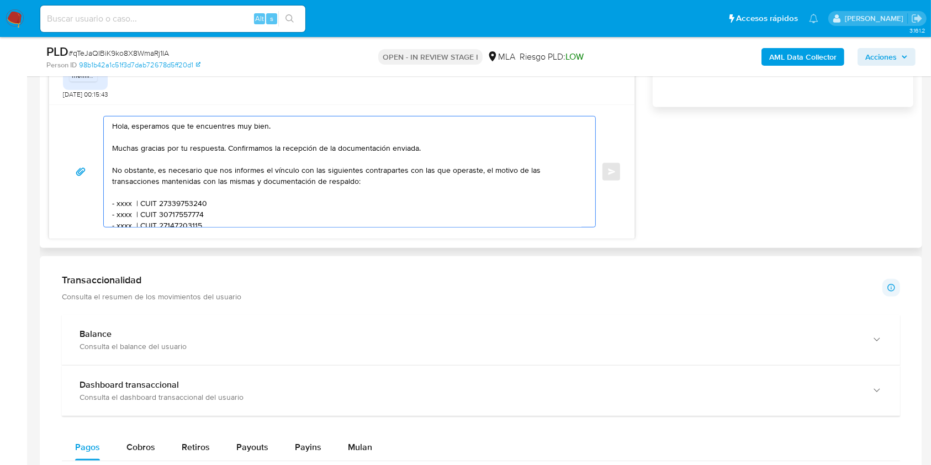
click at [110, 134] on div "Hola, esperamos que te encuentres muy bien. Muchas gracias por tu respuesta. Co…" at bounding box center [347, 171] width 486 height 110
click at [112, 139] on textarea "Hola, esperamos que te encuentres muy bien. Muchas gracias por tu respuesta. Co…" at bounding box center [346, 171] width 469 height 110
type textarea "Hola, esperamos que te encuentres muy bien. Muchas gracias por tu respuesta. Co…"
click at [121, 203] on textarea "Hola, esperamos que te encuentres muy bien. Muchas gracias por tu respuesta. Co…" at bounding box center [346, 171] width 469 height 110
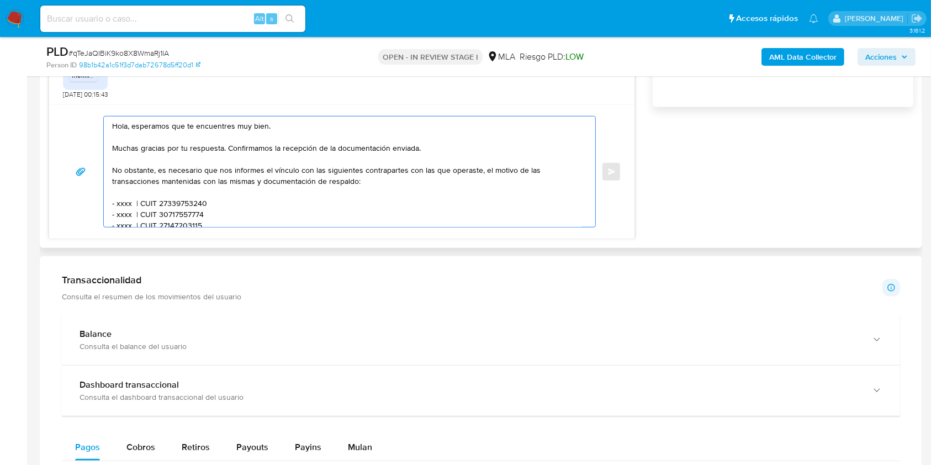
click at [265, 214] on textarea "Hola, esperamos que te encuentres muy bien. Muchas gracias por tu respuesta. Co…" at bounding box center [346, 171] width 469 height 110
drag, startPoint x: 144, startPoint y: 130, endPoint x: 114, endPoint y: 99, distance: 43.0
click at [114, 99] on div "18/08/2025 17:33:59 Hola 21/08/2025 00:13:34 No comprendo y no tengo recibos po…" at bounding box center [342, 40] width 586 height 397
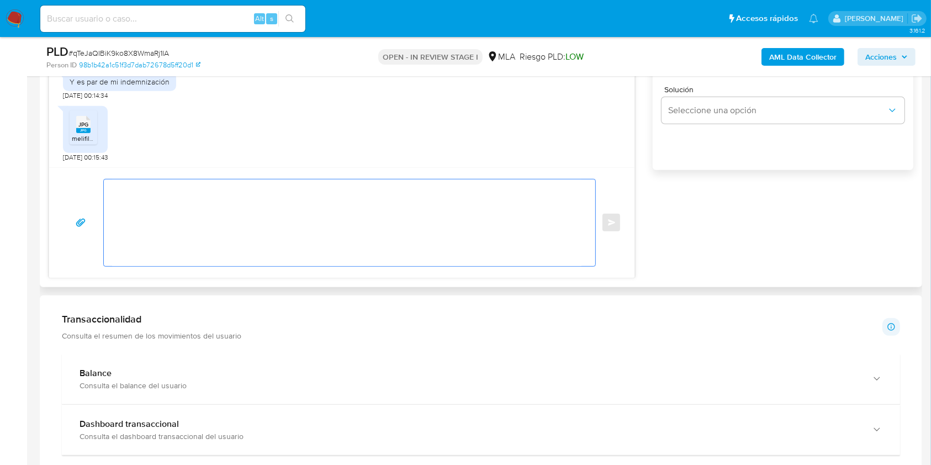
scroll to position [662, 0]
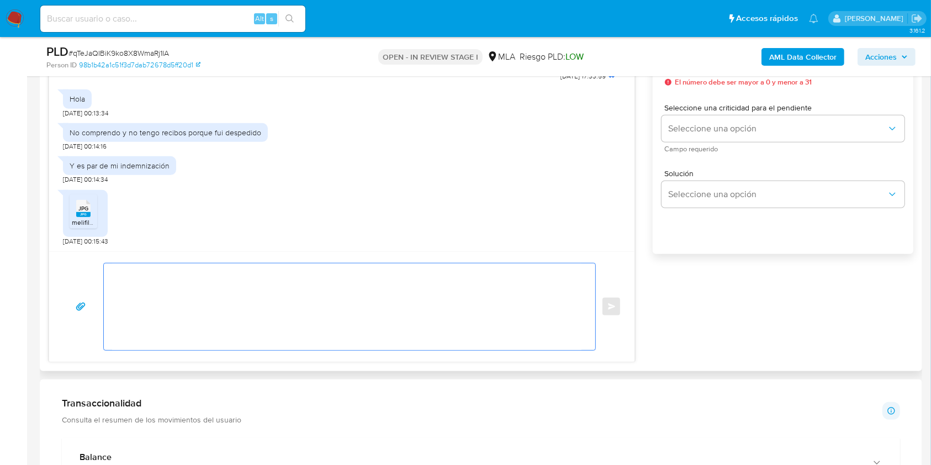
click at [313, 315] on textarea at bounding box center [346, 306] width 469 height 87
click at [247, 311] on textarea at bounding box center [346, 306] width 469 height 87
paste textarea "Hola. ¡Muchas gracias por tu respuesta! Confirmamos la recepción de la document…"
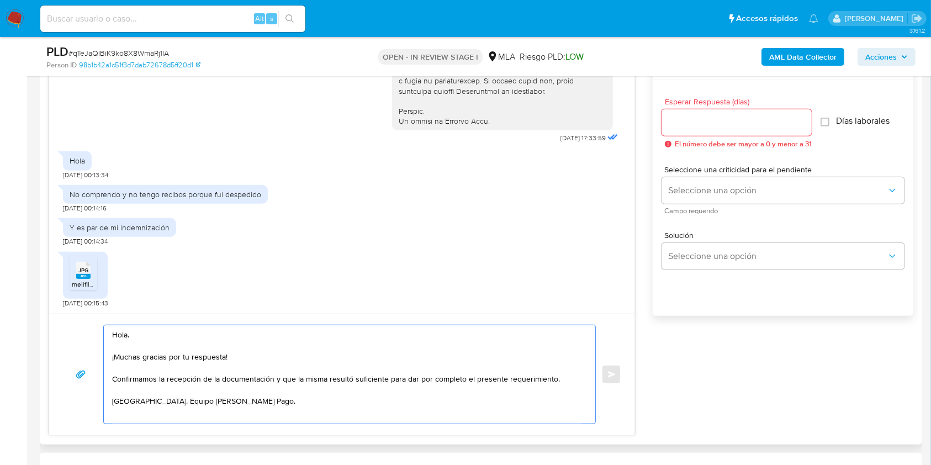
scroll to position [515, 0]
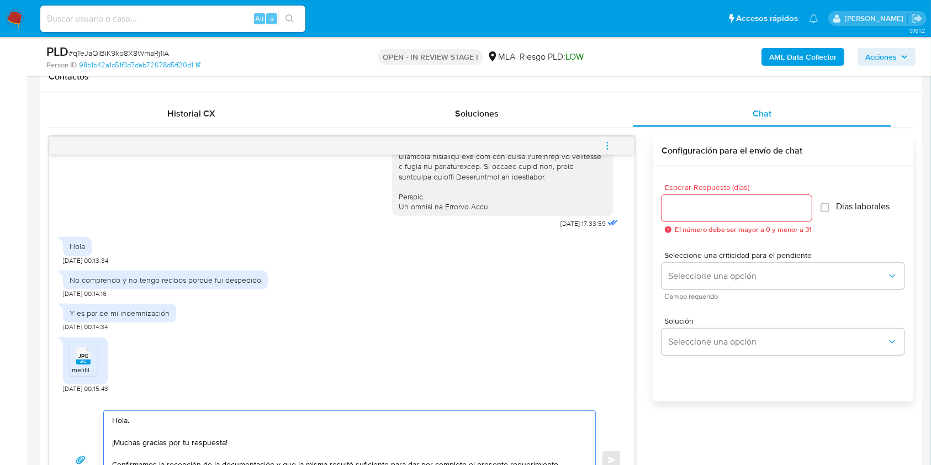
type textarea "Hola. ¡Muchas gracias por tu respuesta! Confirmamos la recepción de la document…"
click at [686, 205] on input "Esperar Respuesta (días)" at bounding box center [736, 208] width 150 height 14
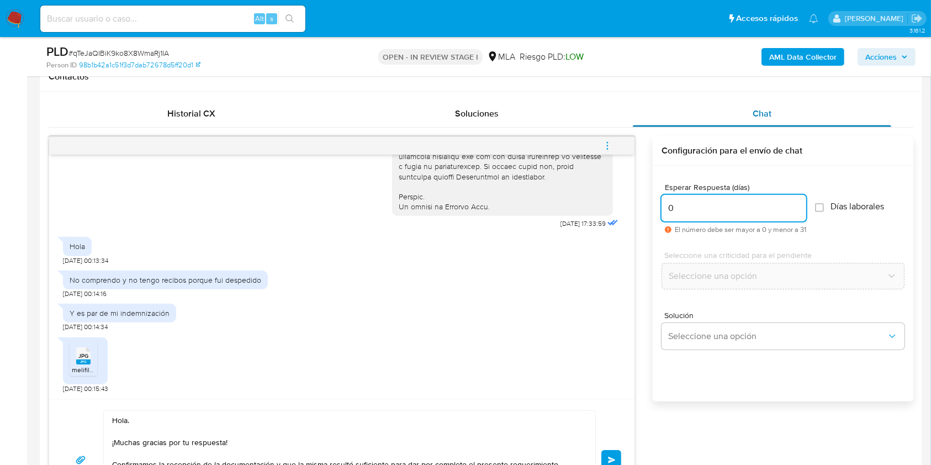
scroll to position [588, 0]
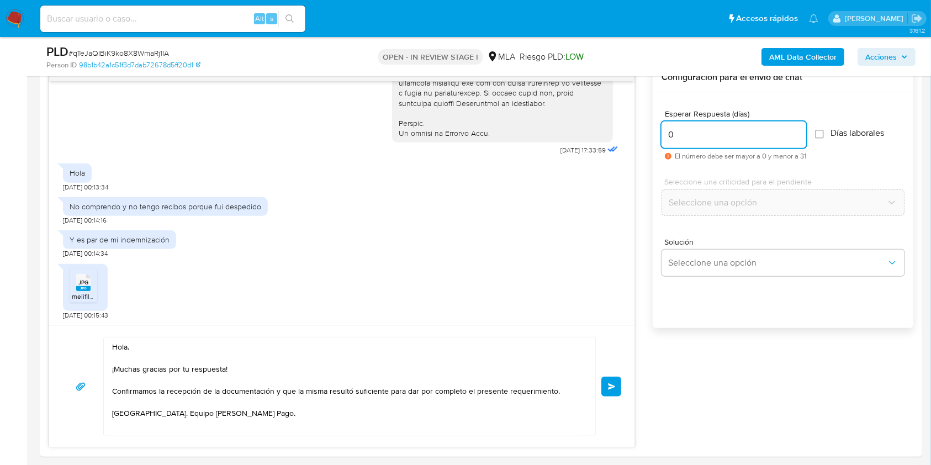
type input "0"
click at [613, 385] on span "Enviar" at bounding box center [612, 386] width 8 height 7
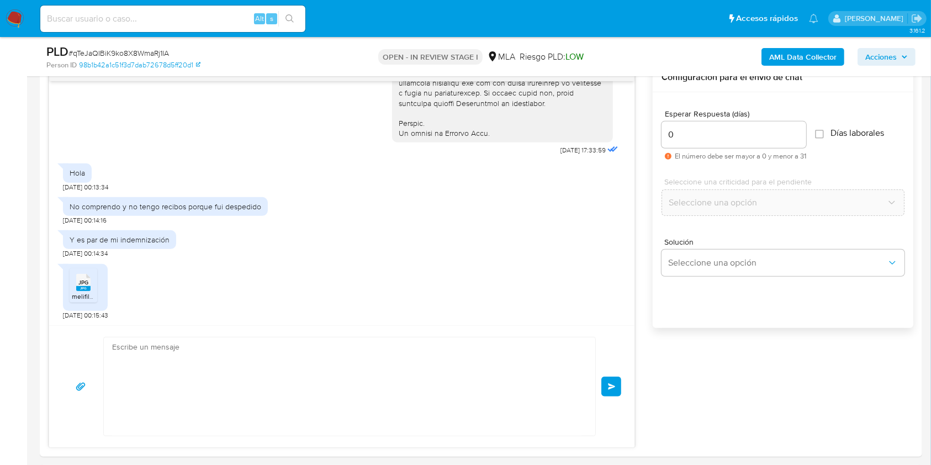
scroll to position [675, 0]
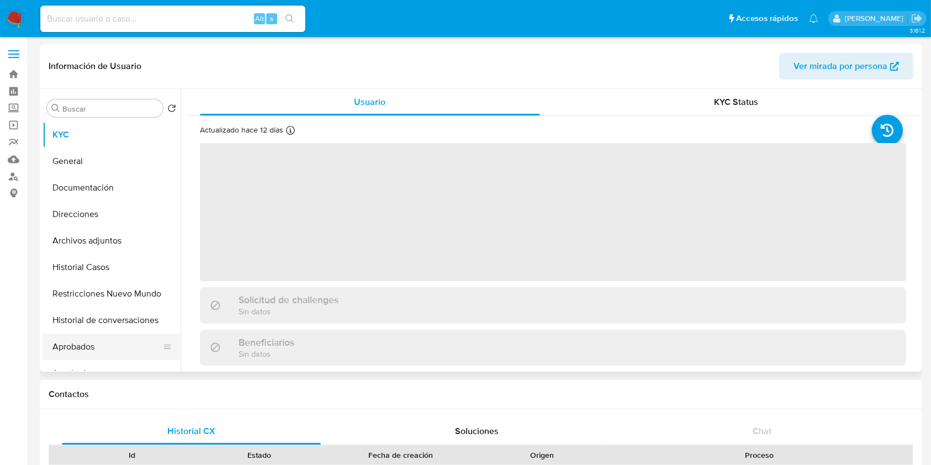
click at [80, 349] on button "Aprobados" at bounding box center [106, 346] width 129 height 26
select select "10"
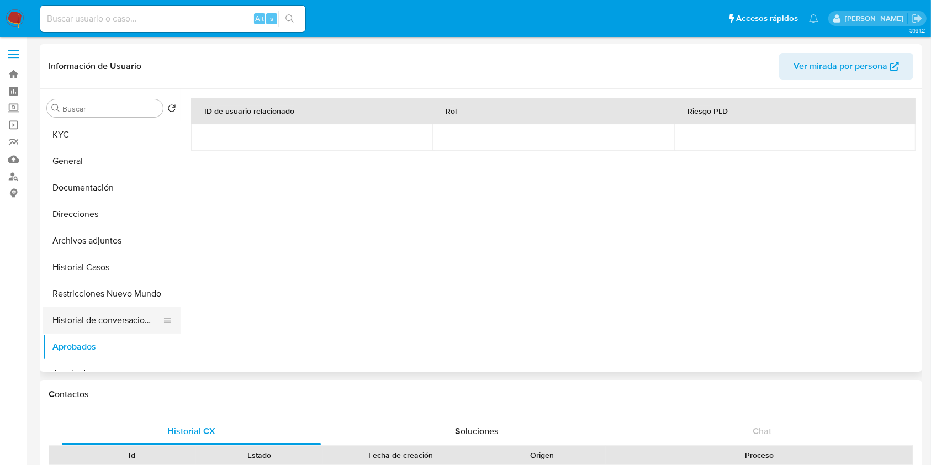
scroll to position [73, 0]
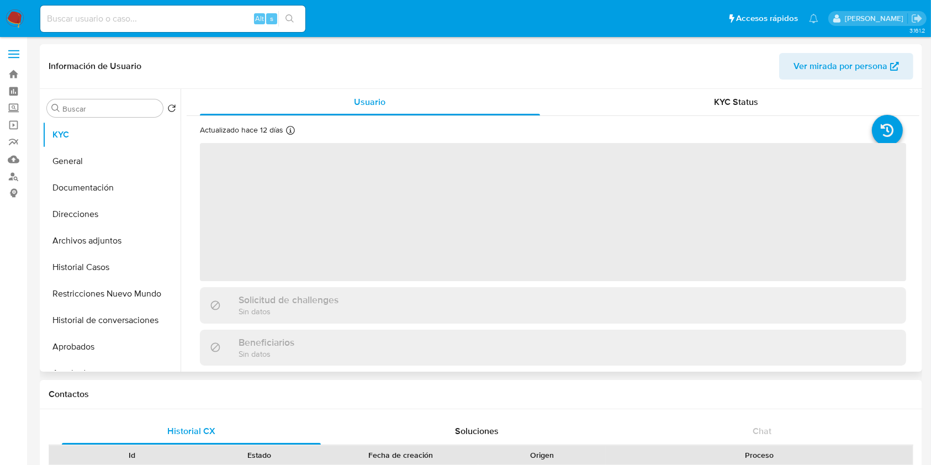
select select "10"
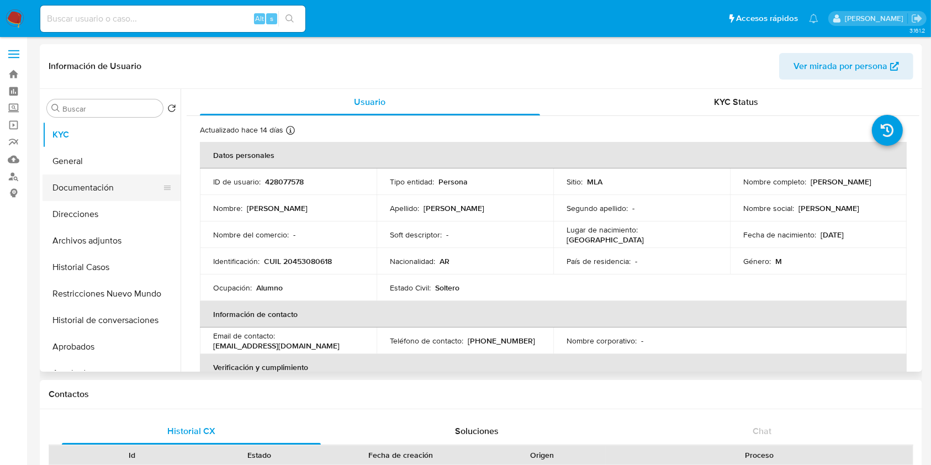
click at [93, 184] on button "Documentación" at bounding box center [106, 187] width 129 height 26
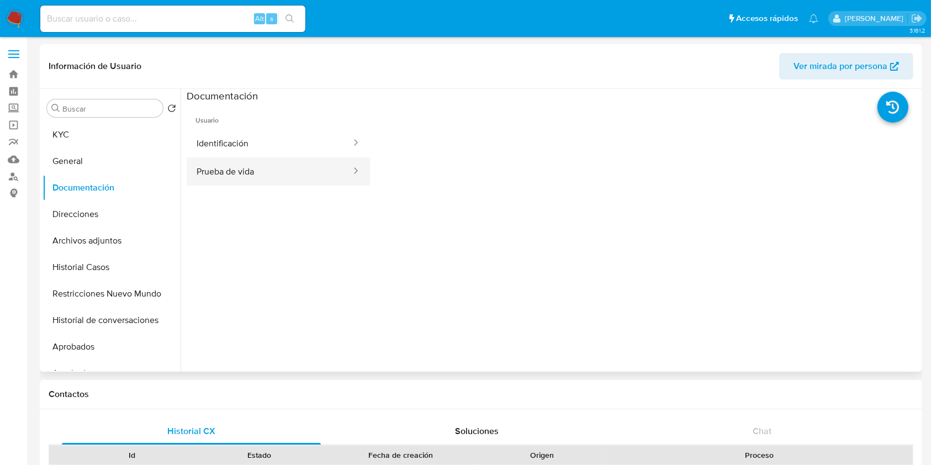
click at [289, 169] on button "Prueba de vida" at bounding box center [270, 171] width 166 height 28
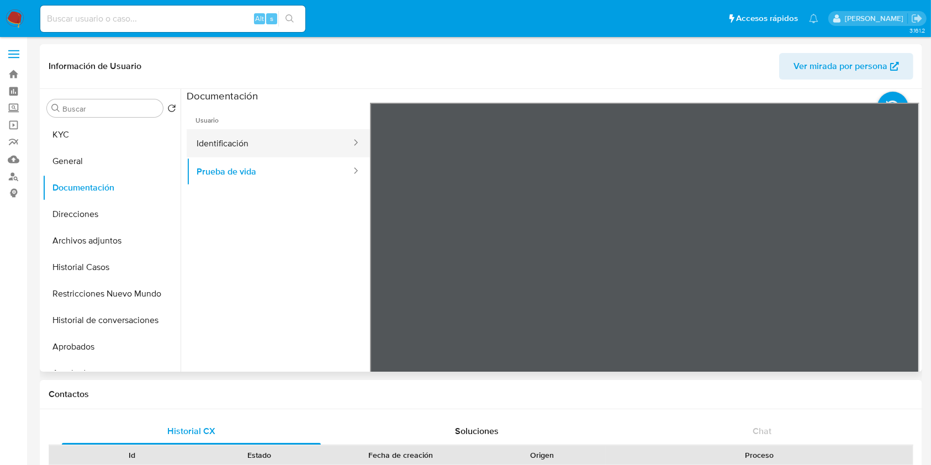
click at [311, 141] on button "Identificación" at bounding box center [270, 143] width 166 height 28
click at [906, 278] on icon at bounding box center [905, 282] width 22 height 22
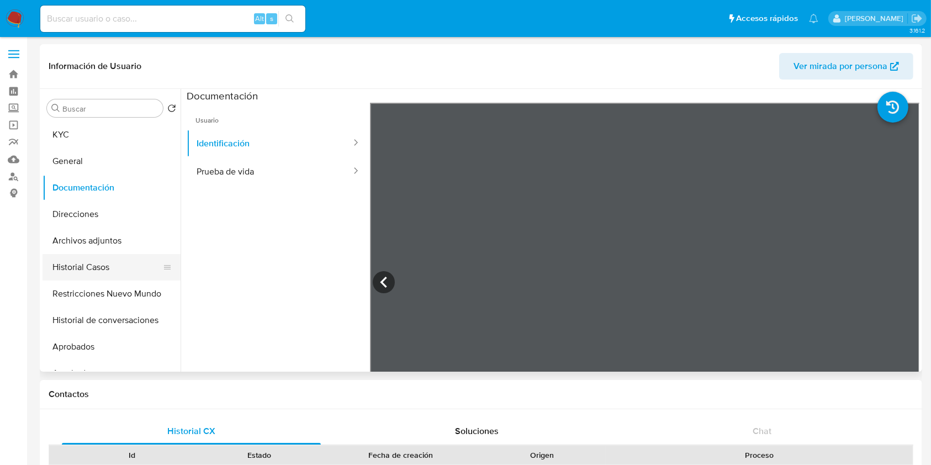
click at [94, 259] on button "Historial Casos" at bounding box center [106, 267] width 129 height 26
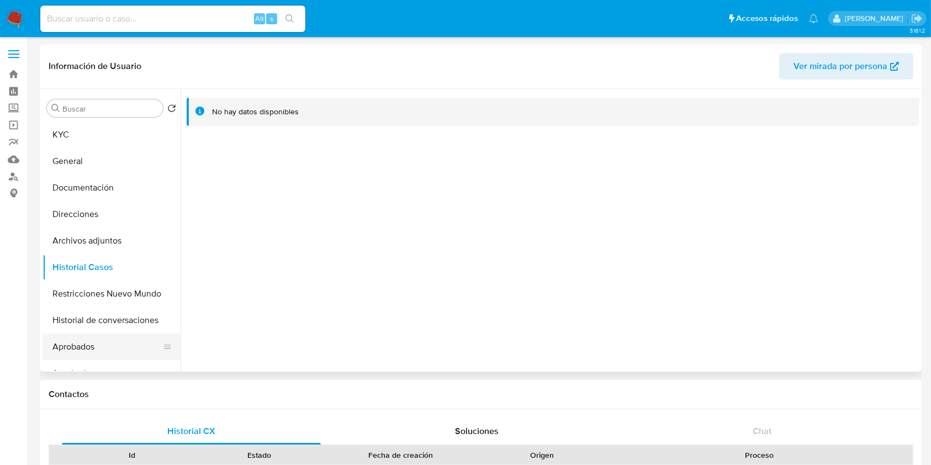
click at [100, 341] on button "Aprobados" at bounding box center [106, 346] width 129 height 26
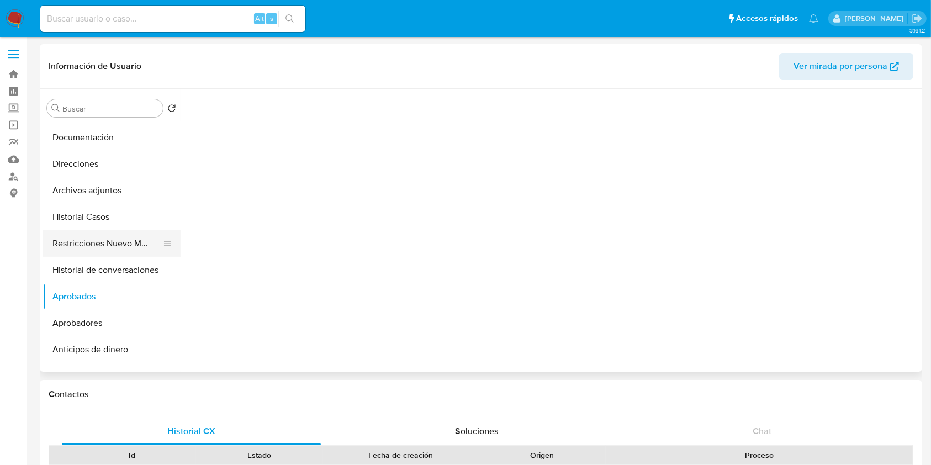
scroll to position [73, 0]
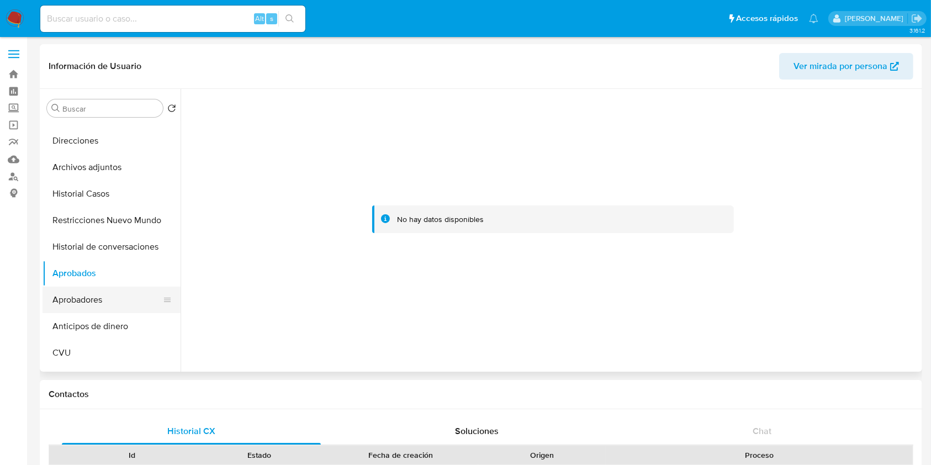
click at [106, 290] on button "Aprobadores" at bounding box center [106, 299] width 129 height 26
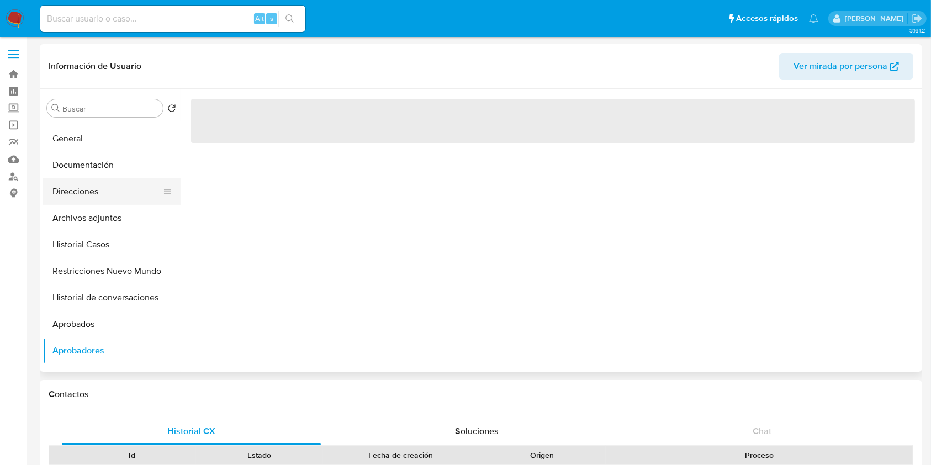
scroll to position [0, 0]
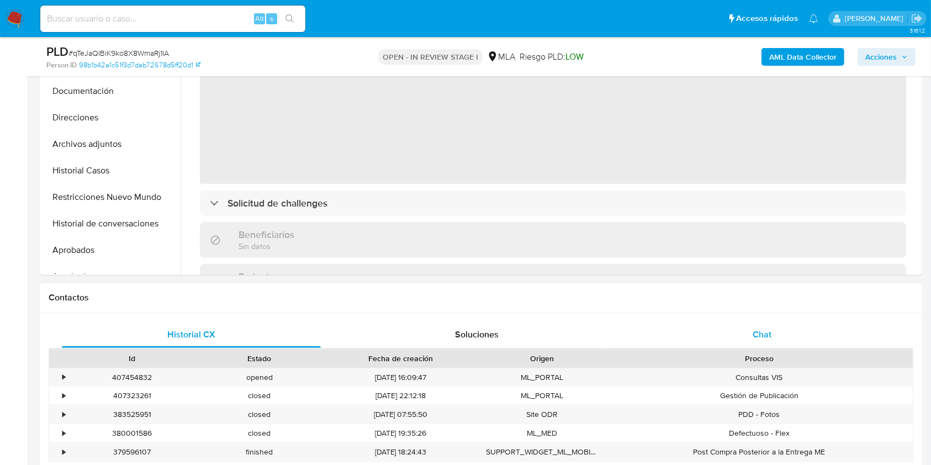
click at [773, 330] on div "Chat" at bounding box center [762, 334] width 259 height 26
select select "10"
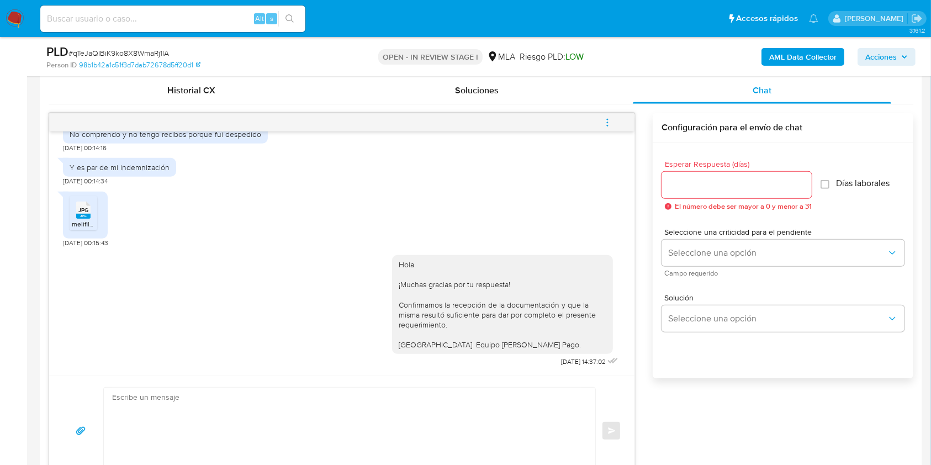
scroll to position [515, 0]
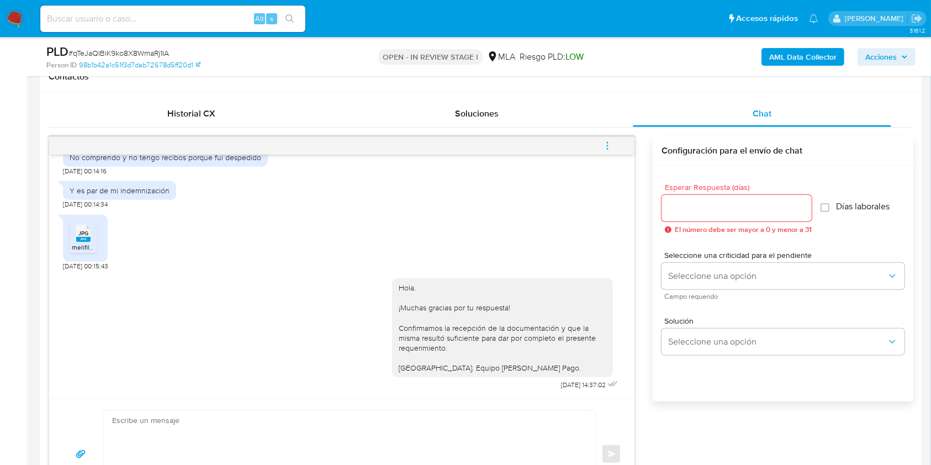
click at [603, 144] on icon "menu-action" at bounding box center [607, 146] width 10 height 10
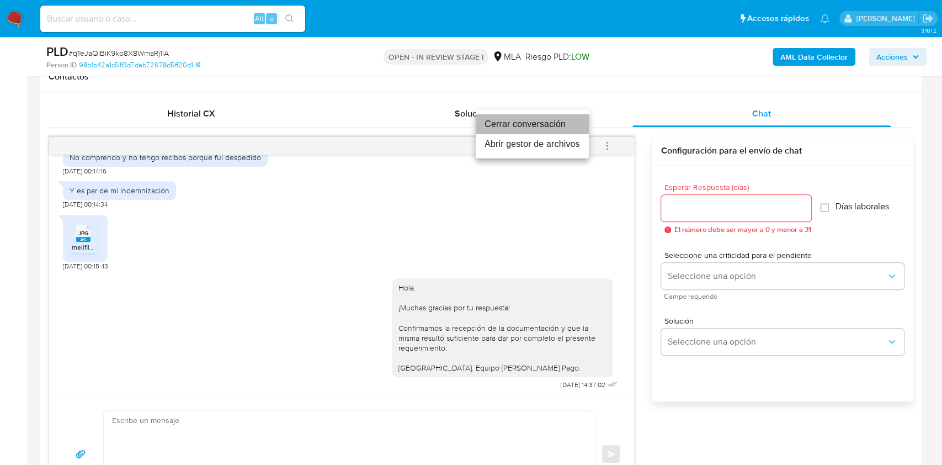
click at [541, 124] on li "Cerrar conversación" at bounding box center [532, 124] width 113 height 20
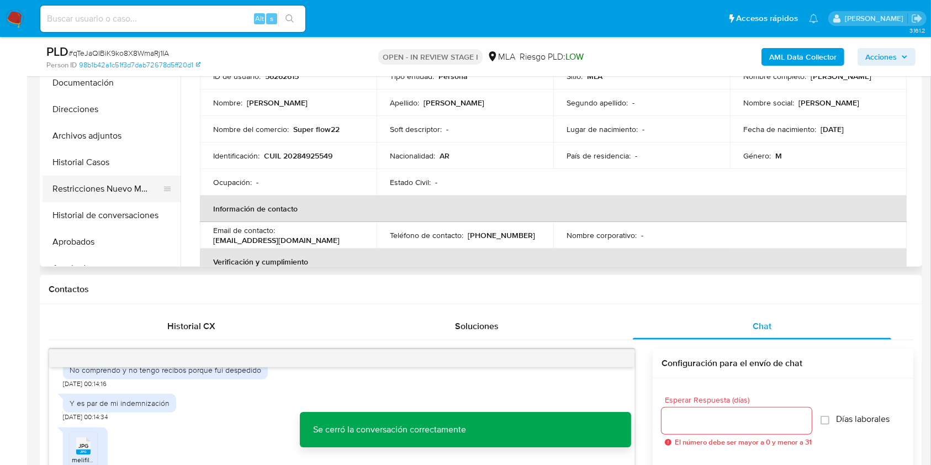
scroll to position [221, 0]
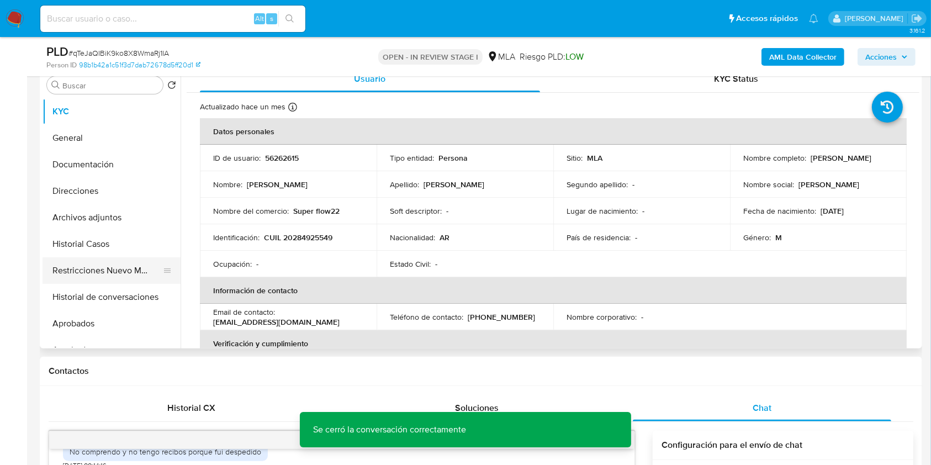
click at [105, 276] on button "Restricciones Nuevo Mundo" at bounding box center [106, 270] width 129 height 26
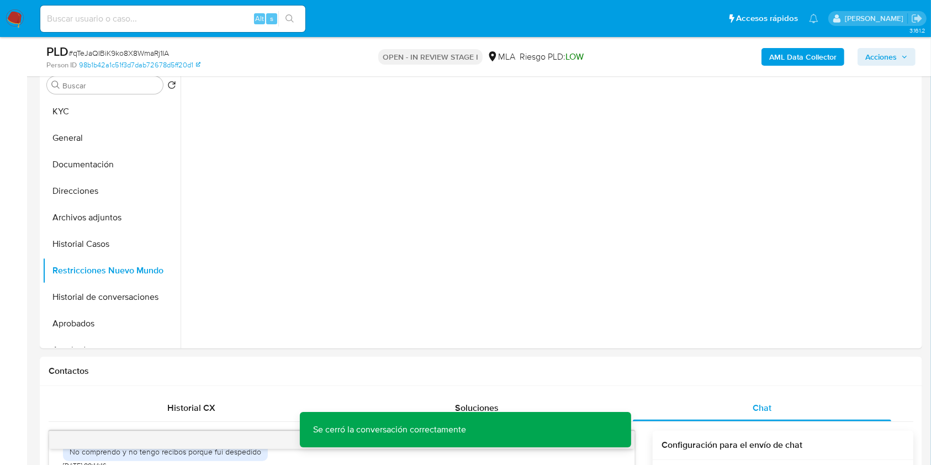
click at [817, 60] on b "AML Data Collector" at bounding box center [802, 57] width 67 height 18
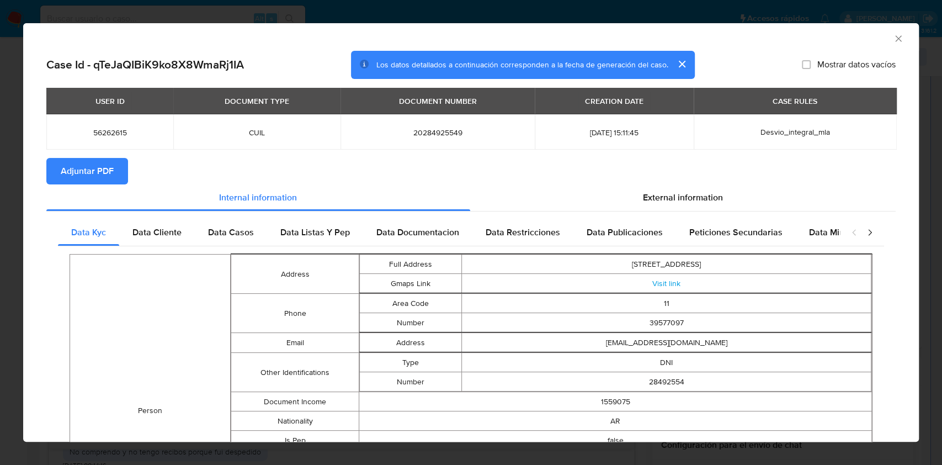
click at [81, 166] on span "Adjuntar PDF" at bounding box center [87, 171] width 53 height 24
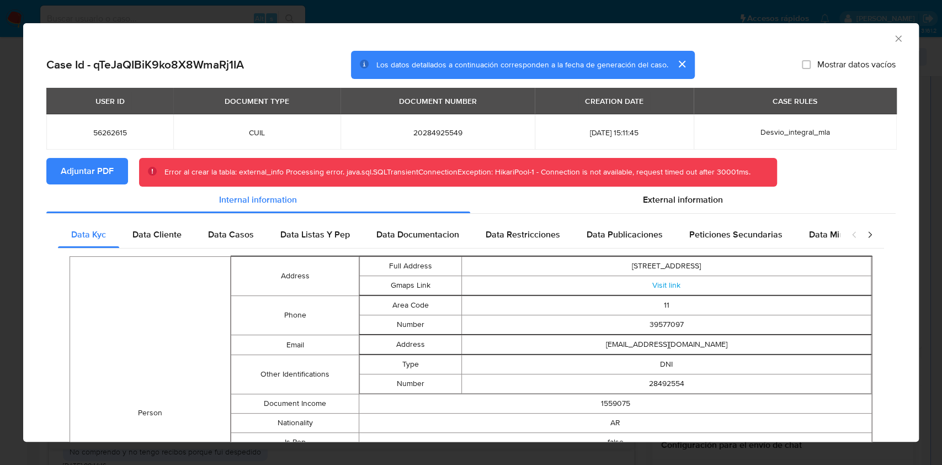
click at [893, 39] on icon "Cerrar ventana" at bounding box center [898, 38] width 11 height 11
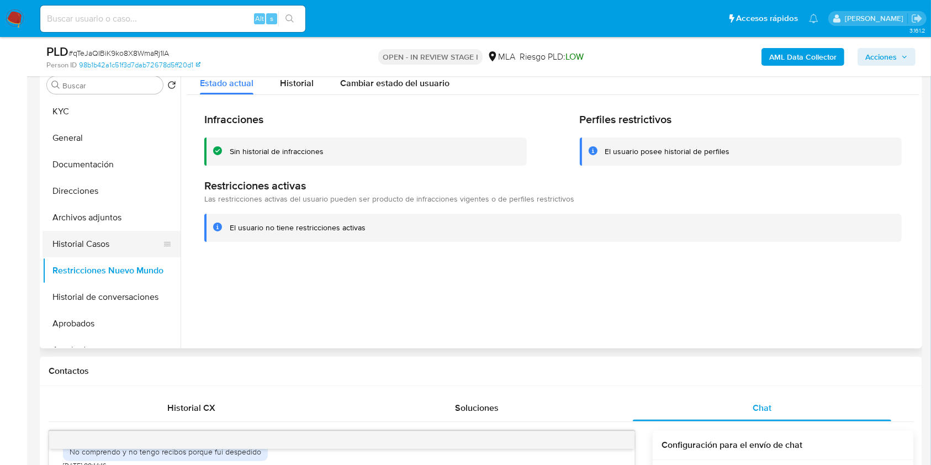
click at [95, 247] on button "Historial Casos" at bounding box center [106, 244] width 129 height 26
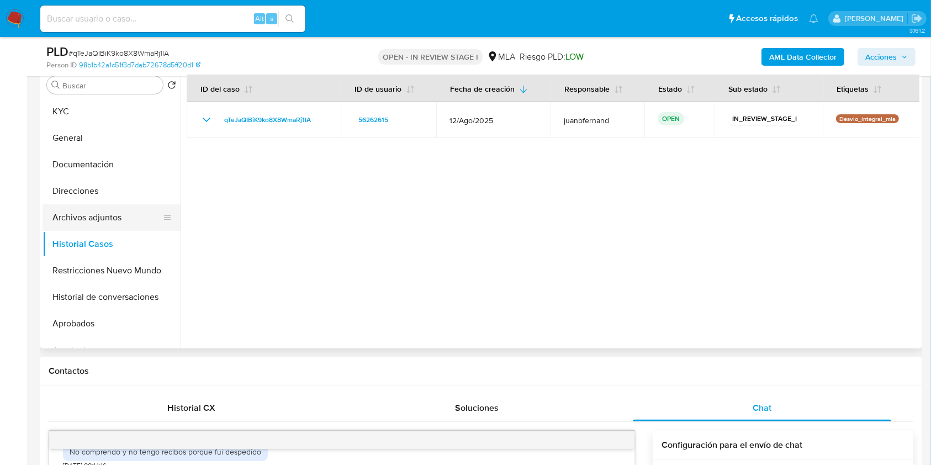
click at [104, 219] on button "Archivos adjuntos" at bounding box center [106, 217] width 129 height 26
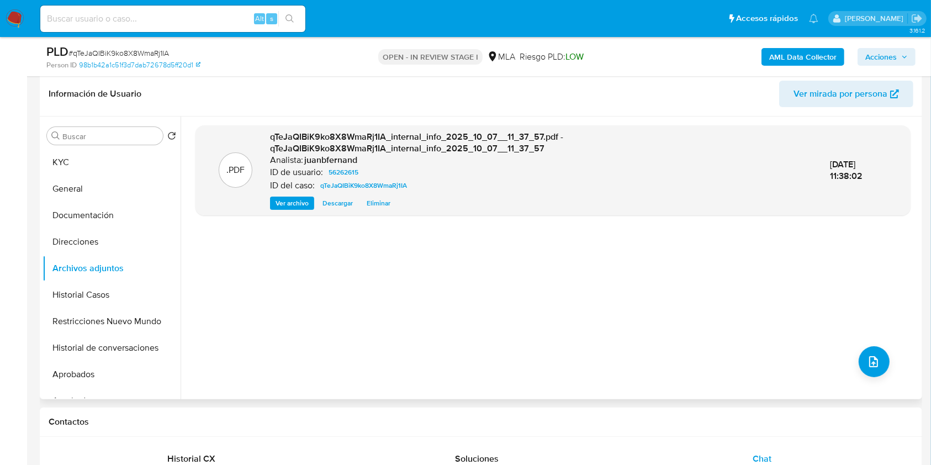
scroll to position [147, 0]
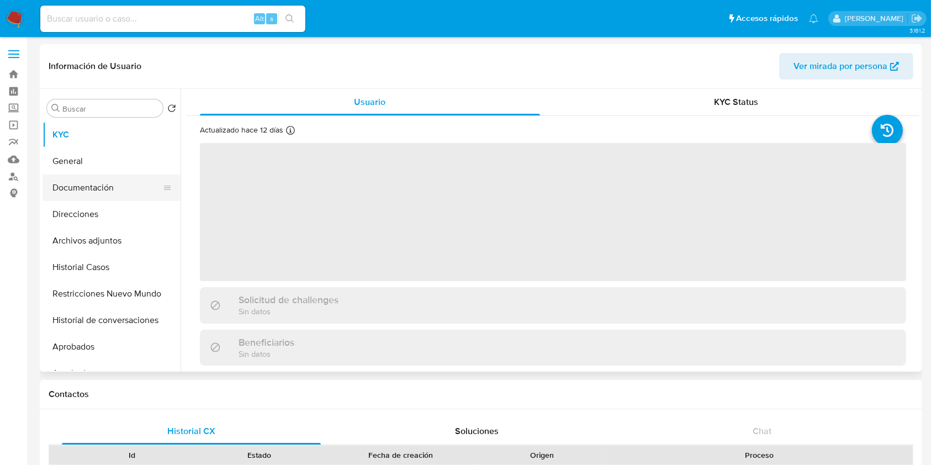
click at [129, 189] on button "Documentación" at bounding box center [106, 187] width 129 height 26
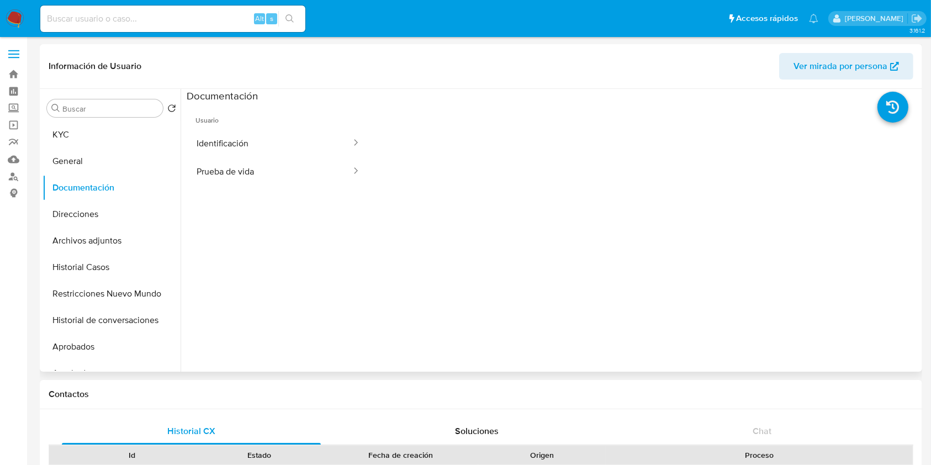
select select "10"
click at [284, 153] on button "Identificación" at bounding box center [270, 143] width 166 height 28
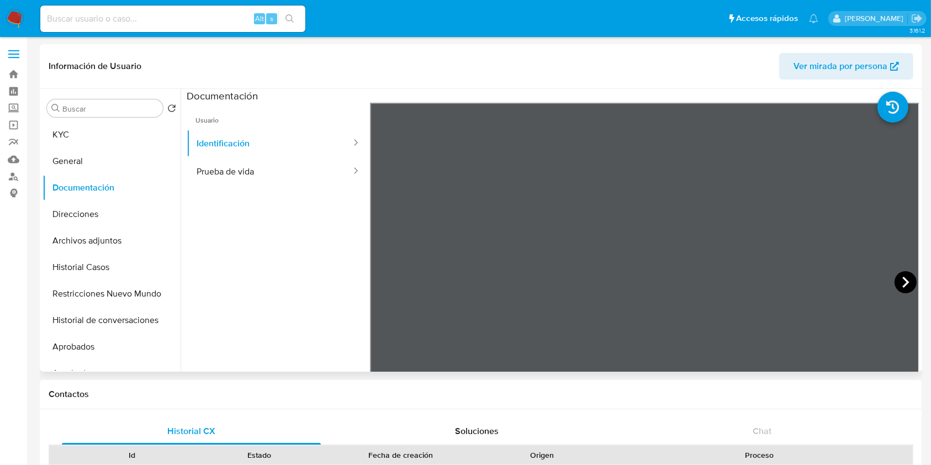
click at [896, 283] on icon at bounding box center [905, 282] width 22 height 22
click at [101, 136] on button "KYC" at bounding box center [106, 134] width 129 height 26
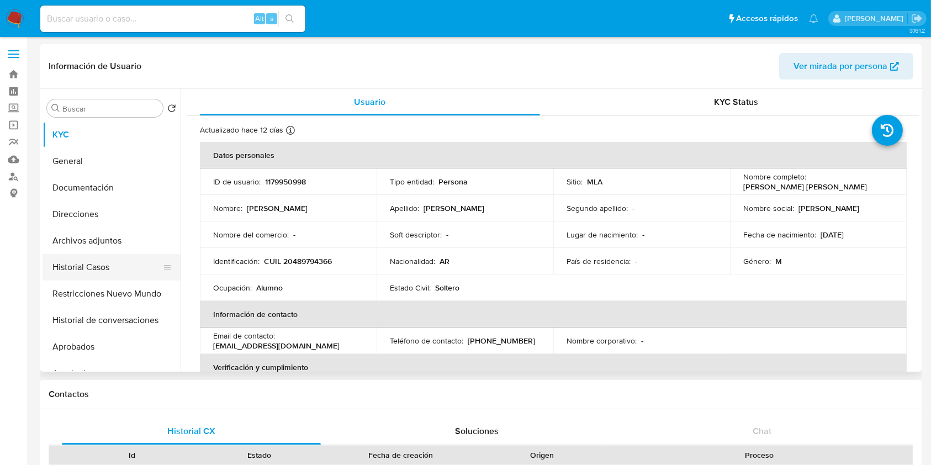
click at [97, 269] on button "Historial Casos" at bounding box center [106, 267] width 129 height 26
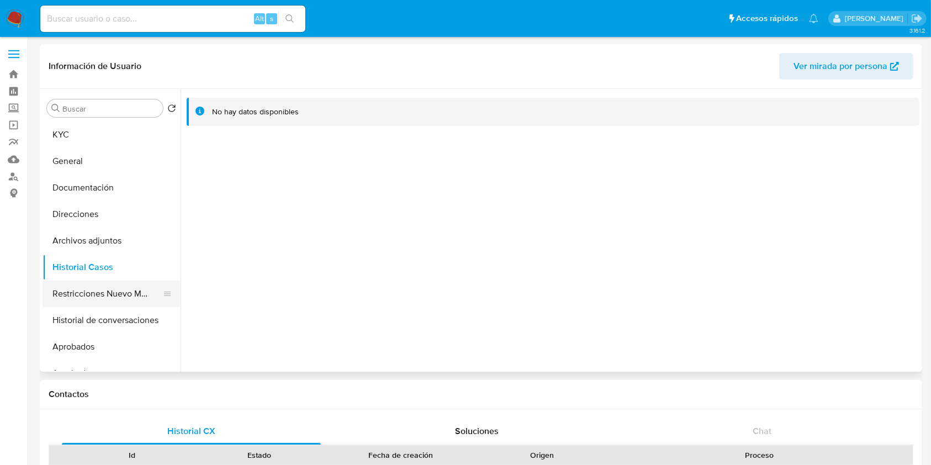
click at [124, 300] on button "Restricciones Nuevo Mundo" at bounding box center [106, 293] width 129 height 26
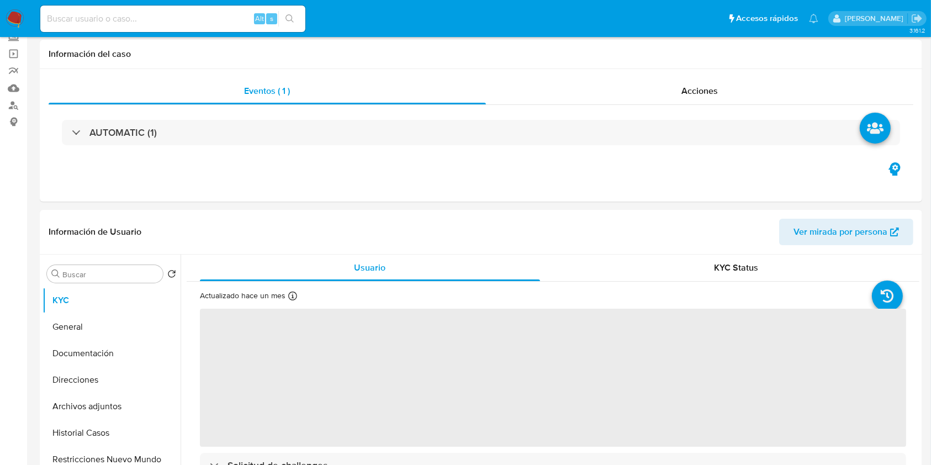
scroll to position [221, 0]
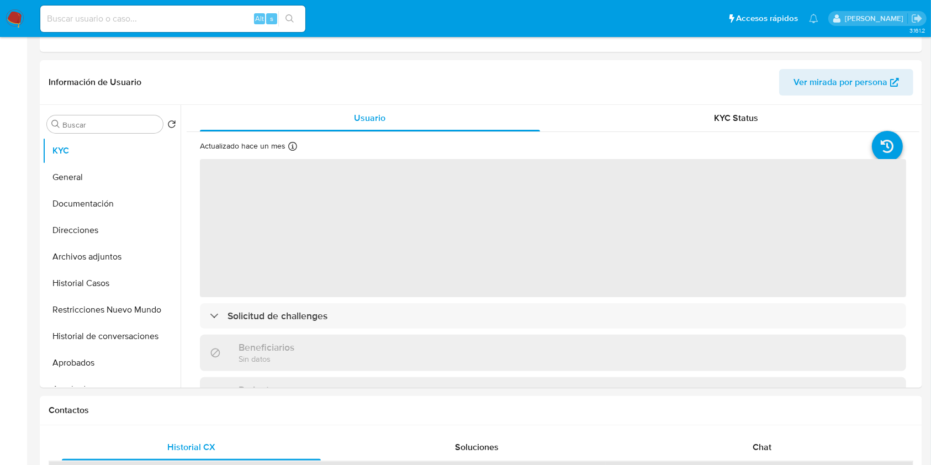
select select "10"
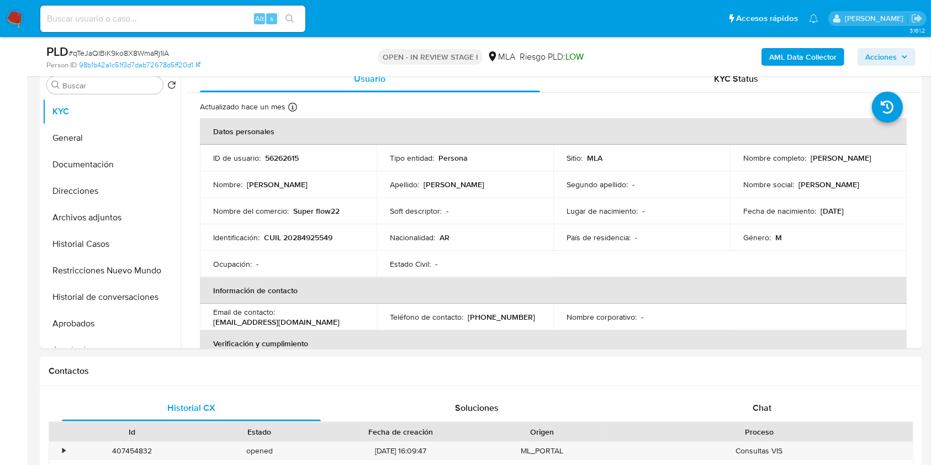
click at [797, 54] on b "AML Data Collector" at bounding box center [802, 57] width 67 height 18
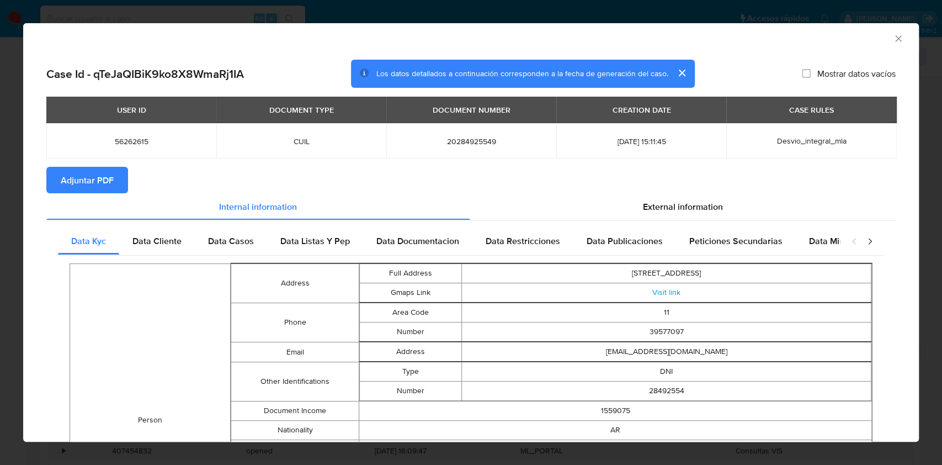
click at [74, 188] on span "Adjuntar PDF" at bounding box center [87, 180] width 53 height 24
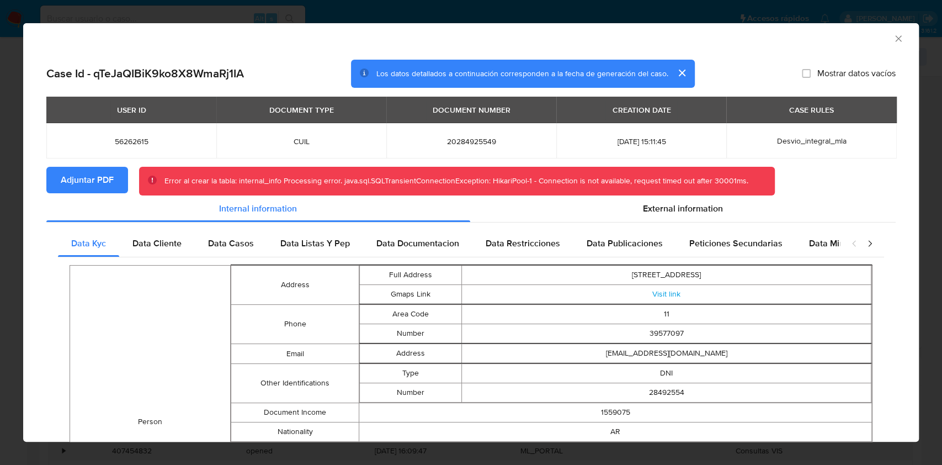
click at [893, 41] on icon "Cerrar ventana" at bounding box center [898, 38] width 11 height 11
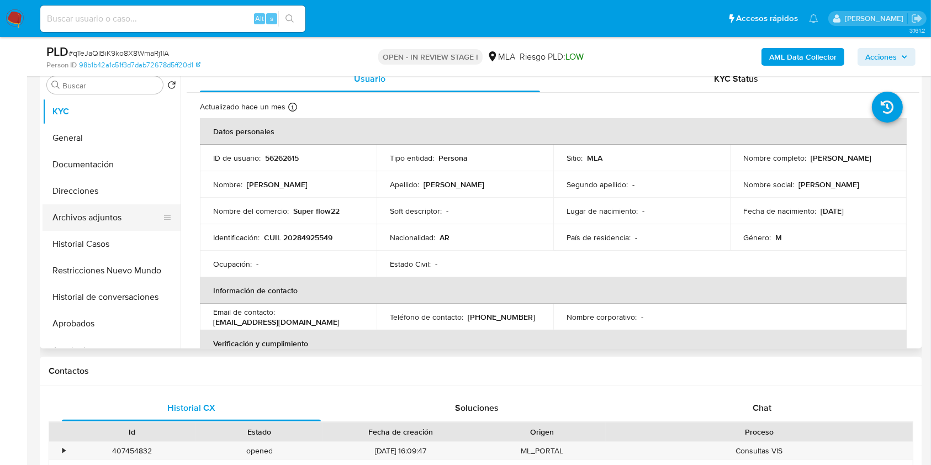
click at [109, 224] on button "Archivos adjuntos" at bounding box center [106, 217] width 129 height 26
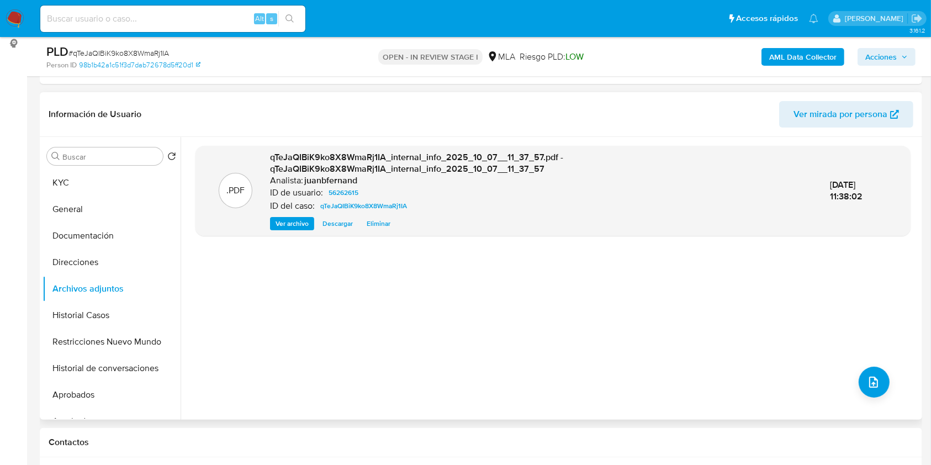
scroll to position [147, 0]
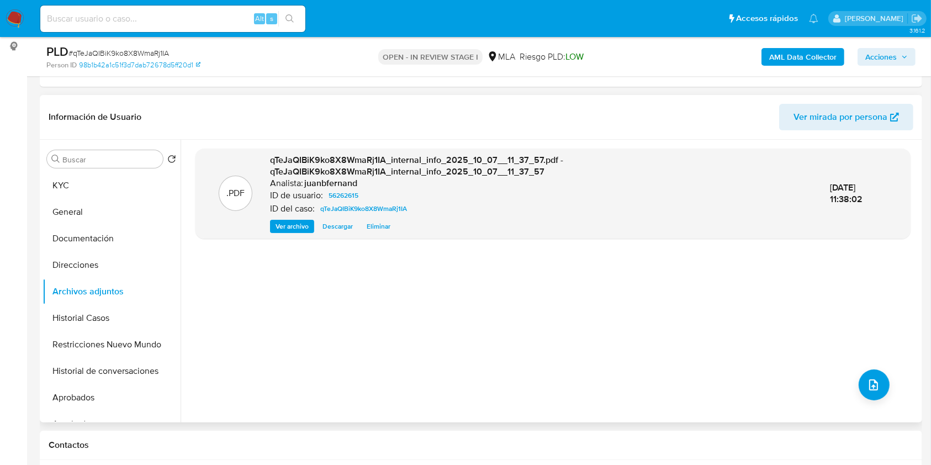
click at [383, 225] on span "Eliminar" at bounding box center [378, 226] width 24 height 11
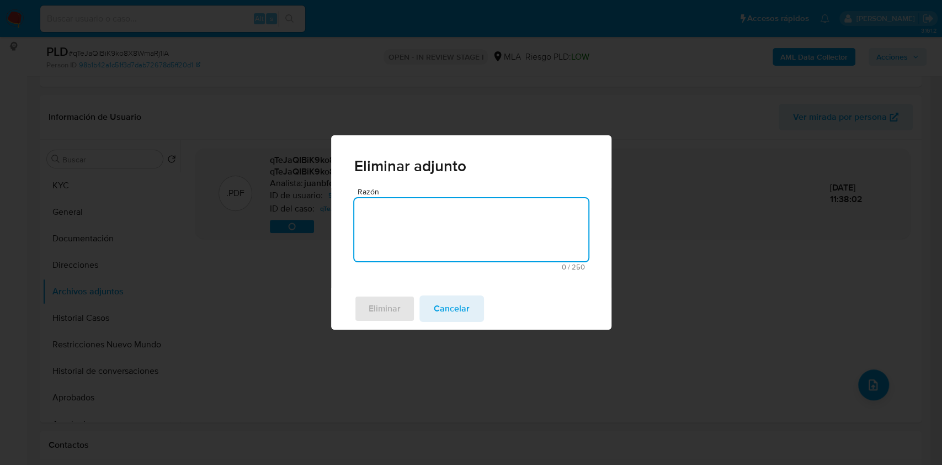
click at [419, 241] on textarea "Razón" at bounding box center [471, 229] width 234 height 63
click at [399, 313] on span "Eliminar" at bounding box center [385, 308] width 32 height 24
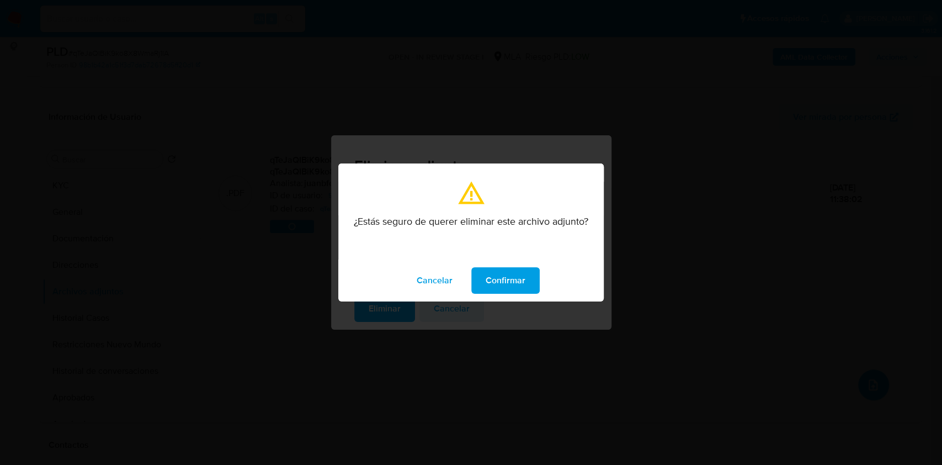
click at [507, 274] on span "Confirmar" at bounding box center [506, 280] width 40 height 24
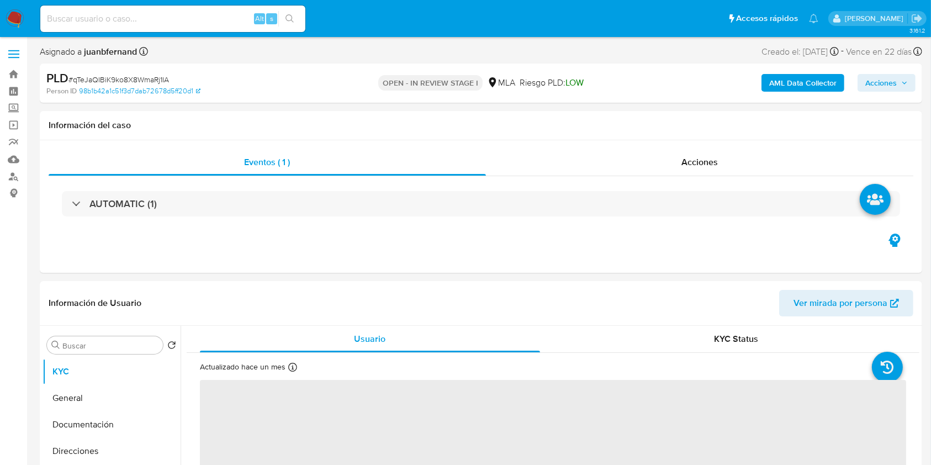
select select "10"
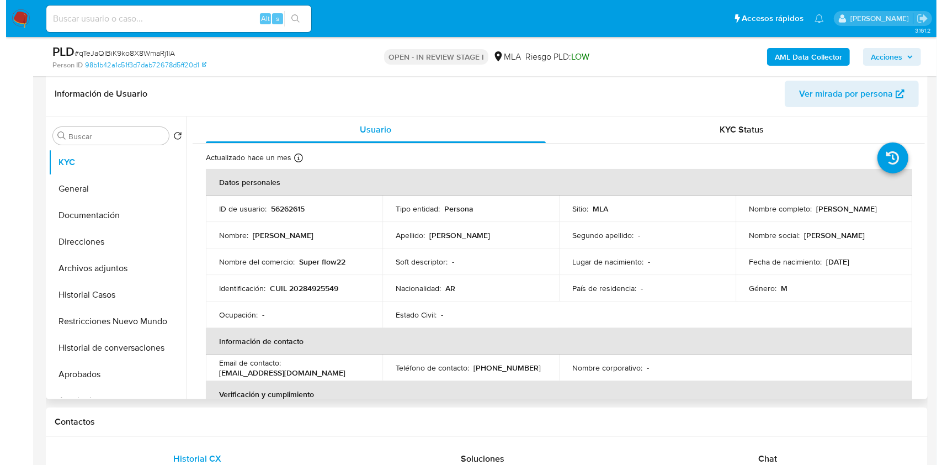
scroll to position [147, 0]
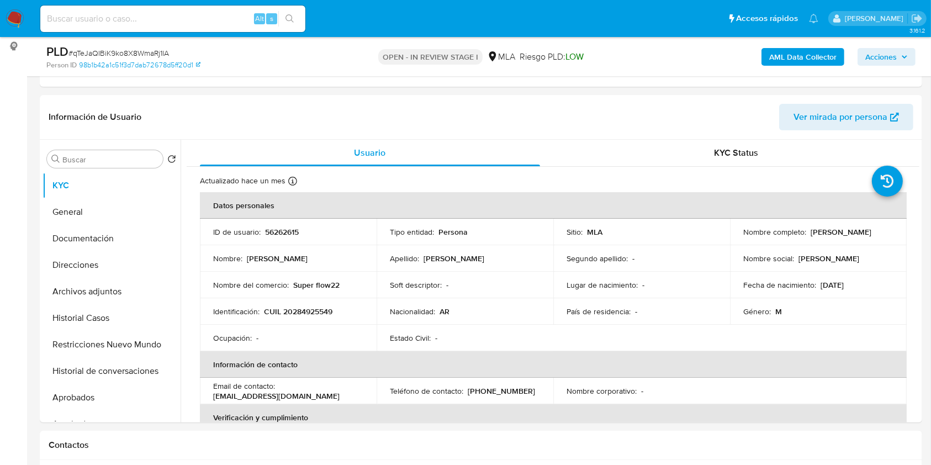
click at [778, 58] on b "AML Data Collector" at bounding box center [802, 57] width 67 height 18
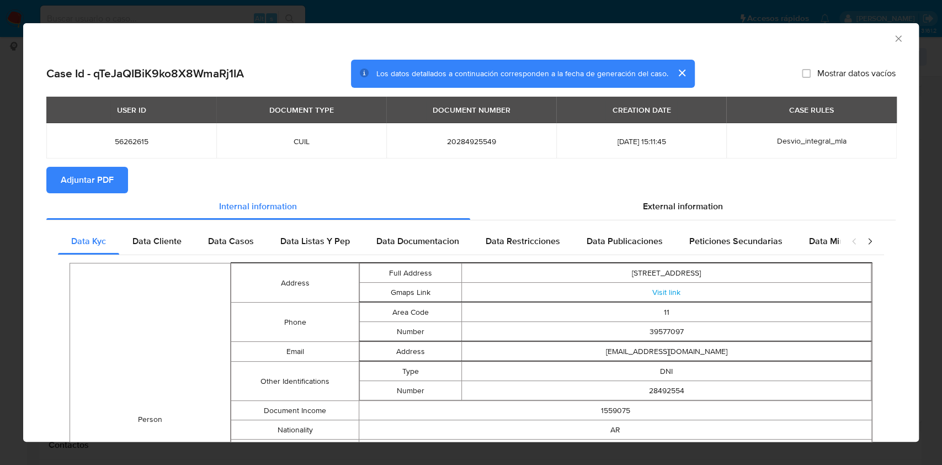
click at [87, 180] on span "Adjuntar PDF" at bounding box center [87, 180] width 53 height 24
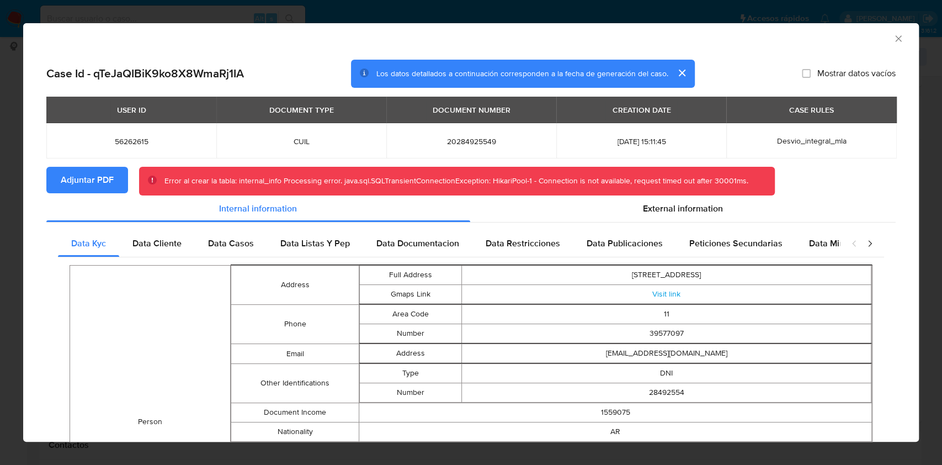
click at [893, 38] on icon "Cerrar ventana" at bounding box center [898, 38] width 11 height 11
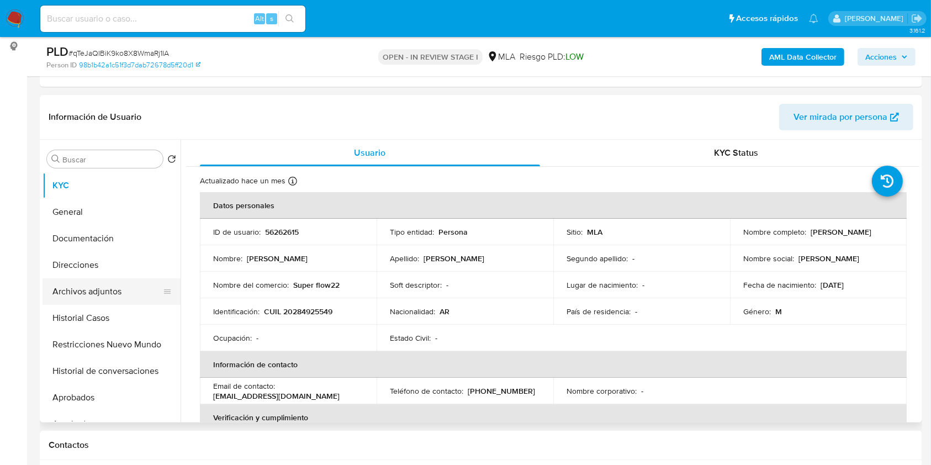
click at [118, 295] on button "Archivos adjuntos" at bounding box center [106, 291] width 129 height 26
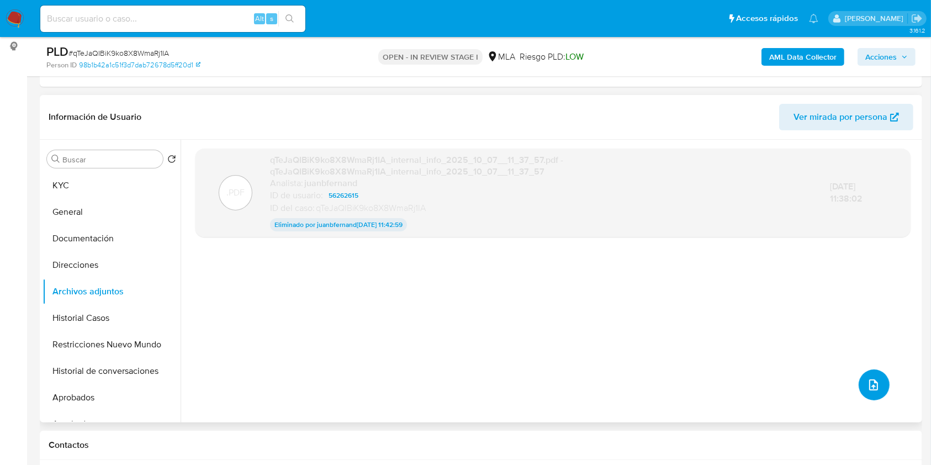
click at [867, 383] on icon "upload-file" at bounding box center [873, 384] width 13 height 13
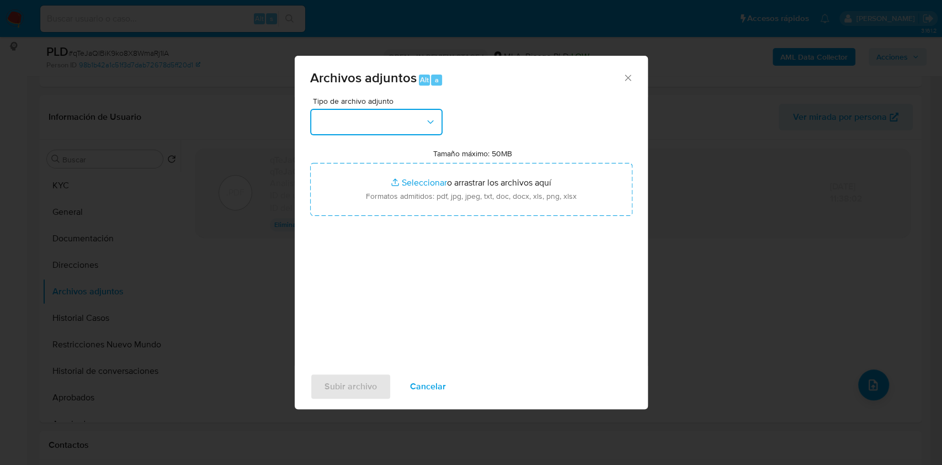
click at [417, 114] on button "button" at bounding box center [376, 122] width 132 height 26
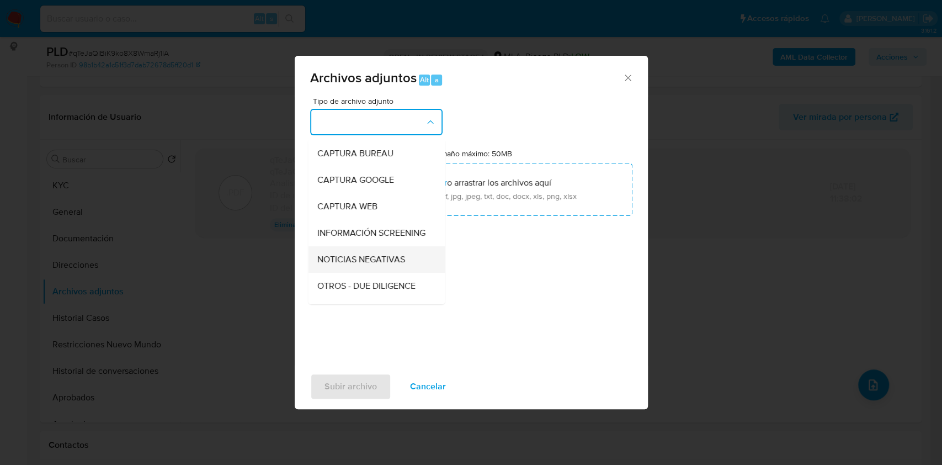
scroll to position [73, 0]
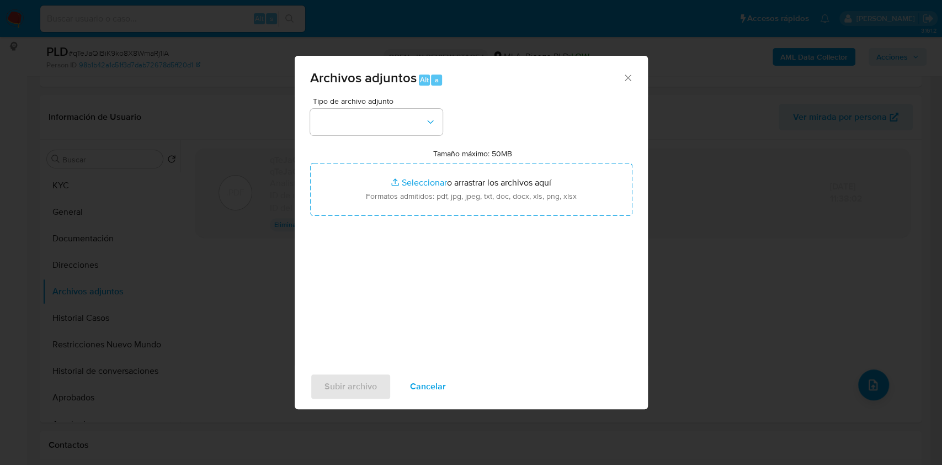
click at [371, 306] on div "Tipo de archivo adjunto Tamaño máximo: 50MB Seleccionar archivos Seleccionar o …" at bounding box center [471, 227] width 322 height 261
click at [415, 105] on div "Tipo de archivo adjunto" at bounding box center [376, 116] width 132 height 38
click at [392, 120] on button "button" at bounding box center [376, 122] width 132 height 26
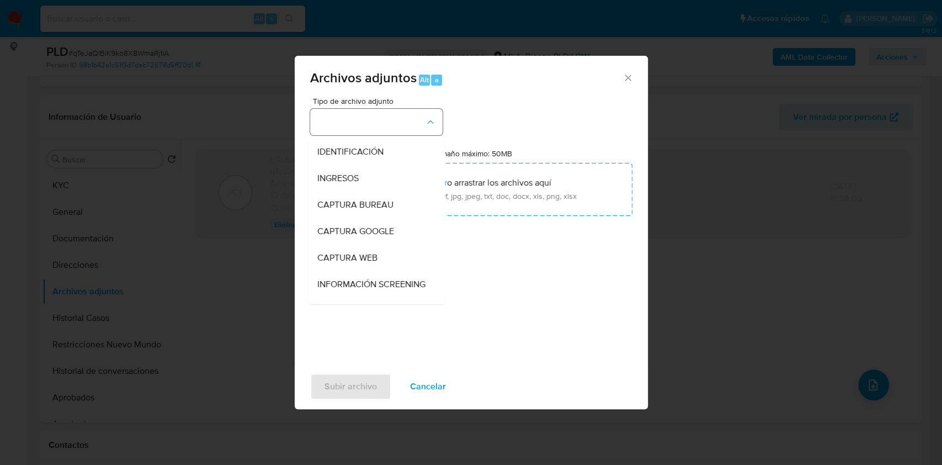
scroll to position [221, 0]
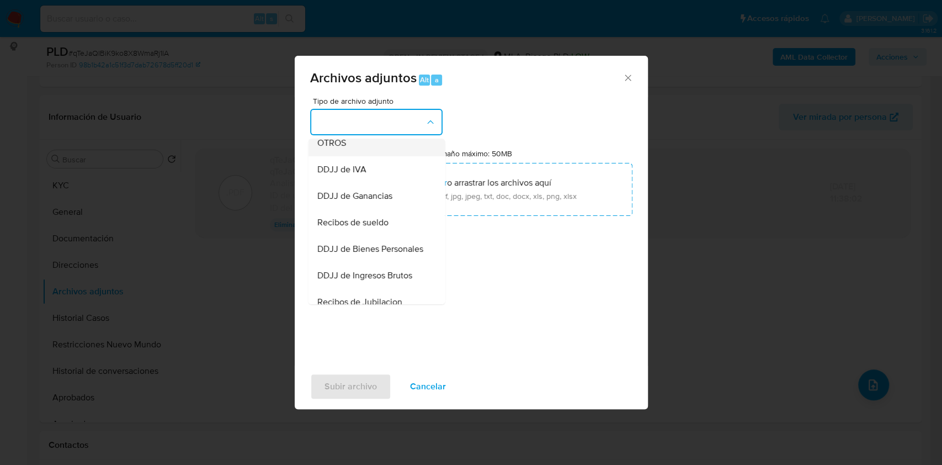
click at [381, 156] on div "OTROS" at bounding box center [373, 143] width 113 height 26
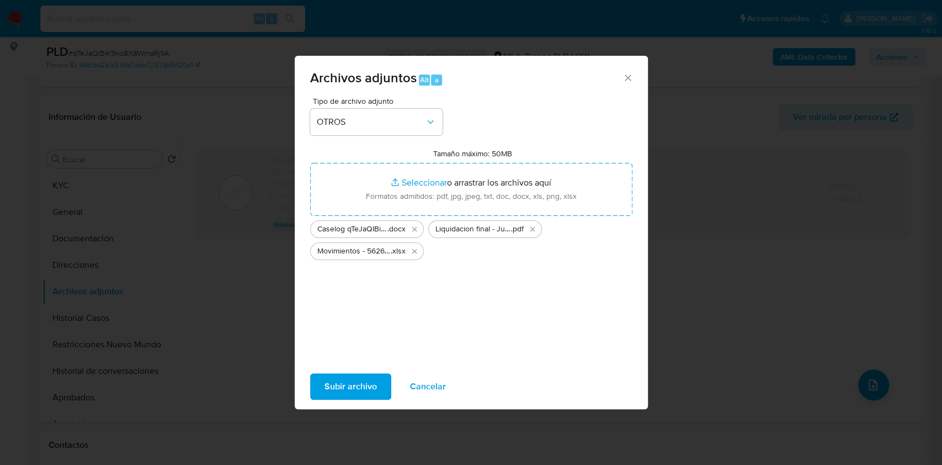
click at [358, 391] on span "Subir archivo" at bounding box center [351, 386] width 52 height 24
click at [320, 385] on button "Subir archivo" at bounding box center [350, 386] width 81 height 26
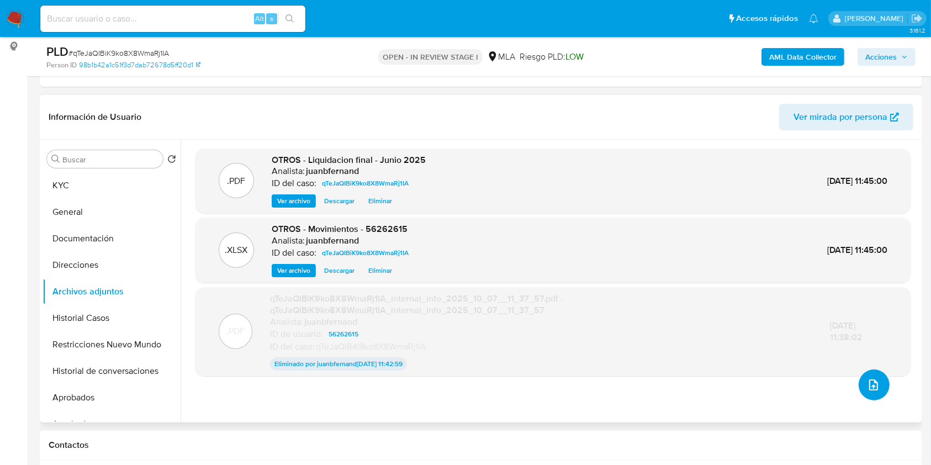
click at [873, 395] on button "upload-file" at bounding box center [873, 384] width 31 height 31
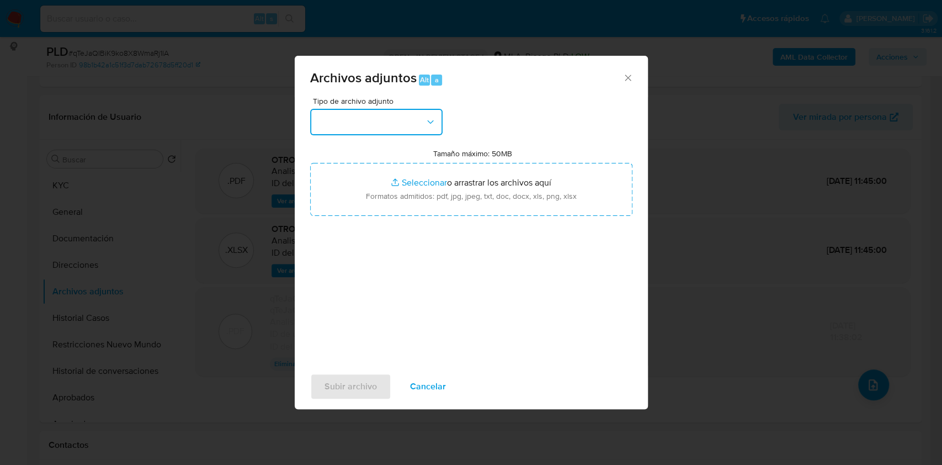
click at [420, 130] on button "button" at bounding box center [376, 122] width 132 height 26
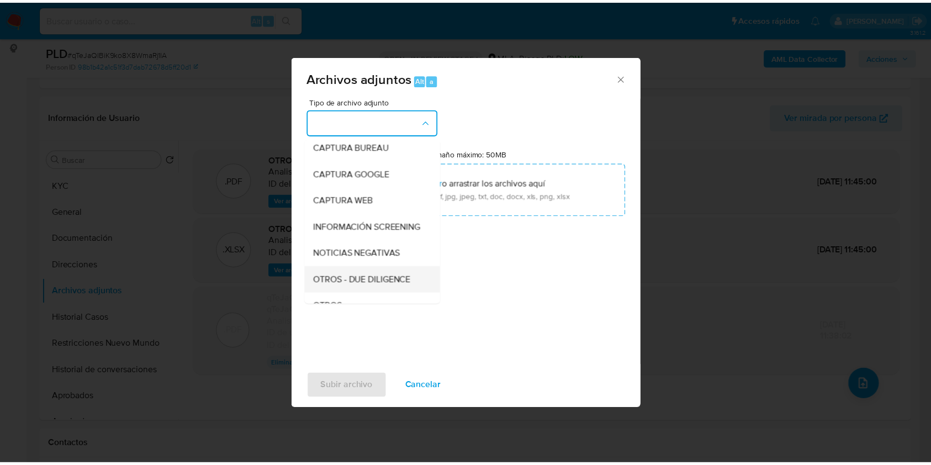
scroll to position [147, 0]
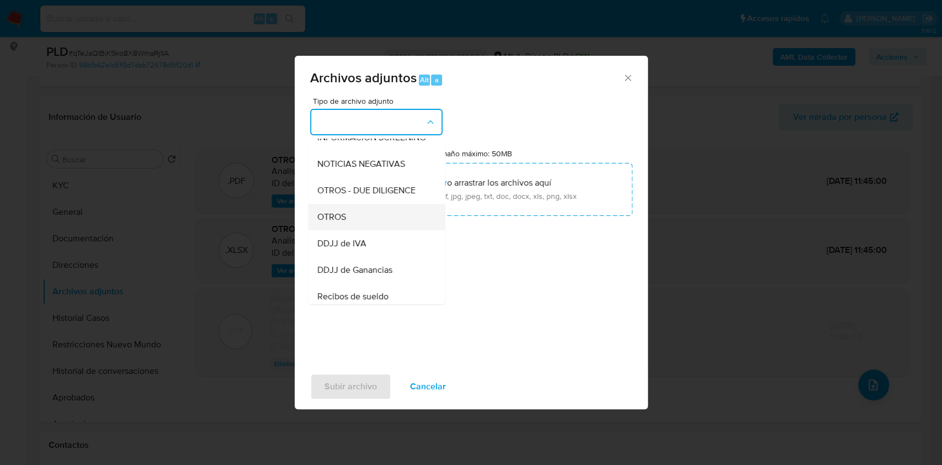
click at [362, 230] on div "OTROS" at bounding box center [373, 217] width 113 height 26
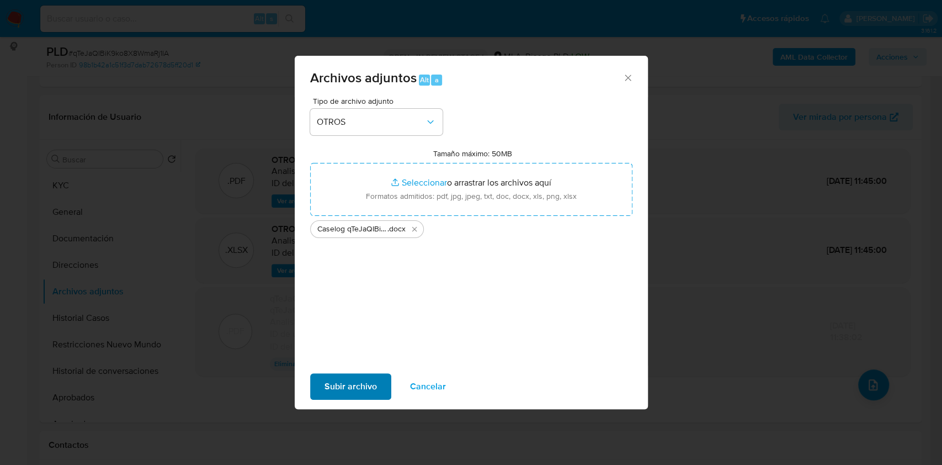
drag, startPoint x: 392, startPoint y: 388, endPoint x: 385, endPoint y: 386, distance: 8.0
click at [385, 386] on div "Subir archivo Cancelar" at bounding box center [471, 386] width 353 height 42
click at [371, 382] on span "Subir archivo" at bounding box center [351, 386] width 52 height 24
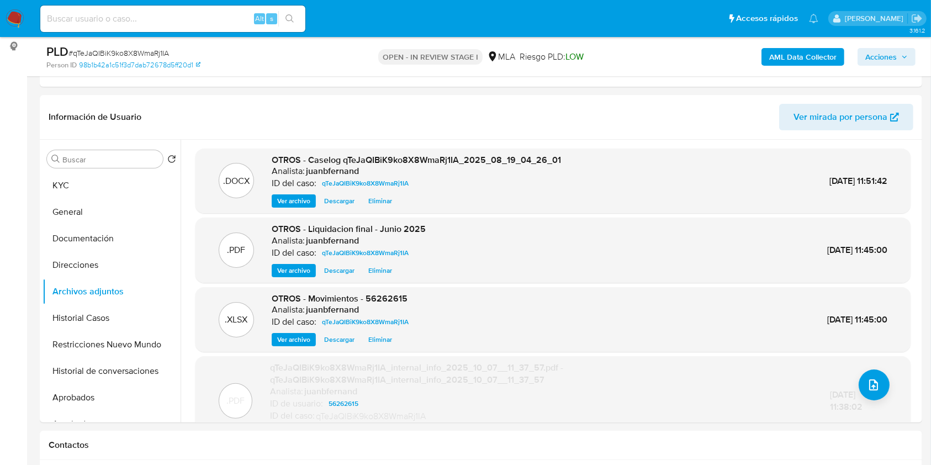
click at [795, 62] on b "AML Data Collector" at bounding box center [802, 57] width 67 height 18
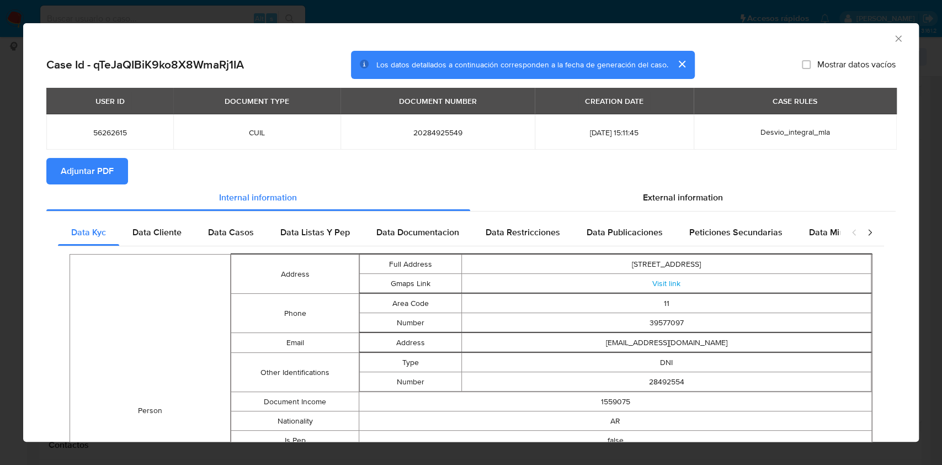
click at [92, 179] on span "Adjuntar PDF" at bounding box center [87, 171] width 53 height 24
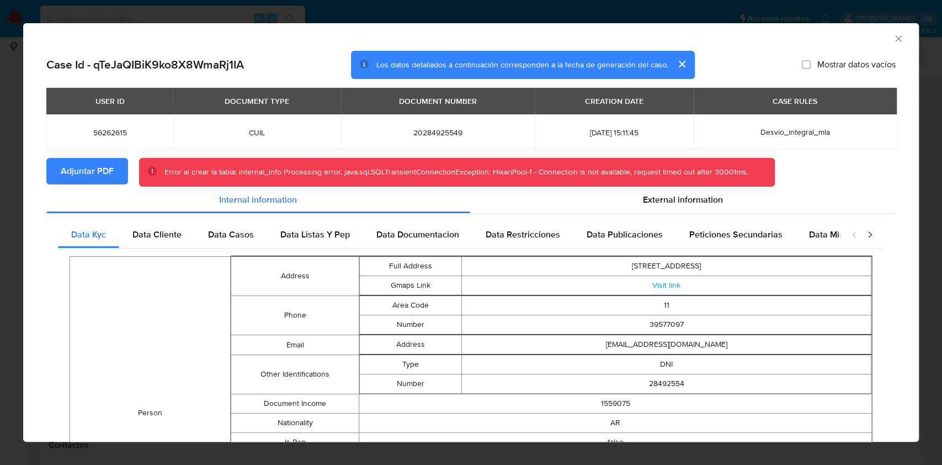
click at [893, 41] on icon "Cerrar ventana" at bounding box center [898, 38] width 11 height 11
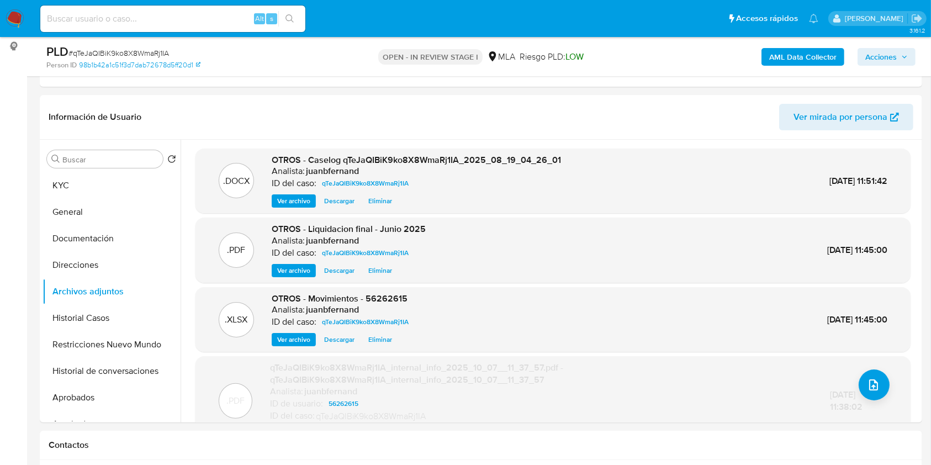
click at [786, 39] on div "PLD # qTeJaQIBiK9ko8X8WmaRj1IA Person ID 98b1b42a1c51f3d7dab72678d5ff20d1 OPEN …" at bounding box center [481, 56] width 882 height 39
click at [785, 56] on b "AML Data Collector" at bounding box center [802, 57] width 67 height 18
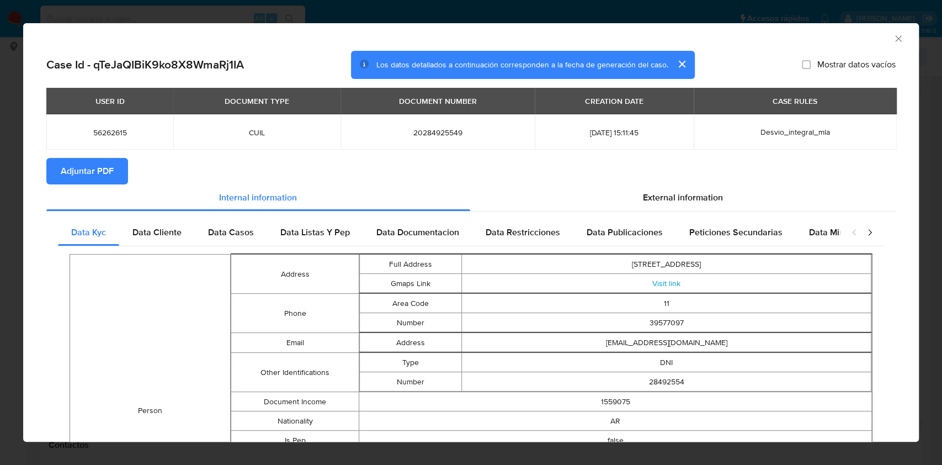
click at [103, 172] on span "Adjuntar PDF" at bounding box center [87, 171] width 53 height 24
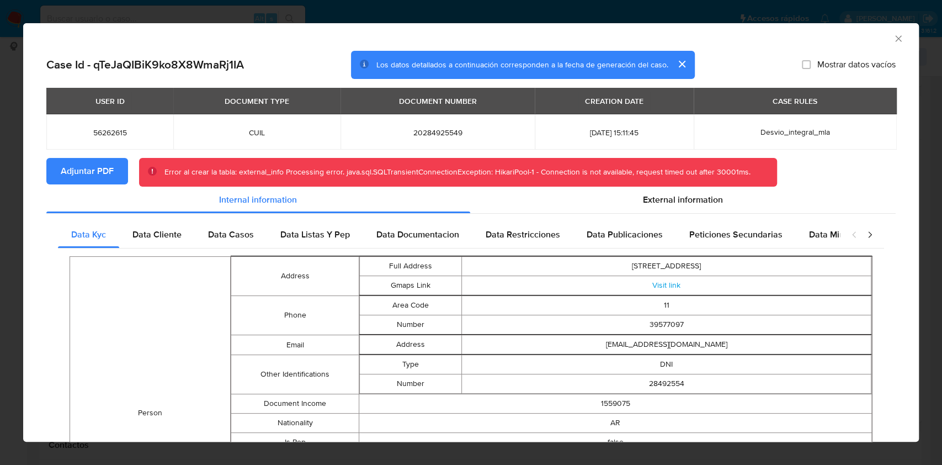
click at [893, 38] on icon "Cerrar ventana" at bounding box center [898, 38] width 11 height 11
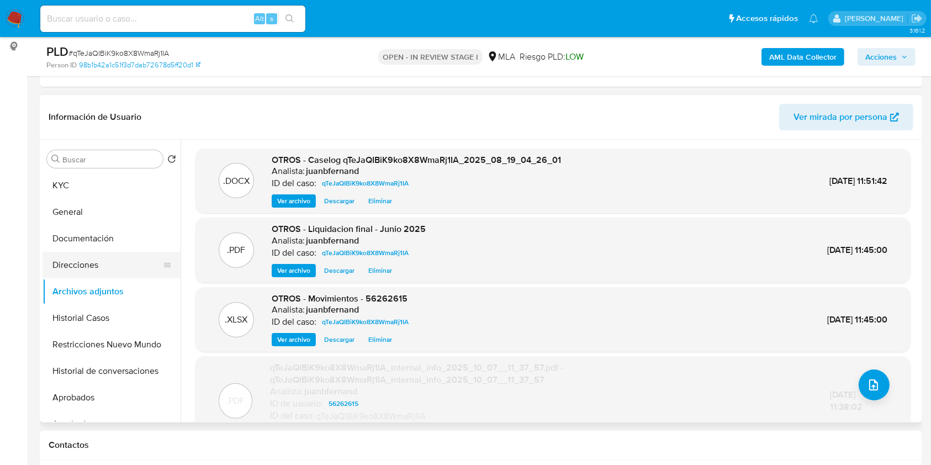
click at [90, 275] on button "Direcciones" at bounding box center [106, 265] width 129 height 26
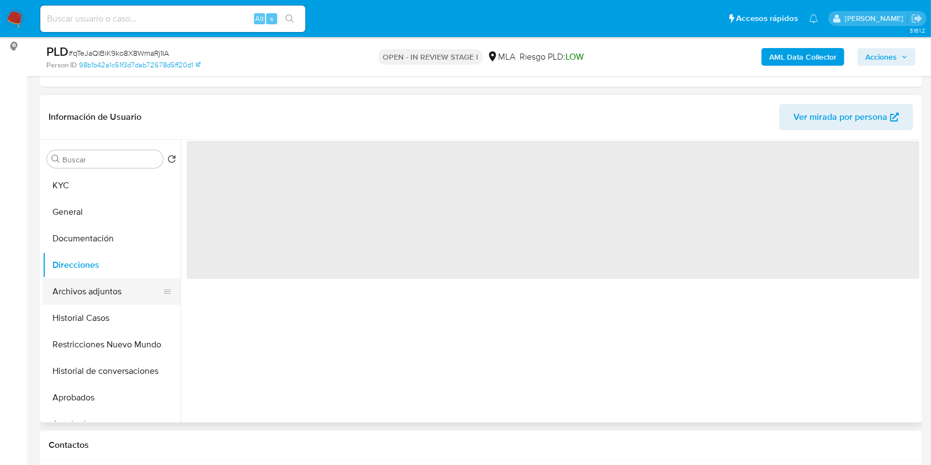
click at [95, 291] on button "Archivos adjuntos" at bounding box center [106, 291] width 129 height 26
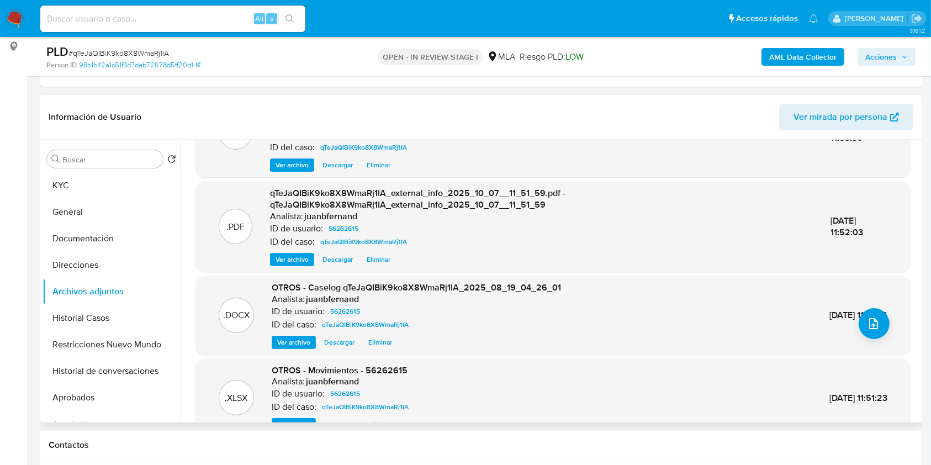
scroll to position [116, 0]
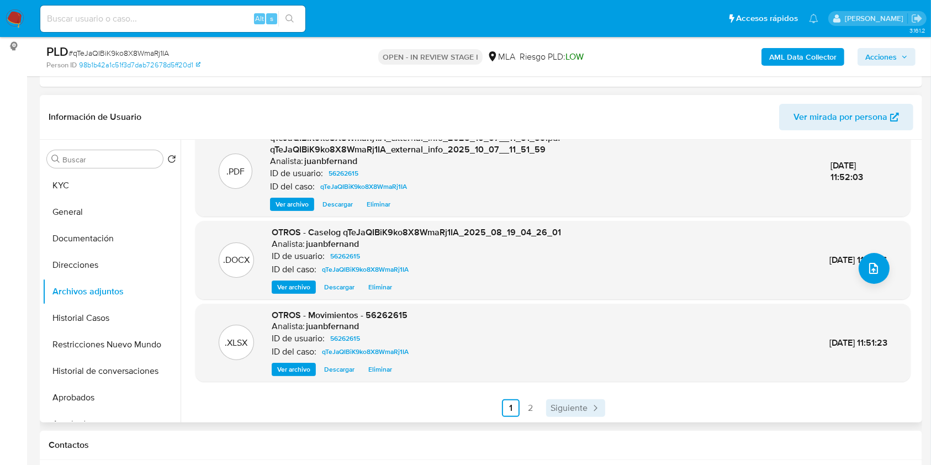
click at [552, 406] on span "Siguiente" at bounding box center [568, 407] width 37 height 9
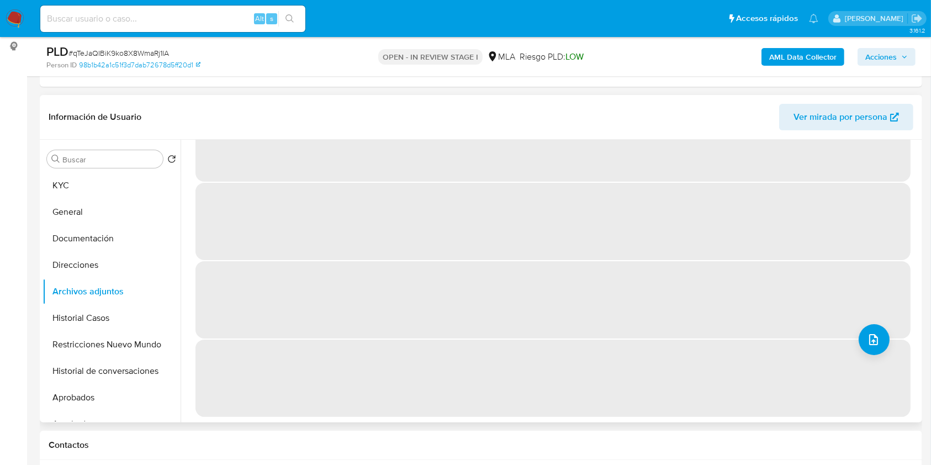
scroll to position [0, 0]
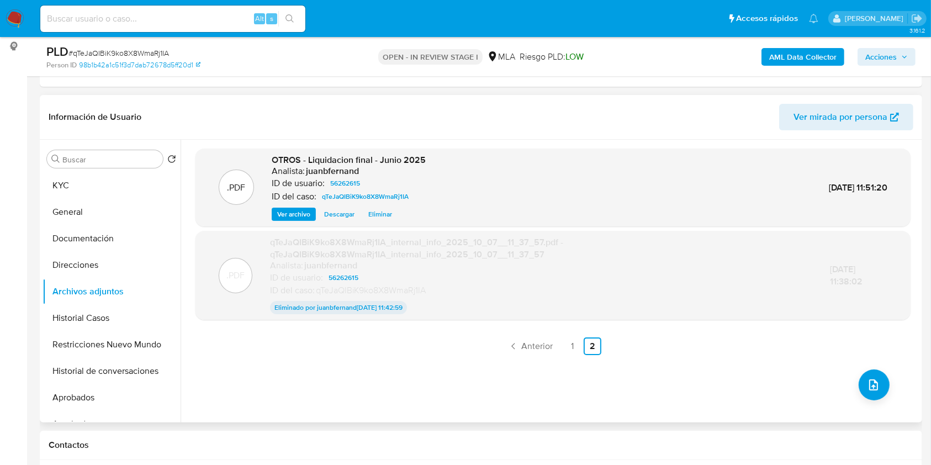
click at [534, 354] on div ".PDF OTROS - Liquidacion final - Junio 2025 Analista: juanbfernand ID de usuari…" at bounding box center [552, 280] width 715 height 265
click at [534, 349] on span "Anterior" at bounding box center [536, 346] width 31 height 9
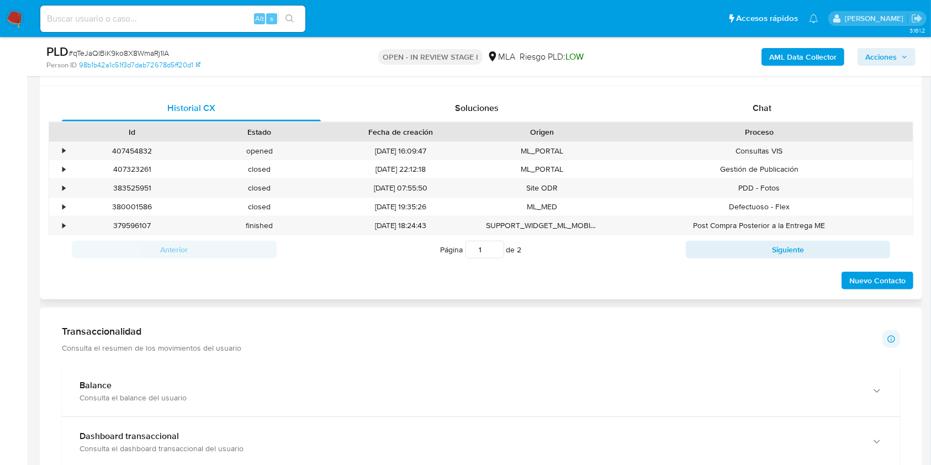
scroll to position [442, 0]
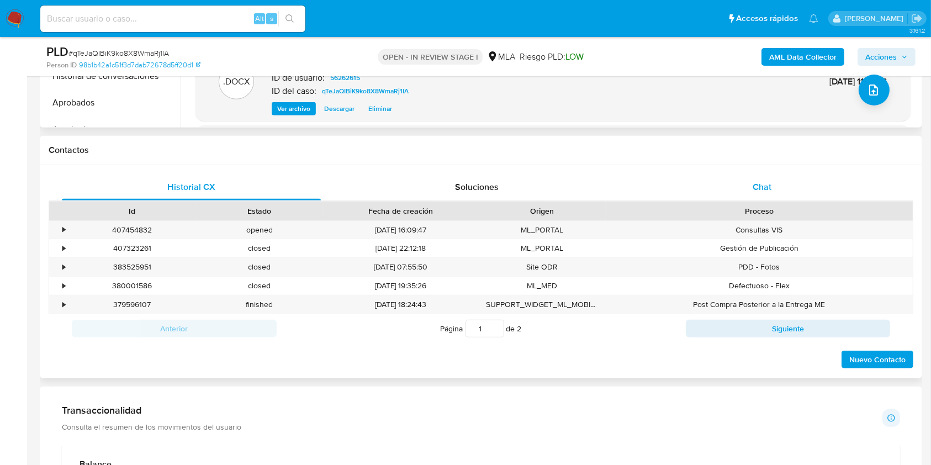
click at [794, 183] on div "Chat" at bounding box center [762, 187] width 259 height 26
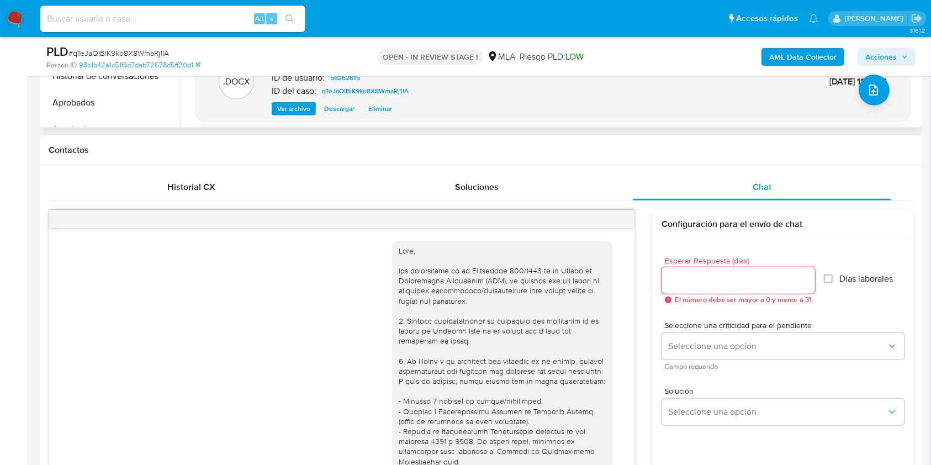
scroll to position [675, 0]
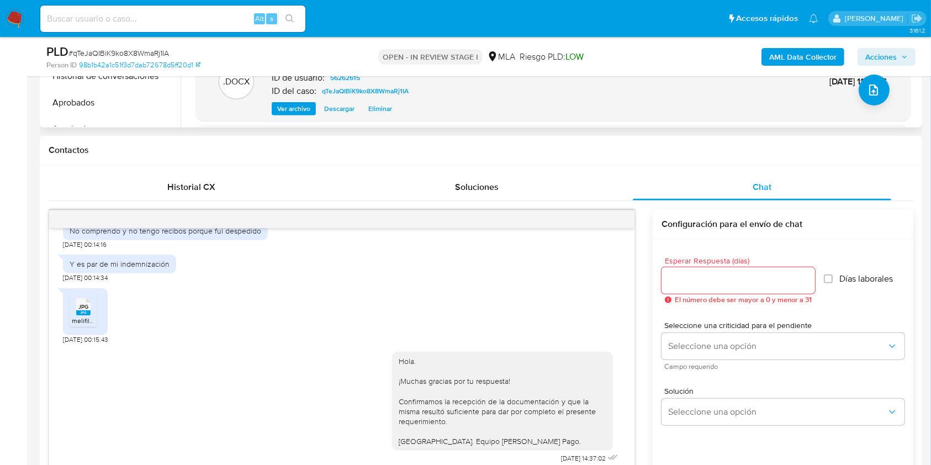
drag, startPoint x: 886, startPoint y: 50, endPoint x: 851, endPoint y: 66, distance: 39.0
click at [886, 50] on span "Acciones" at bounding box center [880, 57] width 31 height 18
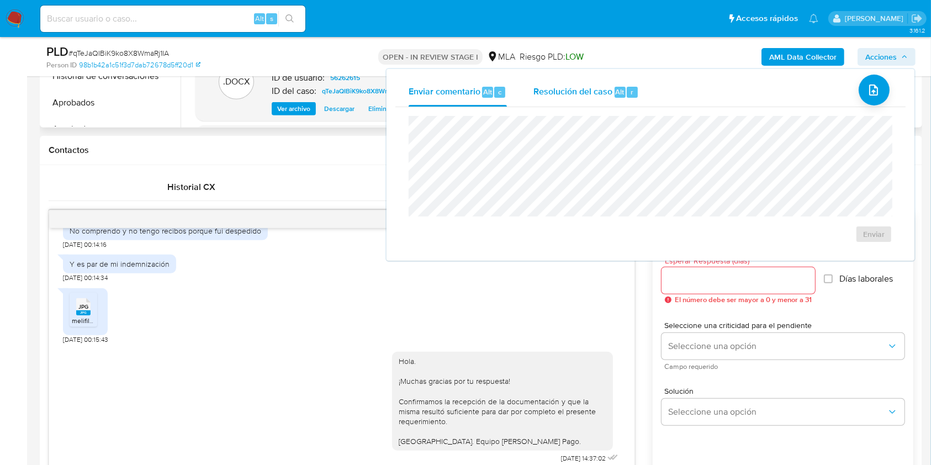
click at [580, 98] on div "Resolución del caso Alt r" at bounding box center [585, 92] width 105 height 29
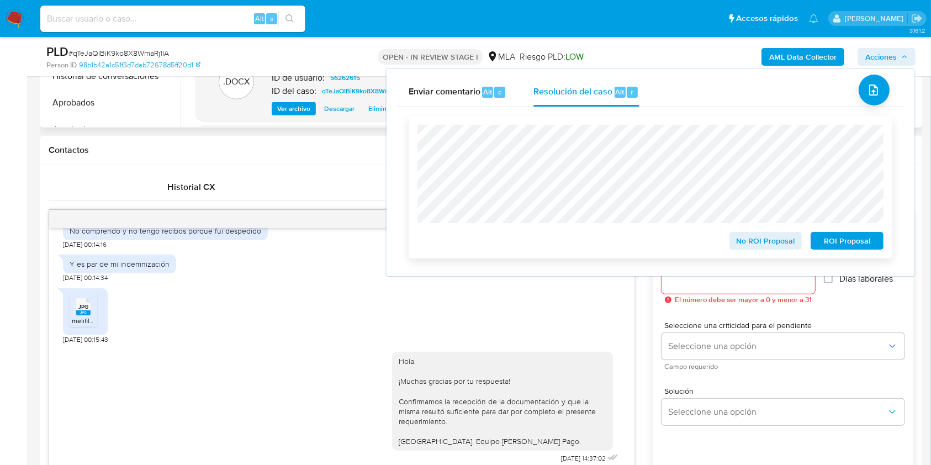
click at [788, 240] on span "No ROI Proposal" at bounding box center [765, 240] width 57 height 15
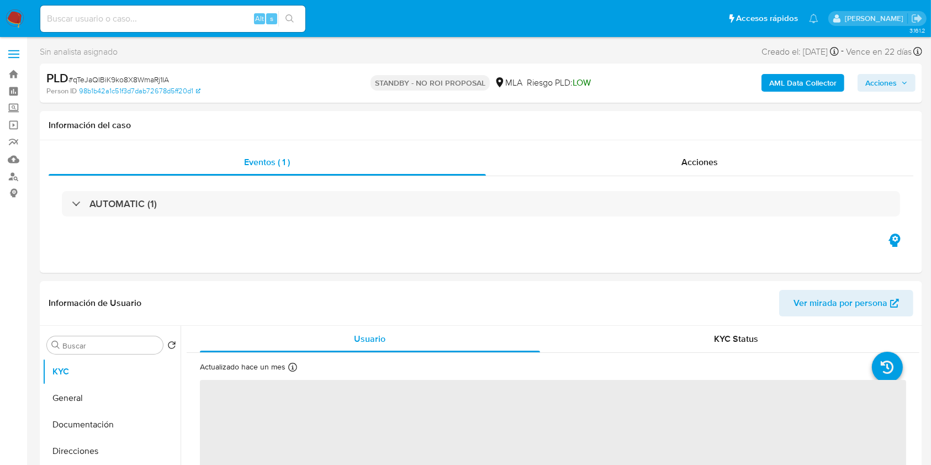
select select "10"
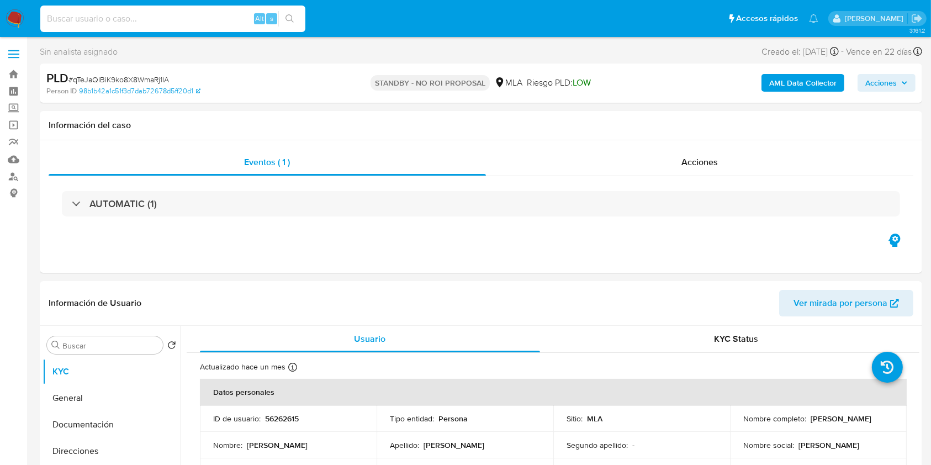
click at [222, 15] on input at bounding box center [172, 19] width 265 height 14
paste input "1E8CAHaAyMGLmkqPJtdE3K1M"
type input "1E8CAHaAyMGLmkqPJtdE3K1M"
click at [286, 24] on button "search-icon" at bounding box center [289, 18] width 23 height 15
click at [292, 20] on icon "search-icon" at bounding box center [289, 18] width 8 height 8
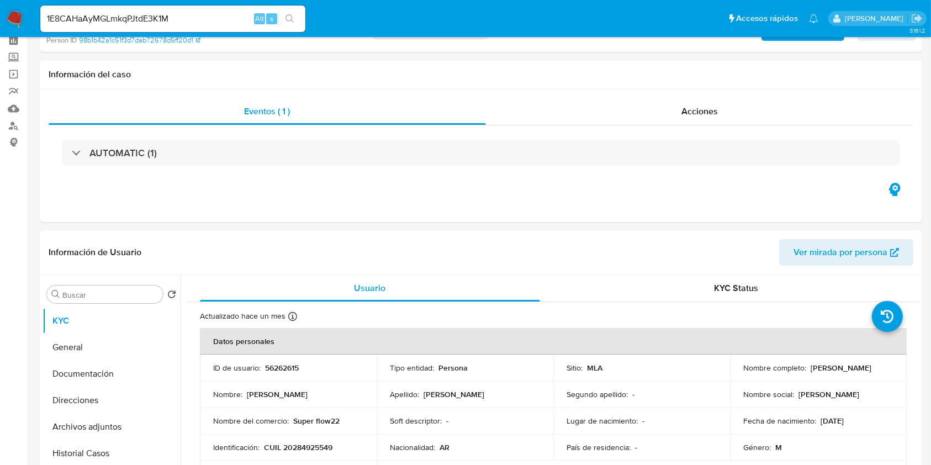
scroll to position [73, 0]
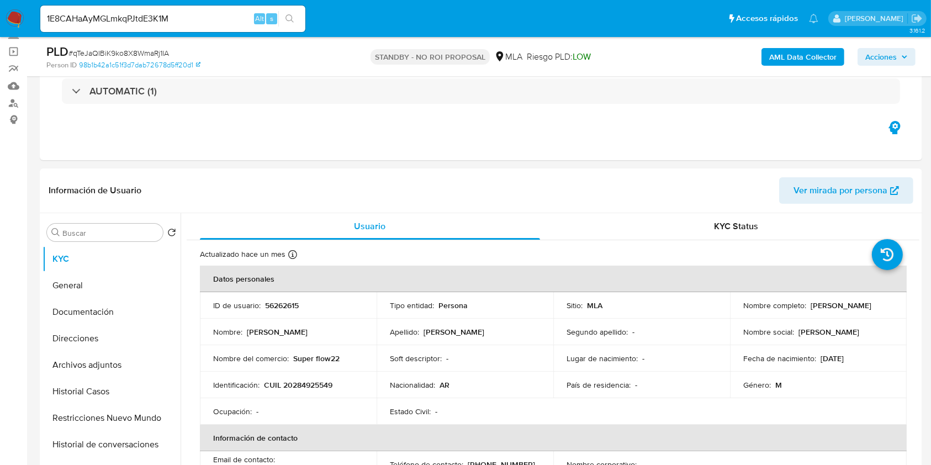
click at [284, 17] on button "search-icon" at bounding box center [289, 18] width 23 height 15
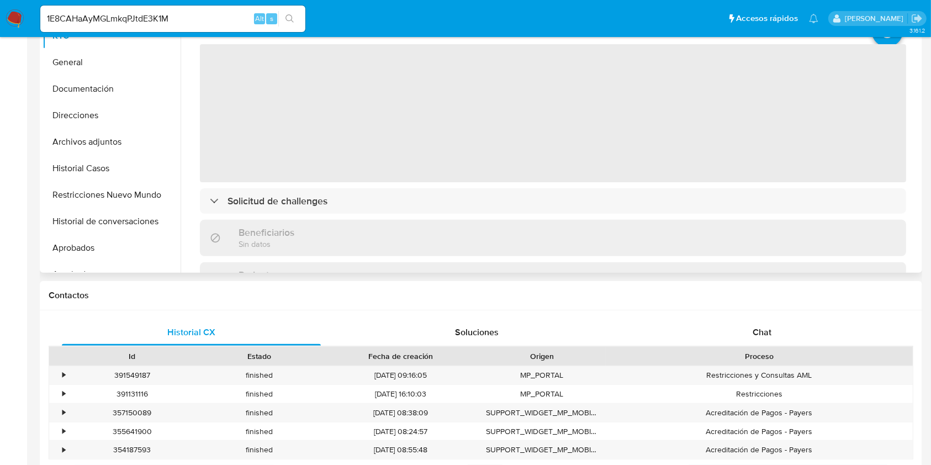
select select "10"
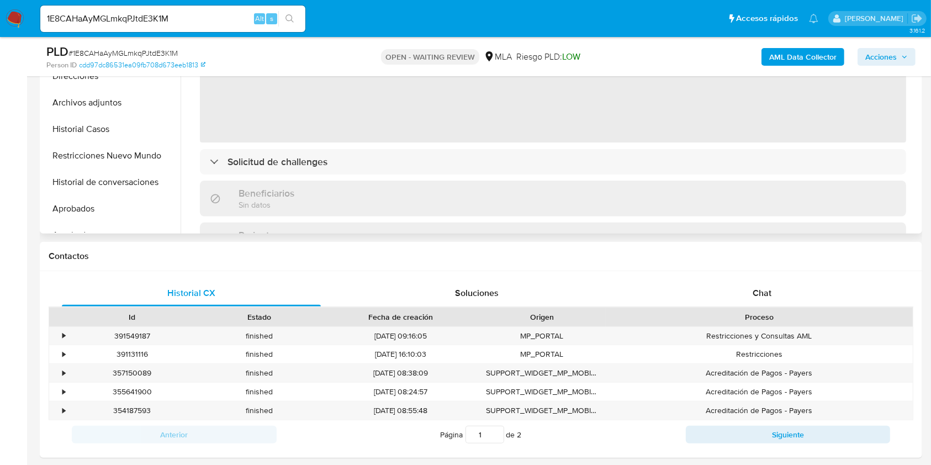
scroll to position [368, 0]
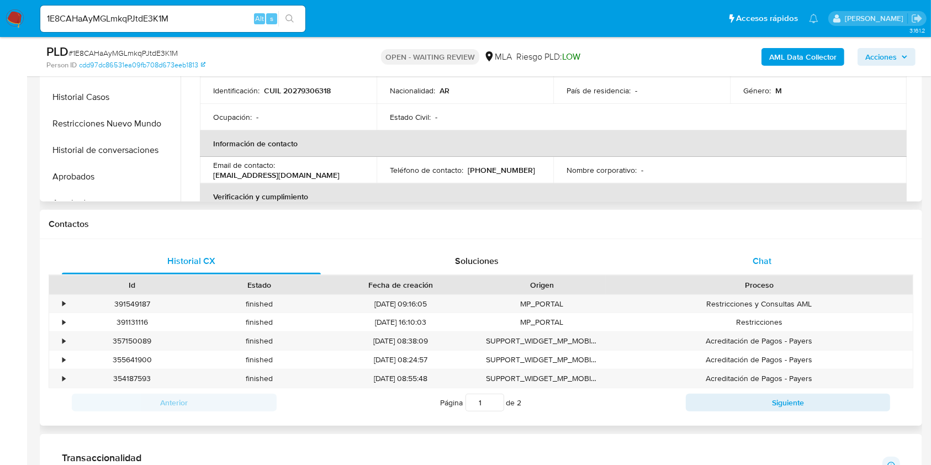
click at [766, 257] on span "Chat" at bounding box center [761, 260] width 19 height 13
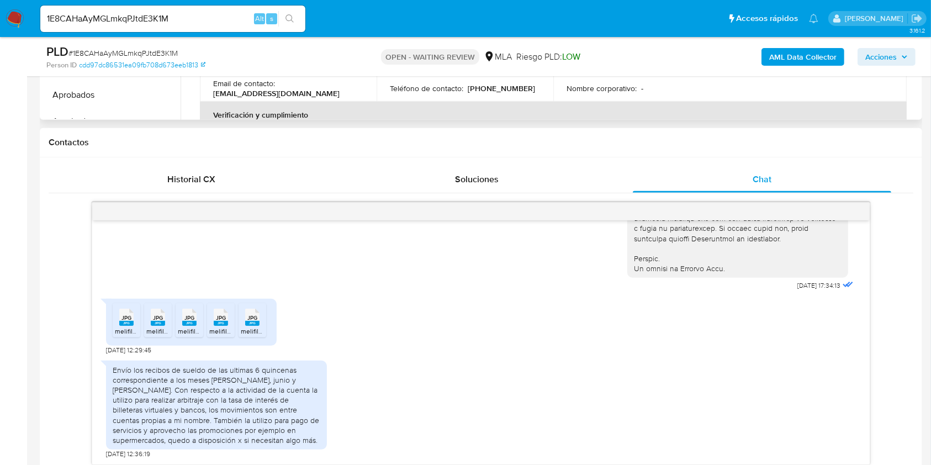
scroll to position [515, 0]
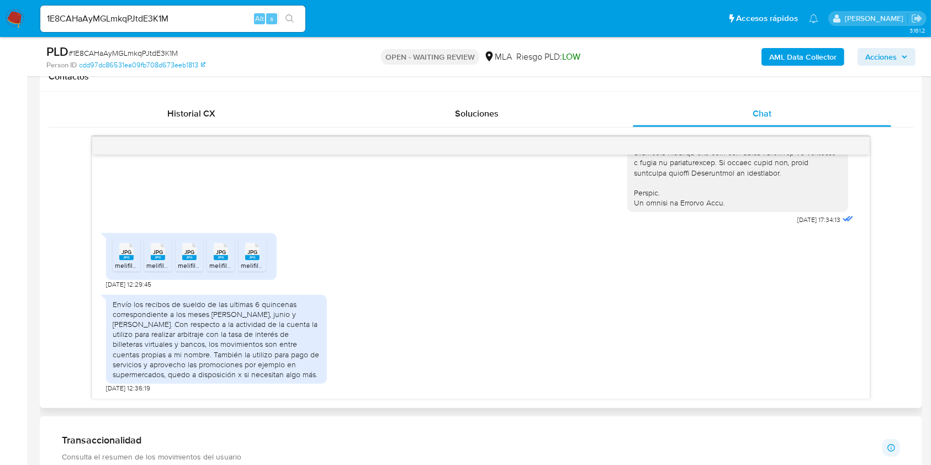
click at [256, 257] on rect at bounding box center [252, 257] width 14 height 5
click at [219, 253] on span "JPG" at bounding box center [221, 251] width 10 height 7
click at [189, 257] on rect at bounding box center [189, 257] width 14 height 5
click at [155, 257] on rect at bounding box center [158, 257] width 14 height 5
click at [120, 256] on rect at bounding box center [126, 257] width 14 height 5
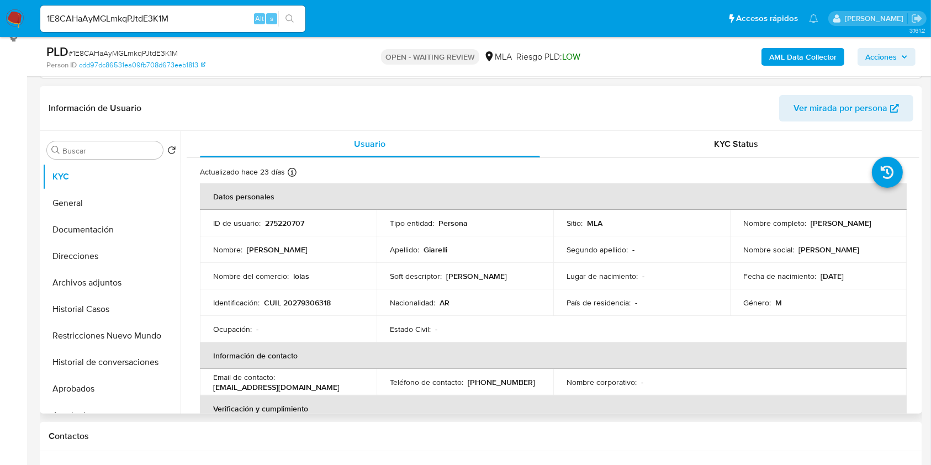
scroll to position [147, 0]
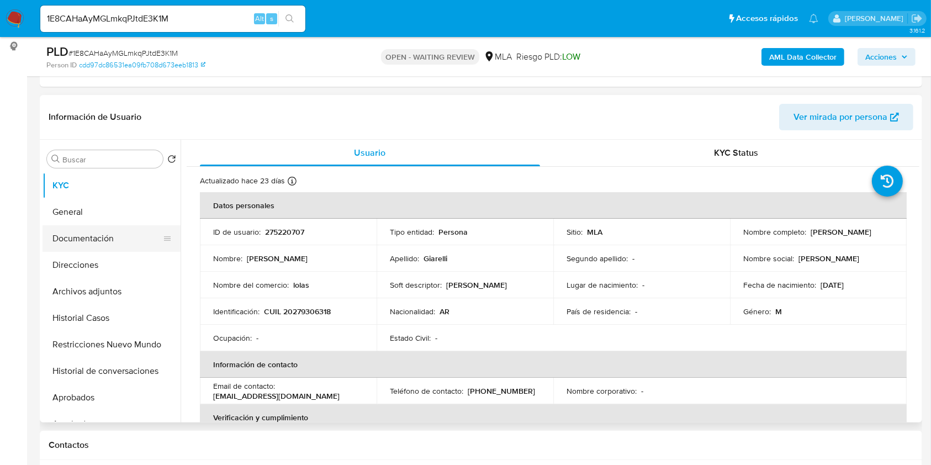
click at [97, 241] on button "Documentación" at bounding box center [106, 238] width 129 height 26
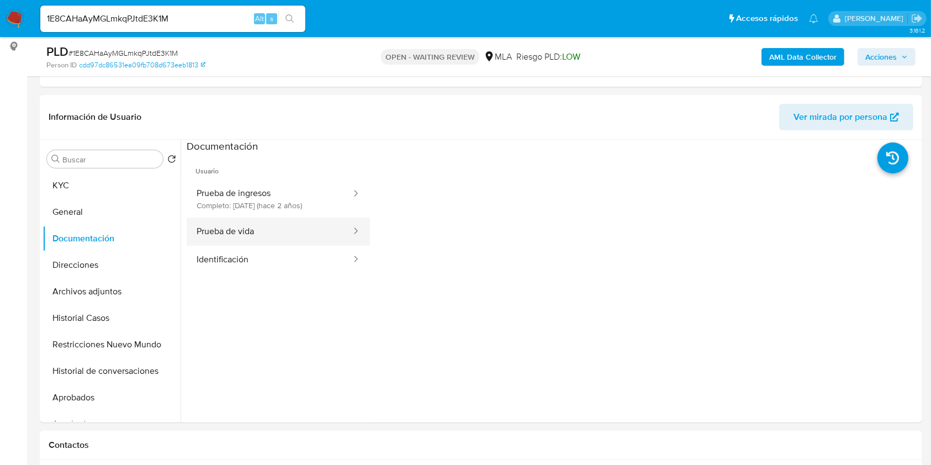
click at [318, 233] on button "Prueba de vida" at bounding box center [270, 231] width 166 height 28
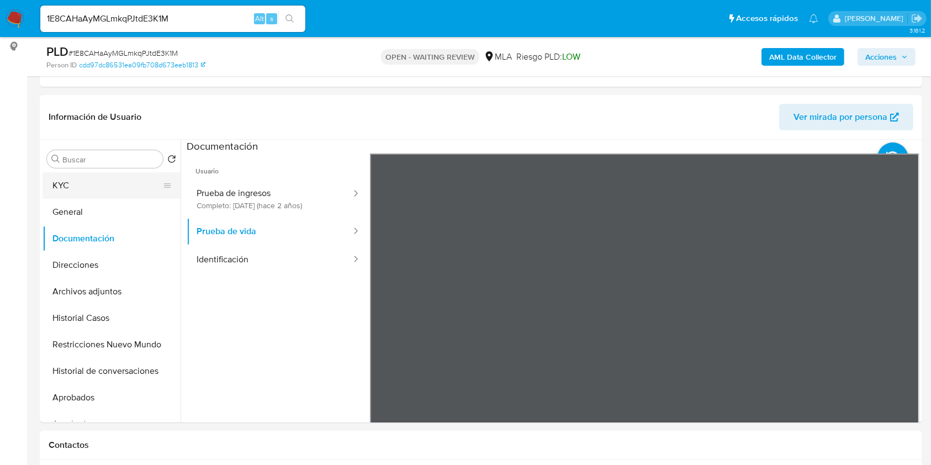
click at [113, 190] on button "KYC" at bounding box center [106, 185] width 129 height 26
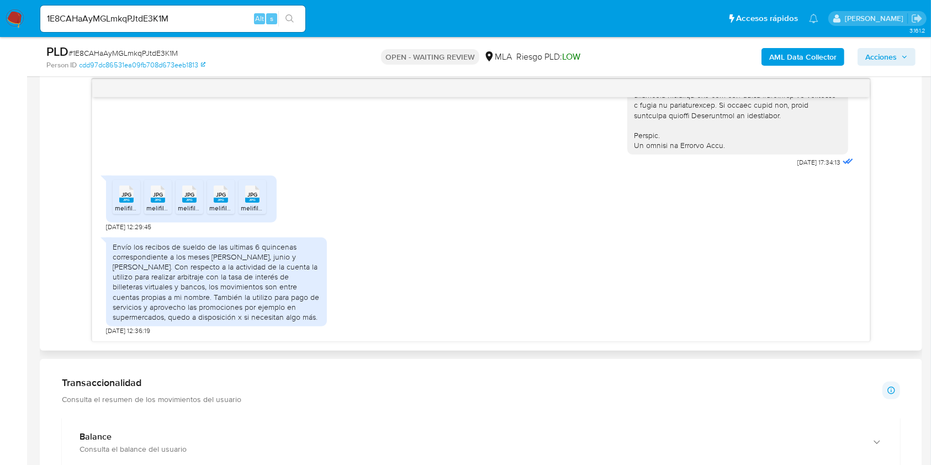
scroll to position [442, 0]
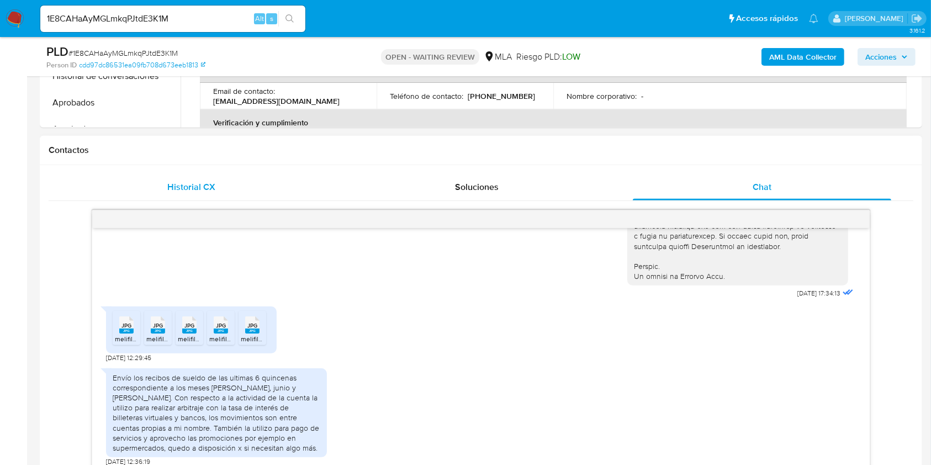
drag, startPoint x: 200, startPoint y: 183, endPoint x: 217, endPoint y: 196, distance: 22.1
click at [200, 184] on span "Historial CX" at bounding box center [191, 186] width 48 height 13
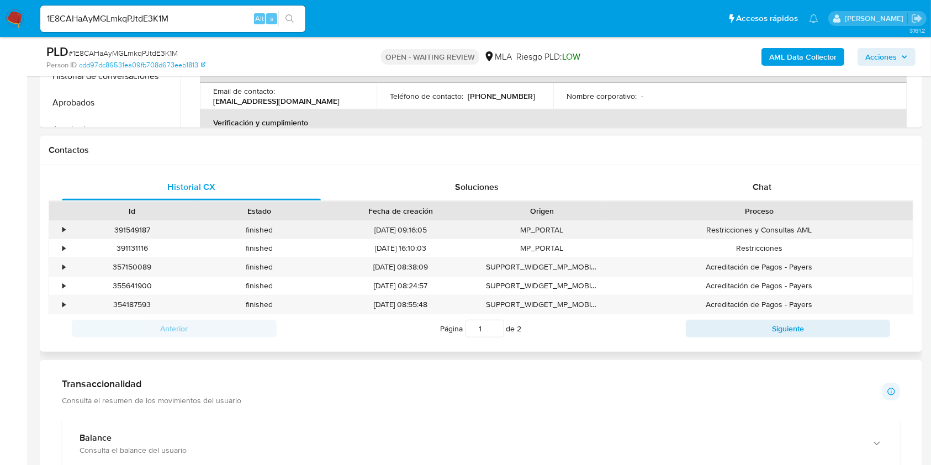
click at [137, 227] on div "391549187" at bounding box center [131, 230] width 127 height 18
copy div "391549187"
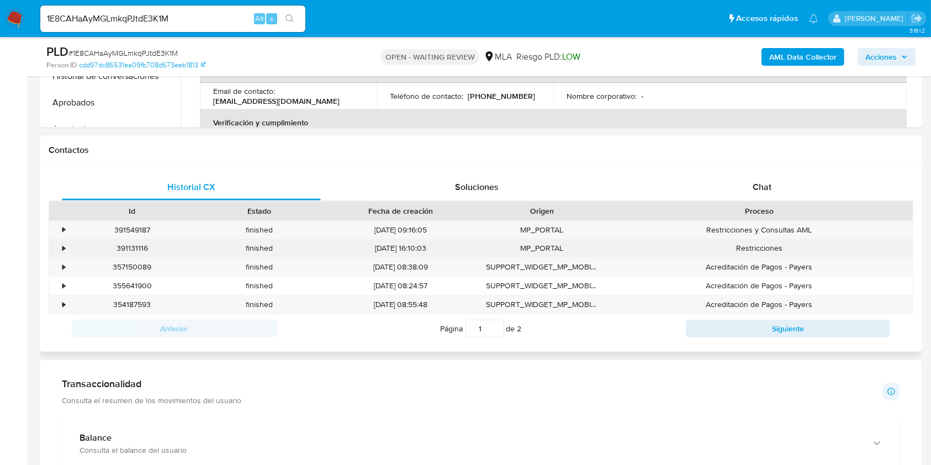
click at [134, 249] on div "391131116" at bounding box center [131, 248] width 127 height 18
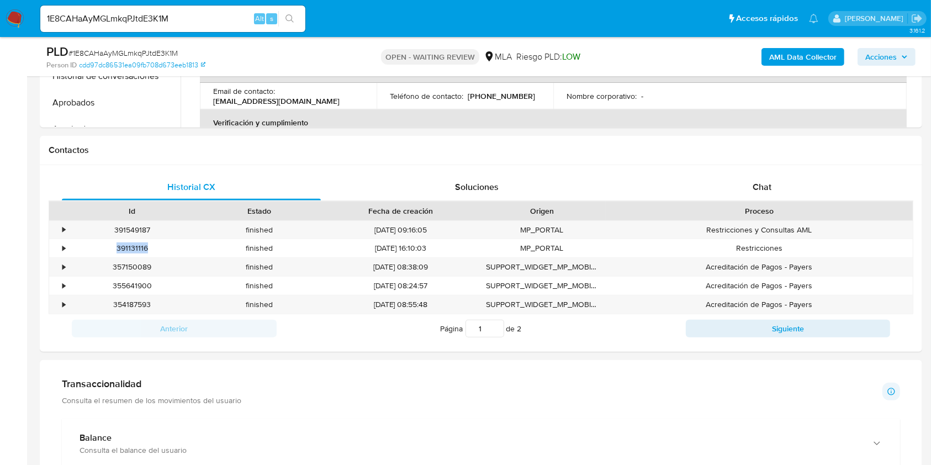
copy div "391131116"
click at [782, 179] on div "Chat" at bounding box center [762, 187] width 259 height 26
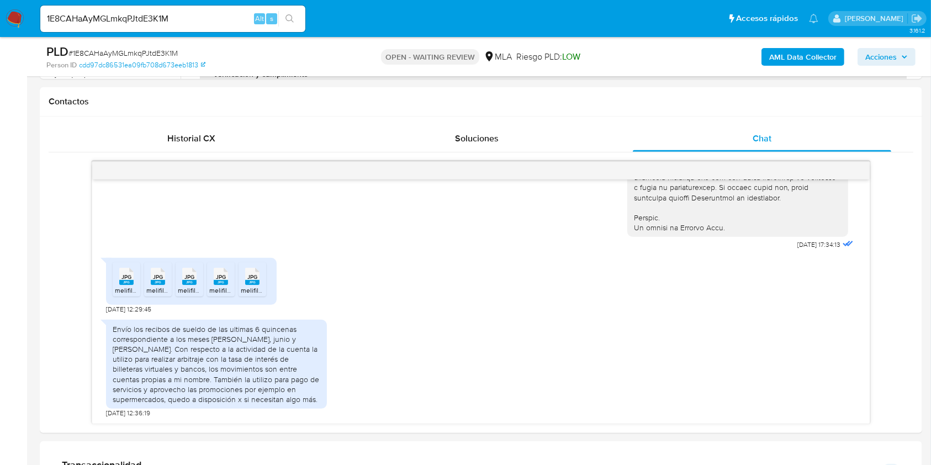
scroll to position [515, 0]
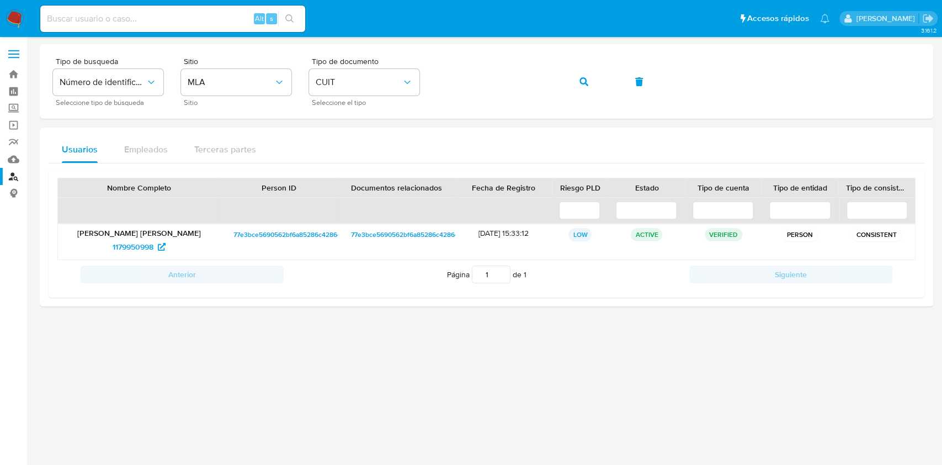
click at [225, 18] on input at bounding box center [172, 19] width 265 height 14
paste input "5flhGaeyEyyeGazVKVAYjMd5"
type input "5flhGaeyEyyeGazVKVAYjMd5"
click at [299, 15] on button "search-icon" at bounding box center [289, 18] width 23 height 15
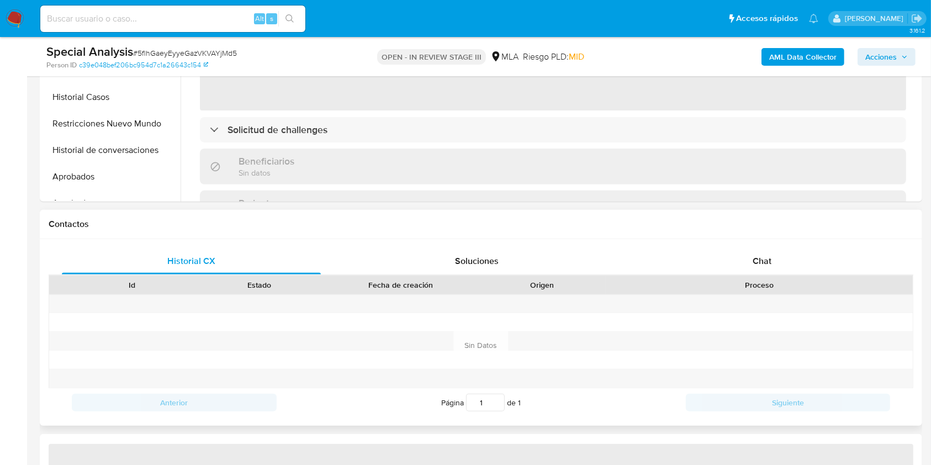
select select "10"
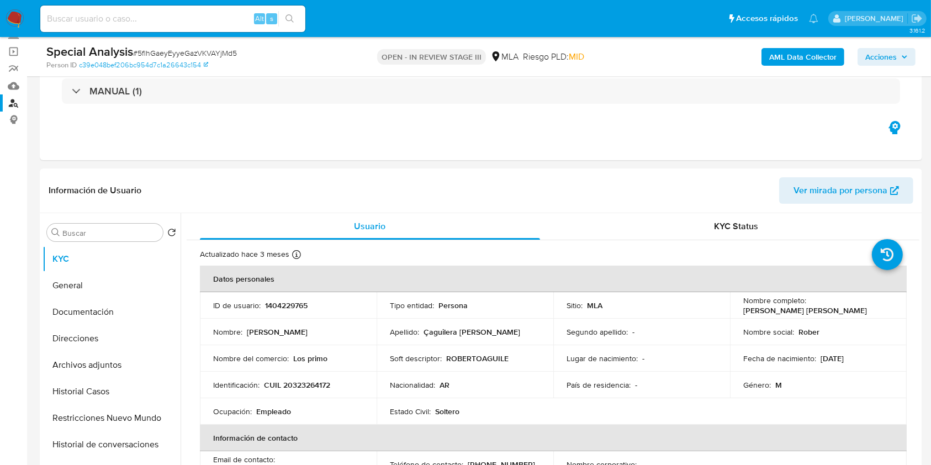
scroll to position [221, 0]
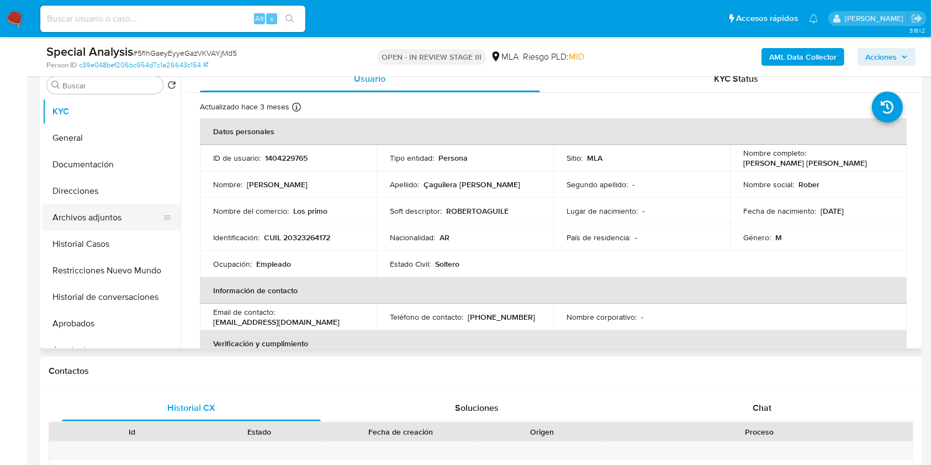
click at [101, 210] on button "Archivos adjuntos" at bounding box center [106, 217] width 129 height 26
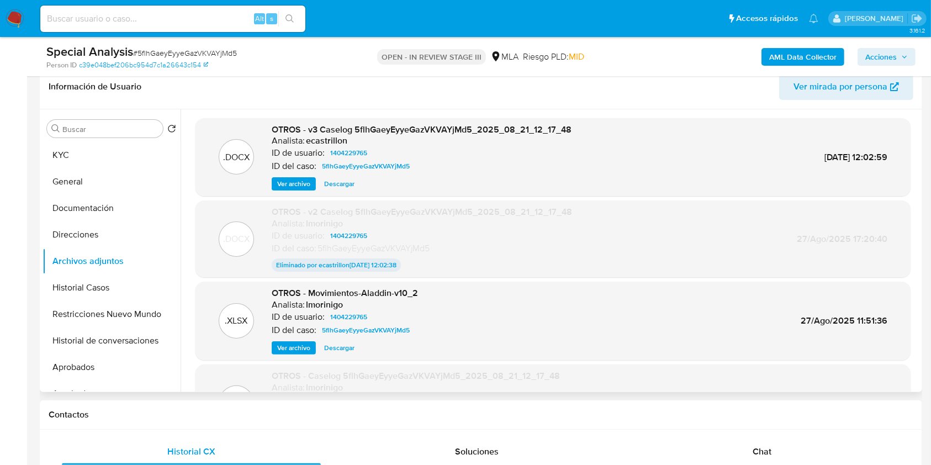
scroll to position [147, 0]
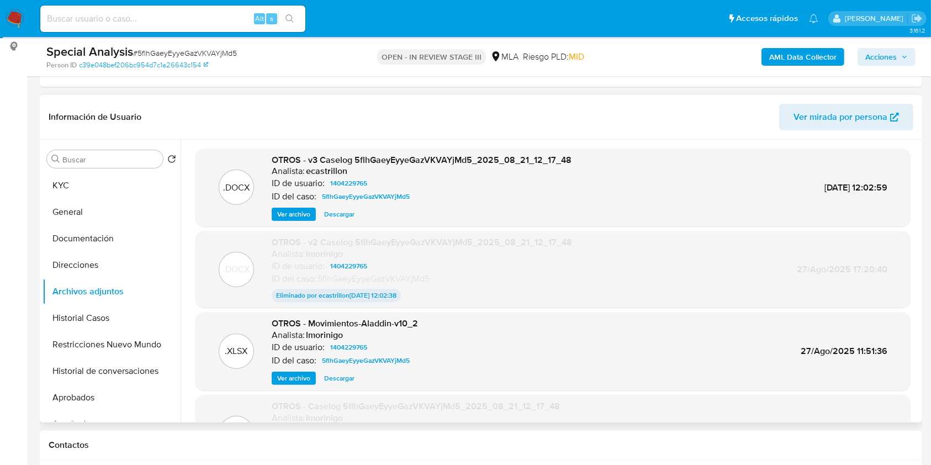
click at [336, 214] on span "Descargar" at bounding box center [339, 214] width 30 height 11
click at [199, 18] on input at bounding box center [172, 19] width 265 height 14
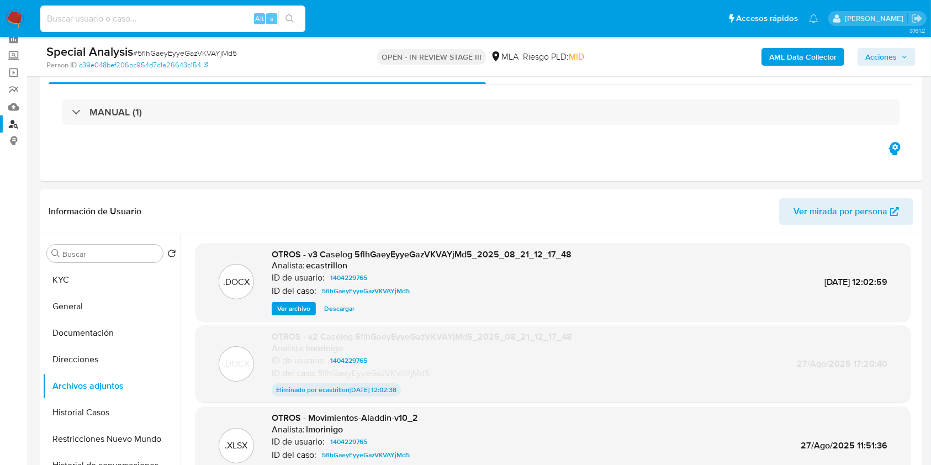
scroll to position [0, 0]
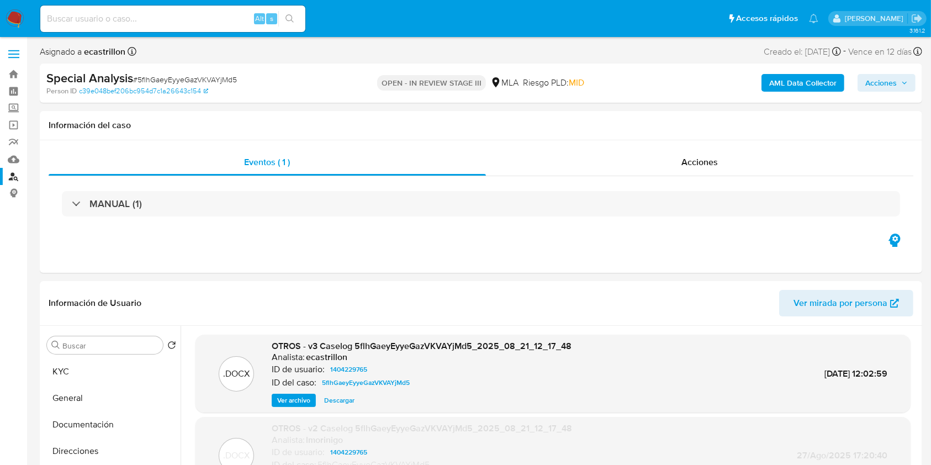
click at [15, 171] on link "Buscador de personas" at bounding box center [65, 176] width 131 height 17
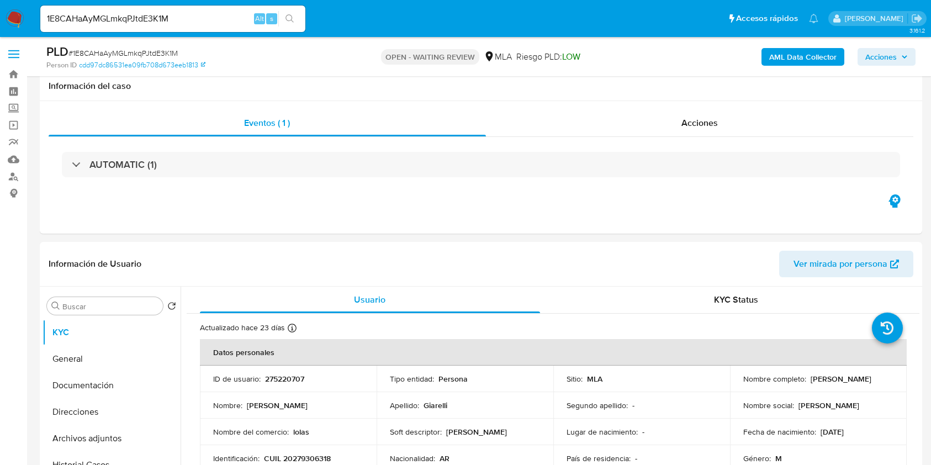
select select "10"
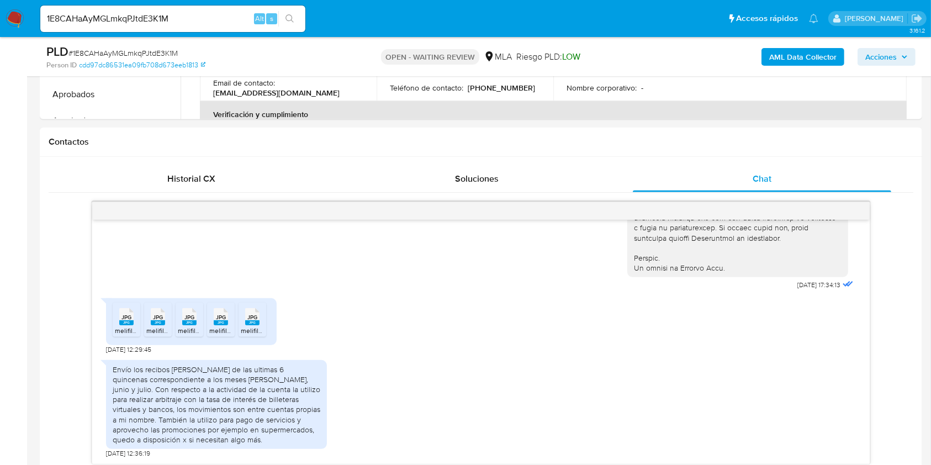
scroll to position [221, 0]
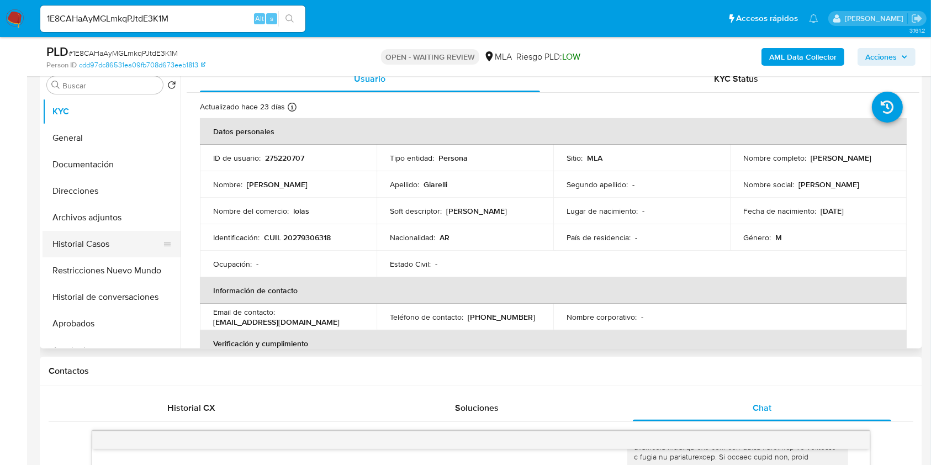
click at [92, 254] on button "Historial Casos" at bounding box center [106, 244] width 129 height 26
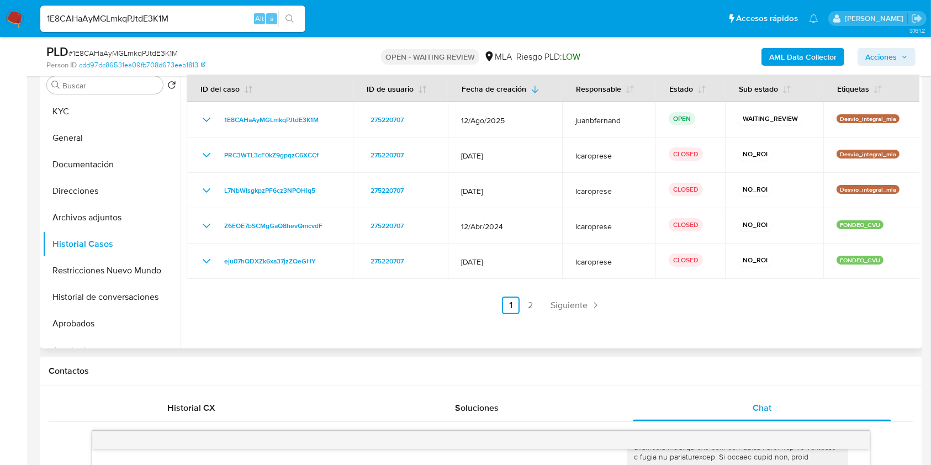
click at [677, 325] on div at bounding box center [549, 207] width 738 height 283
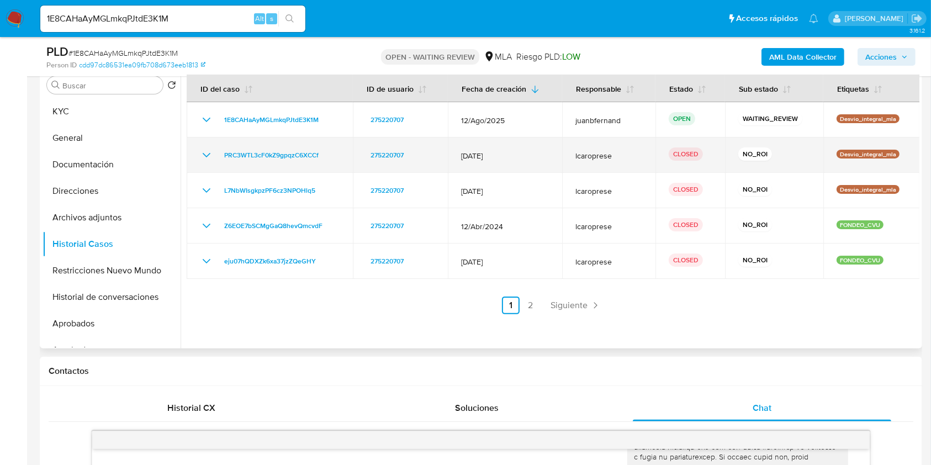
click at [208, 152] on icon "Mostrar/Ocultar" at bounding box center [206, 154] width 13 height 13
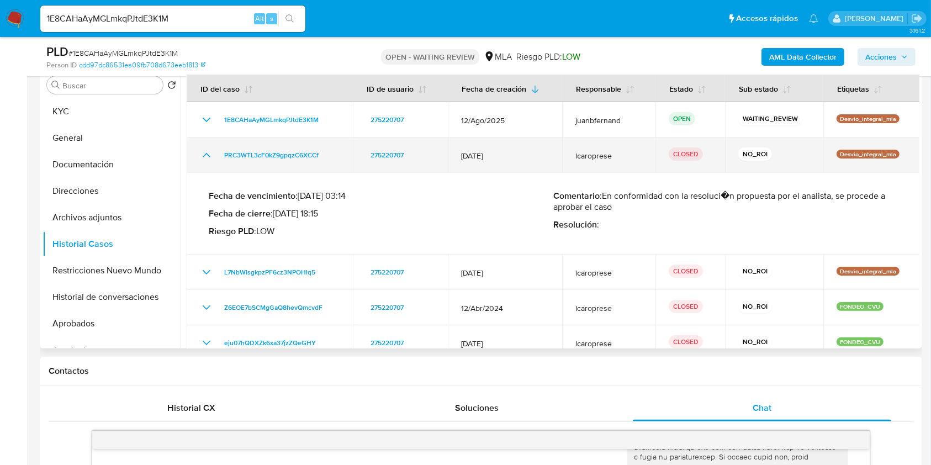
click at [201, 154] on icon "Mostrar/Ocultar" at bounding box center [206, 154] width 13 height 13
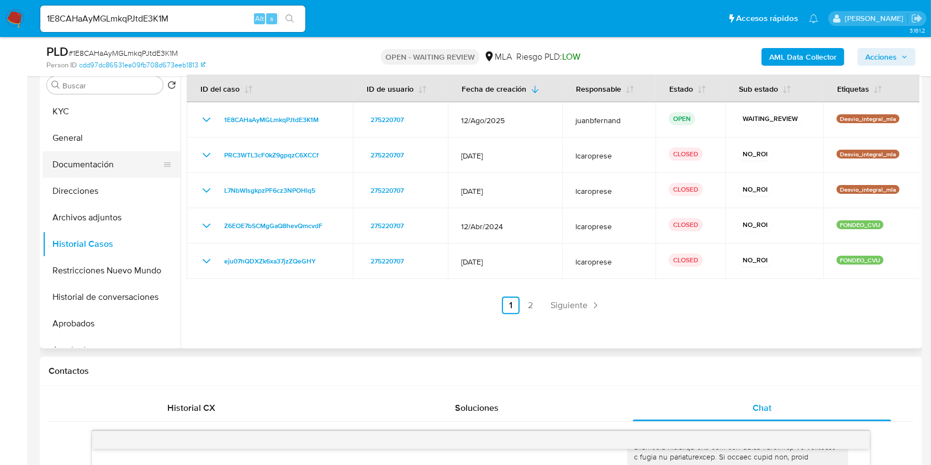
click at [95, 166] on button "Documentación" at bounding box center [106, 164] width 129 height 26
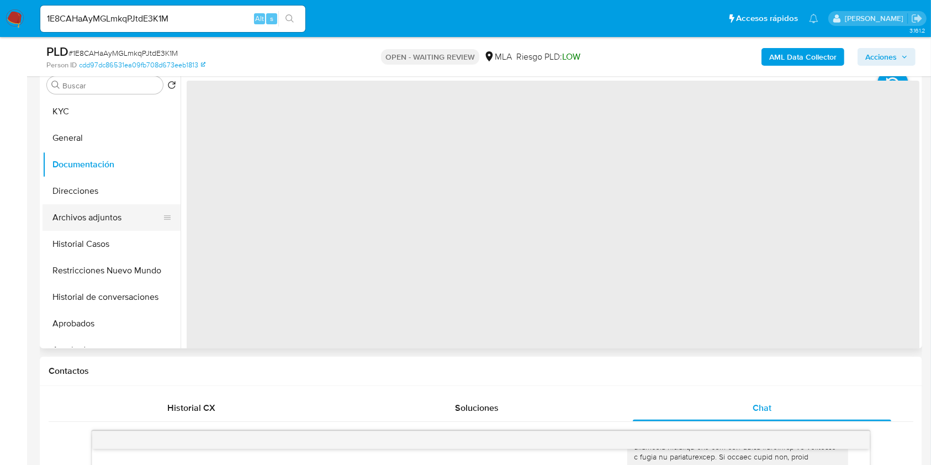
click at [99, 210] on button "Archivos adjuntos" at bounding box center [106, 217] width 129 height 26
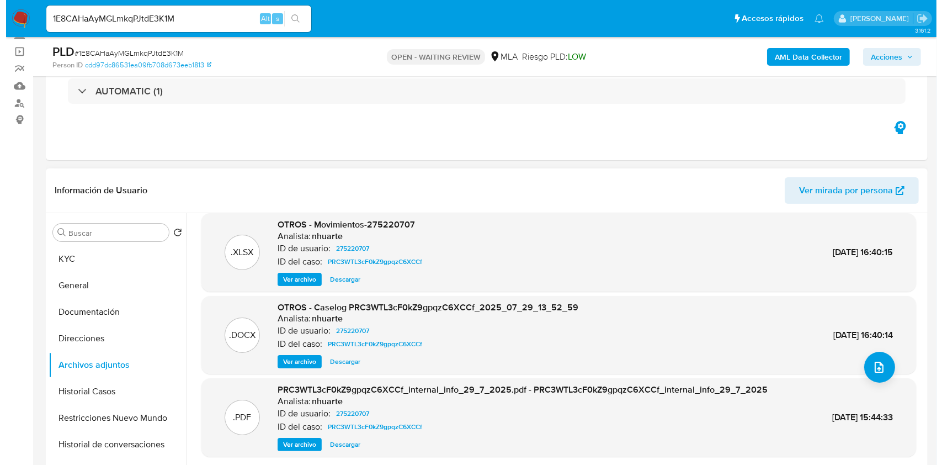
scroll to position [93, 0]
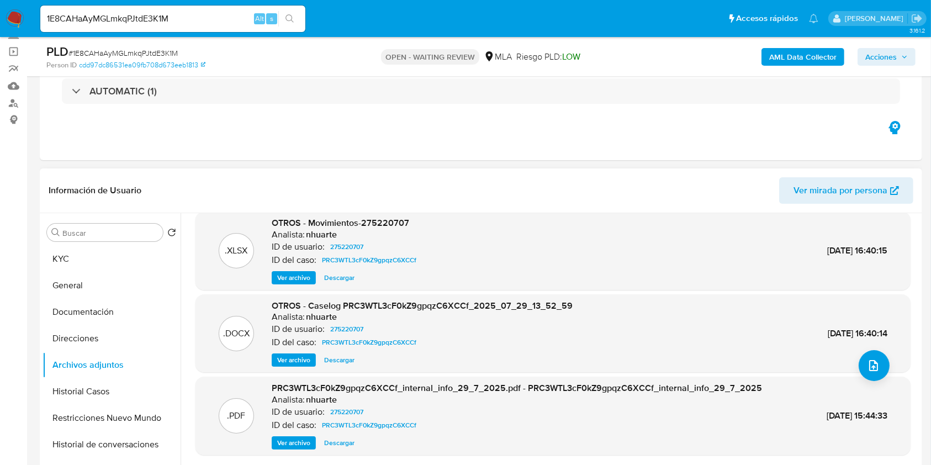
click at [299, 358] on span "Ver archivo" at bounding box center [293, 359] width 33 height 11
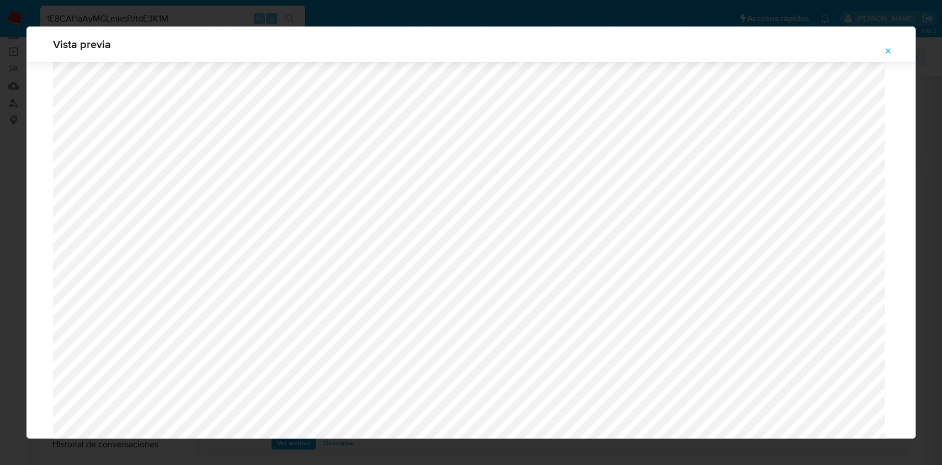
scroll to position [566, 0]
click at [885, 47] on icon "Attachment preview" at bounding box center [888, 50] width 9 height 9
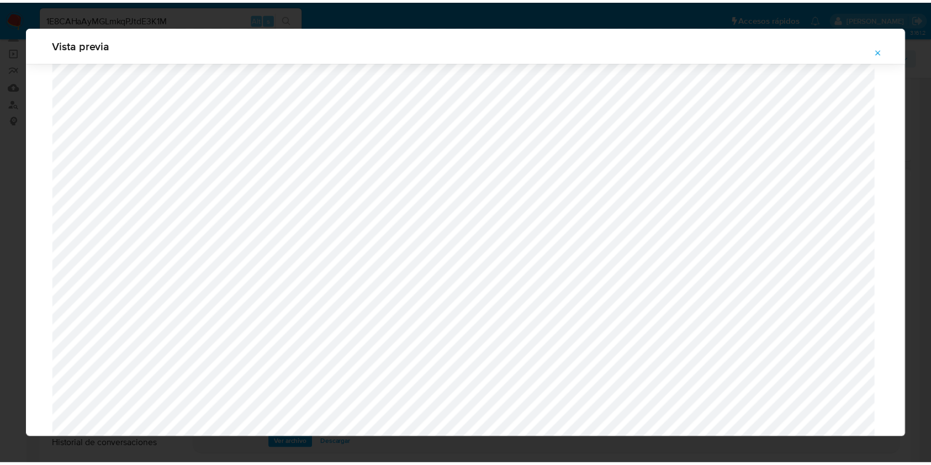
scroll to position [0, 0]
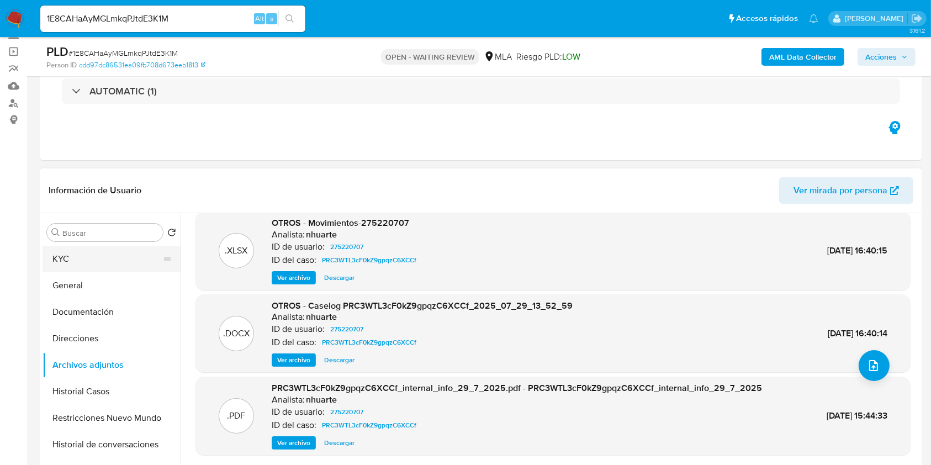
click at [110, 261] on button "KYC" at bounding box center [106, 259] width 129 height 26
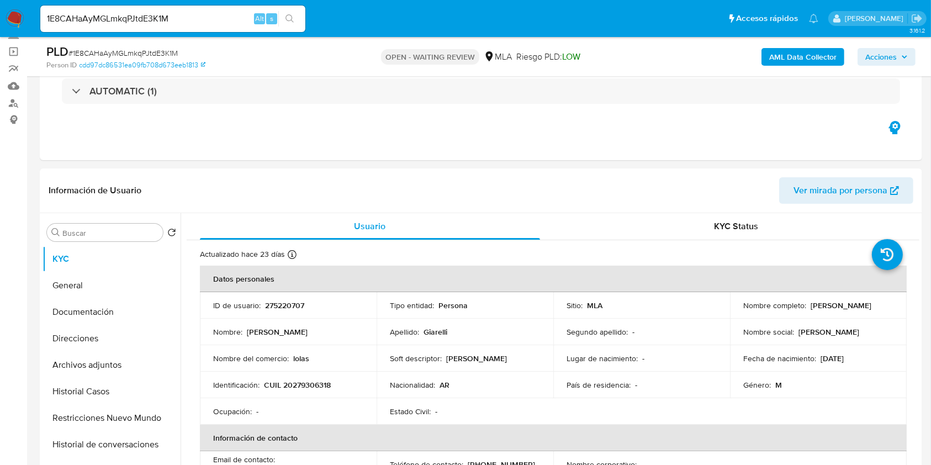
click at [290, 302] on p "275220707" at bounding box center [284, 305] width 39 height 10
copy p "275220707"
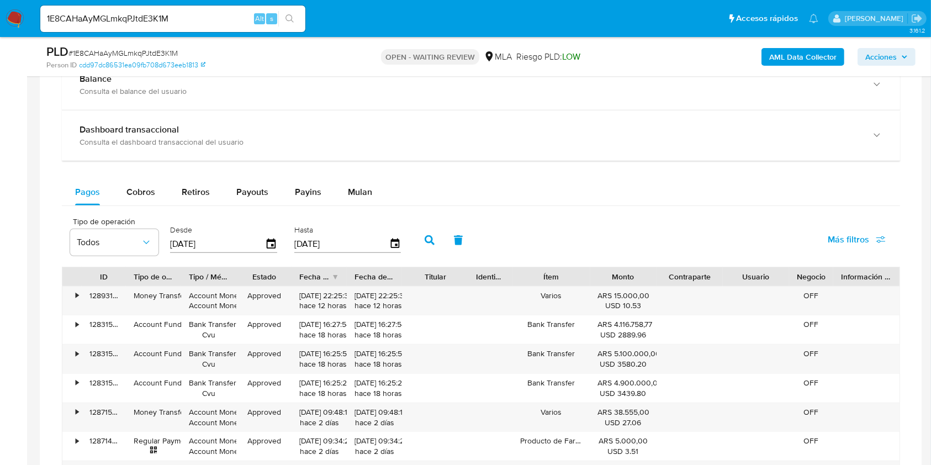
scroll to position [1030, 0]
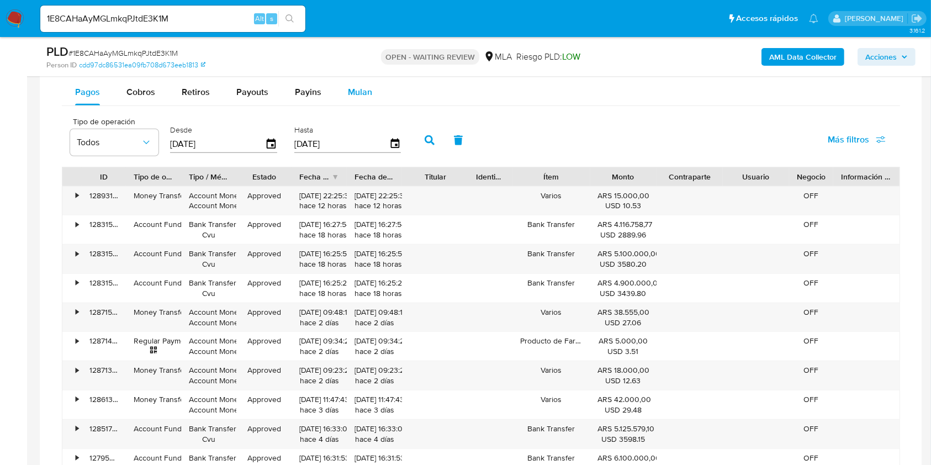
click at [365, 96] on span "Mulan" at bounding box center [360, 92] width 24 height 13
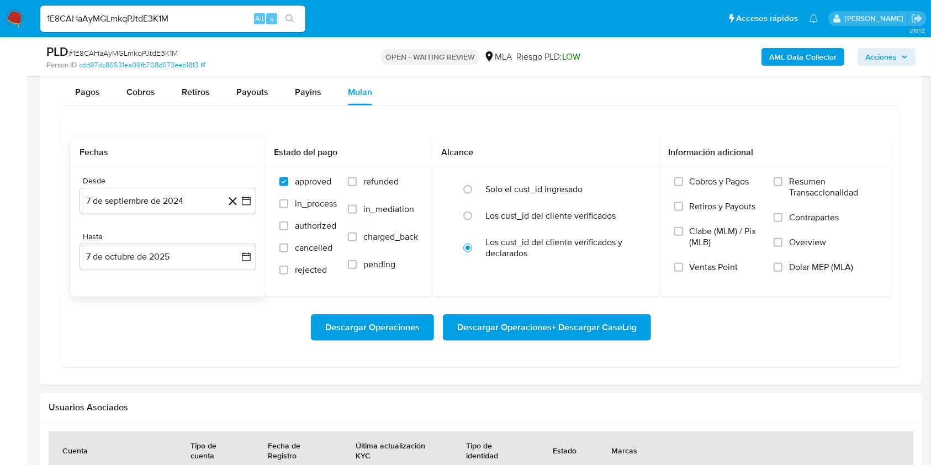
click at [234, 199] on icon at bounding box center [232, 201] width 8 height 8
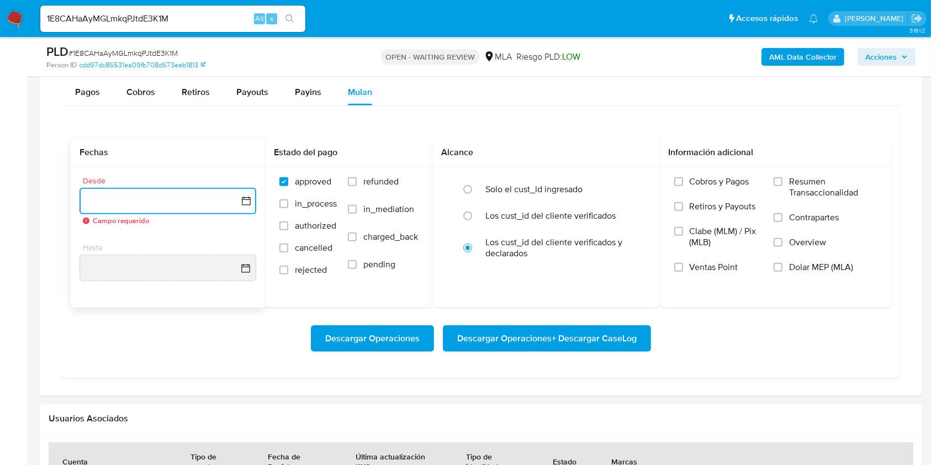
click at [185, 201] on button "button" at bounding box center [167, 201] width 177 height 26
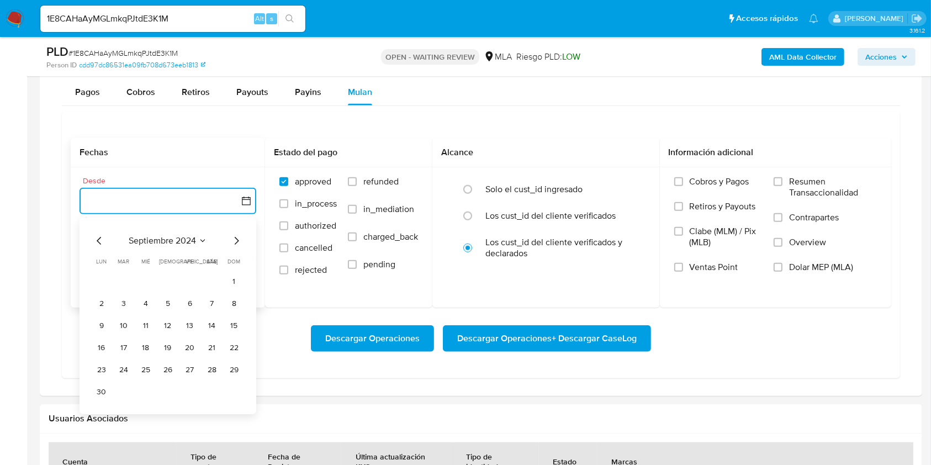
click at [200, 236] on icon "Seleccionar mes y año" at bounding box center [202, 240] width 9 height 9
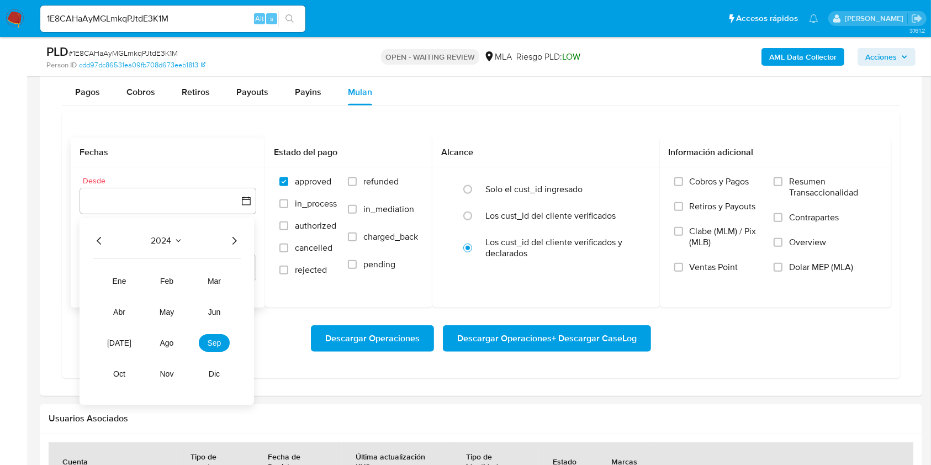
click at [237, 241] on icon "Año siguiente" at bounding box center [233, 240] width 13 height 13
click at [126, 341] on button "jul" at bounding box center [119, 343] width 31 height 18
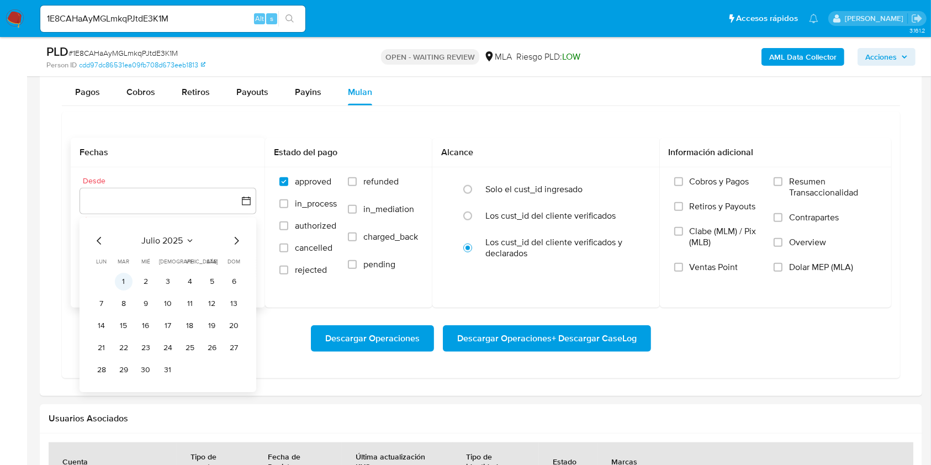
click at [130, 280] on button "1" at bounding box center [124, 282] width 18 height 18
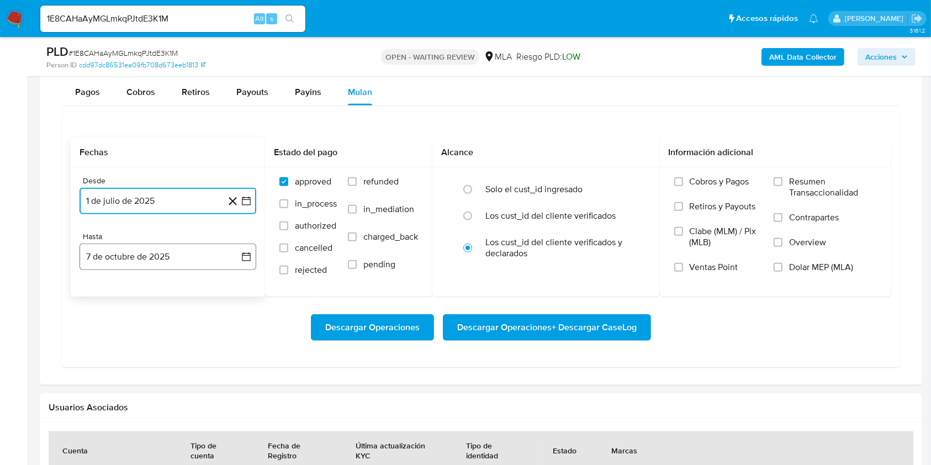
click at [164, 253] on button "7 de octubre de 2025" at bounding box center [167, 256] width 177 height 26
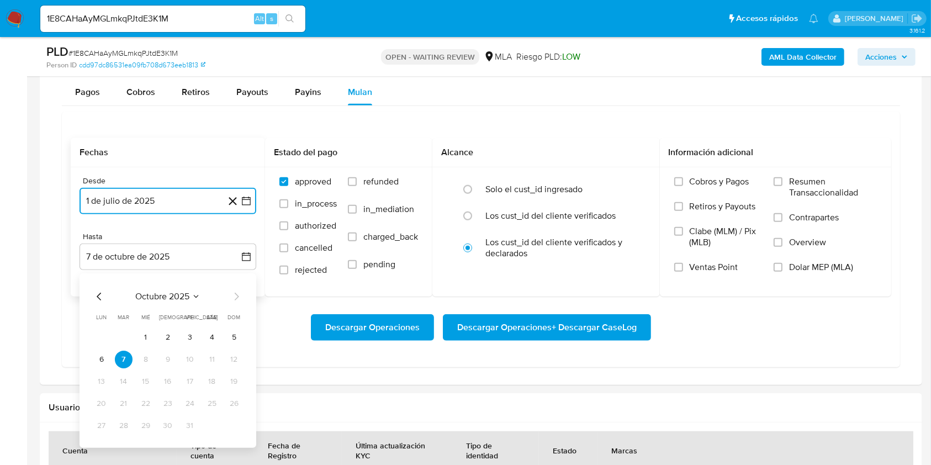
click at [99, 296] on icon "Mes anterior" at bounding box center [99, 296] width 13 height 13
click at [99, 295] on icon "Mes anterior" at bounding box center [99, 296] width 13 height 13
click at [173, 422] on button "31" at bounding box center [168, 426] width 18 height 18
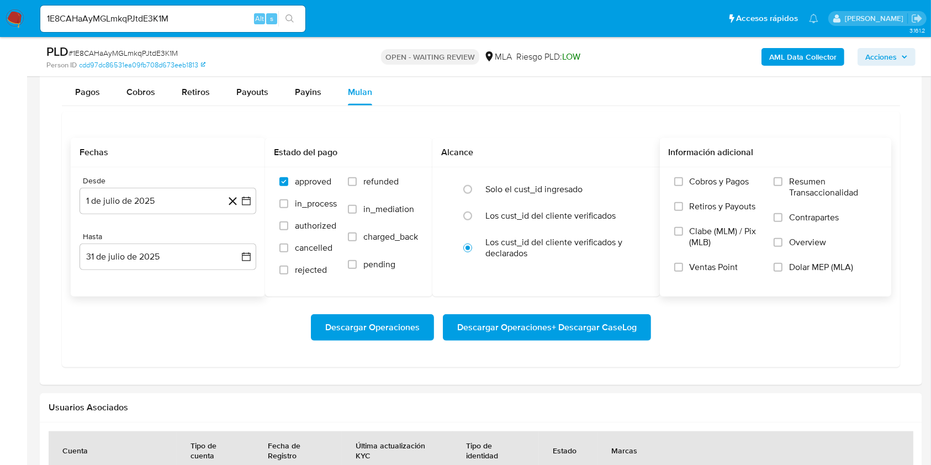
click at [830, 269] on span "Dolar MEP (MLA)" at bounding box center [821, 267] width 64 height 11
click at [782, 269] on input "Dolar MEP (MLA)" at bounding box center [777, 267] width 9 height 9
click at [577, 321] on span "Descargar Operaciones + Descargar CaseLog" at bounding box center [546, 327] width 179 height 24
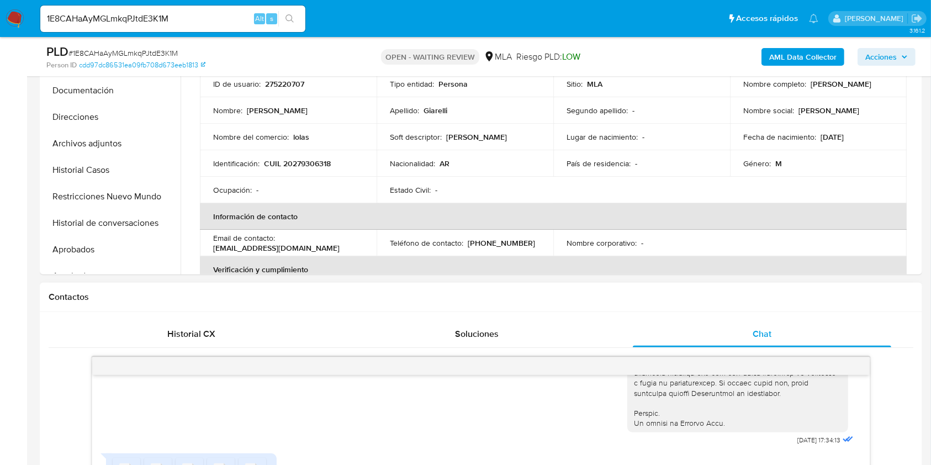
scroll to position [294, 0]
click at [104, 147] on button "Archivos adjuntos" at bounding box center [106, 144] width 129 height 26
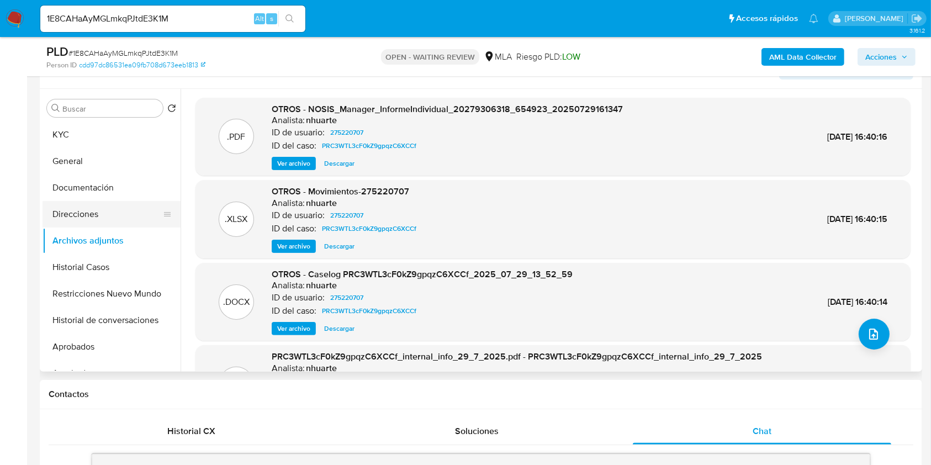
scroll to position [221, 0]
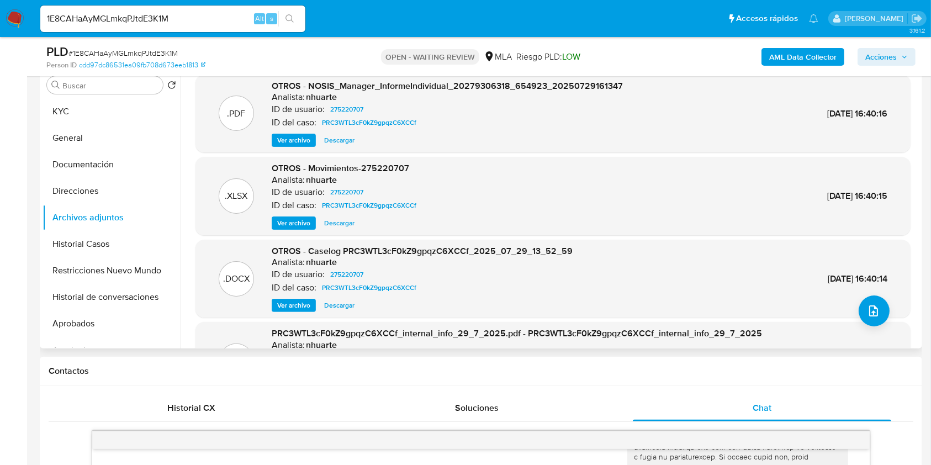
click at [309, 300] on span "Ver archivo" at bounding box center [293, 305] width 33 height 11
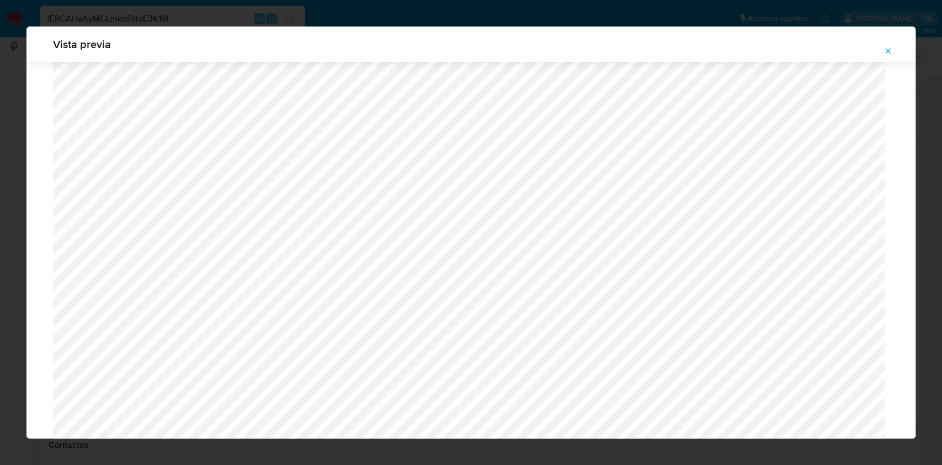
scroll to position [714, 0]
click at [888, 51] on icon "Attachment preview" at bounding box center [888, 50] width 5 height 5
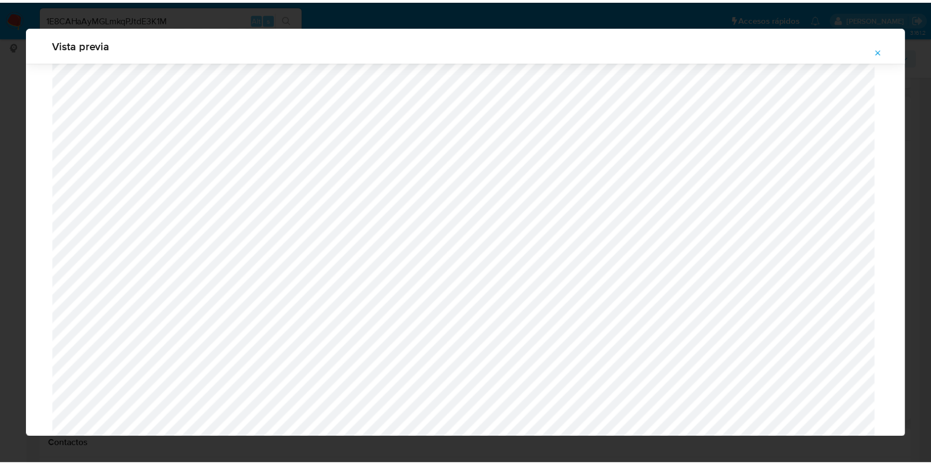
scroll to position [0, 0]
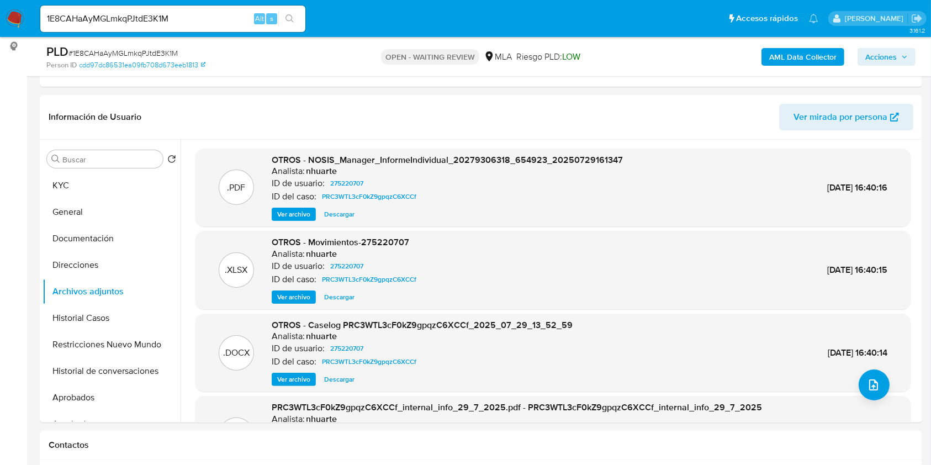
click at [240, 19] on input "1E8CAHaAyMGLmkqPJtdE3K1M" at bounding box center [172, 19] width 265 height 14
paste input "ZxGnSiKdZEwjgYzpxGj0pyi"
type input "1ZxGnSiKdZEwjgYzpxGj0pyi"
click at [288, 19] on icon "search-icon" at bounding box center [289, 18] width 9 height 9
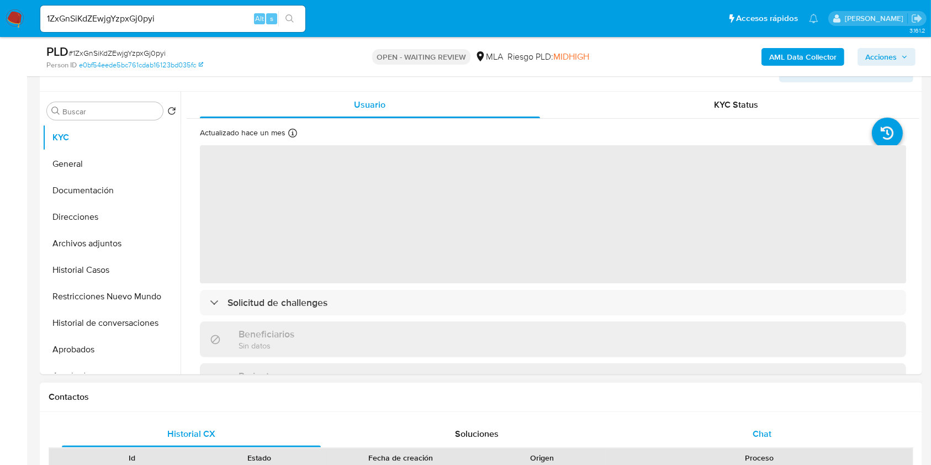
scroll to position [368, 0]
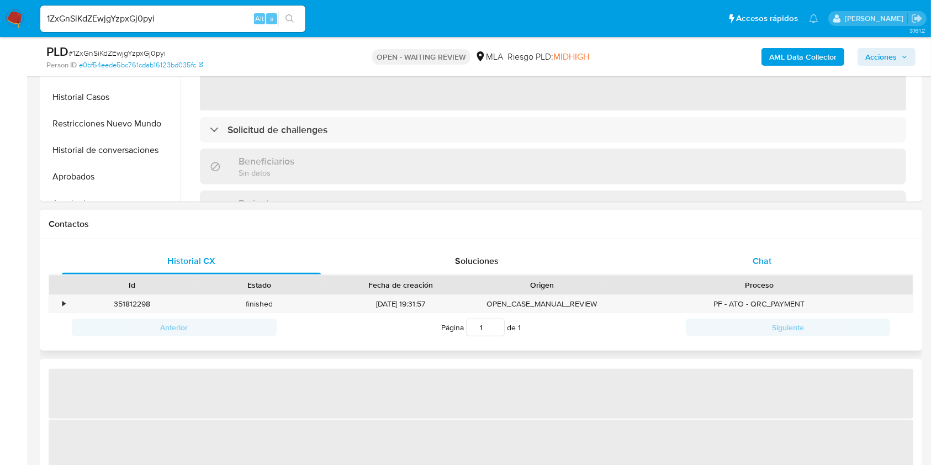
select select "10"
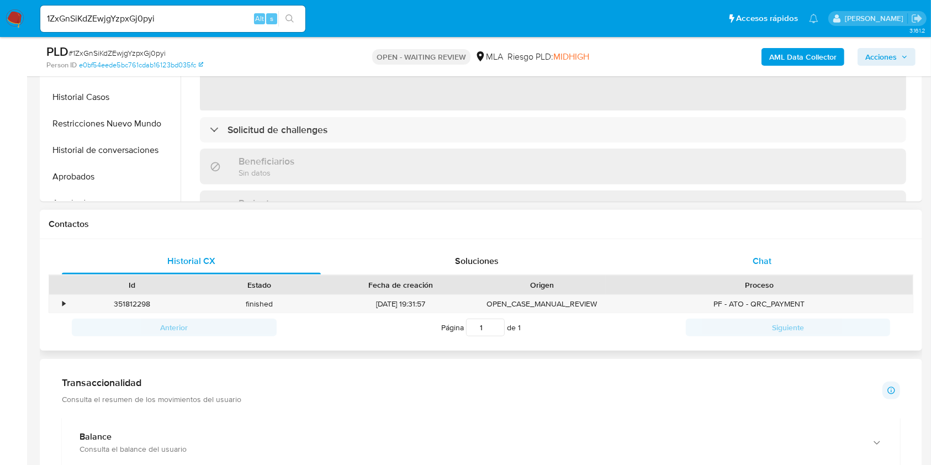
click at [791, 262] on div "Chat" at bounding box center [762, 261] width 259 height 26
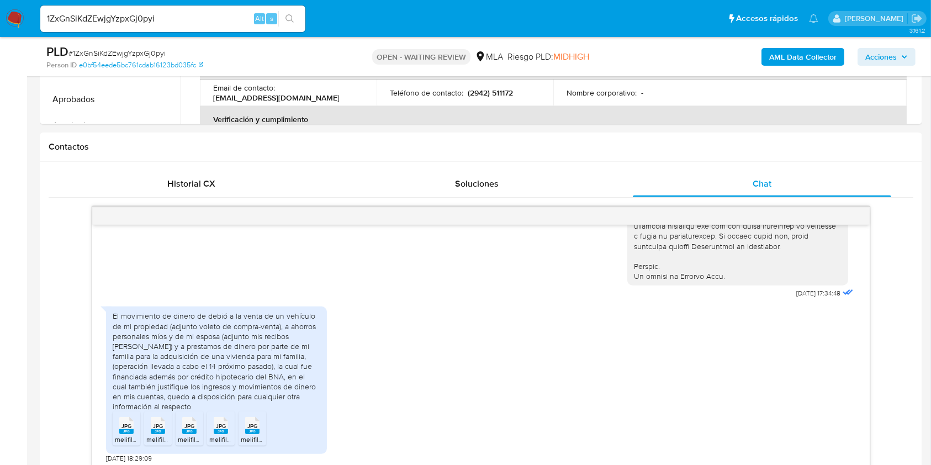
scroll to position [588, 0]
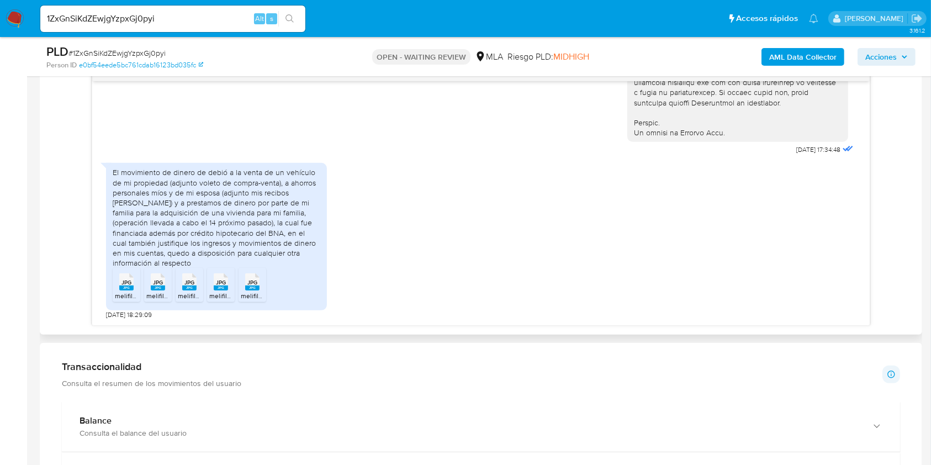
click at [124, 286] on rect at bounding box center [126, 287] width 14 height 5
click at [156, 289] on rect at bounding box center [158, 287] width 14 height 5
click at [185, 285] on span "JPG" at bounding box center [189, 282] width 10 height 7
click at [216, 290] on icon "JPG" at bounding box center [221, 281] width 14 height 19
click at [257, 285] on rect at bounding box center [252, 287] width 14 height 5
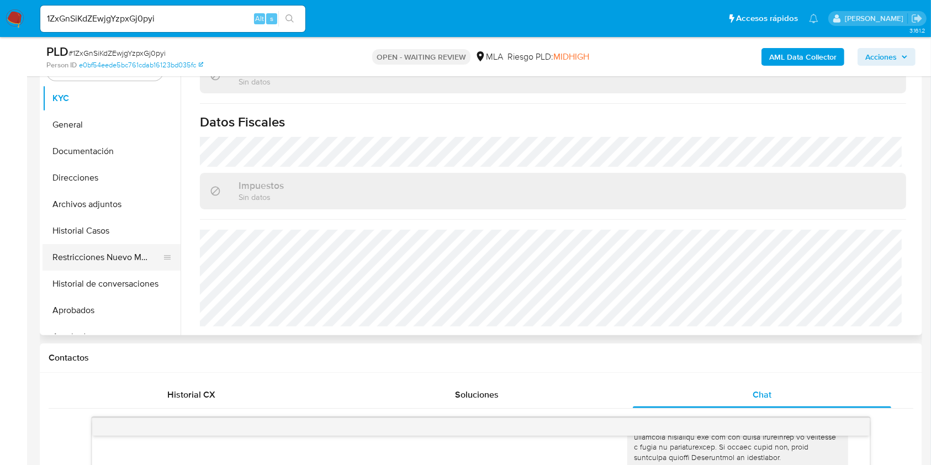
scroll to position [221, 0]
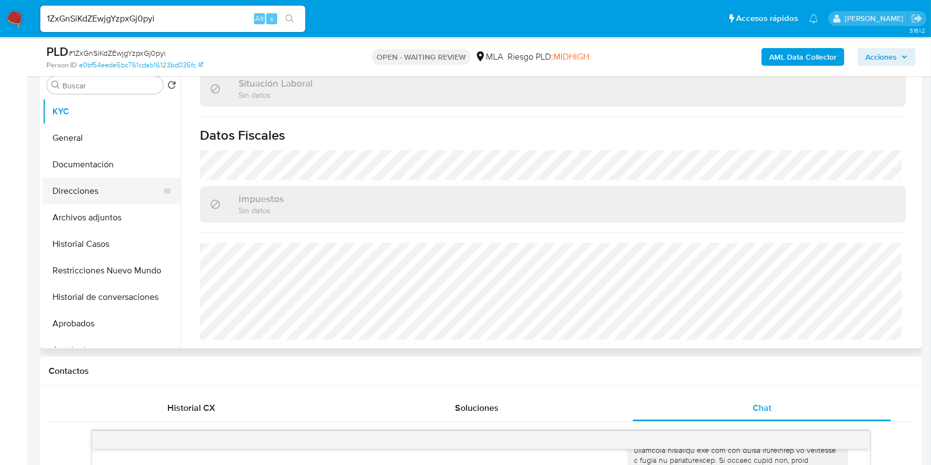
click at [99, 185] on button "Direcciones" at bounding box center [106, 191] width 129 height 26
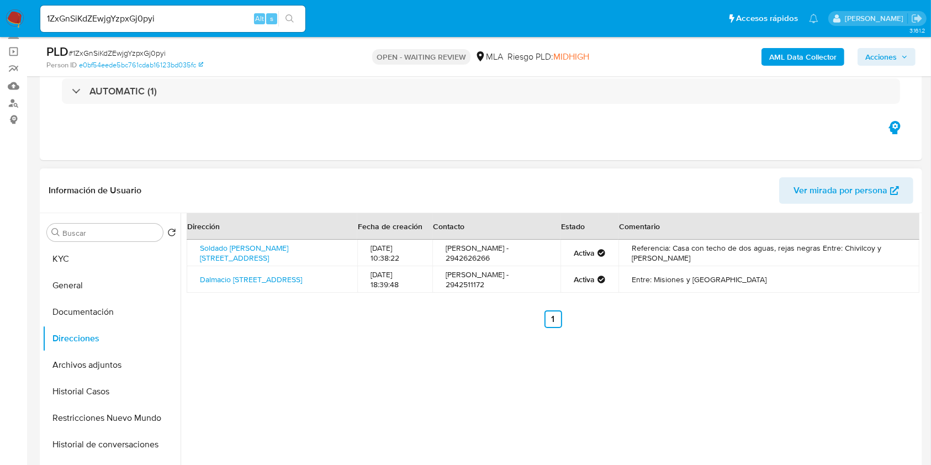
scroll to position [147, 0]
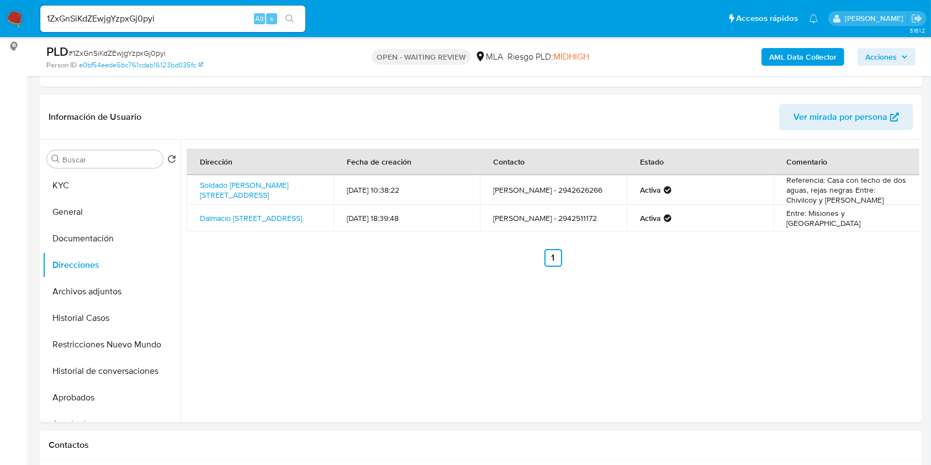
click at [185, 15] on input "1ZxGnSiKdZEwjgYzpxGj0pyi" at bounding box center [172, 19] width 265 height 14
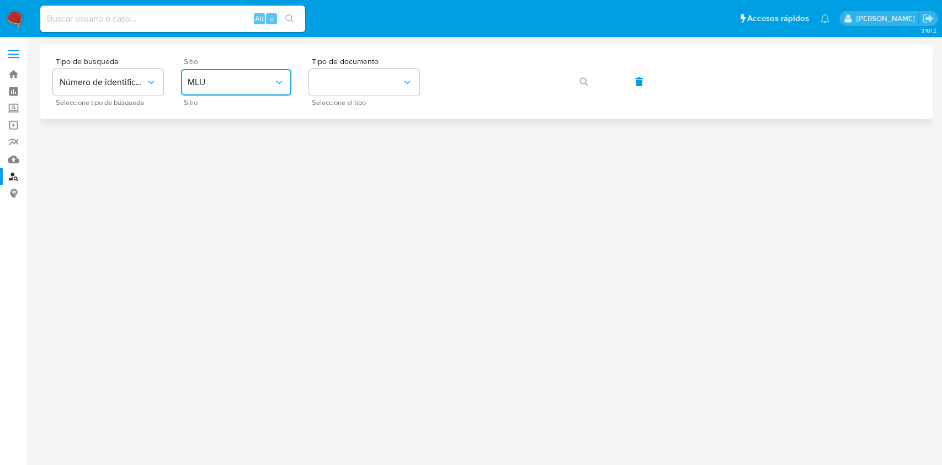
drag, startPoint x: 236, startPoint y: 70, endPoint x: 236, endPoint y: 82, distance: 12.1
click at [235, 70] on button "MLU" at bounding box center [236, 82] width 110 height 26
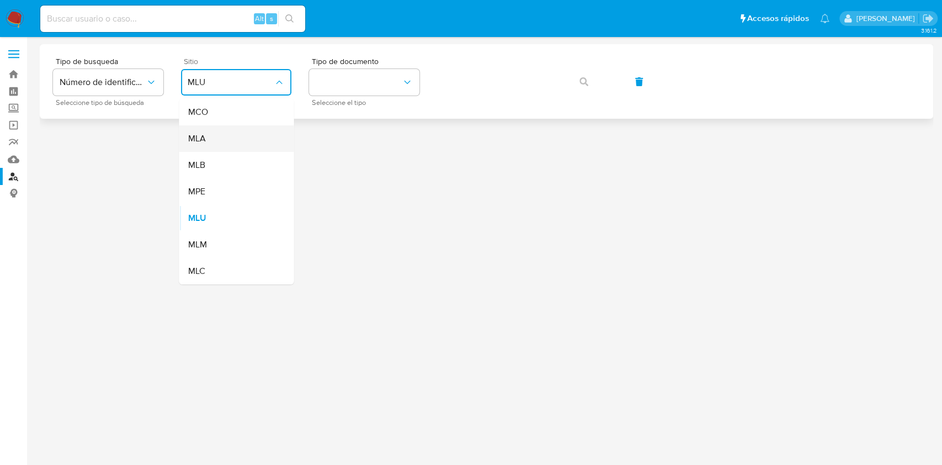
click at [225, 135] on div "MLA" at bounding box center [233, 138] width 91 height 26
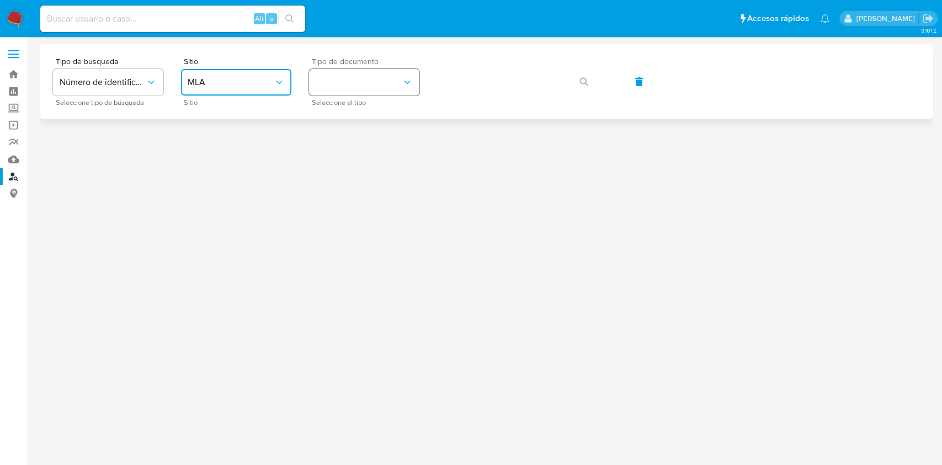
click at [366, 89] on button "identificationType" at bounding box center [364, 82] width 110 height 26
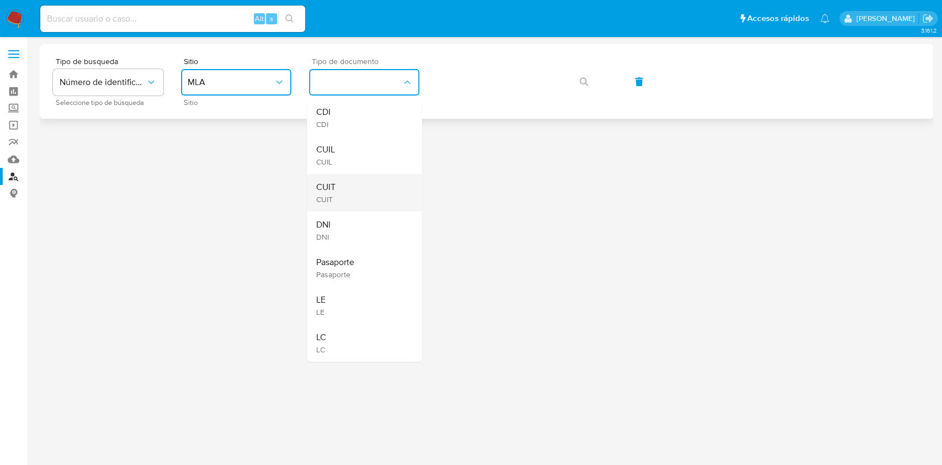
click at [355, 190] on div "CUIT CUIT" at bounding box center [361, 193] width 91 height 38
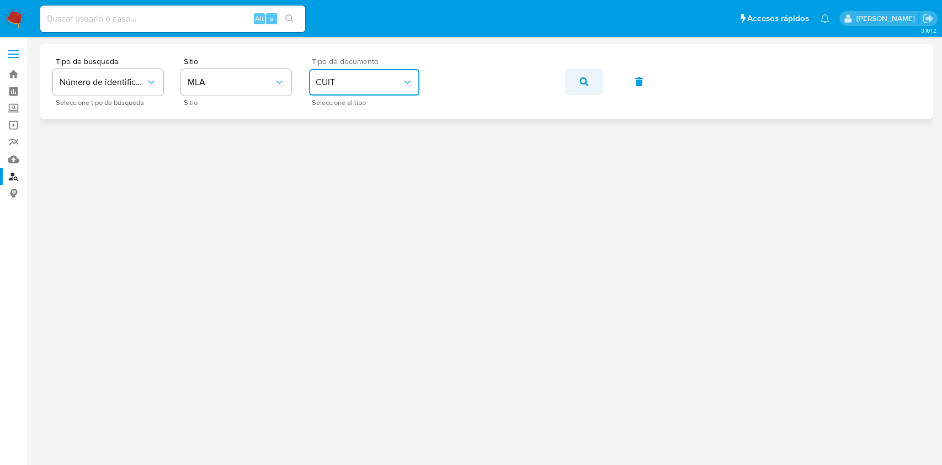
click at [577, 87] on button "button" at bounding box center [584, 81] width 38 height 26
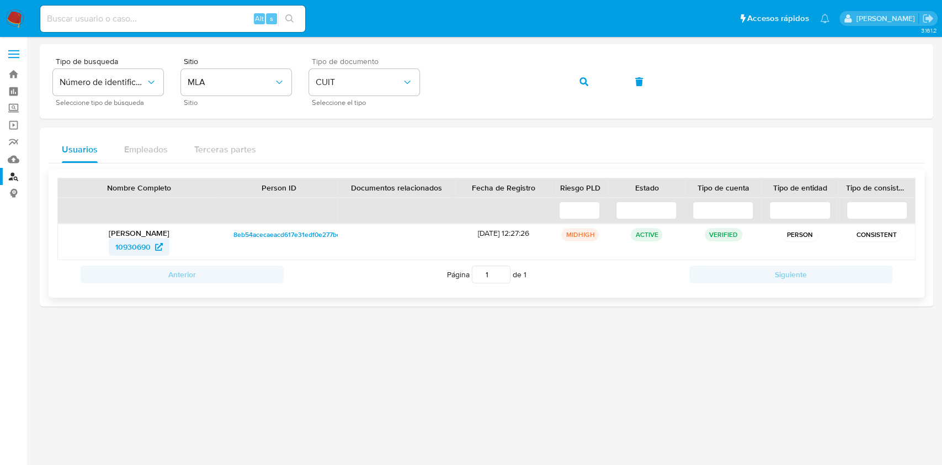
click at [150, 248] on span "10930690" at bounding box center [132, 247] width 35 height 18
click at [570, 88] on button "button" at bounding box center [584, 81] width 38 height 26
click at [145, 253] on span "131583991" at bounding box center [132, 247] width 35 height 18
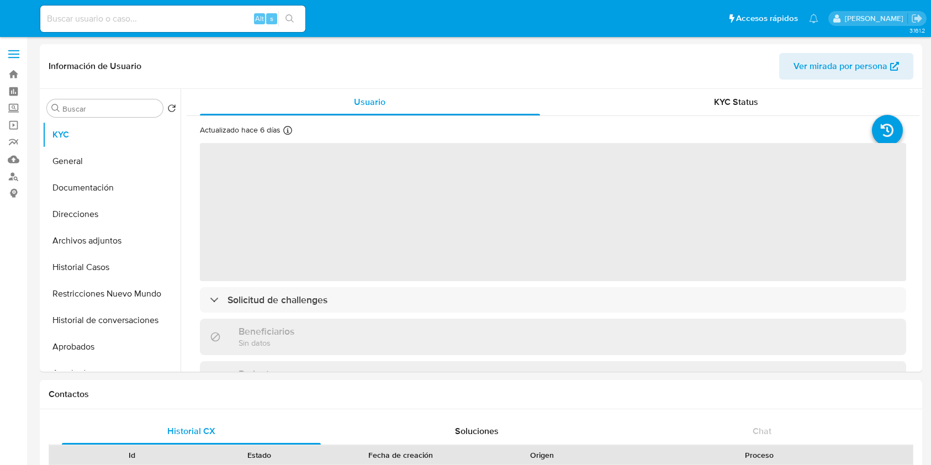
select select "10"
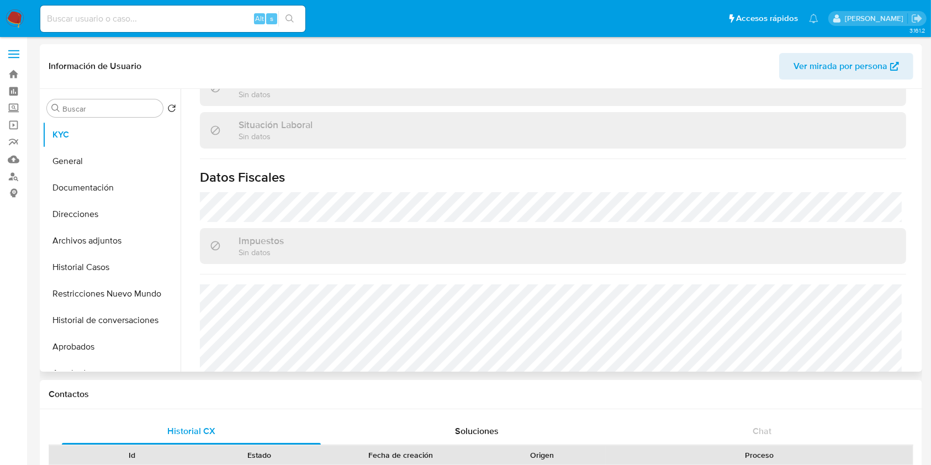
scroll to position [588, 0]
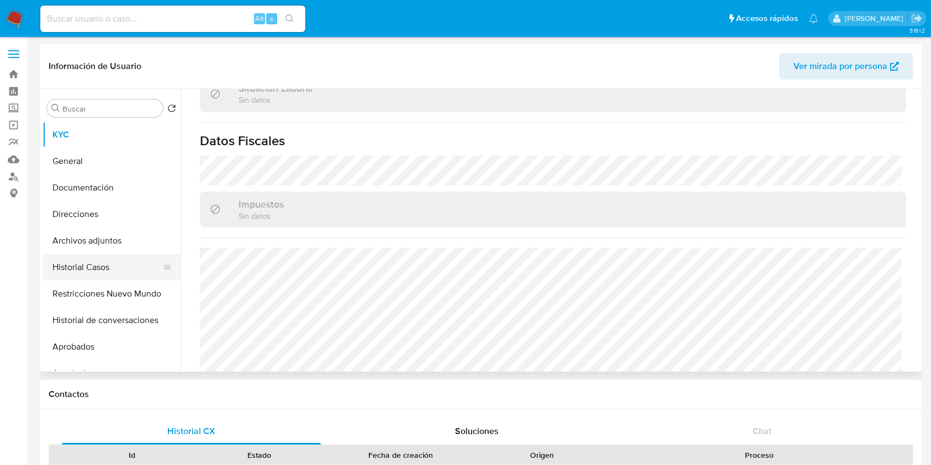
click at [84, 263] on button "Historial Casos" at bounding box center [106, 267] width 129 height 26
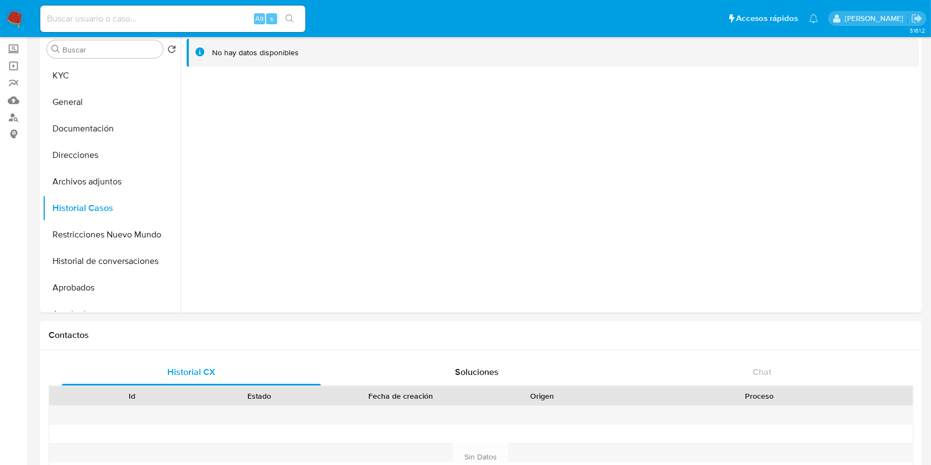
scroll to position [36, 0]
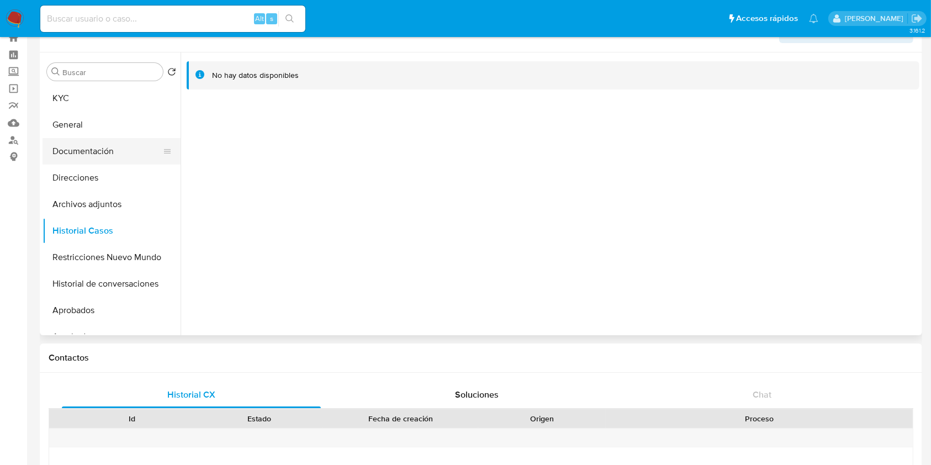
click at [115, 145] on button "Documentación" at bounding box center [106, 151] width 129 height 26
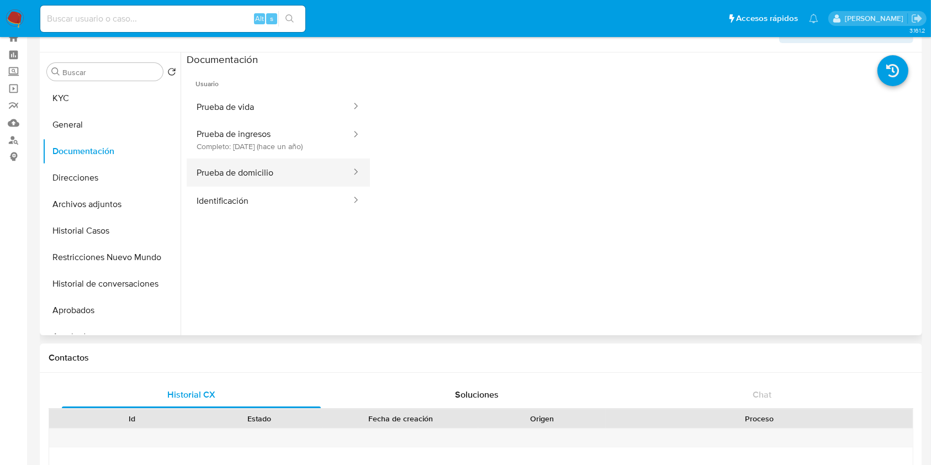
click at [309, 167] on button "Prueba de domicilio" at bounding box center [270, 172] width 166 height 28
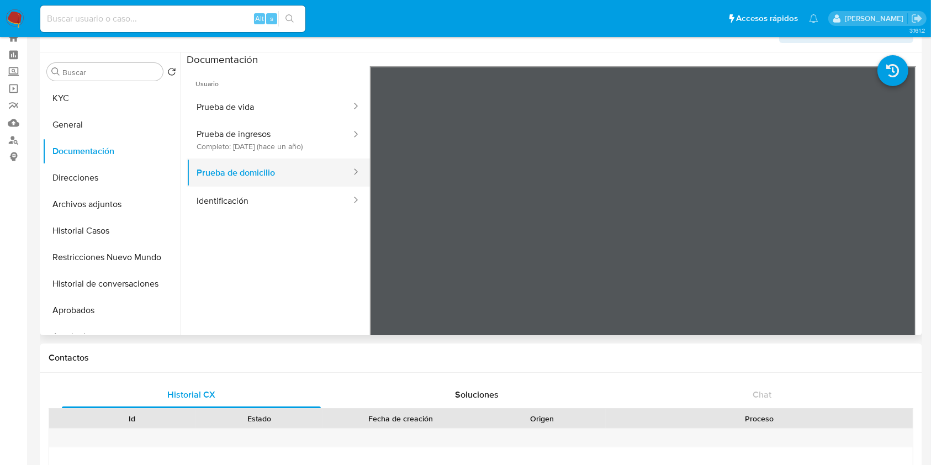
click at [295, 184] on button "Prueba de domicilio" at bounding box center [270, 172] width 166 height 28
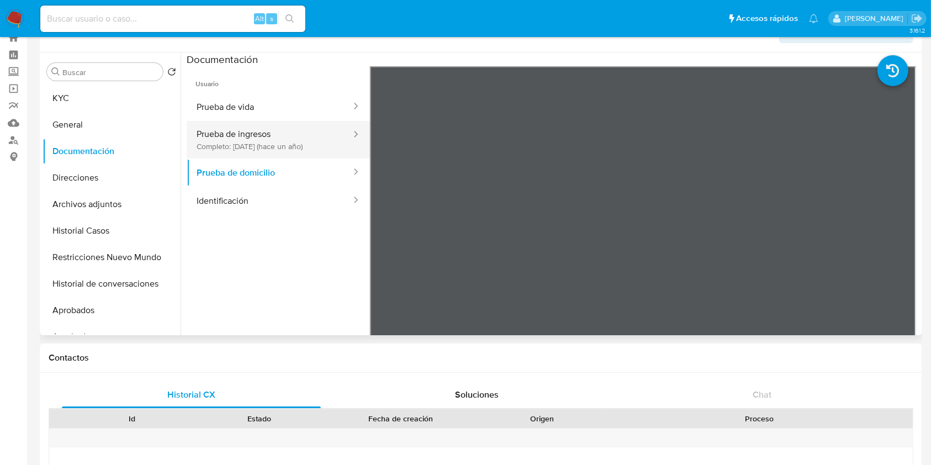
click at [286, 121] on button "Prueba de ingresos Completo: [DATE] (hace un año)" at bounding box center [270, 140] width 166 height 38
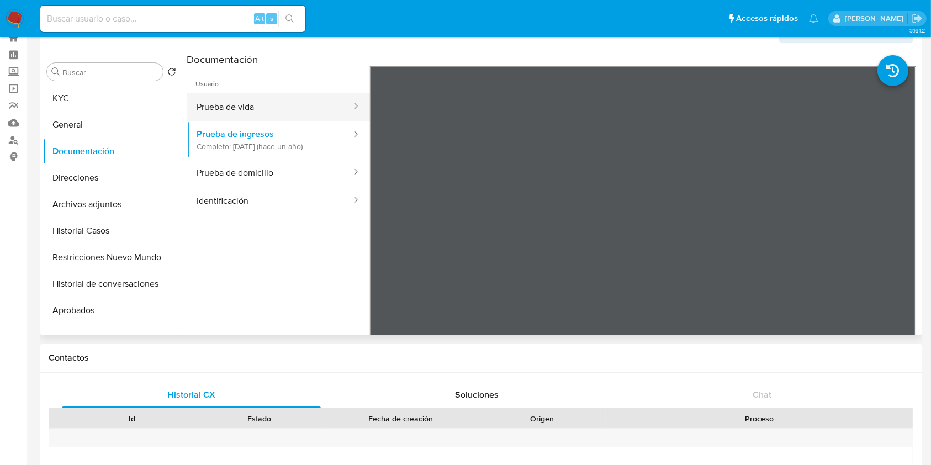
click at [290, 113] on button "Prueba de vida" at bounding box center [270, 107] width 166 height 28
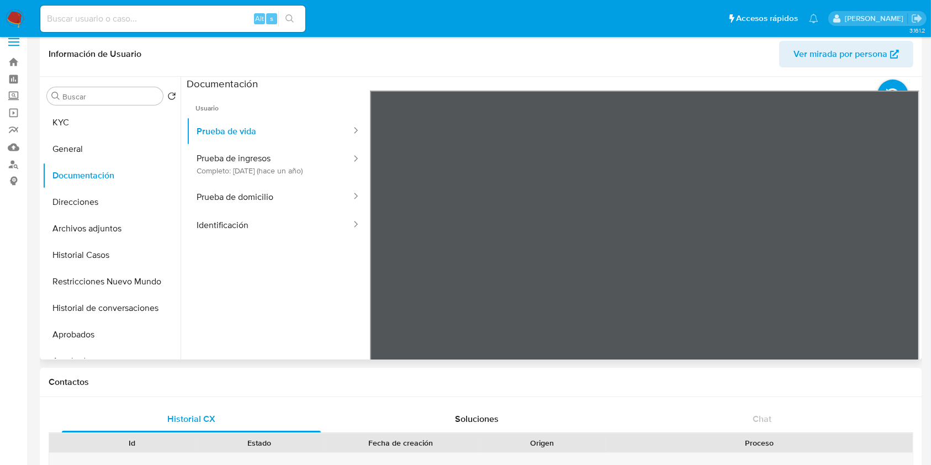
scroll to position [0, 0]
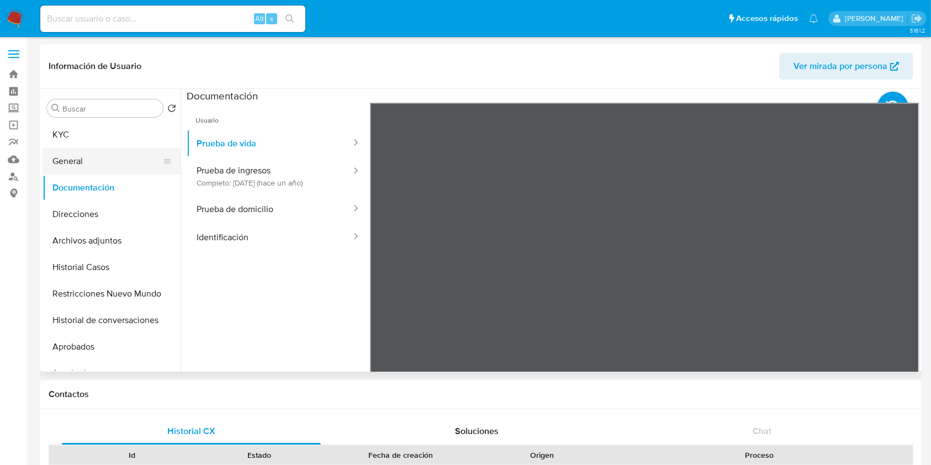
click at [100, 157] on button "General" at bounding box center [106, 161] width 129 height 26
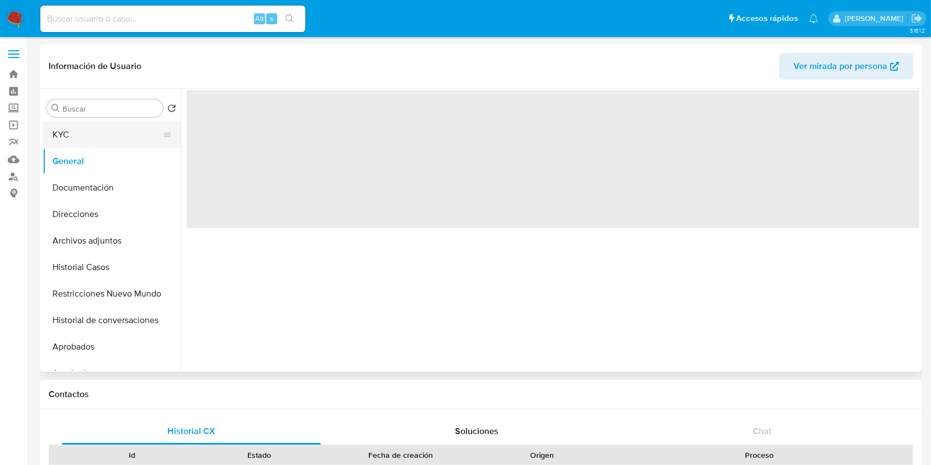
click at [107, 135] on button "KYC" at bounding box center [106, 134] width 129 height 26
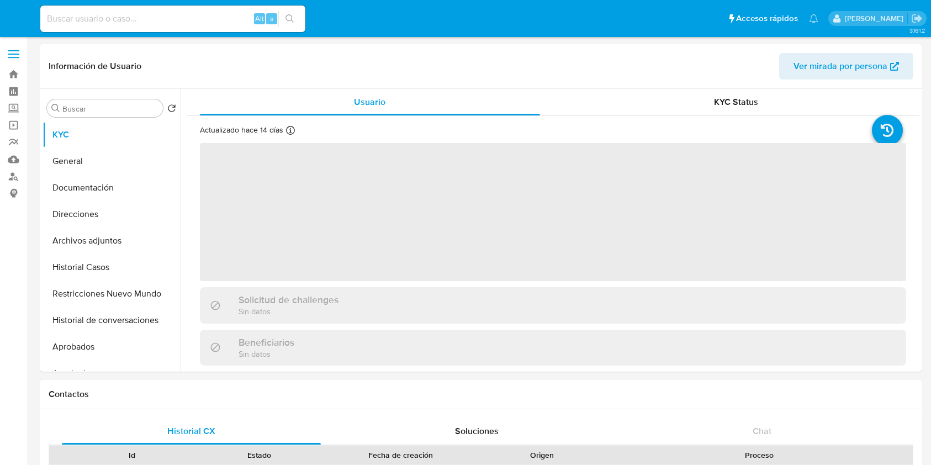
select select "10"
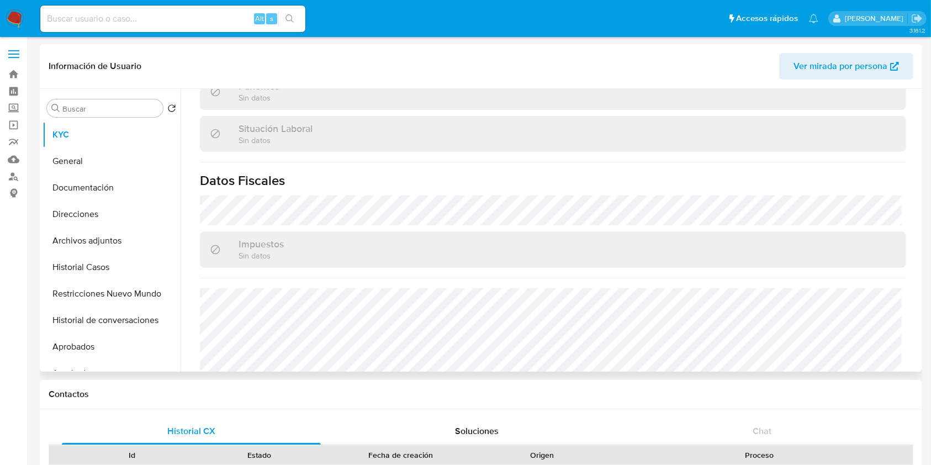
scroll to position [581, 0]
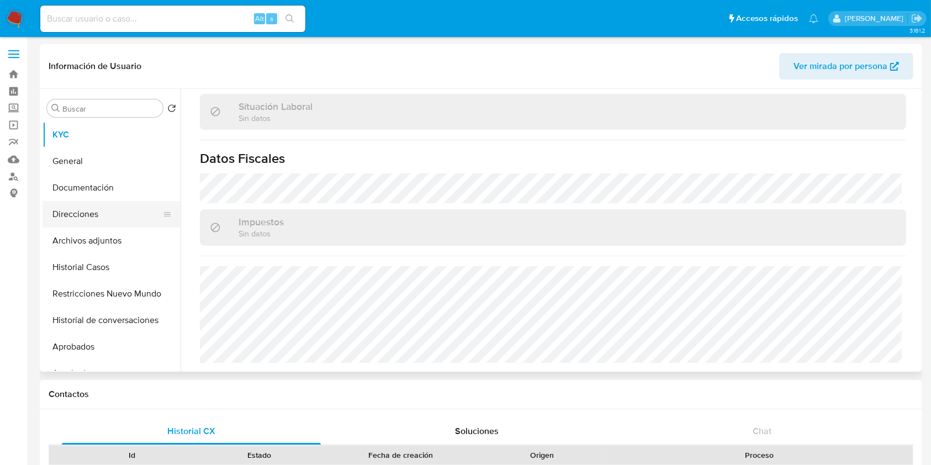
click at [104, 217] on button "Direcciones" at bounding box center [106, 214] width 129 height 26
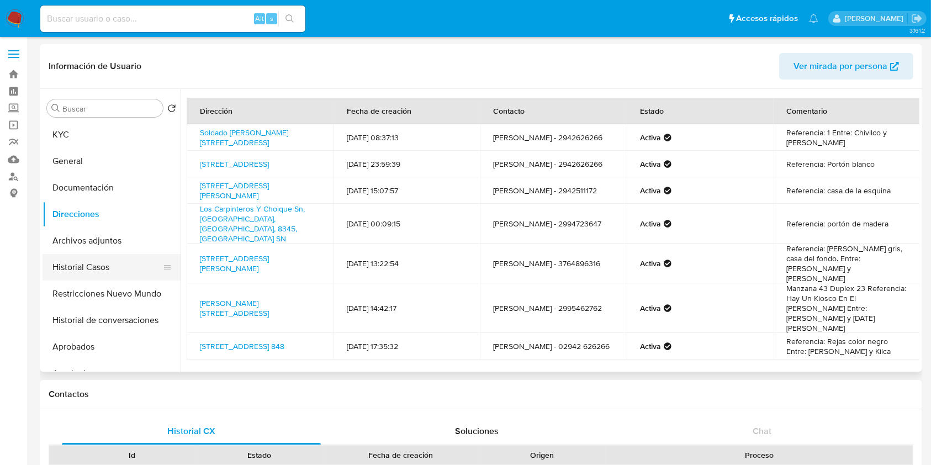
drag, startPoint x: 92, startPoint y: 272, endPoint x: 98, endPoint y: 267, distance: 7.8
click at [92, 272] on button "Historial Casos" at bounding box center [106, 267] width 129 height 26
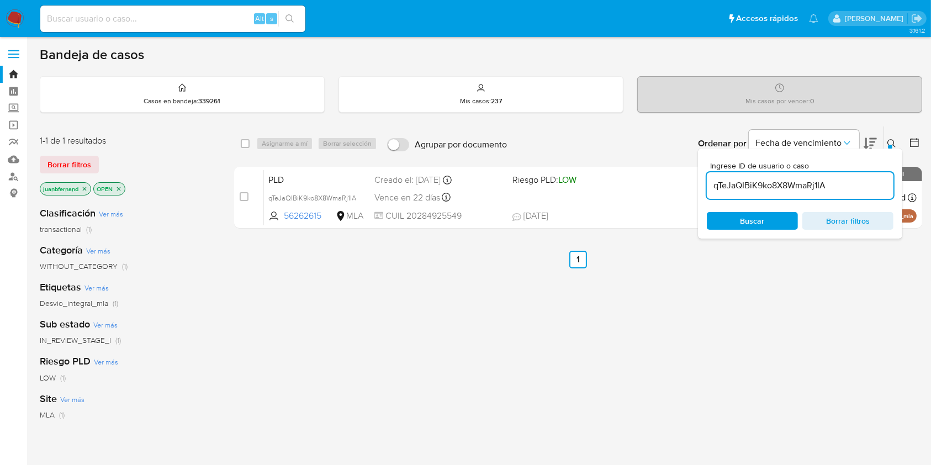
click at [853, 187] on input "qTeJaQIBiK9ko8X8WmaRj1IA" at bounding box center [799, 185] width 187 height 14
paste input "1ZxGnSiKdZEwjgYzpxGj0pyi"
type input "1ZxGnSiKdZEwjgYzpxGj0pyi"
click at [238, 141] on div "select-all-cases-checkbox Asignarme a mí Borrar selección Agrupar por documento…" at bounding box center [578, 143] width 688 height 34
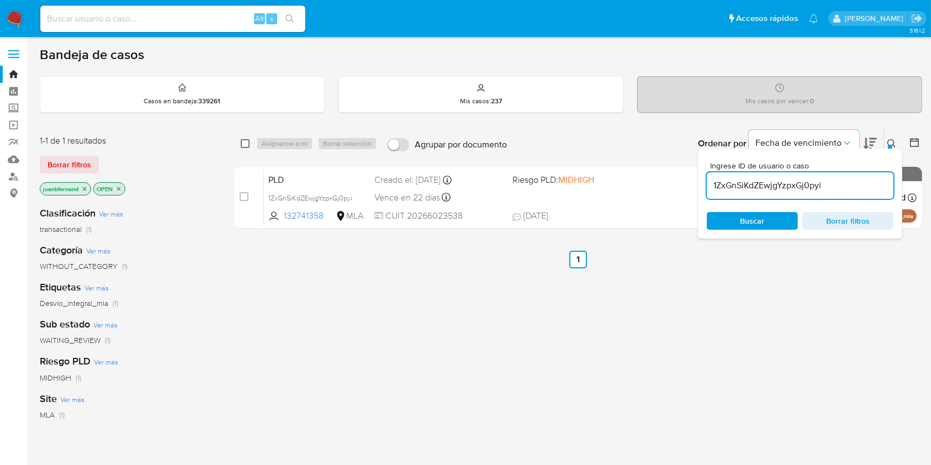
click at [242, 141] on input "checkbox" at bounding box center [245, 143] width 9 height 9
checkbox input "true"
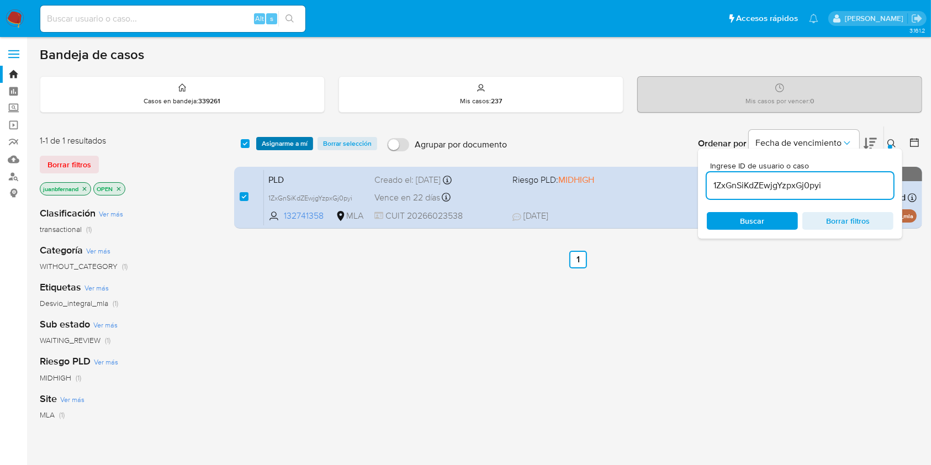
click at [272, 143] on span "Asignarme a mí" at bounding box center [285, 143] width 46 height 11
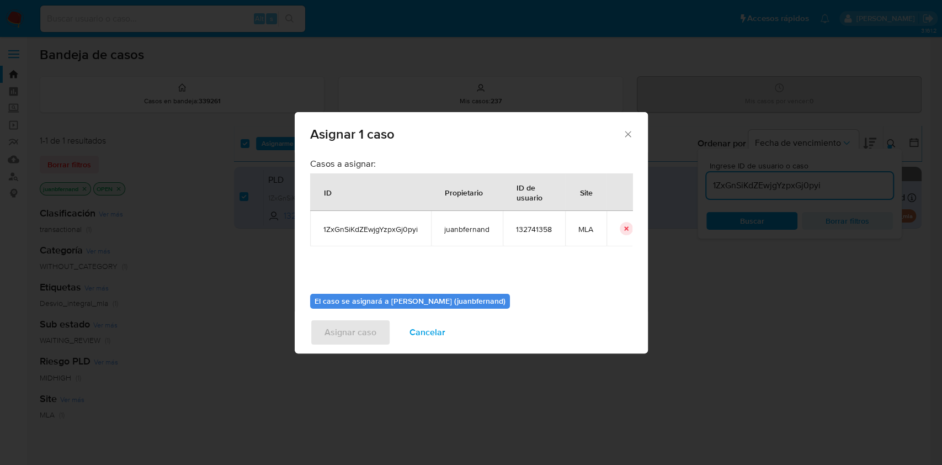
scroll to position [56, 0]
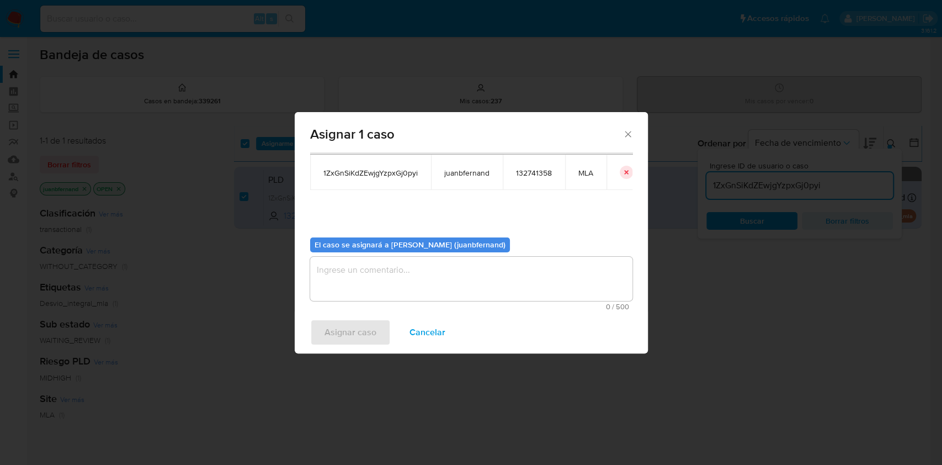
click at [408, 278] on textarea "assign-modal" at bounding box center [471, 279] width 322 height 44
click at [353, 337] on span "Asignar caso" at bounding box center [351, 332] width 52 height 24
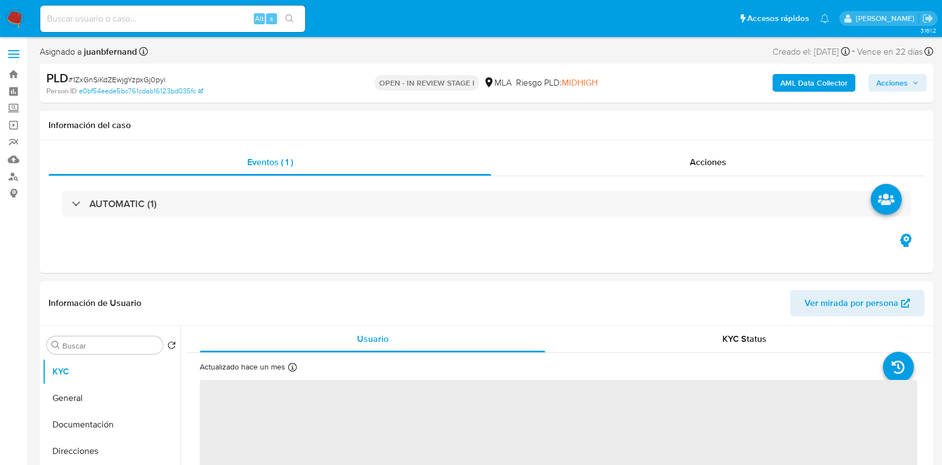
select select "10"
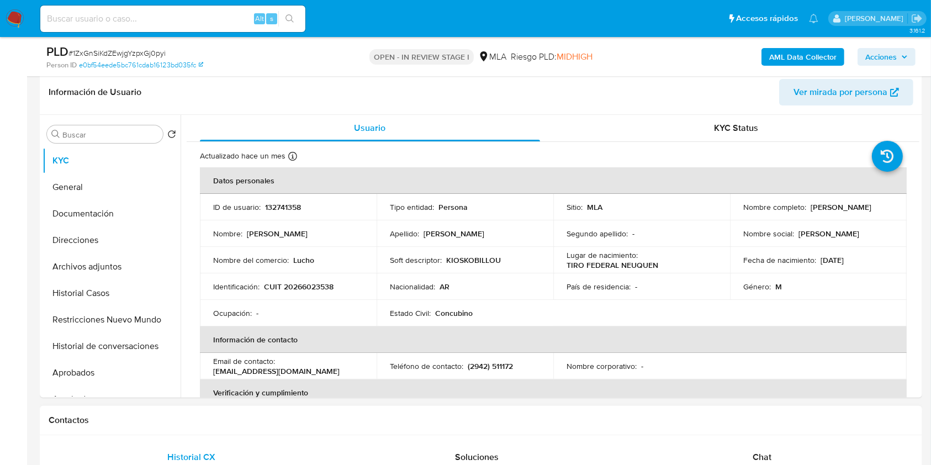
scroll to position [368, 0]
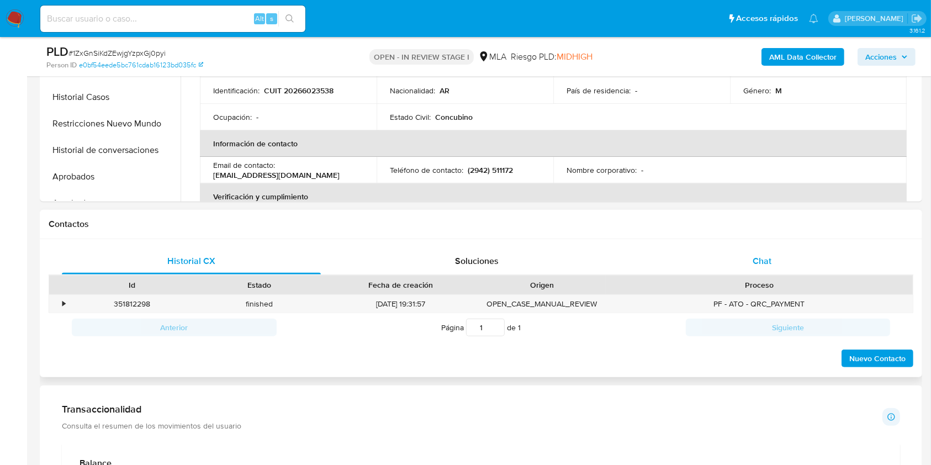
click at [748, 258] on div "Chat" at bounding box center [762, 261] width 259 height 26
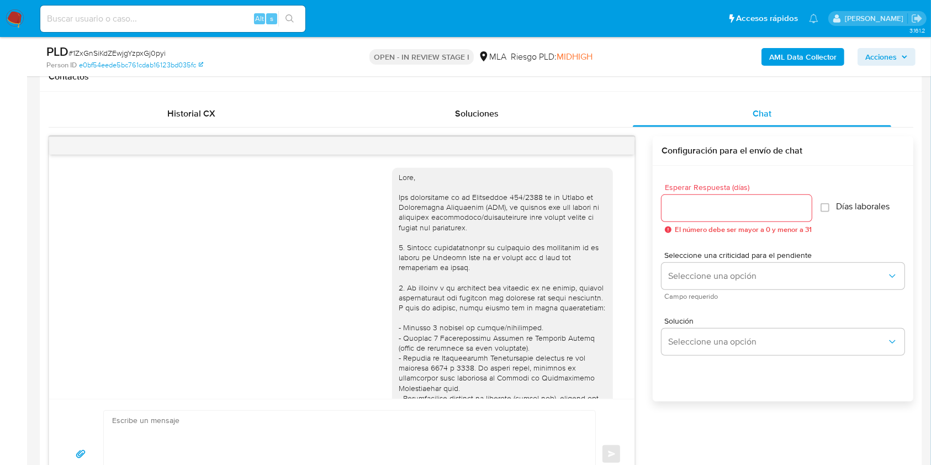
scroll to position [553, 0]
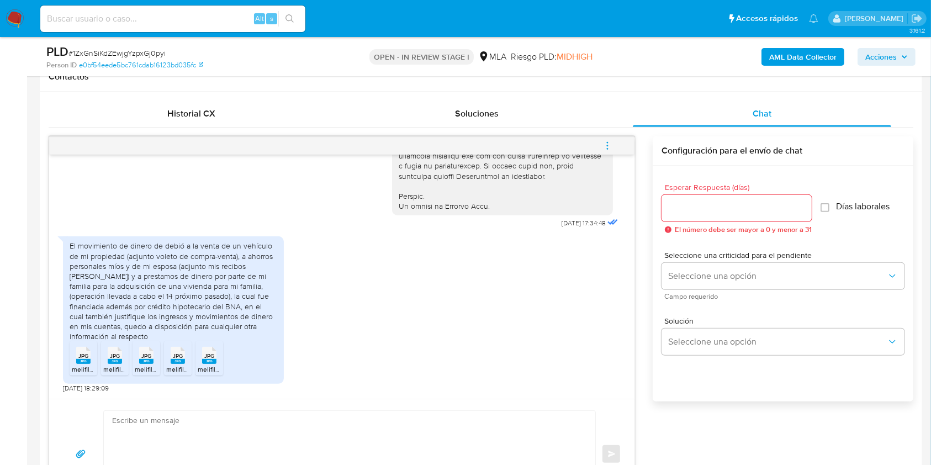
click at [163, 429] on textarea at bounding box center [346, 454] width 469 height 87
paste textarea "Hola, esperamos que te encuentres muy bien. Muchas gracias por tu respuesta. Co…"
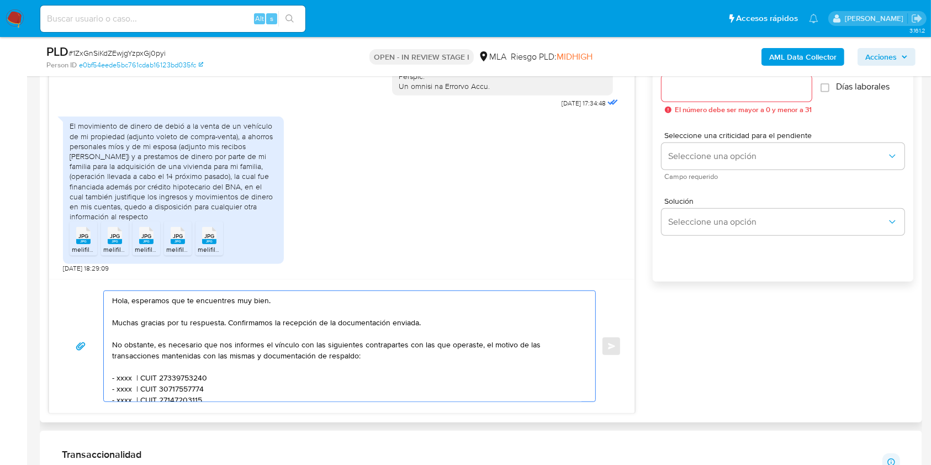
scroll to position [718, 0]
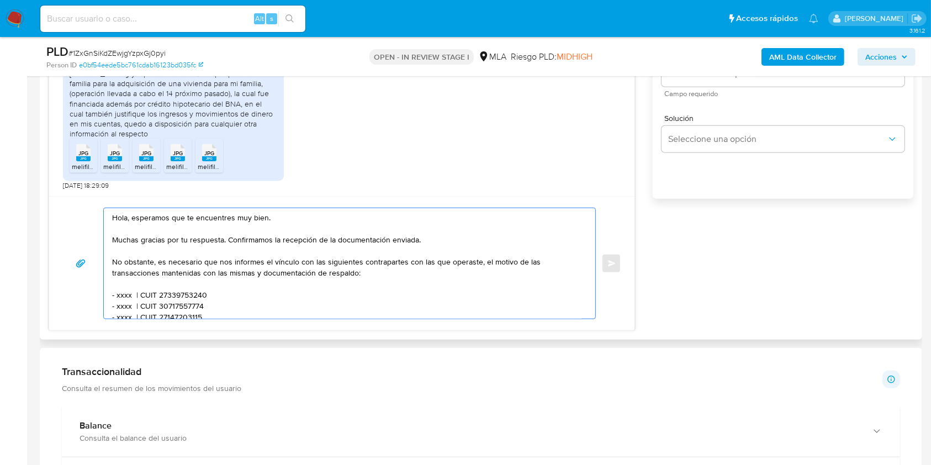
click at [402, 239] on textarea "Hola, esperamos que te encuentres muy bien. Muchas gracias por tu respuesta. Co…" at bounding box center [346, 263] width 469 height 110
drag, startPoint x: 402, startPoint y: 239, endPoint x: 252, endPoint y: 245, distance: 149.7
click at [252, 245] on textarea "Hola, esperamos que te encuentres muy bien. Muchas gracias por tu respuesta. Co…" at bounding box center [346, 263] width 469 height 110
click at [218, 263] on textarea "Hola, esperamos que te encuentres muy bien. Muchas gracias por tu respuesta. No…" at bounding box center [346, 263] width 469 height 110
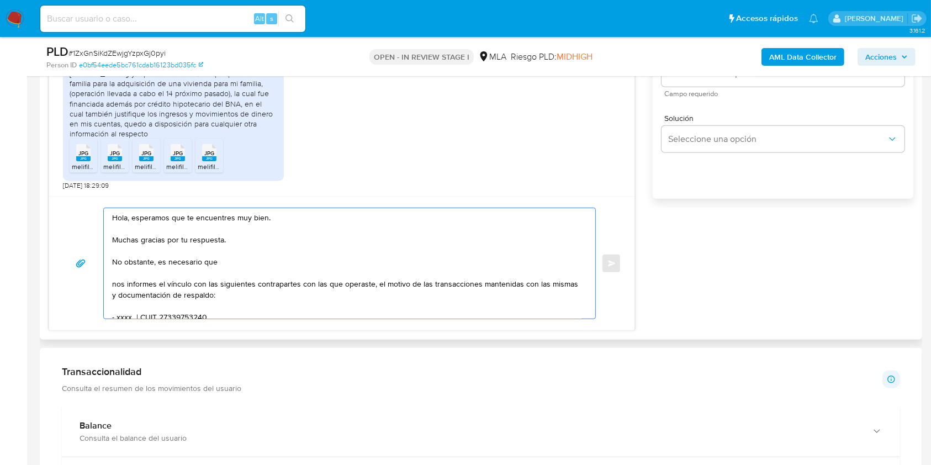
click at [251, 257] on textarea "Hola, esperamos que te encuentres muy bien. Muchas gracias por tu respuesta. No…" at bounding box center [346, 263] width 469 height 110
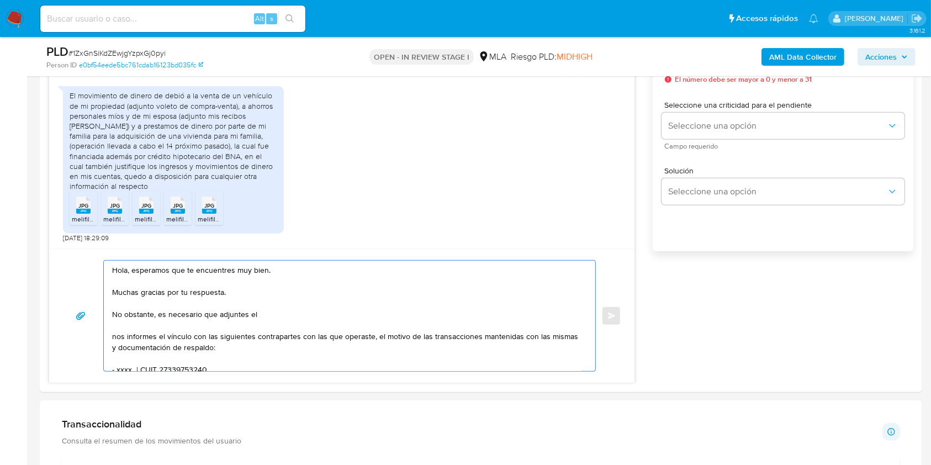
scroll to position [644, 0]
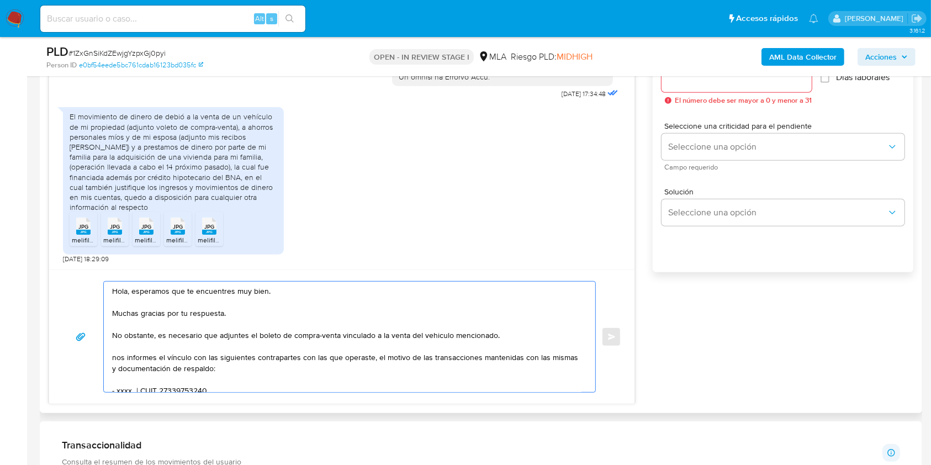
click at [431, 333] on textarea "Hola, esperamos que te encuentres muy bien. Muchas gracias por tu respuesta. No…" at bounding box center [346, 336] width 469 height 110
click at [0, 0] on lt-span "veh í culo" at bounding box center [0, 0] width 0 height 0
drag, startPoint x: 500, startPoint y: 335, endPoint x: 506, endPoint y: 347, distance: 13.3
click at [500, 336] on textarea "Hola, esperamos que te encuentres muy bien. Muchas gracias por tu respuesta. No…" at bounding box center [346, 336] width 469 height 110
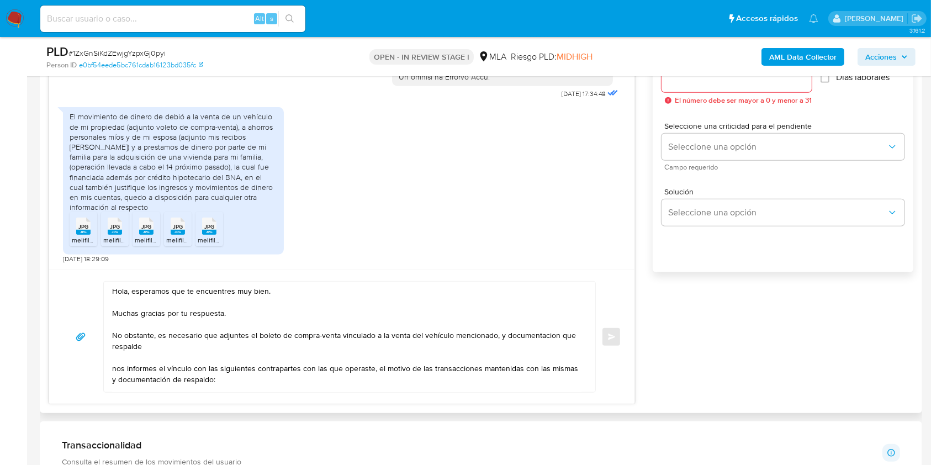
click at [145, 347] on textarea "Hola, esperamos que te encuentres muy bien. Muchas gracias por tu respuesta. No…" at bounding box center [346, 336] width 469 height 110
drag, startPoint x: 145, startPoint y: 347, endPoint x: 523, endPoint y: 338, distance: 378.2
click at [523, 338] on textarea "Hola, esperamos que te encuentres muy bien. Muchas gracias por tu respuesta. No…" at bounding box center [346, 336] width 469 height 110
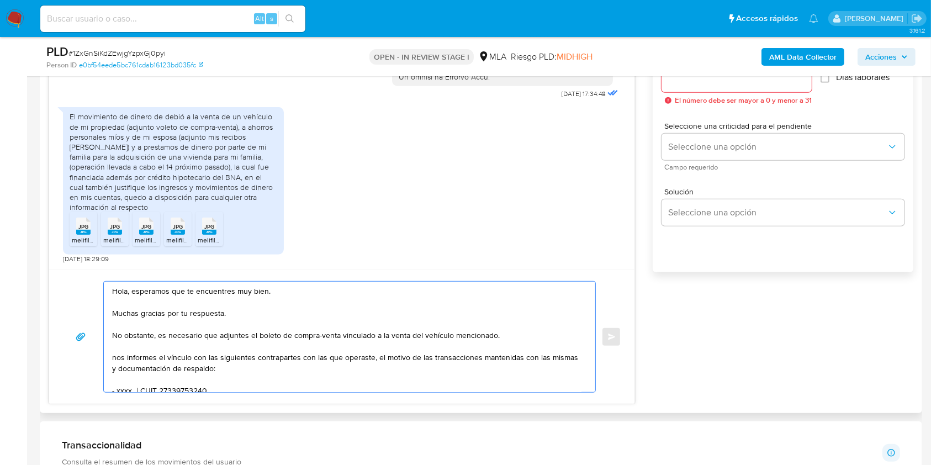
click at [115, 358] on textarea "Hola, esperamos que te encuentres muy bien. Muchas gracias por tu respuesta. No…" at bounding box center [346, 336] width 469 height 110
drag, startPoint x: 115, startPoint y: 358, endPoint x: 132, endPoint y: 359, distance: 17.2
click at [132, 359] on textarea "Hola, esperamos que te encuentres muy bien. Muchas gracias por tu respuesta. No…" at bounding box center [346, 336] width 469 height 110
click at [191, 359] on textarea "Hola, esperamos que te encuentres muy bien. Muchas gracias por tu respuesta. No…" at bounding box center [346, 336] width 469 height 110
click at [0, 0] on lt-span "proporci ó nanos" at bounding box center [0, 0] width 0 height 0
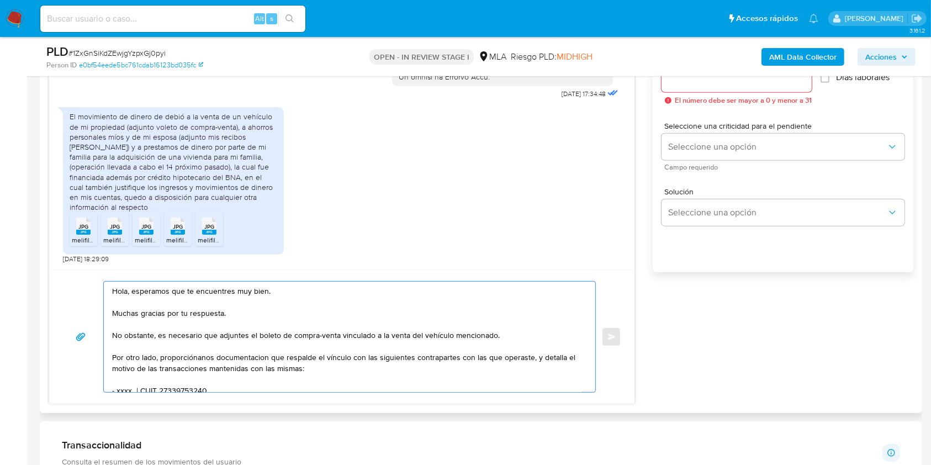
click at [245, 357] on textarea "Hola, esperamos que te encuentres muy bien. Muchas gracias por tu respuesta. No…" at bounding box center [346, 336] width 469 height 110
click at [0, 0] on lt-span "documentaci ó n" at bounding box center [0, 0] width 0 height 0
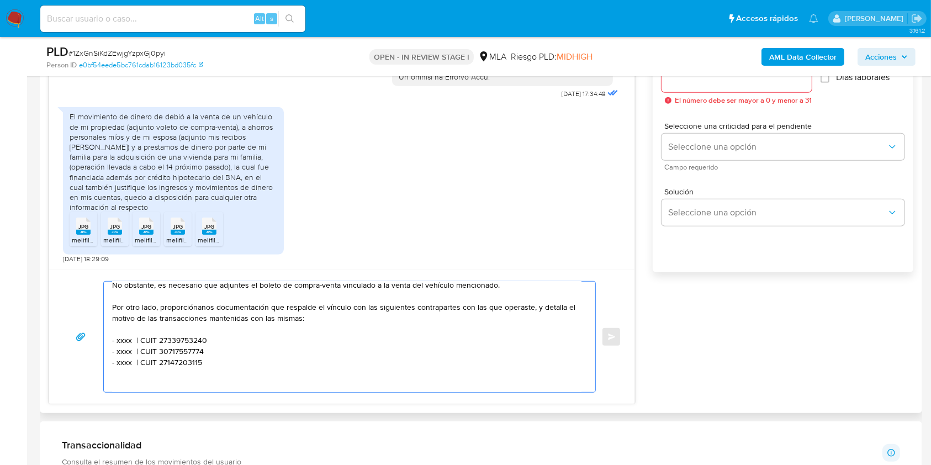
scroll to position [73, 0]
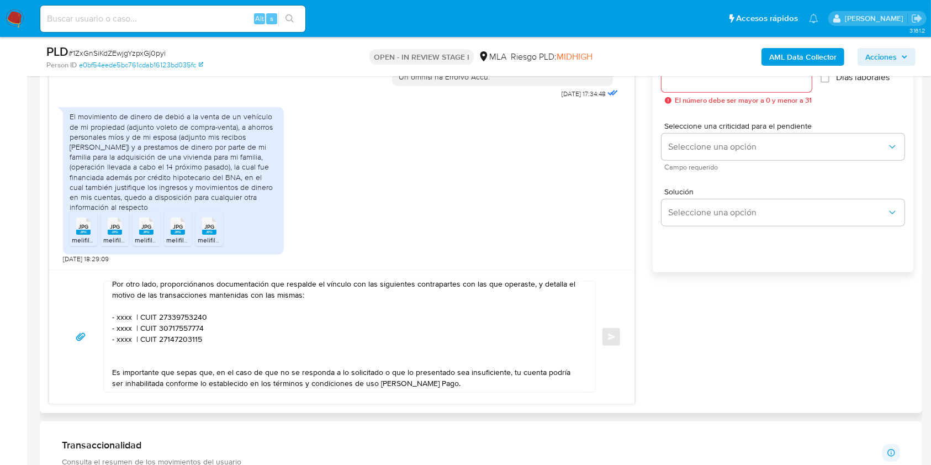
click at [120, 315] on textarea "Hola, esperamos que te encuentres muy bien. Muchas gracias por tu respuesta. No…" at bounding box center [346, 336] width 469 height 110
paste textarea "Gustavo Andres Gauna"
click at [260, 316] on textarea "Hola, esperamos que te encuentres muy bien. Muchas gracias por tu respuesta. No…" at bounding box center [346, 336] width 469 height 110
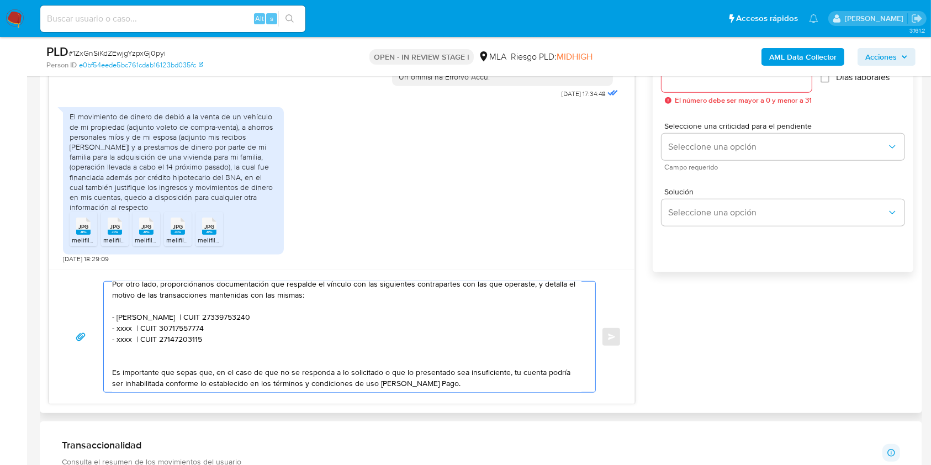
paste textarea "0287050837"
click at [120, 330] on textarea "Hola, esperamos que te encuentres muy bien. Muchas gracias por tu respuesta. No…" at bounding box center [346, 336] width 469 height 110
paste textarea "Carla Vanesa Avila"
click at [241, 326] on textarea "Hola, esperamos que te encuentres muy bien. Muchas gracias por tu respuesta. No…" at bounding box center [346, 336] width 469 height 110
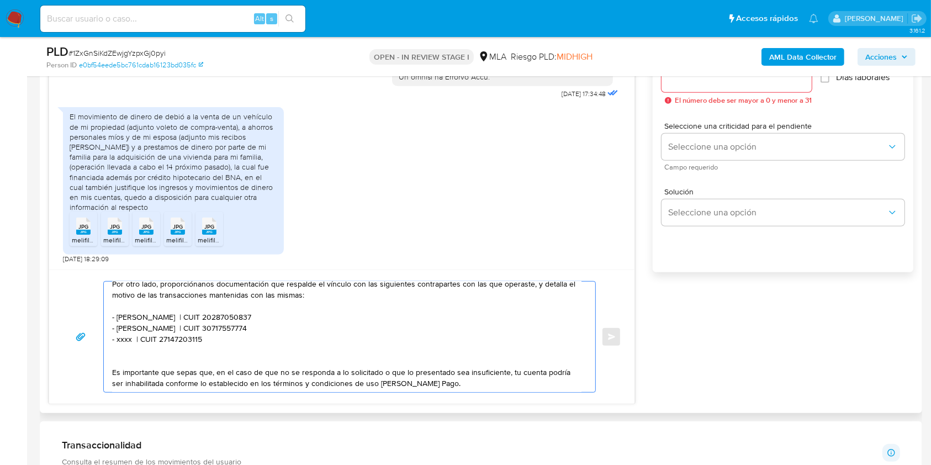
click at [241, 326] on textarea "Hola, esperamos que te encuentres muy bien. Muchas gracias por tu respuesta. No…" at bounding box center [346, 336] width 469 height 110
paste textarea "27279871583"
drag, startPoint x: 214, startPoint y: 344, endPoint x: 98, endPoint y: 342, distance: 116.5
click at [98, 342] on div "Hola, esperamos que te encuentres muy bien. Muchas gracias por tu respuesta. No…" at bounding box center [341, 336] width 559 height 111
click at [193, 350] on textarea "Hola, esperamos que te encuentres muy bien. Muchas gracias por tu respuesta. No…" at bounding box center [346, 336] width 469 height 110
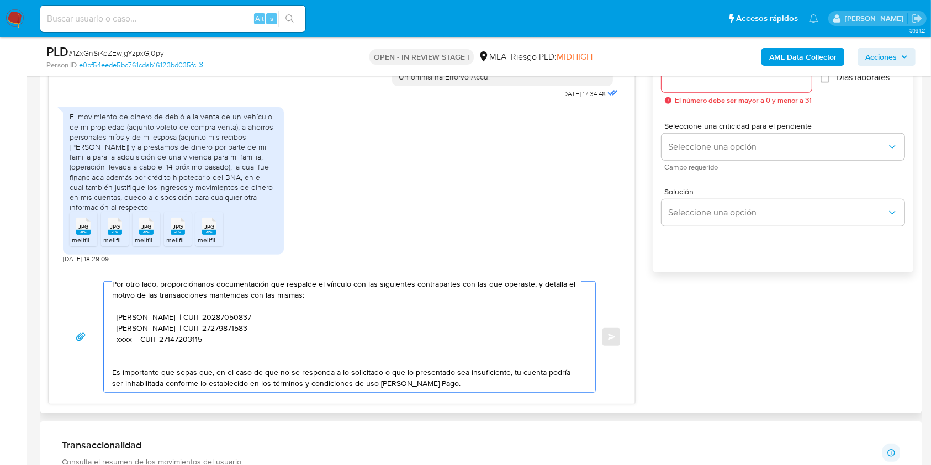
paste textarea "- xxxx | CUIT 27147203115"
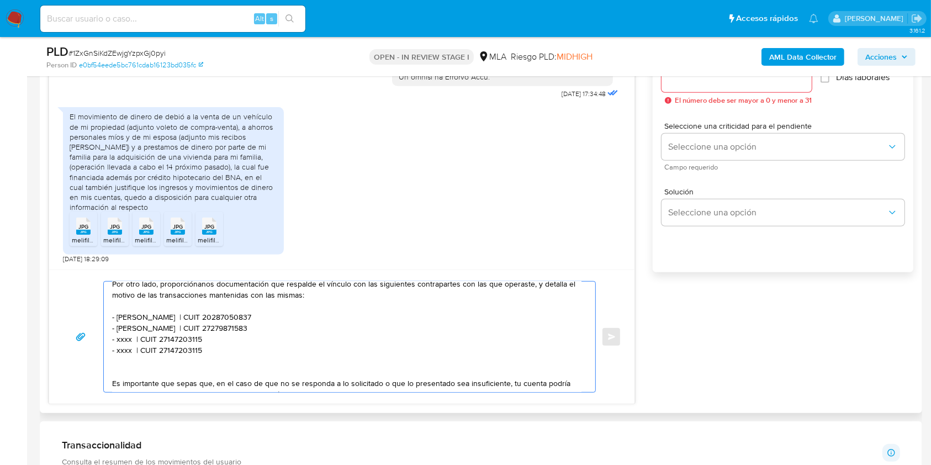
paste textarea "- xxxx | CUIT 27147203115"
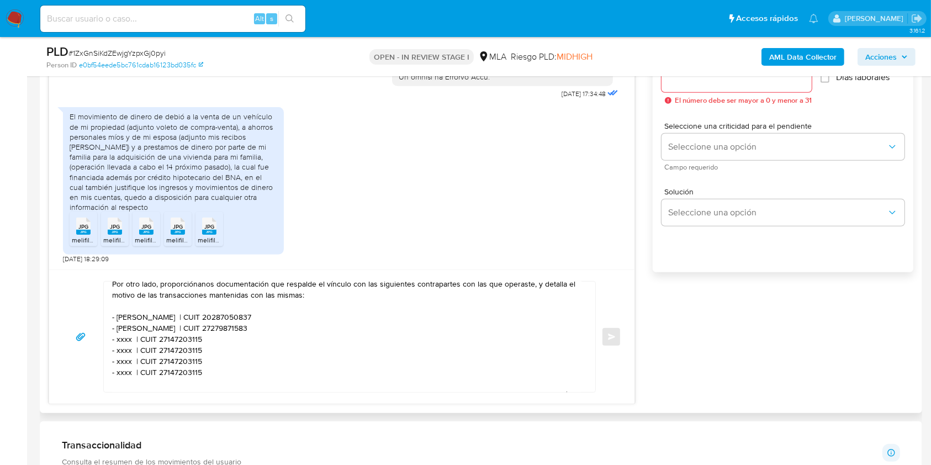
click at [124, 341] on textarea "Hola, esperamos que te encuentres muy bien. Muchas gracias por tu respuesta. No…" at bounding box center [346, 336] width 469 height 110
paste textarea "Enzo Juan Ariel Uribe"
click at [223, 339] on textarea "Hola, esperamos que te encuentres muy bien. Muchas gracias por tu respuesta. No…" at bounding box center [346, 336] width 469 height 110
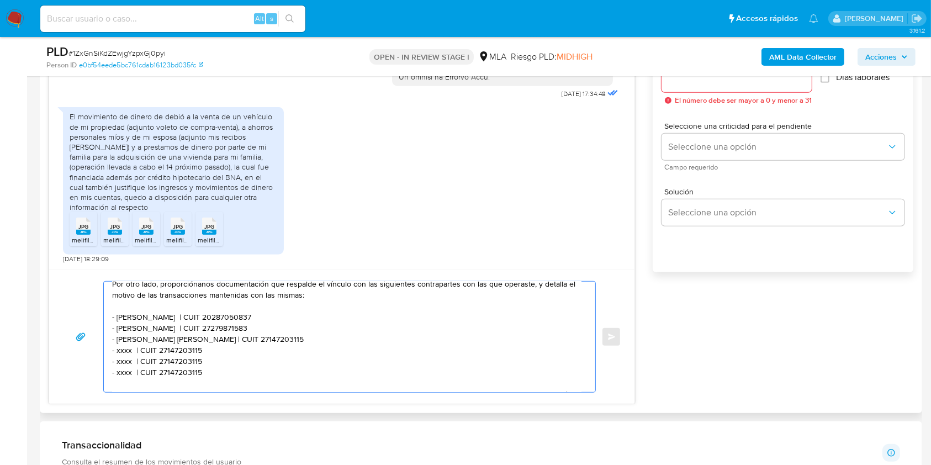
paste textarea "0428068298"
click at [124, 350] on textarea "Hola, esperamos que te encuentres muy bien. Muchas gracias por tu respuesta. No…" at bounding box center [346, 336] width 469 height 110
paste textarea "Campitelli Fabio Nestor"
click at [234, 352] on textarea "Hola, esperamos que te encuentres muy bien. Muchas gracias por tu respuesta. No…" at bounding box center [346, 336] width 469 height 110
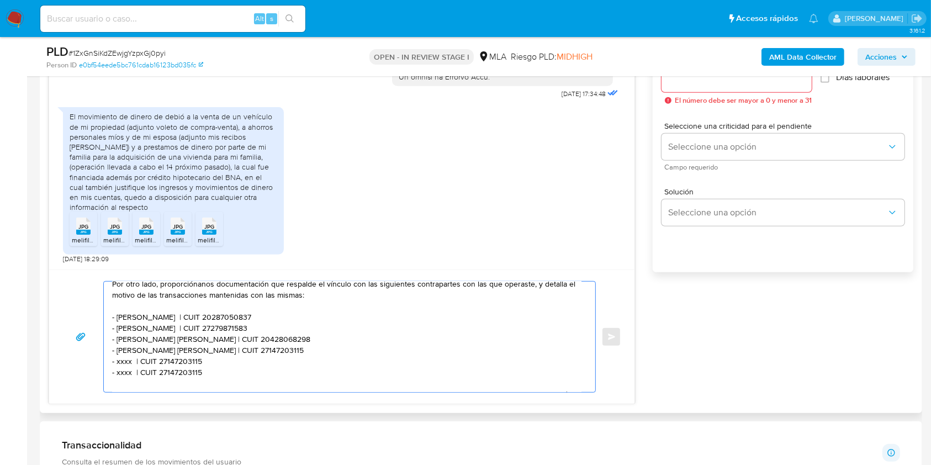
click at [234, 352] on textarea "Hola, esperamos que te encuentres muy bien. Muchas gracias por tu respuesta. No…" at bounding box center [346, 336] width 469 height 110
paste textarea "0175206273"
click at [124, 365] on textarea "Hola, esperamos que te encuentres muy bien. Muchas gracias por tu respuesta. No…" at bounding box center [346, 336] width 469 height 110
paste textarea "Camila Ailen Avila"
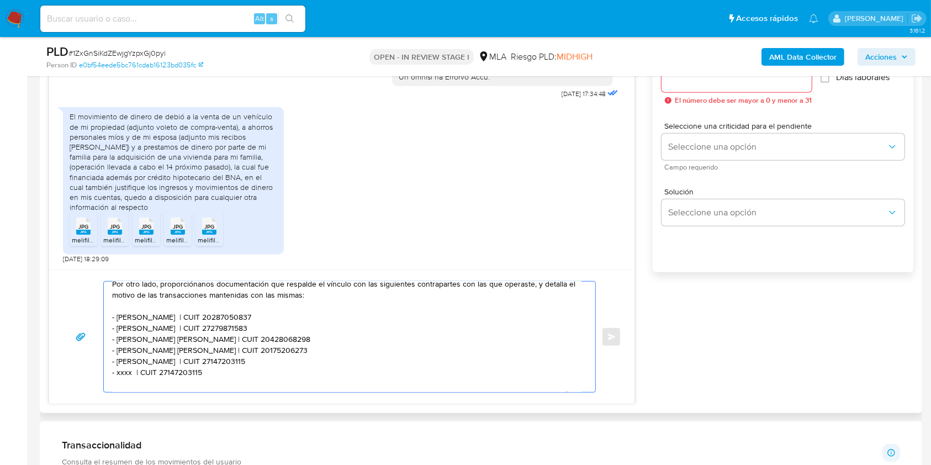
click at [195, 375] on textarea "Hola, esperamos que te encuentres muy bien. Muchas gracias por tu respuesta. No…" at bounding box center [346, 336] width 469 height 110
click at [221, 364] on textarea "Hola, esperamos que te encuentres muy bien. Muchas gracias por tu respuesta. No…" at bounding box center [346, 336] width 469 height 110
paste textarea "388116663"
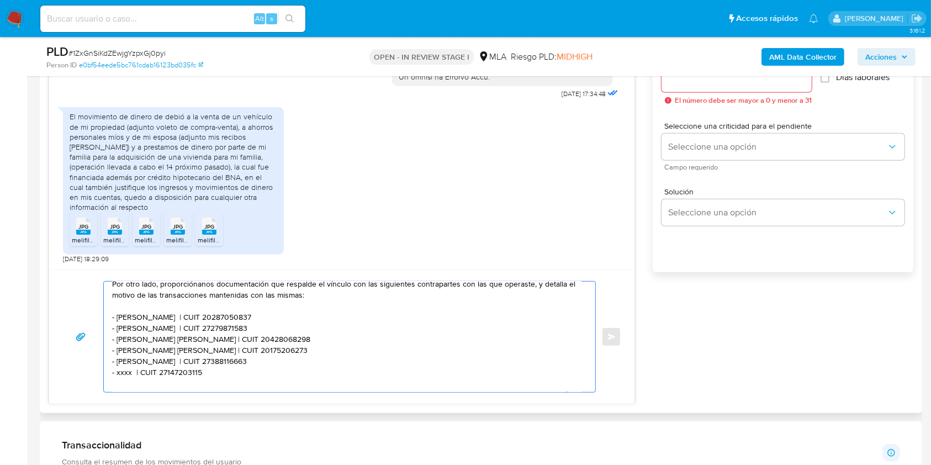
drag, startPoint x: 215, startPoint y: 373, endPoint x: 90, endPoint y: 372, distance: 124.7
click at [90, 372] on div "Hola, esperamos que te encuentres muy bien. Muchas gracias por tu respuesta. No…" at bounding box center [341, 336] width 559 height 111
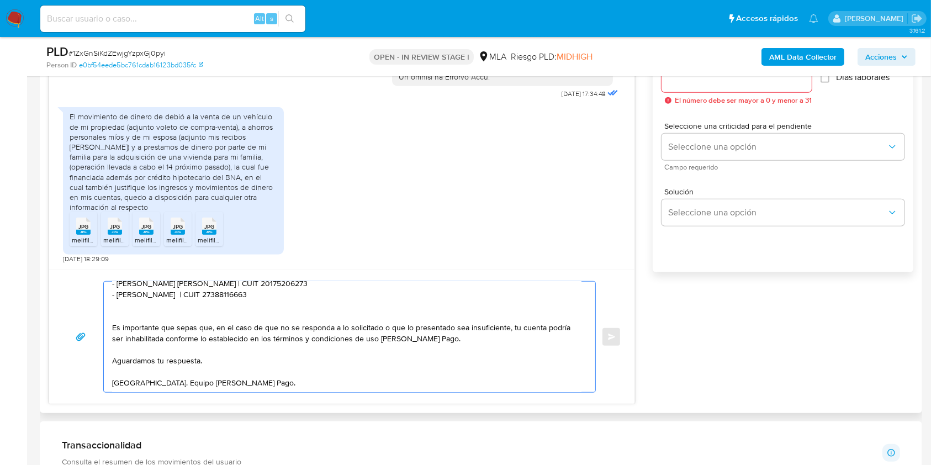
click at [216, 347] on textarea "Hola, esperamos que te encuentres muy bien. Muchas gracias por tu respuesta. No…" at bounding box center [346, 336] width 469 height 110
click at [240, 380] on textarea "Hola, esperamos que te encuentres muy bien. Muchas gracias por tu respuesta. No…" at bounding box center [346, 336] width 469 height 110
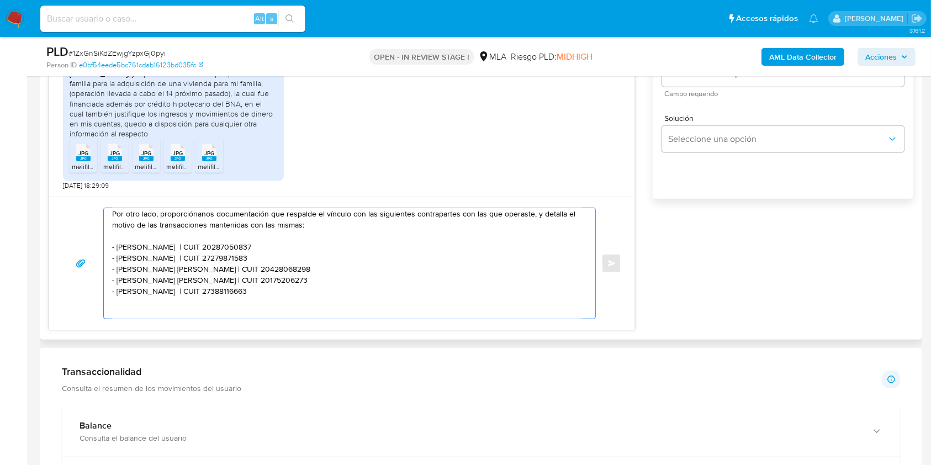
scroll to position [0, 0]
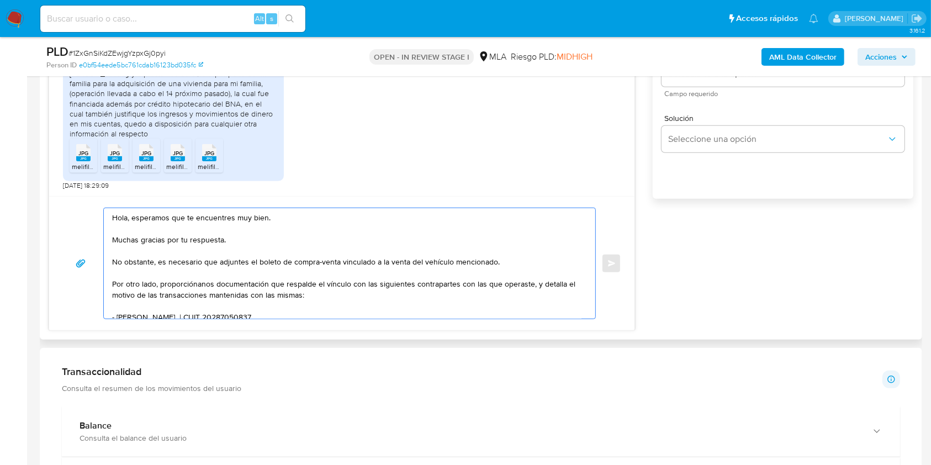
click at [252, 241] on textarea "Hola, esperamos que te encuentres muy bien. Muchas gracias por tu respuesta. No…" at bounding box center [346, 263] width 469 height 110
click at [198, 241] on textarea "Hola, esperamos que te encuentres muy bien. Muchas gracias por tu respuesta. No…" at bounding box center [346, 263] width 469 height 110
paste textarea "Confirmamos la recepción de la documentación enviada."
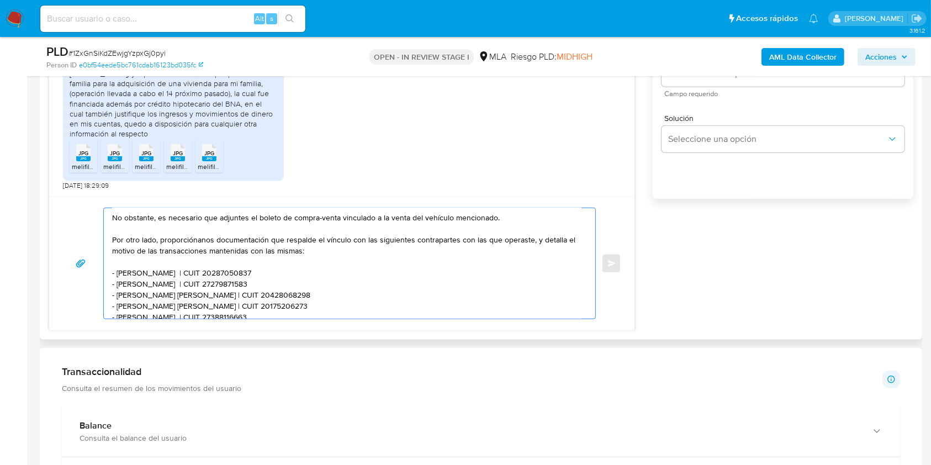
scroll to position [73, 0]
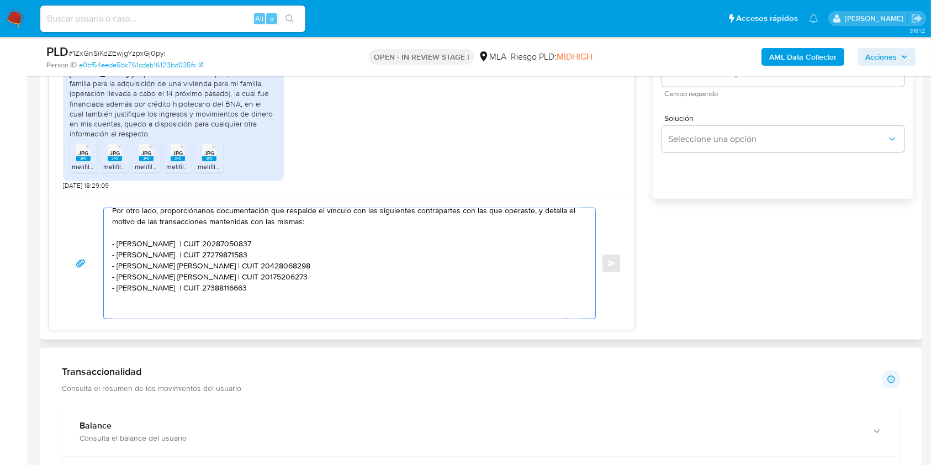
click at [304, 284] on textarea "Hola, esperamos que te encuentres muy bien. Muchas gracias por tu respuesta. Co…" at bounding box center [346, 263] width 469 height 110
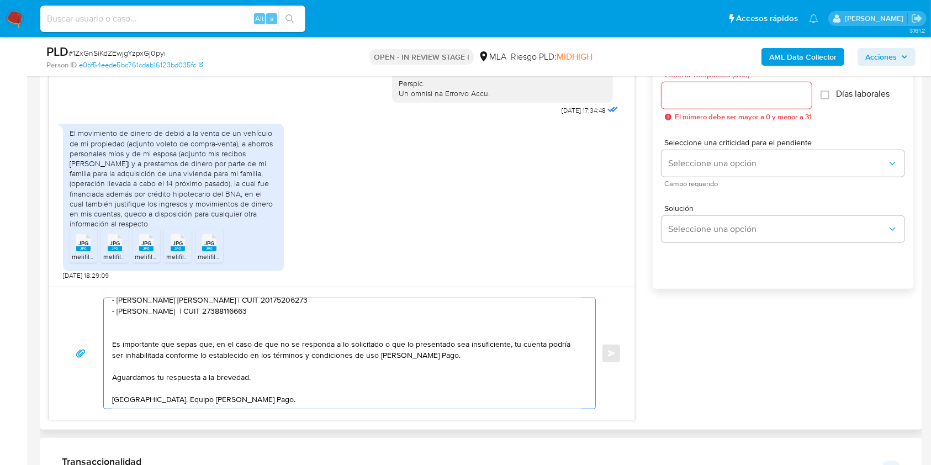
scroll to position [497, 0]
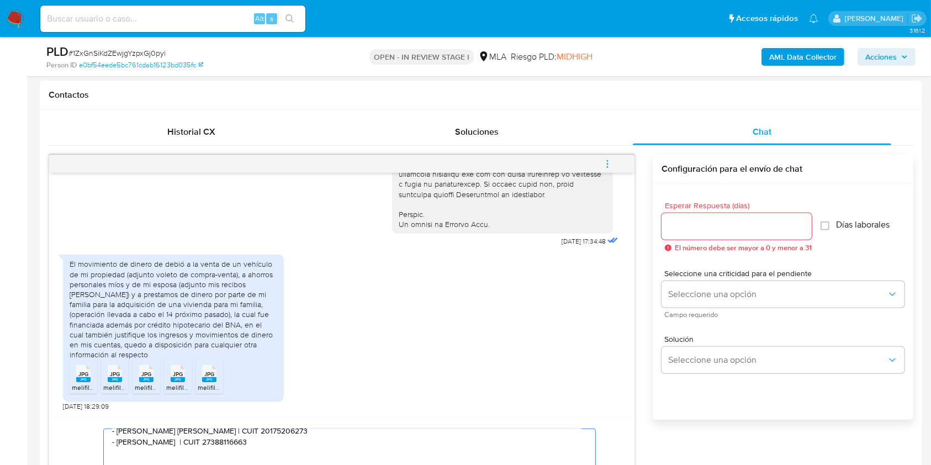
type textarea "Hola, esperamos que te encuentres muy bien. Muchas gracias por tu respuesta. Co…"
click at [706, 223] on input "Esperar Respuesta (días)" at bounding box center [736, 226] width 150 height 14
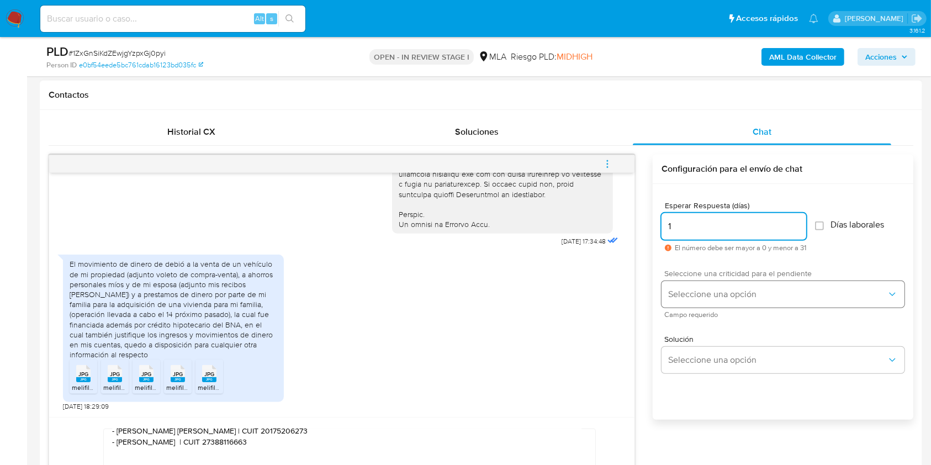
type input "1"
click at [689, 296] on span "Seleccione una opción" at bounding box center [777, 294] width 219 height 11
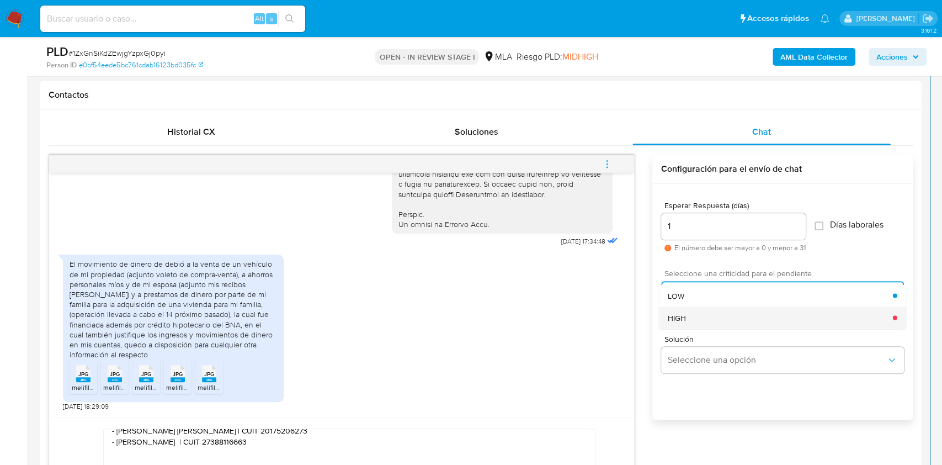
click at [686, 316] on div "HIGH" at bounding box center [780, 317] width 225 height 22
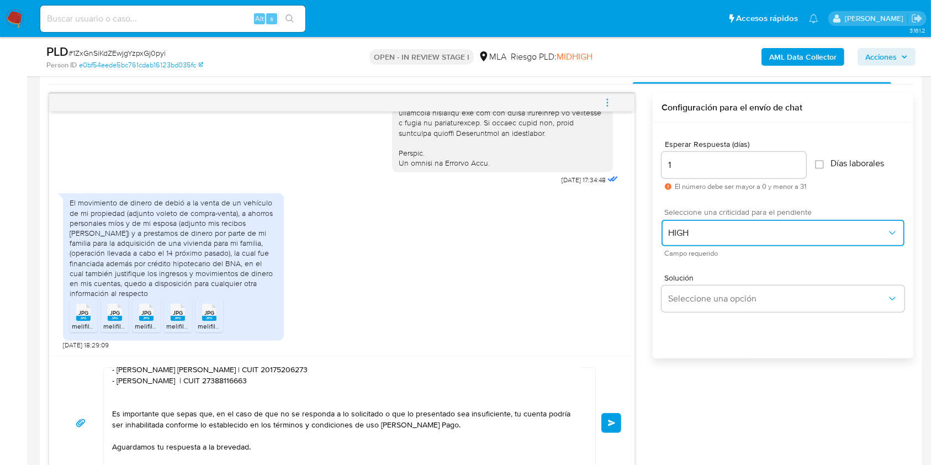
scroll to position [644, 0]
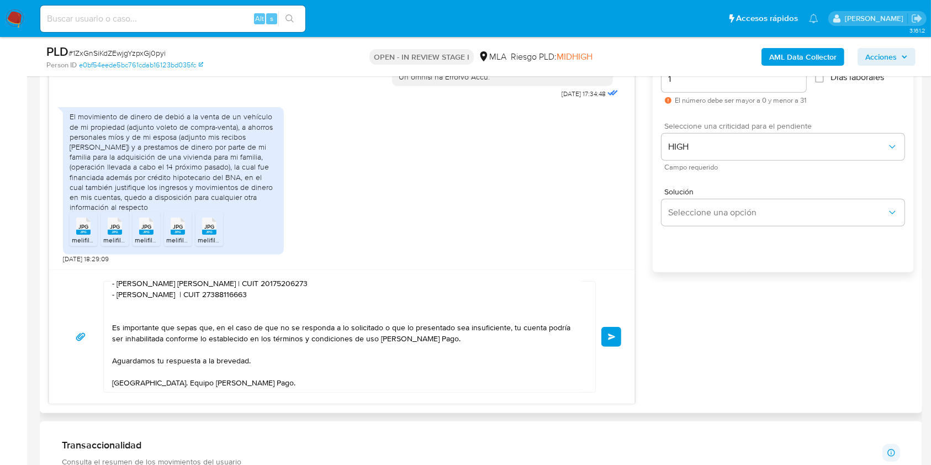
click at [614, 340] on button "Enviar" at bounding box center [611, 337] width 20 height 20
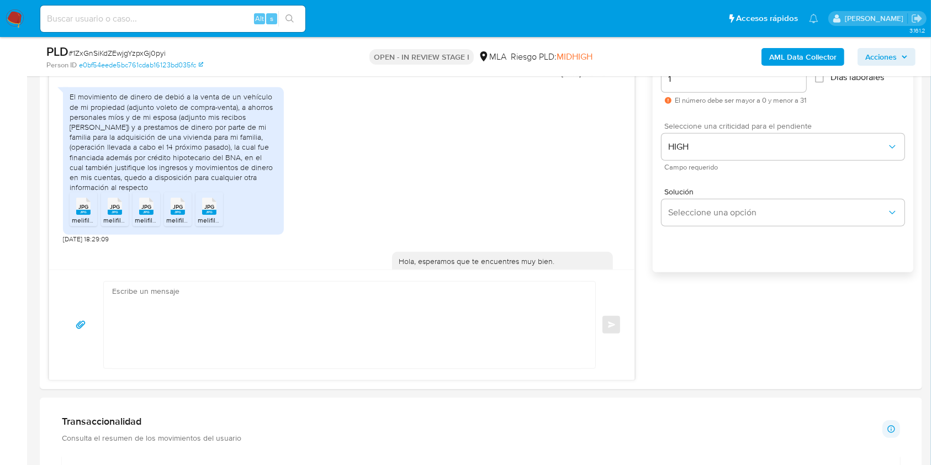
scroll to position [866, 0]
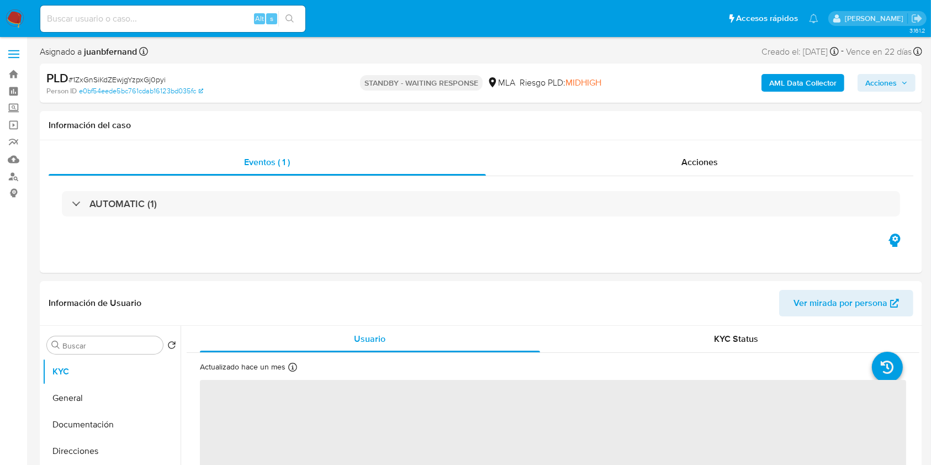
select select "10"
